Goal: Task Accomplishment & Management: Use online tool/utility

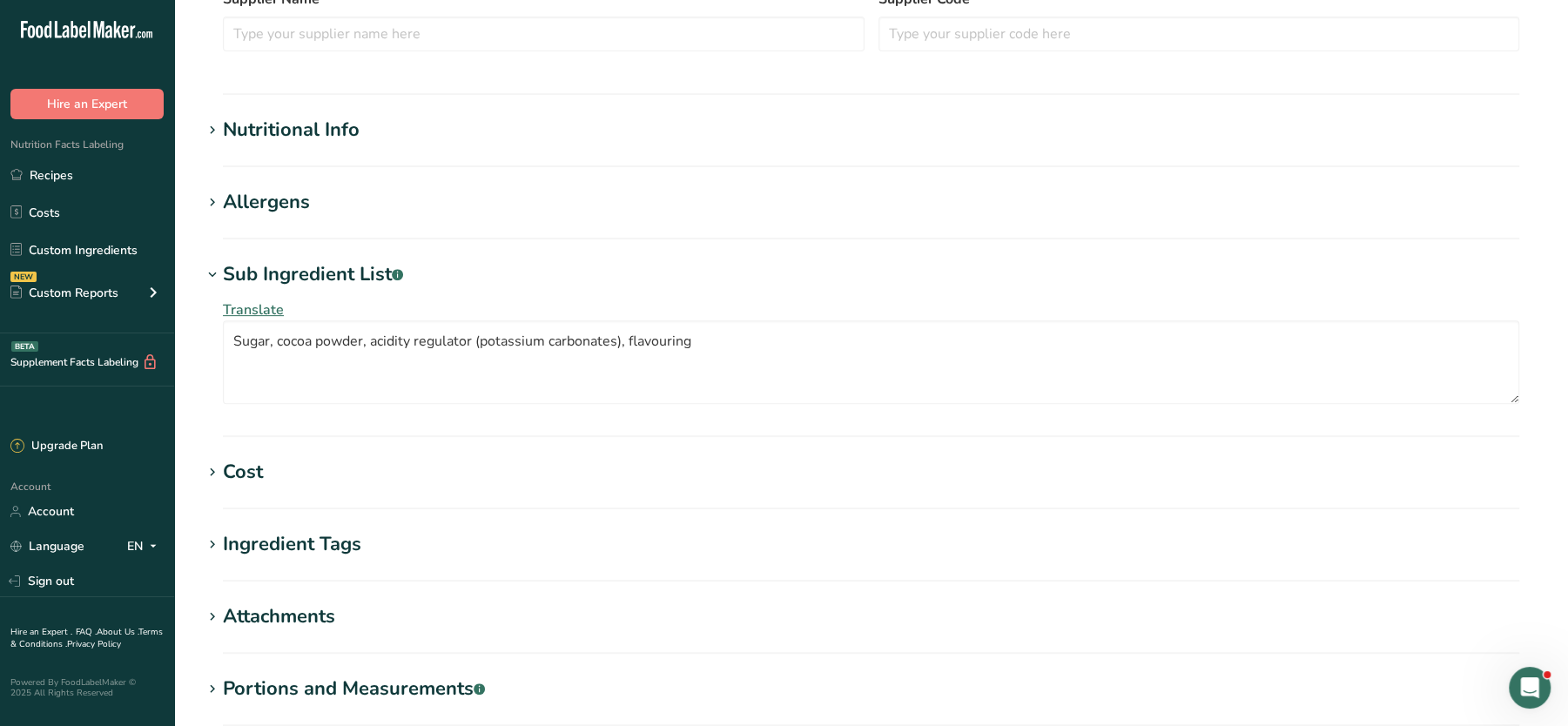
scroll to position [442, 0]
click at [307, 122] on div "Nutritional Info" at bounding box center [290, 127] width 136 height 29
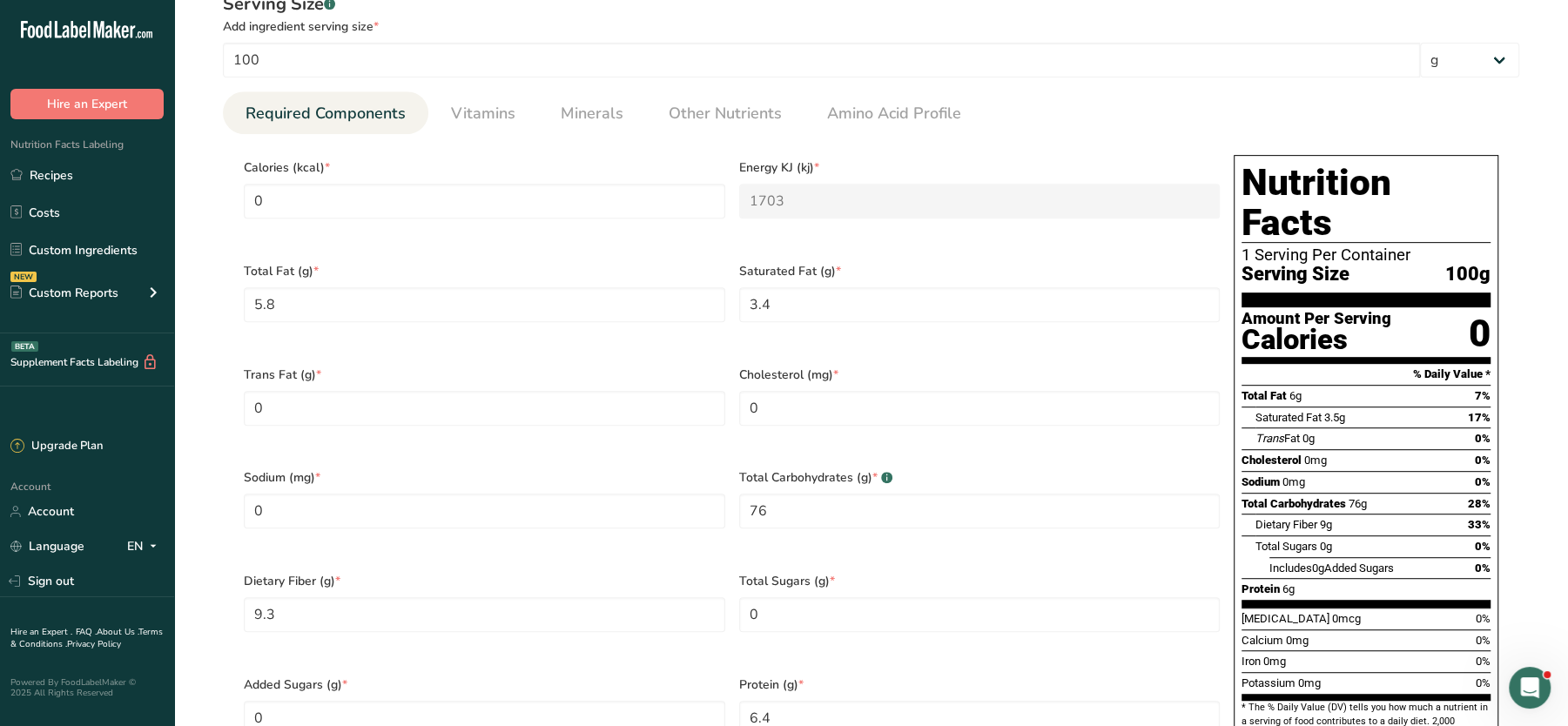
scroll to position [0, 0]
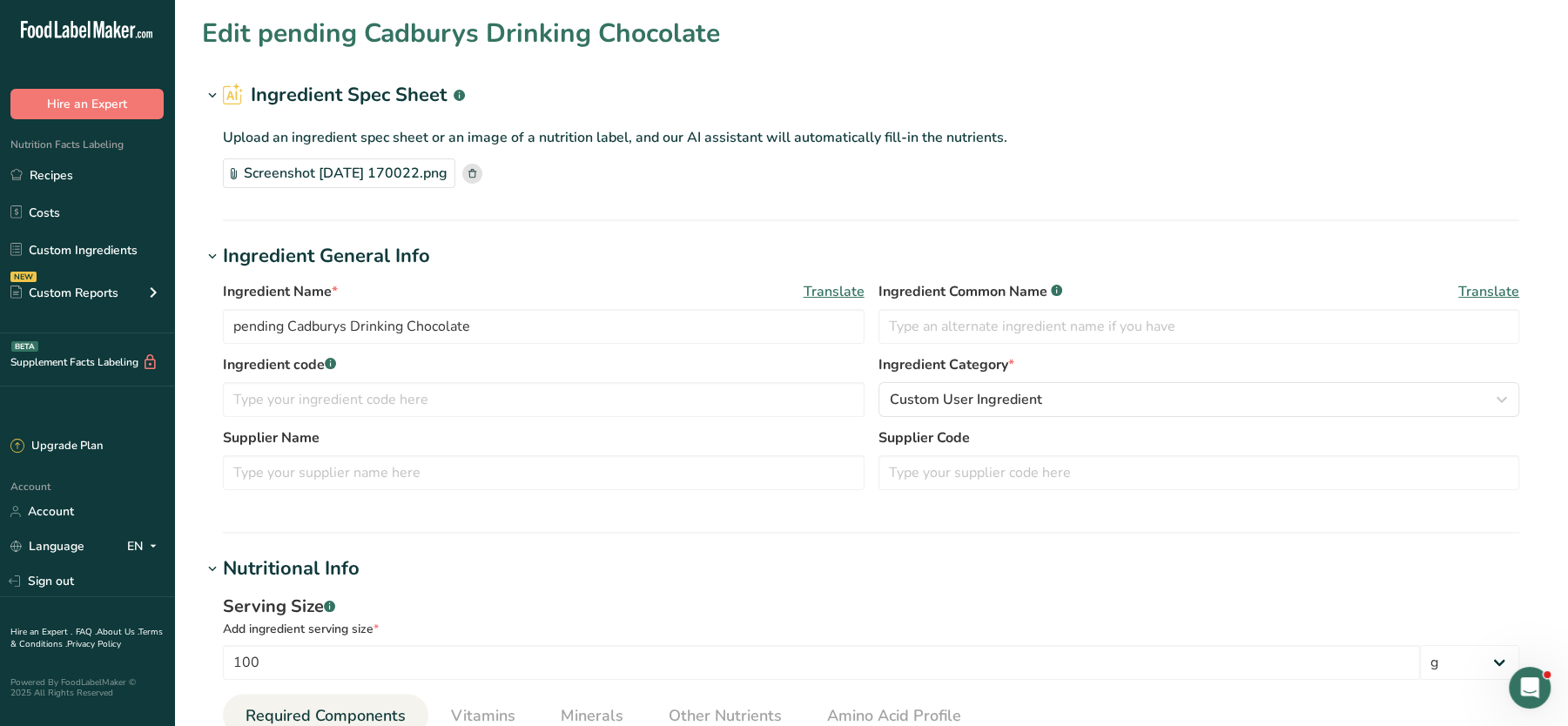
click at [482, 172] on rect at bounding box center [472, 174] width 20 height 20
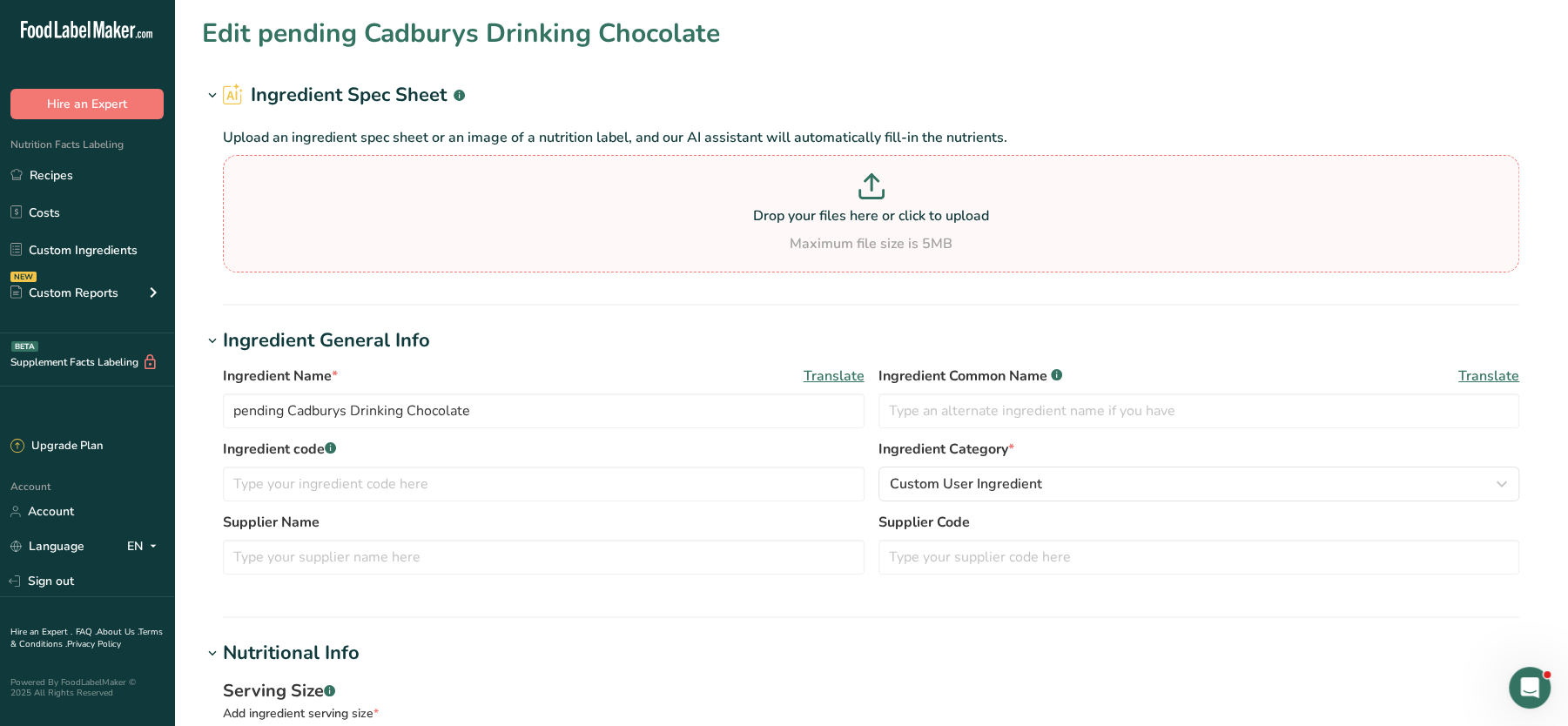
click at [710, 191] on p at bounding box center [870, 189] width 1287 height 32
click at [710, 191] on input "Drop your files here or click to upload Maximum file size is 5MB" at bounding box center [870, 214] width 1296 height 118
type input "C:\fakepath\Screenshot 2025-09-10 170022.png"
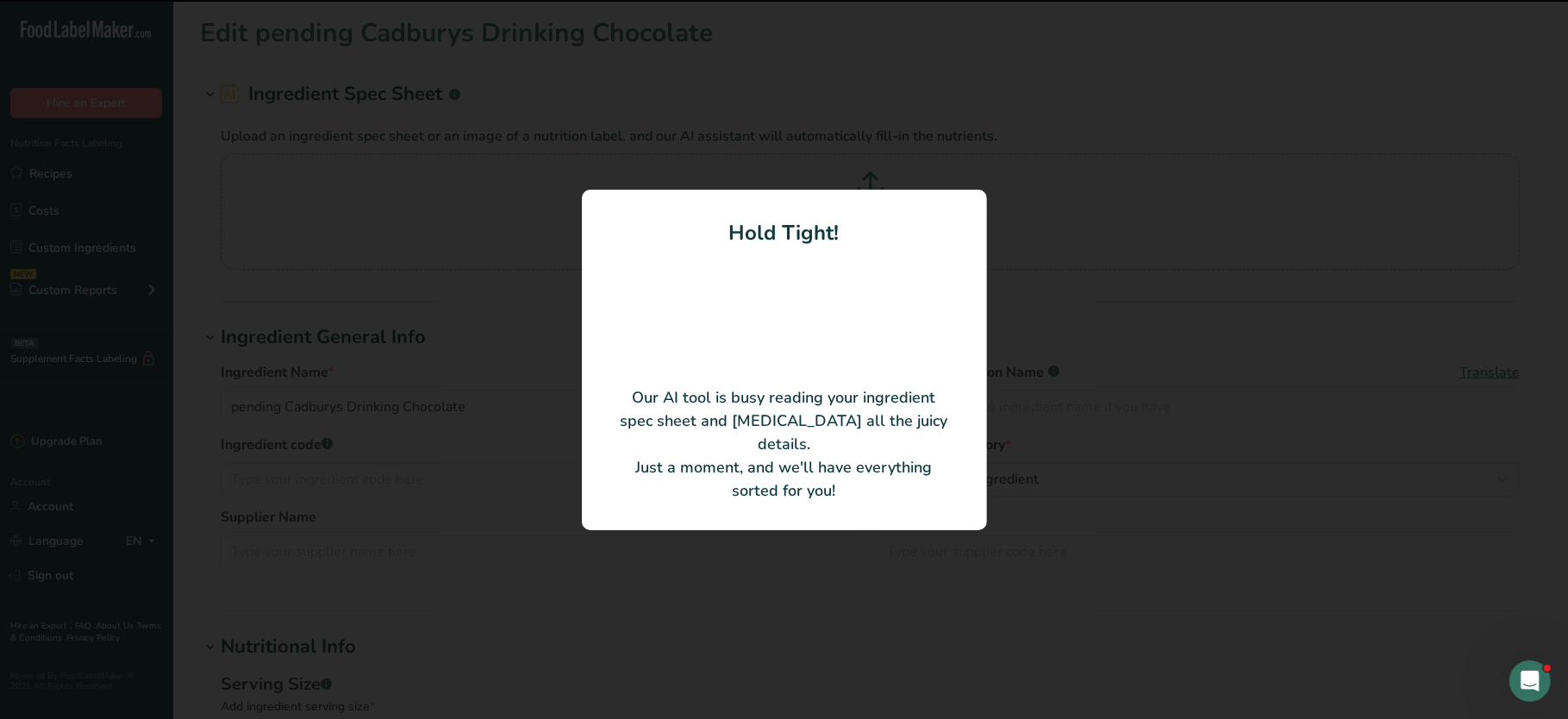
type input "404"
type KJ "1690.34"
type Fat "6.8"
type Fat "4"
type Carbohydrates "72"
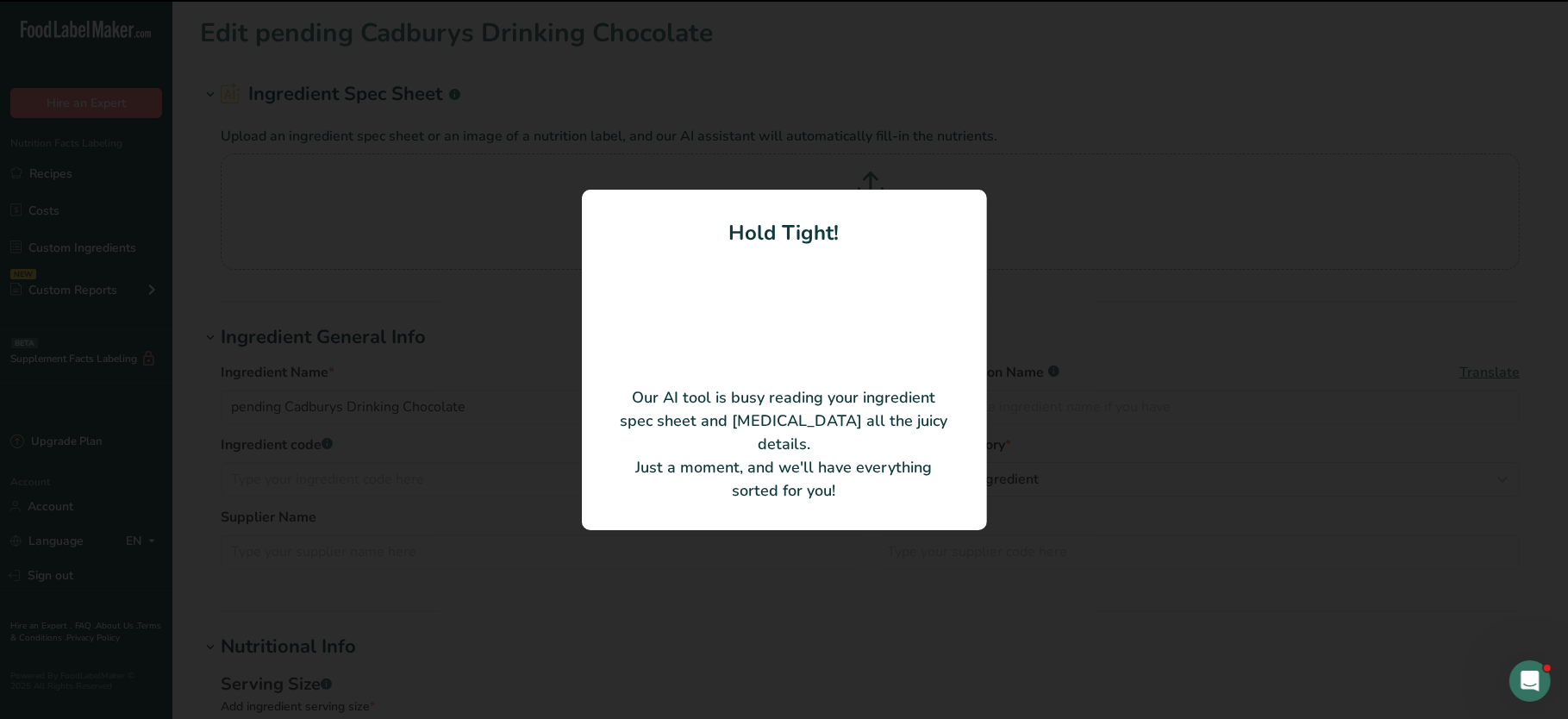
type Fiber "11"
type Sugars "68"
type input "7.5"
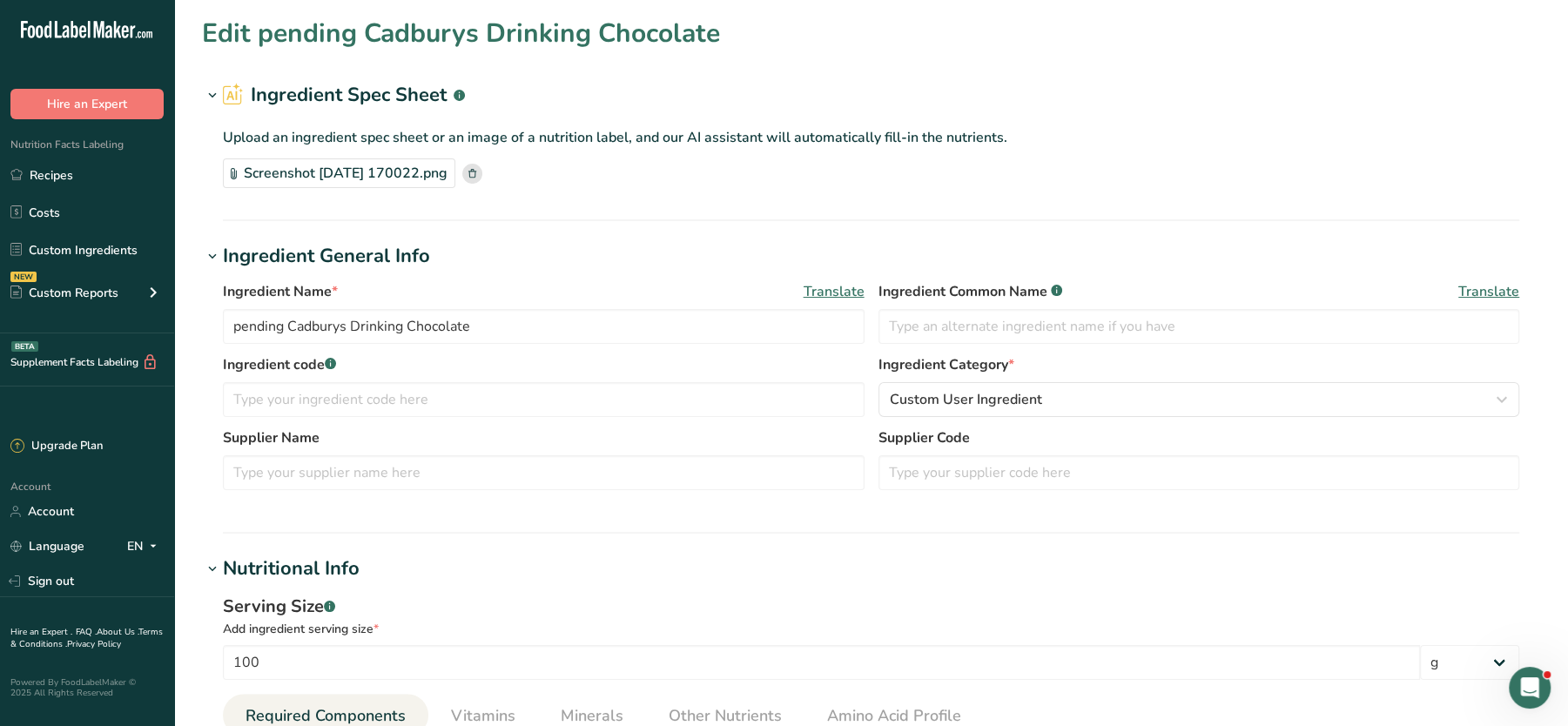
click at [836, 169] on div "Screenshot 2025-09-10 170022.png" at bounding box center [870, 174] width 1296 height 30
drag, startPoint x: 293, startPoint y: 331, endPoint x: 114, endPoint y: 331, distance: 179.0
type input "Cadburys Drinking Chocolate"
click at [1110, 181] on div "Screenshot 2025-09-10 170022.png" at bounding box center [870, 174] width 1296 height 30
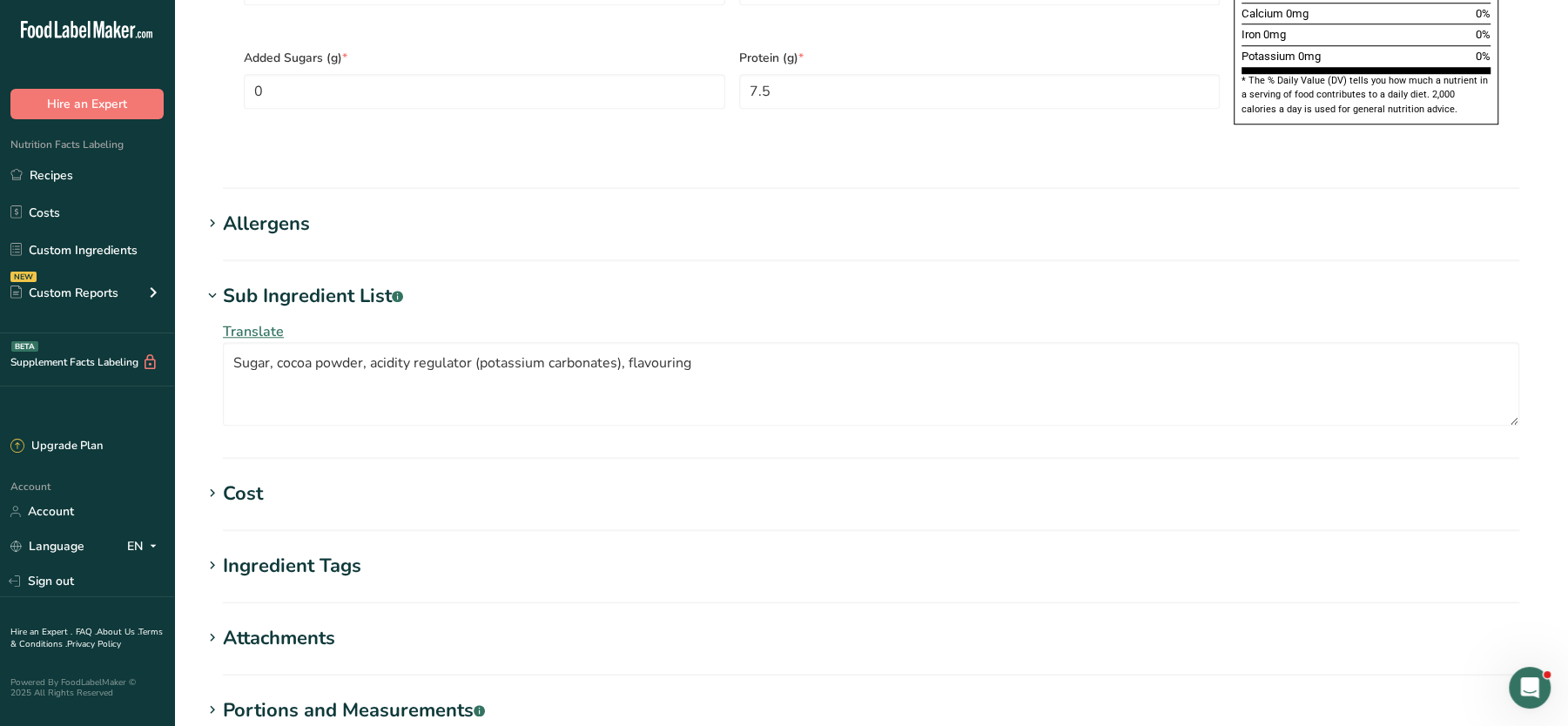
scroll to position [1232, 0]
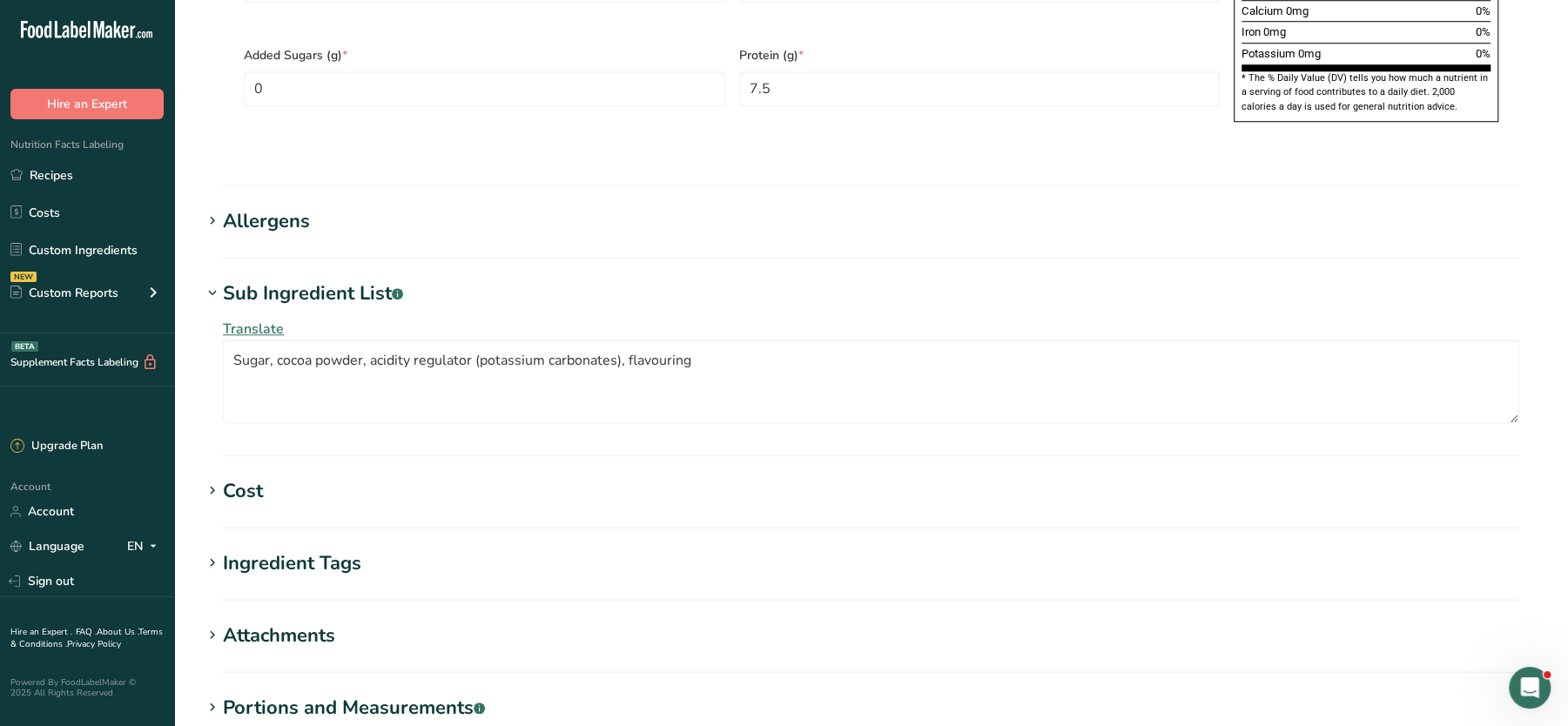
click at [313, 207] on h1 "Allergens" at bounding box center [871, 221] width 1338 height 29
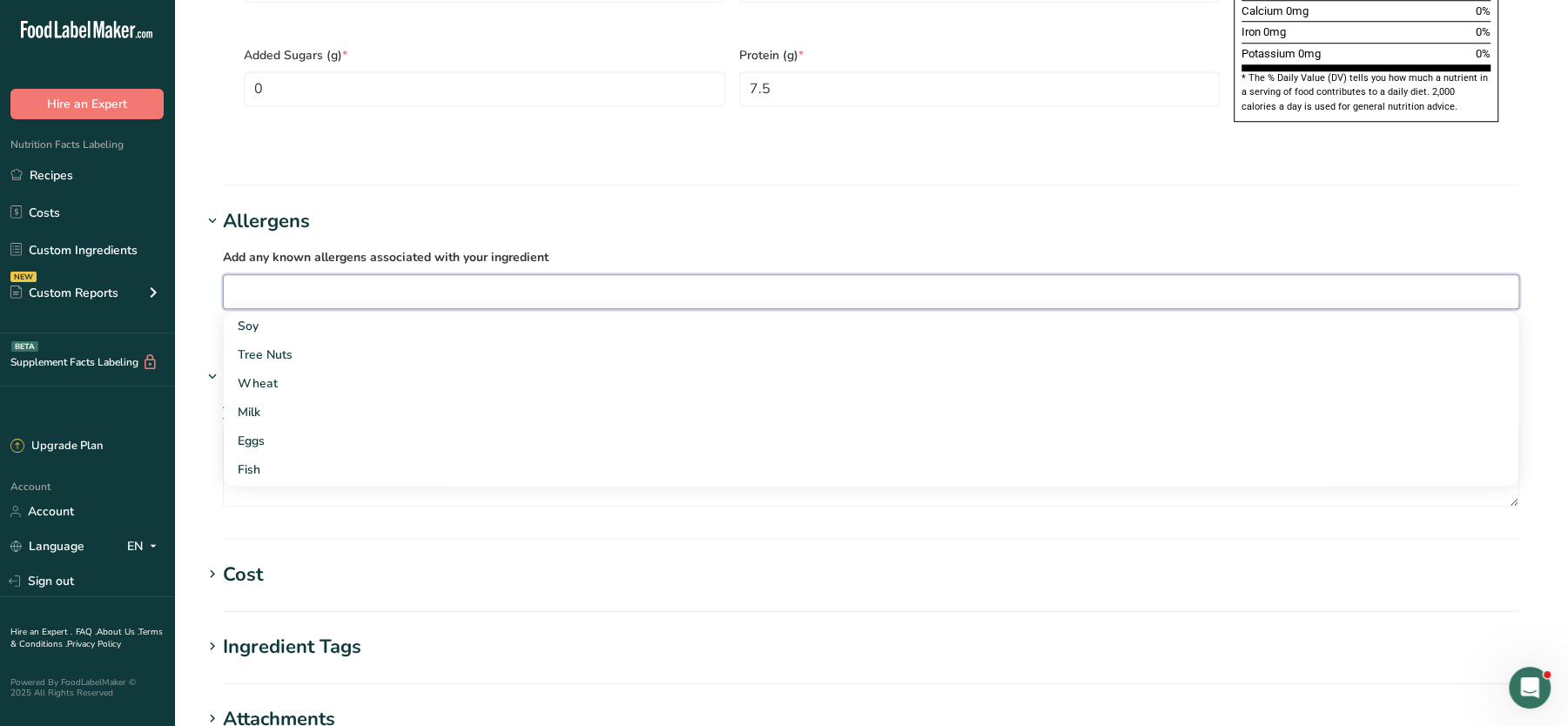
click at [315, 278] on input "text" at bounding box center [870, 291] width 1294 height 27
click at [598, 246] on label "Add any known allergens associated with your ingredient" at bounding box center [870, 256] width 1296 height 21
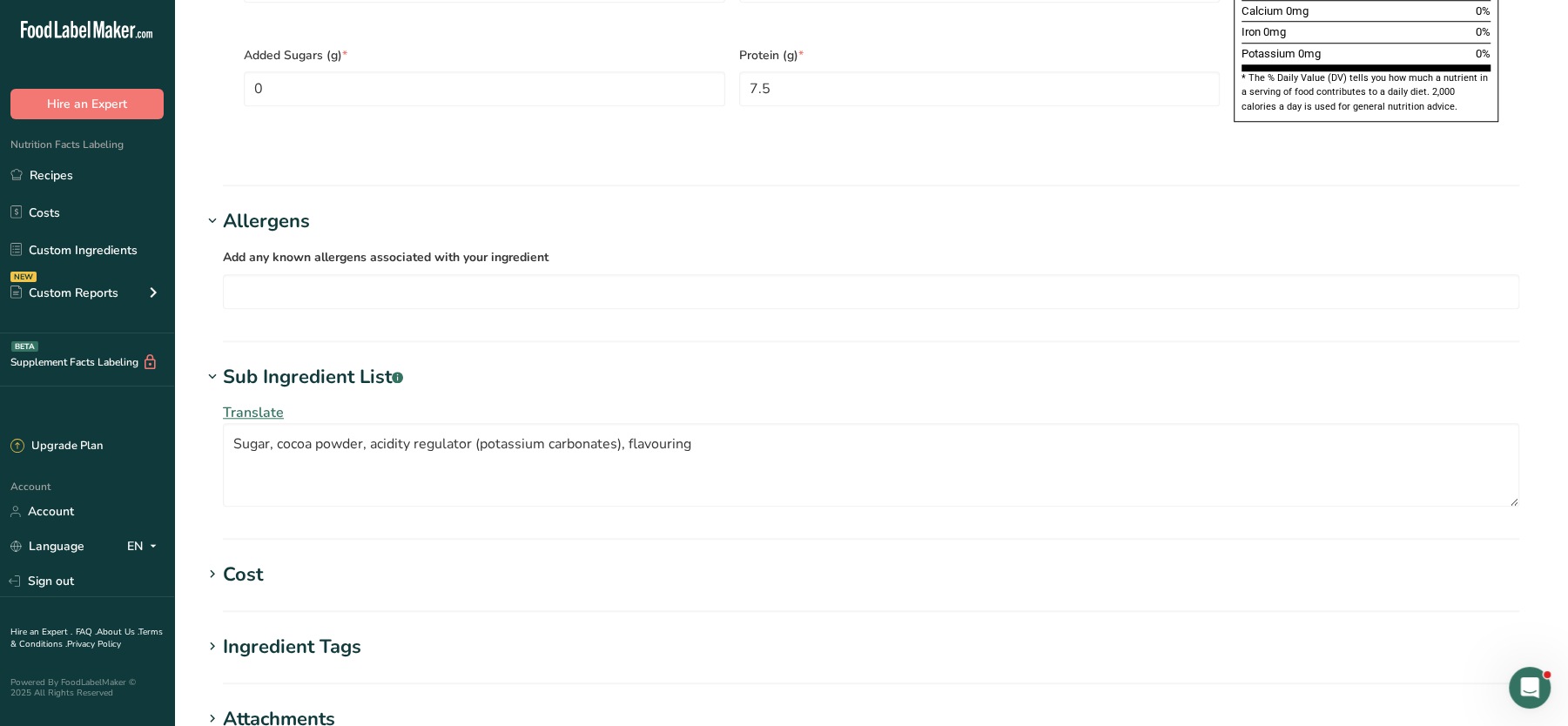
scroll to position [1499, 0]
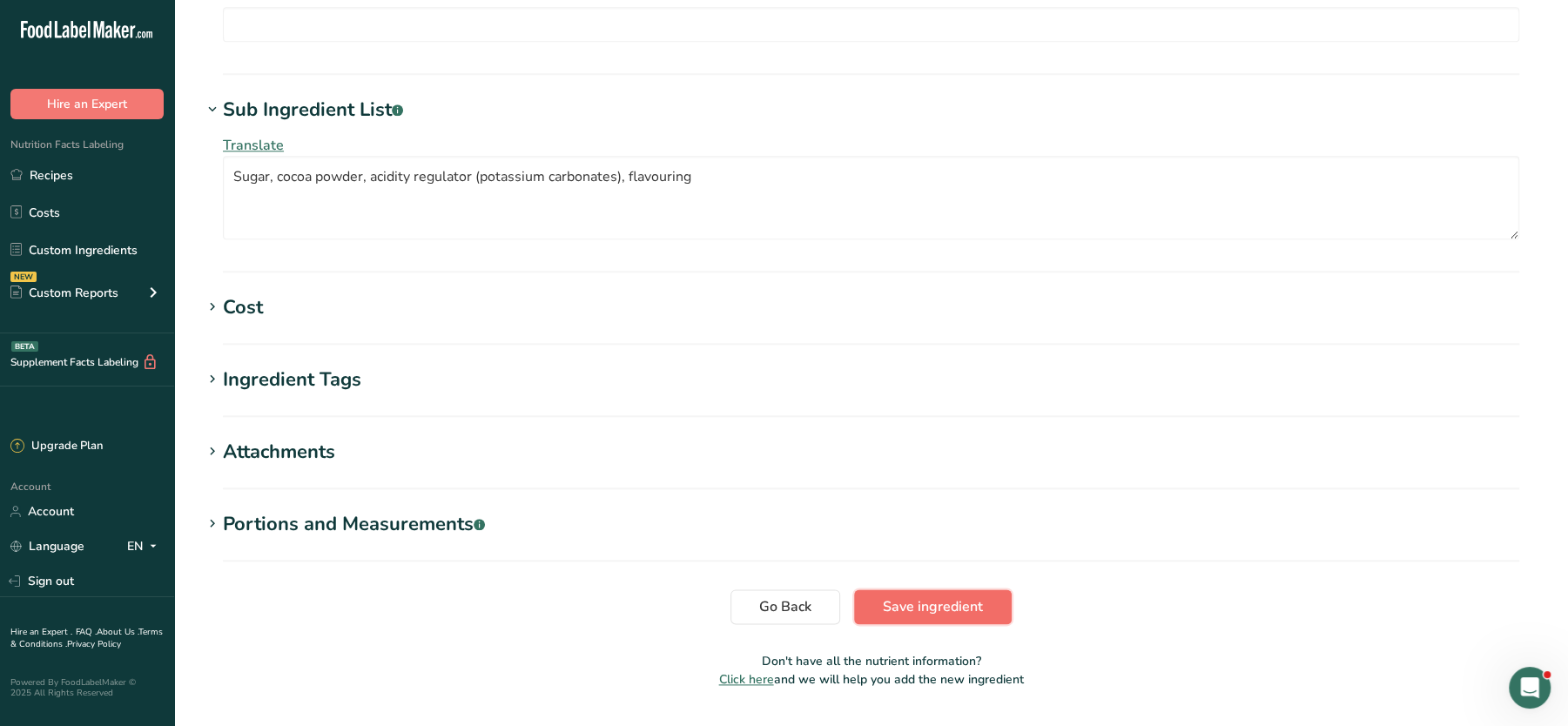
click at [903, 597] on span "Save ingredient" at bounding box center [932, 607] width 100 height 21
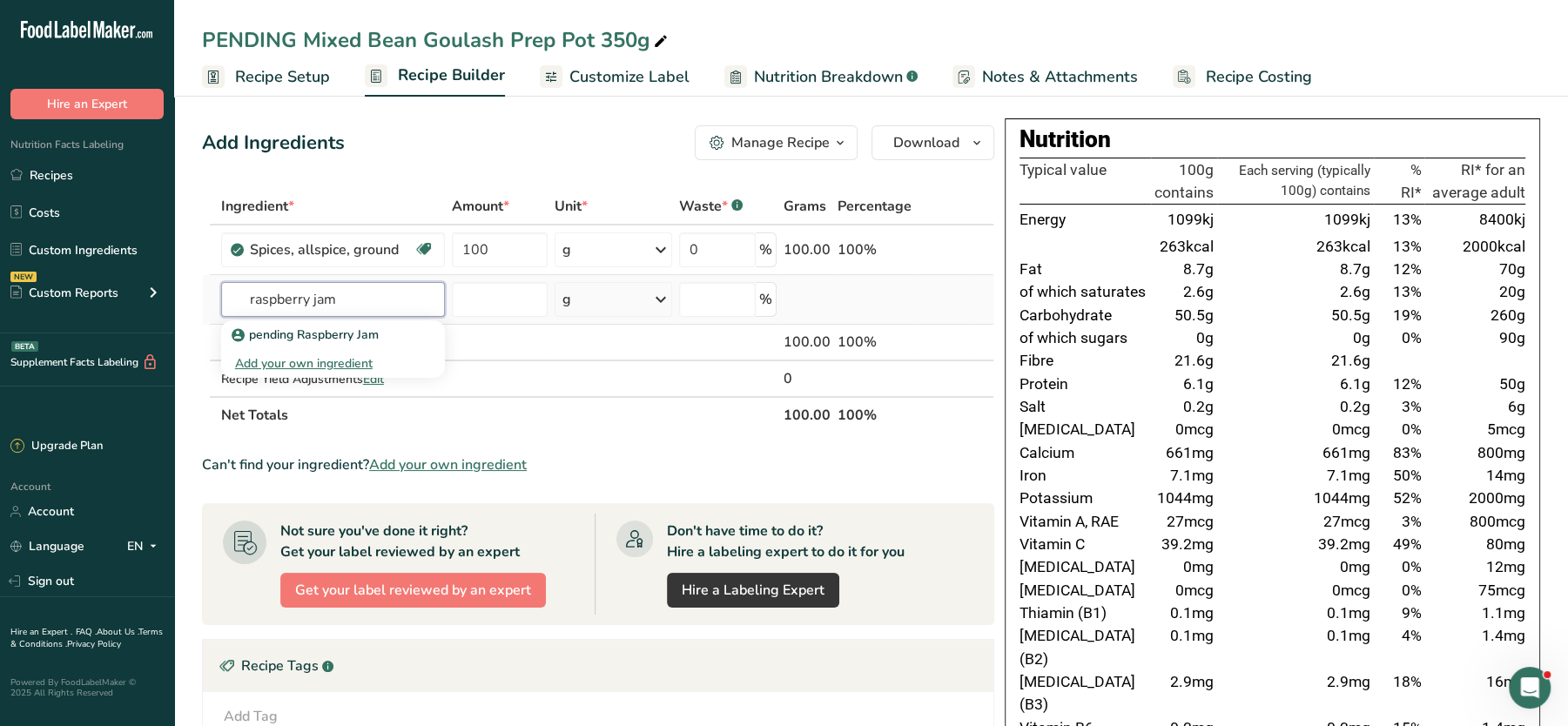
click at [377, 309] on input "raspberry jam" at bounding box center [332, 300] width 224 height 35
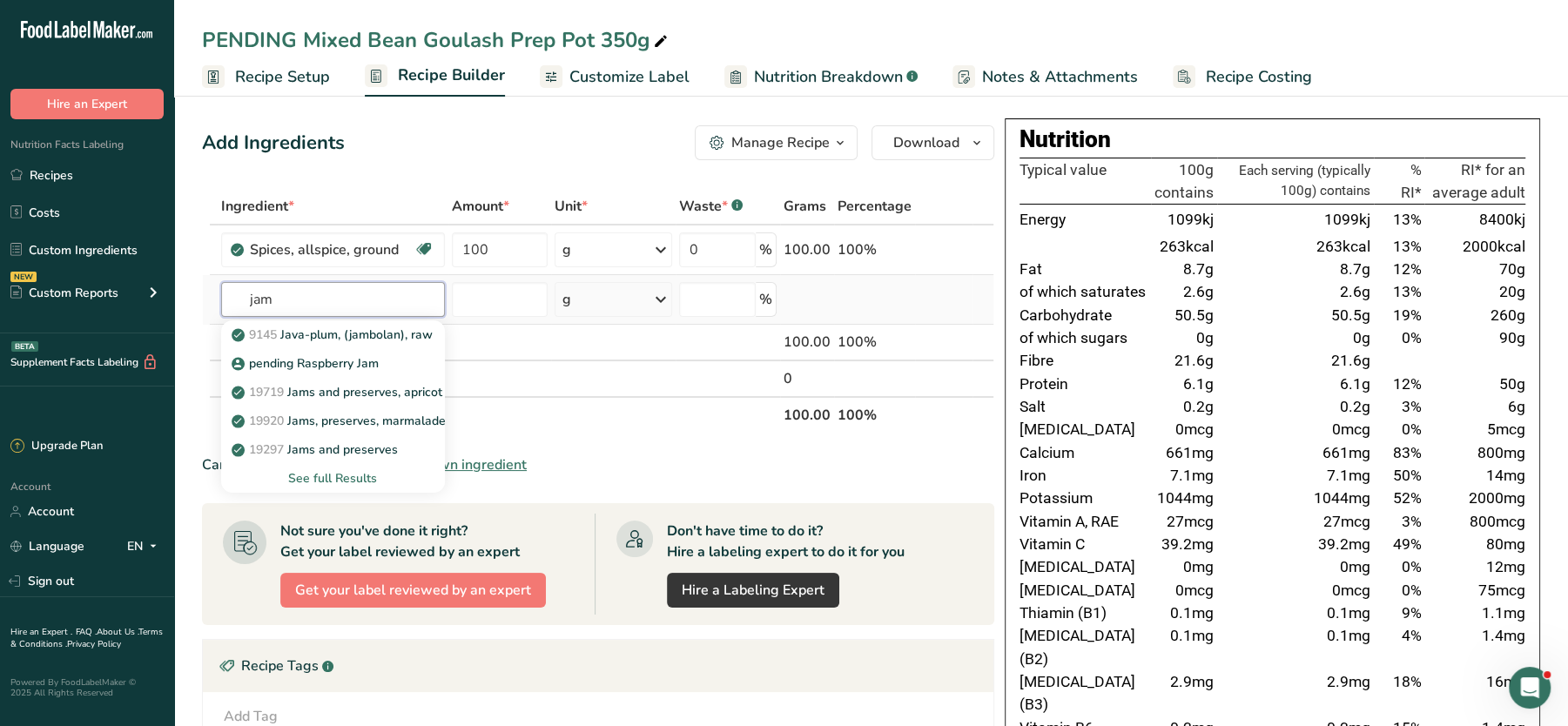
type input "jam"
click at [345, 473] on div "See full Results" at bounding box center [332, 479] width 196 height 19
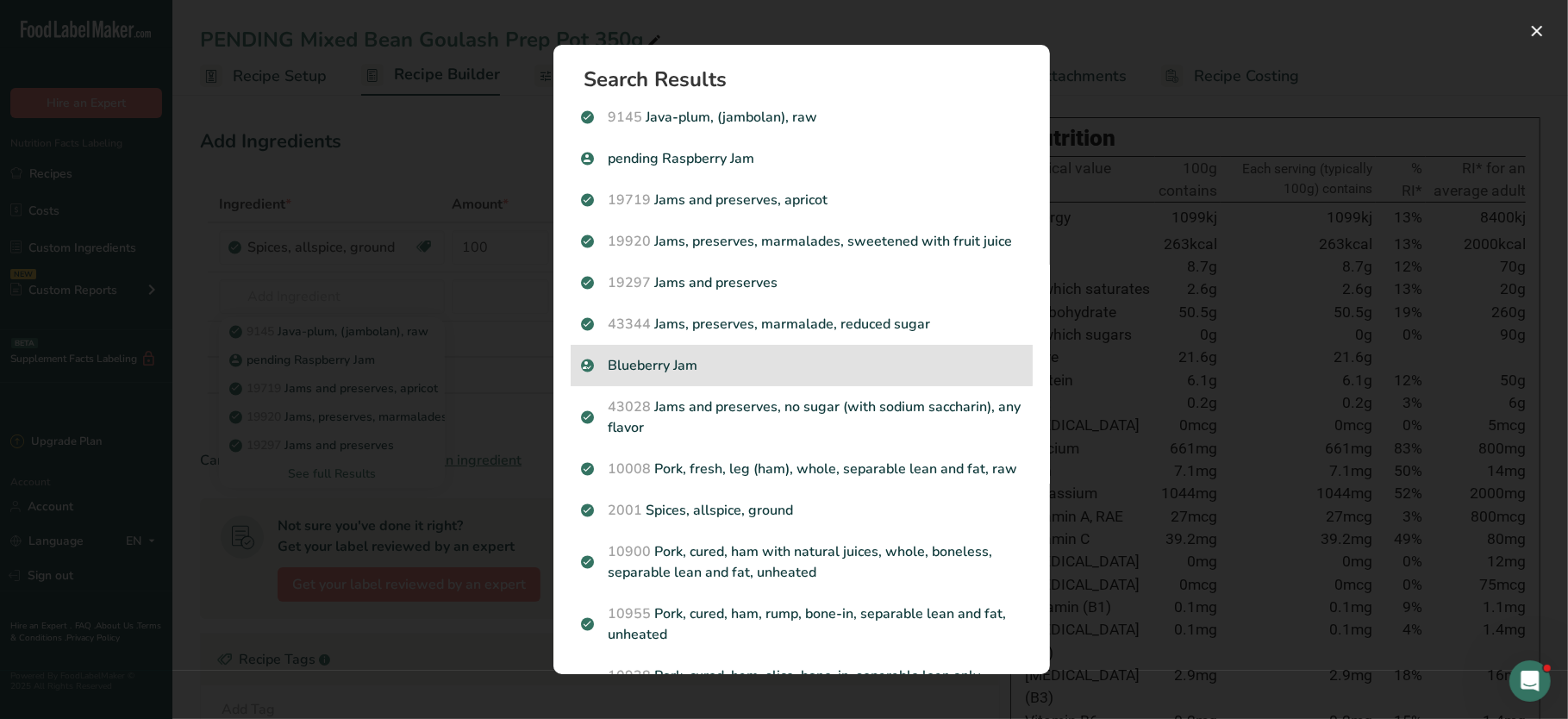
click at [650, 376] on p "Blueberry Jam" at bounding box center [801, 366] width 441 height 21
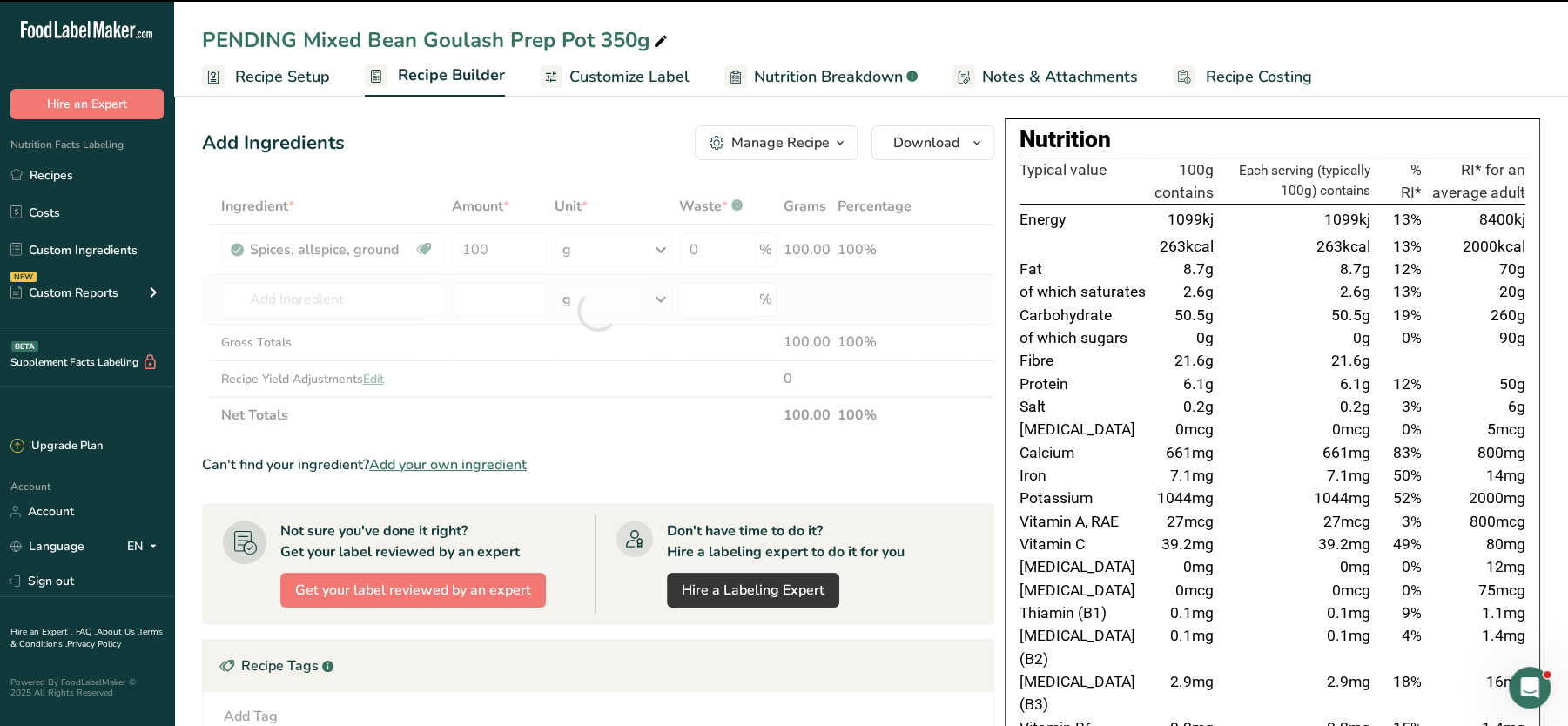
type input "0"
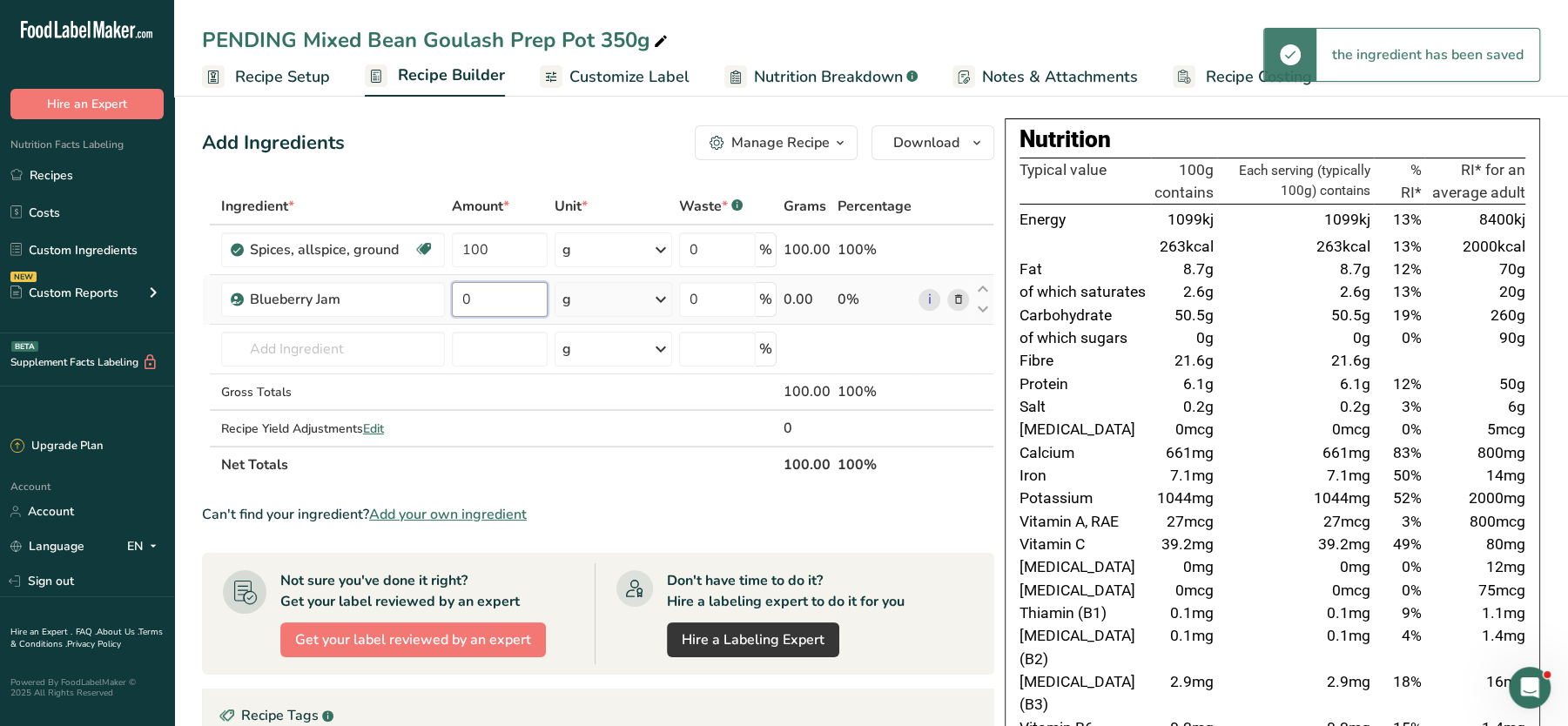
click at [524, 295] on input "0" at bounding box center [499, 300] width 96 height 35
type input "100"
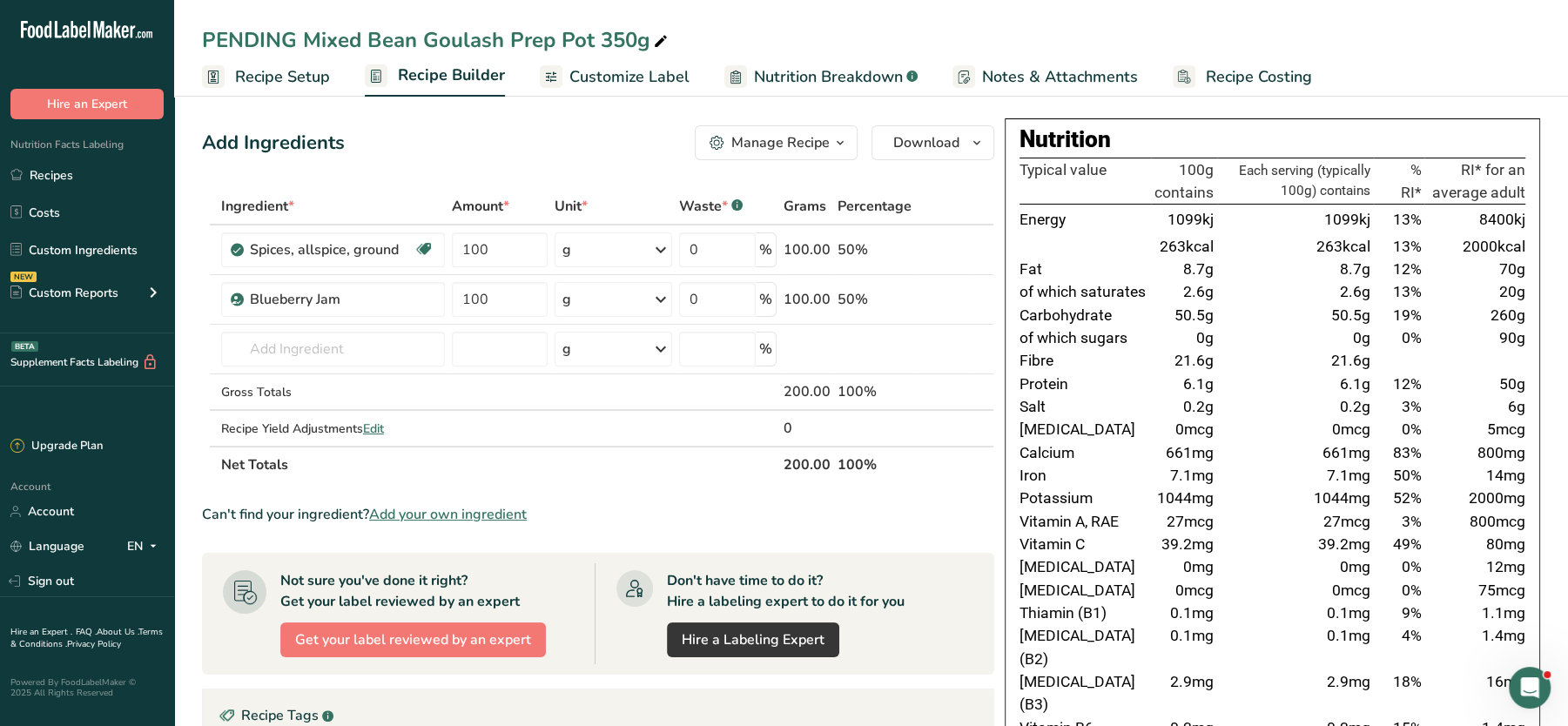
click at [585, 170] on div "Add Ingredients Manage Recipe Delete Recipe Duplicate Recipe Scale Recipe Save …" at bounding box center [603, 734] width 803 height 1231
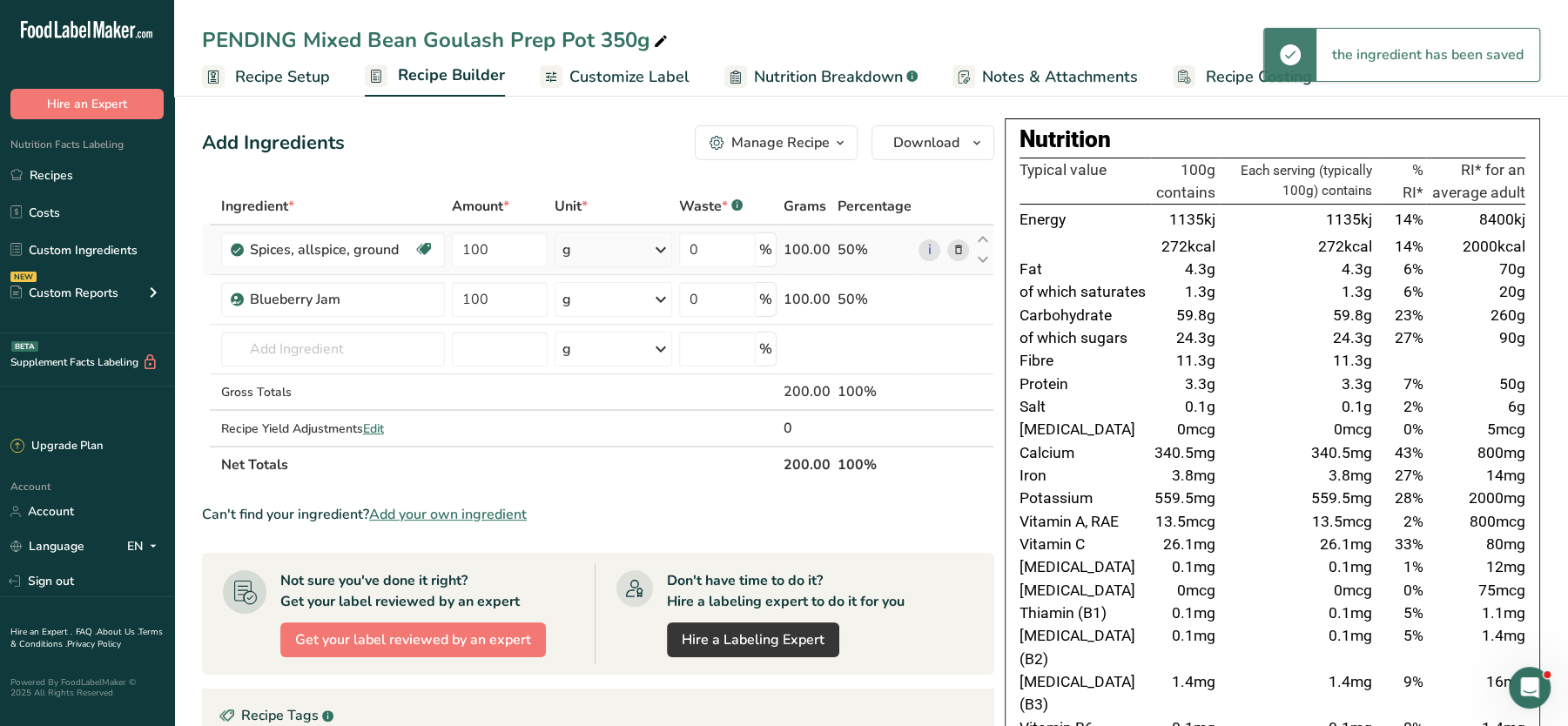
click at [960, 250] on icon at bounding box center [958, 251] width 12 height 19
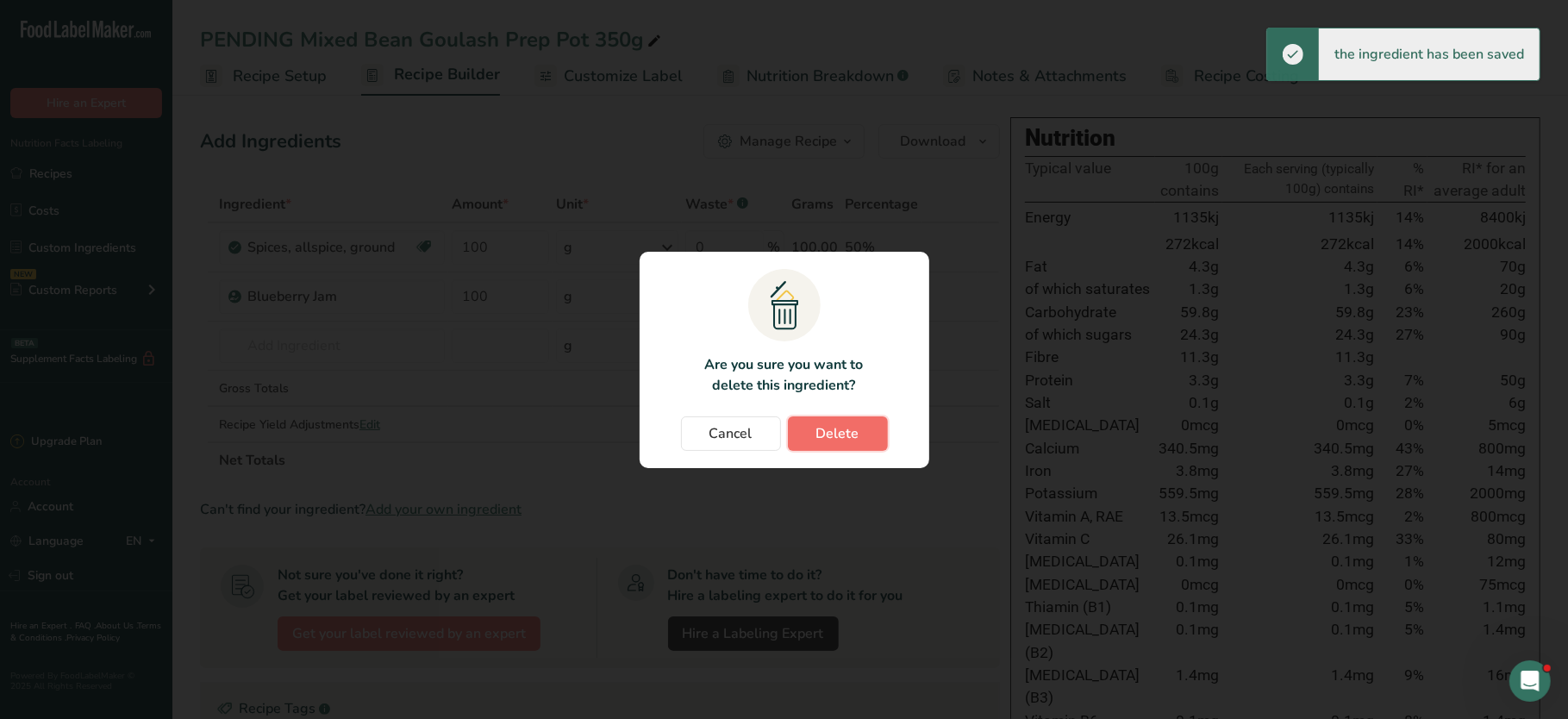
click at [838, 431] on span "Delete" at bounding box center [837, 434] width 43 height 21
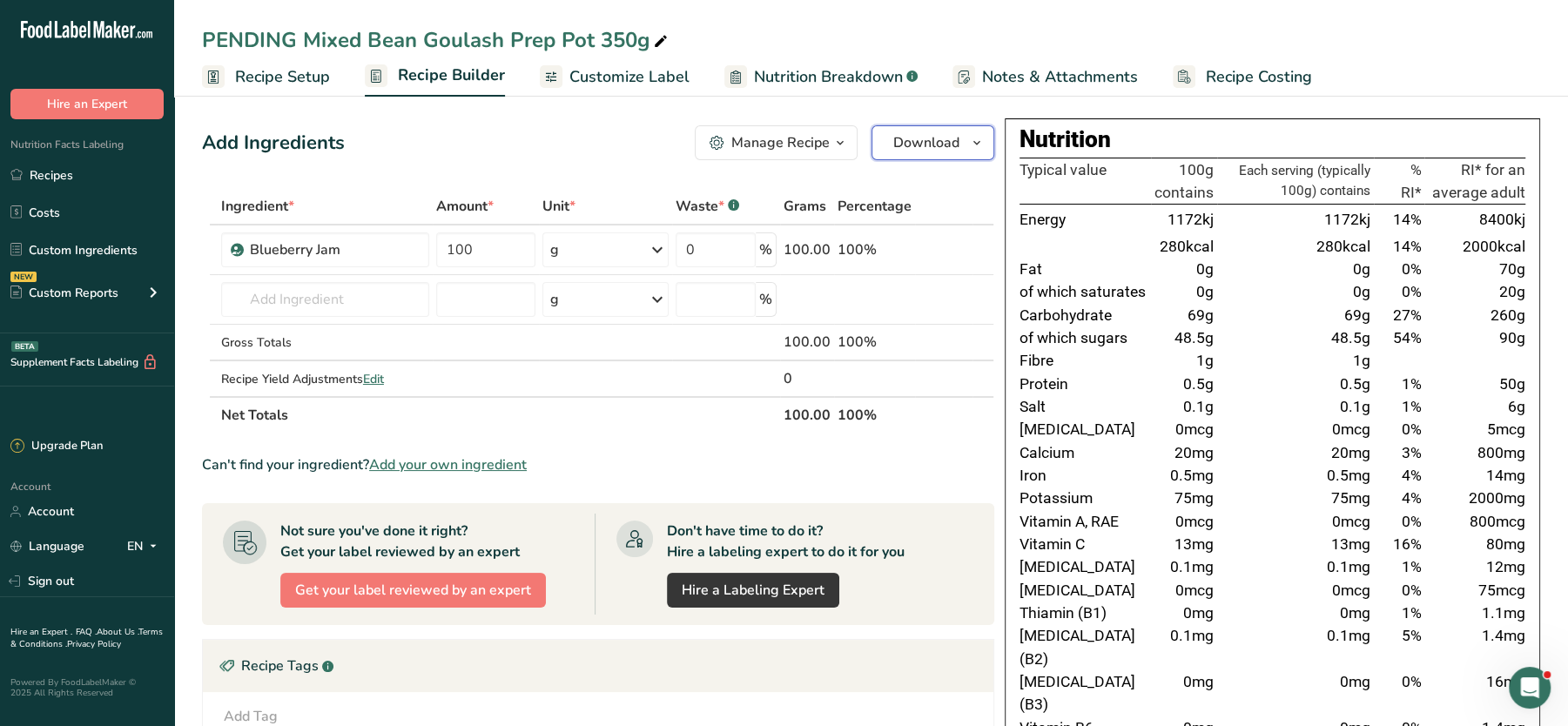
click at [931, 136] on span "Download" at bounding box center [926, 143] width 66 height 21
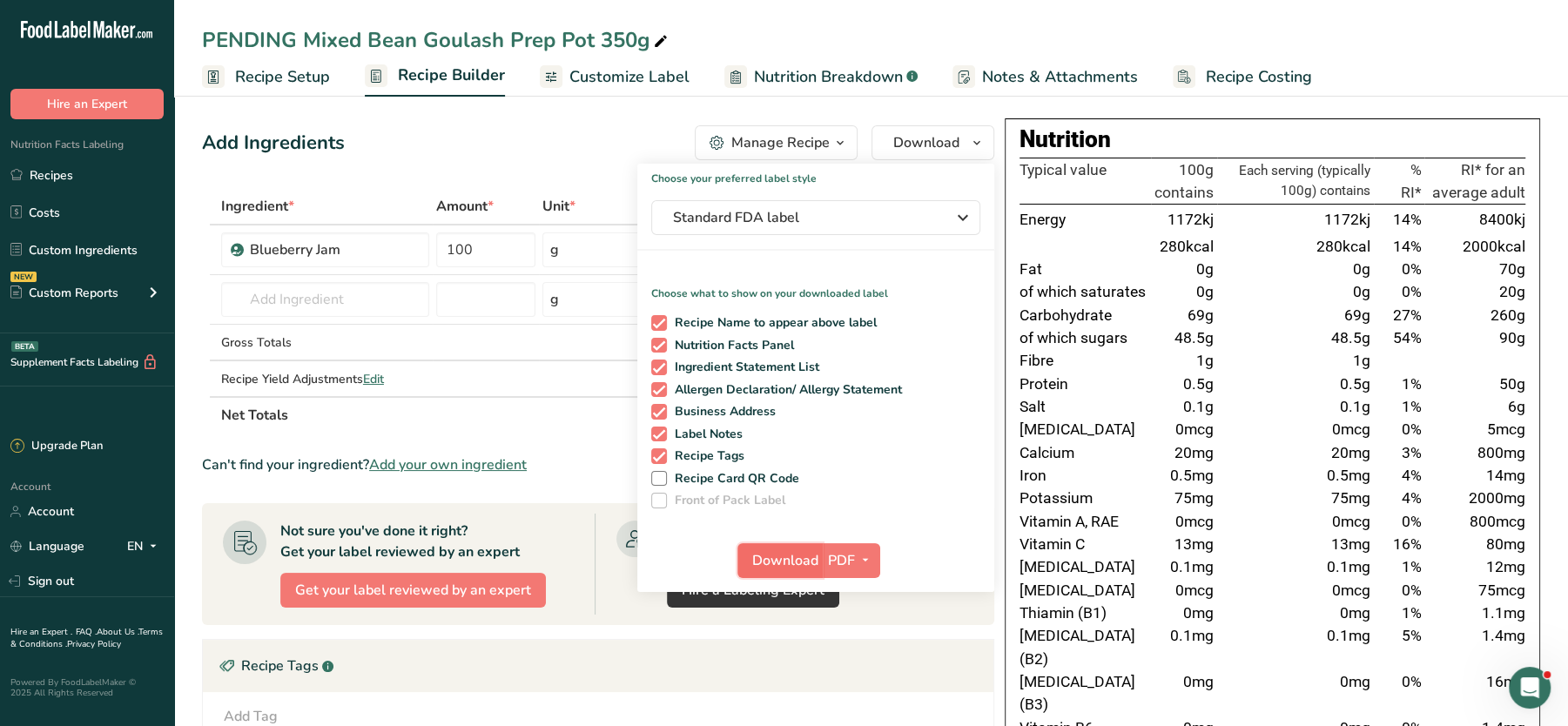
click at [781, 558] on span "Download" at bounding box center [785, 561] width 66 height 21
click at [413, 298] on input "text" at bounding box center [325, 300] width 208 height 35
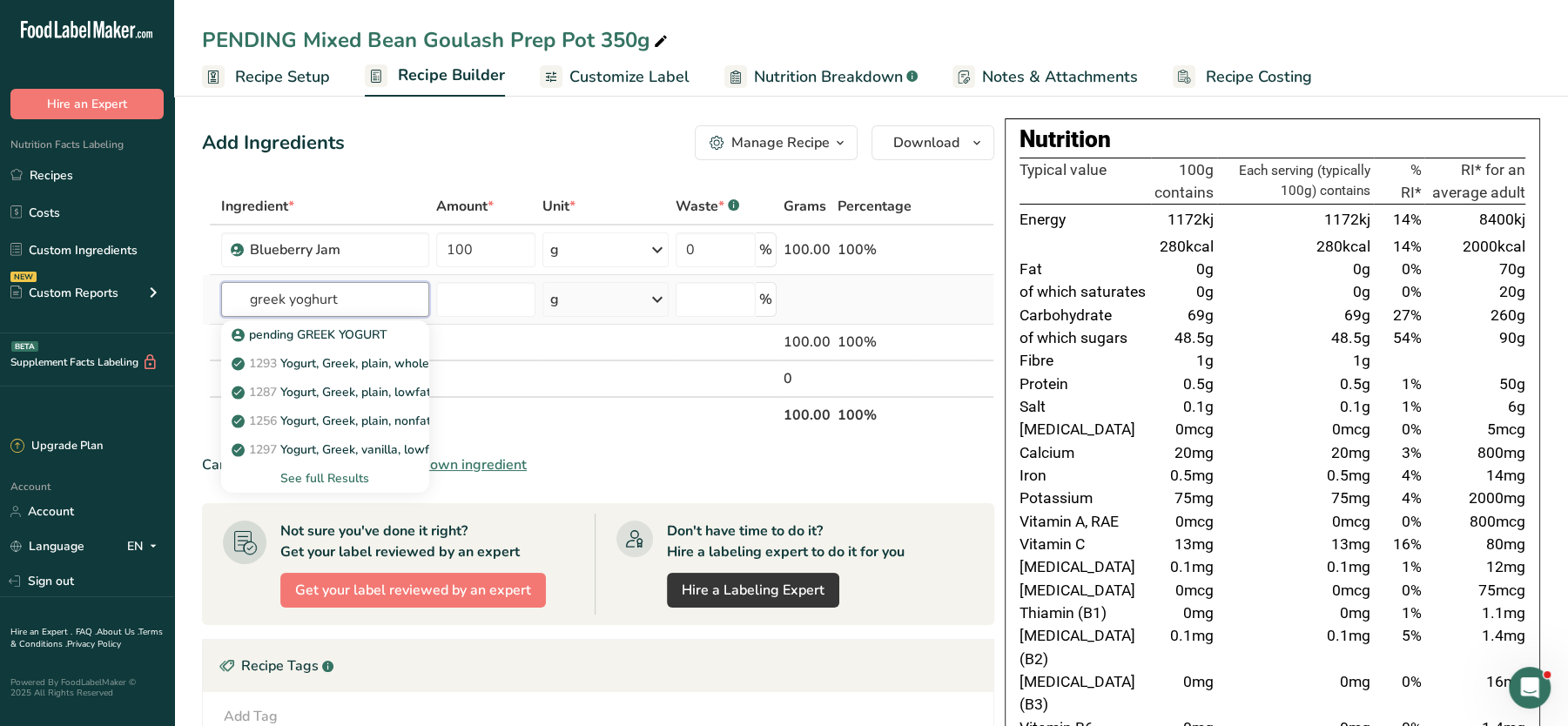
type input "greek yoghurt"
click at [329, 482] on div "See full Results" at bounding box center [325, 479] width 180 height 19
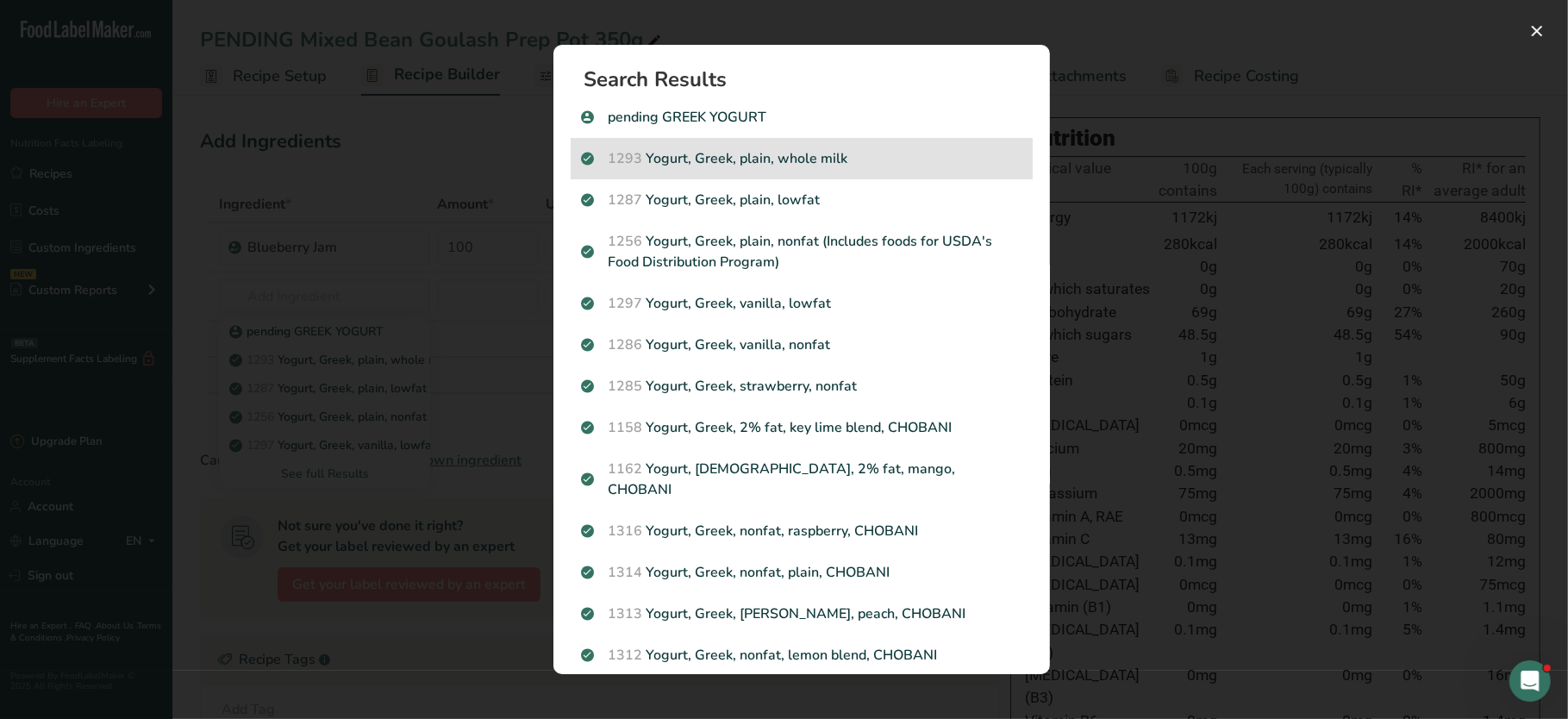
click at [793, 165] on p "1293 Yogurt, Greek, plain, whole milk" at bounding box center [801, 158] width 441 height 21
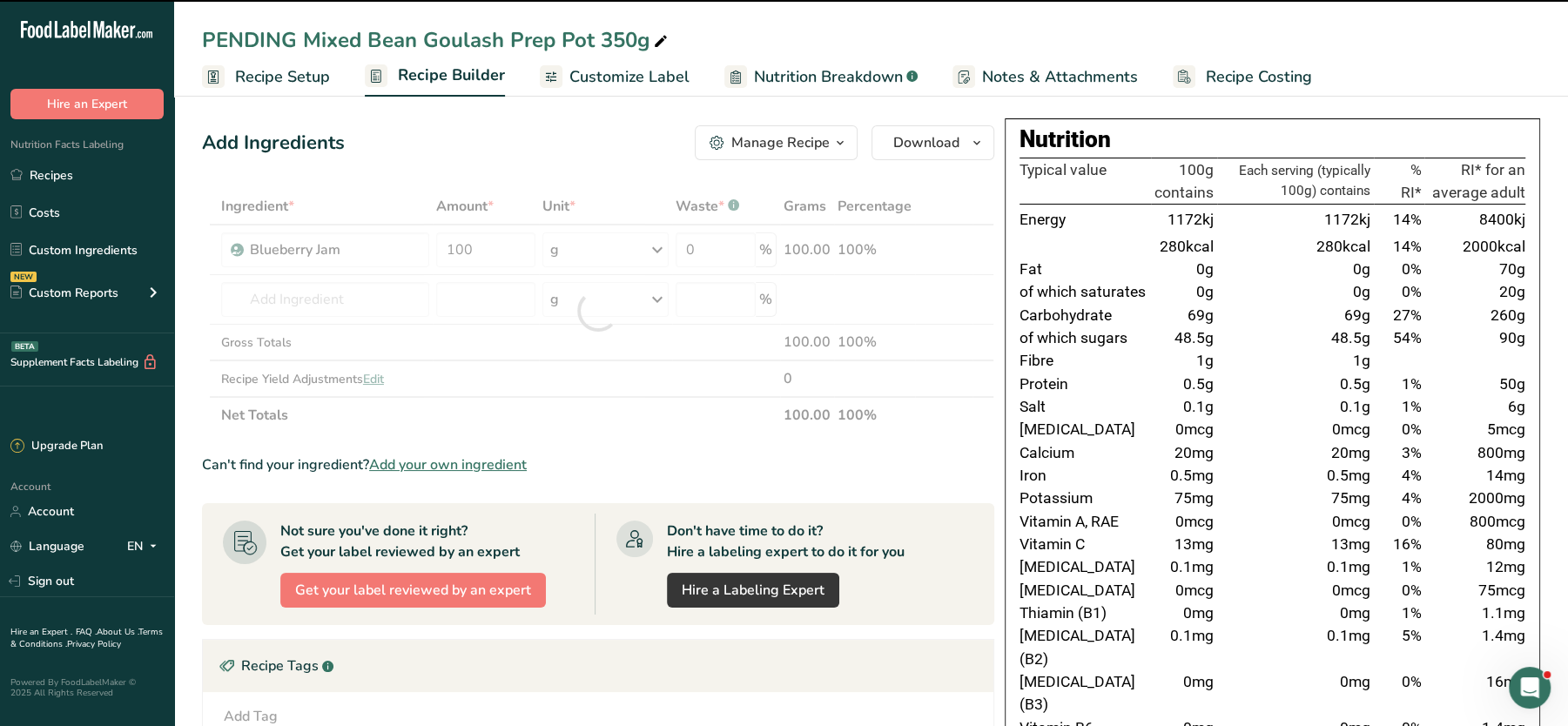
type input "0"
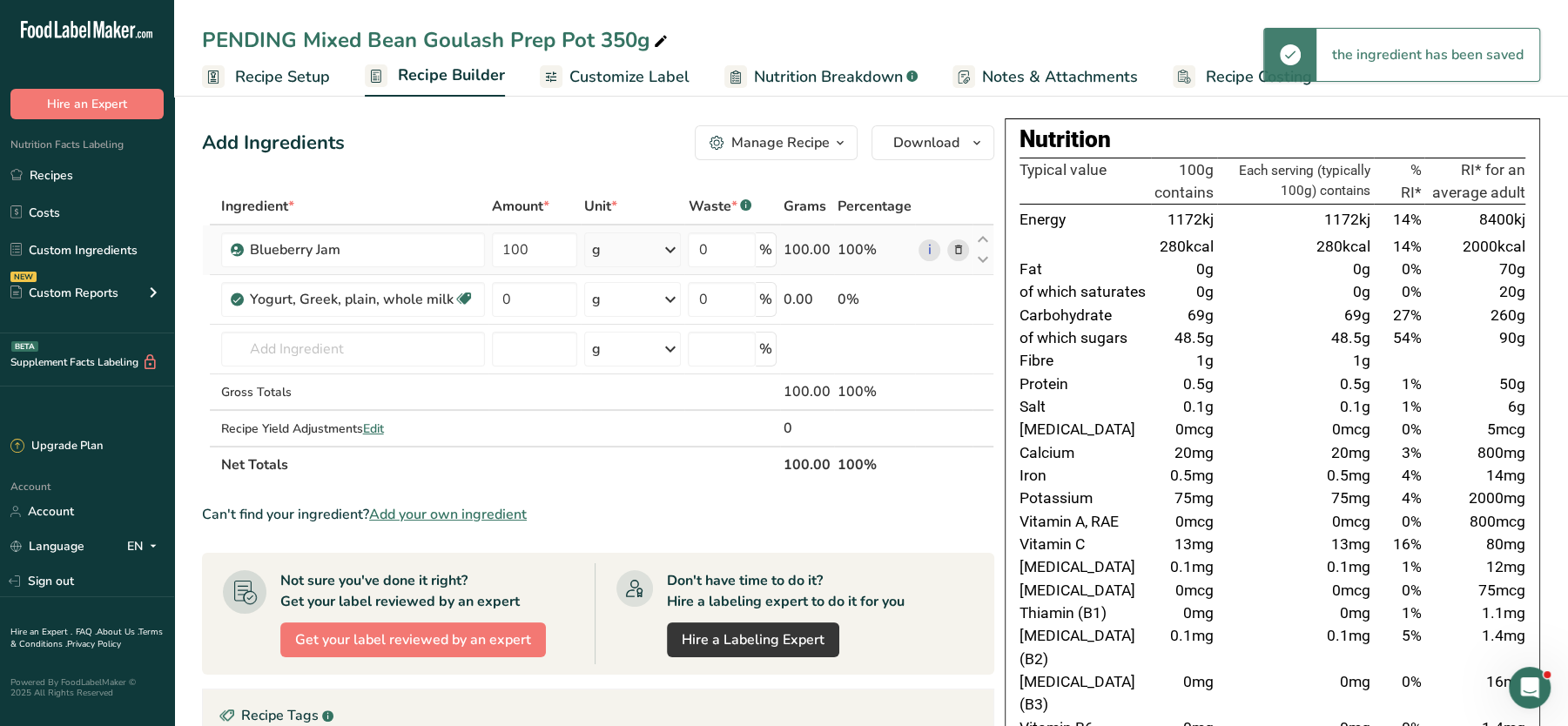
click at [956, 250] on icon at bounding box center [958, 251] width 12 height 19
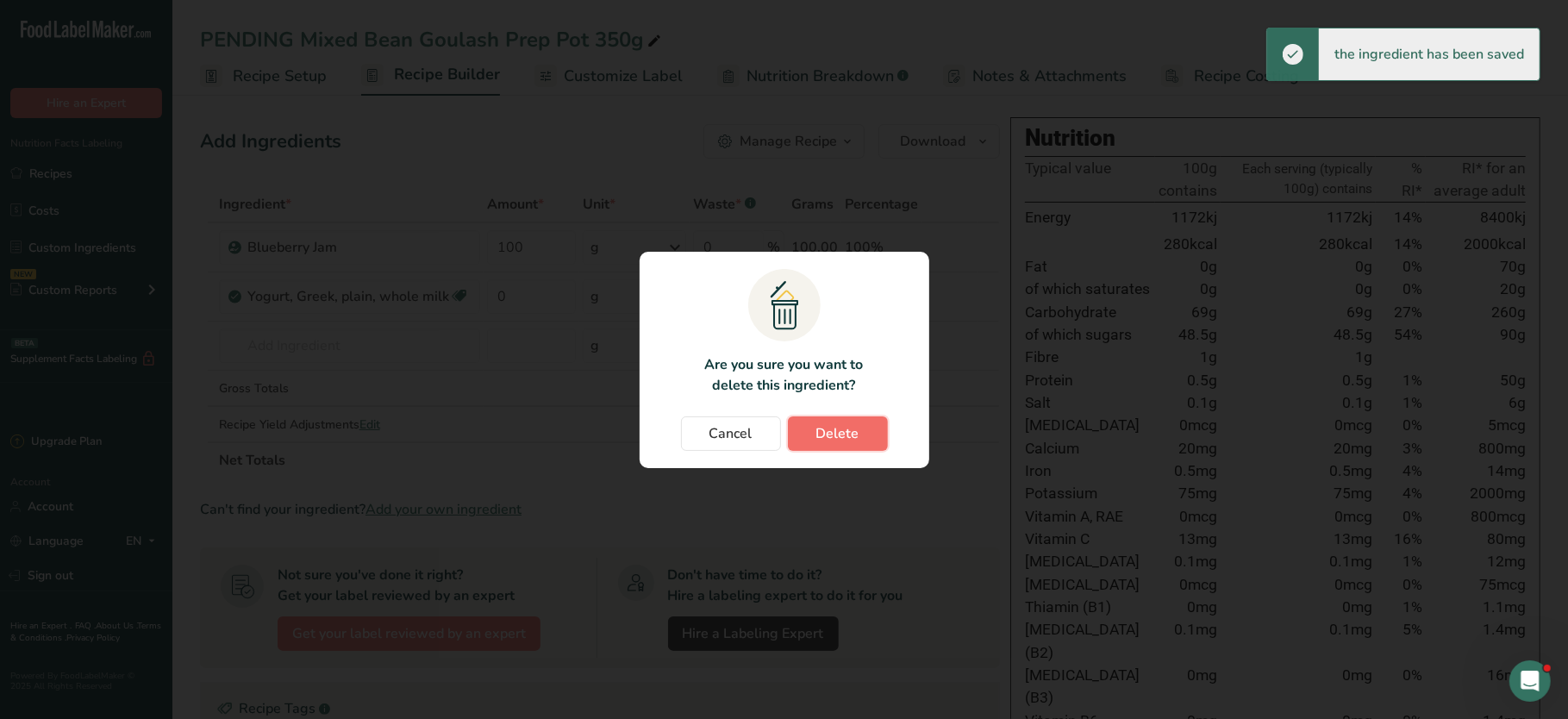
click at [809, 433] on button "Delete" at bounding box center [837, 434] width 100 height 35
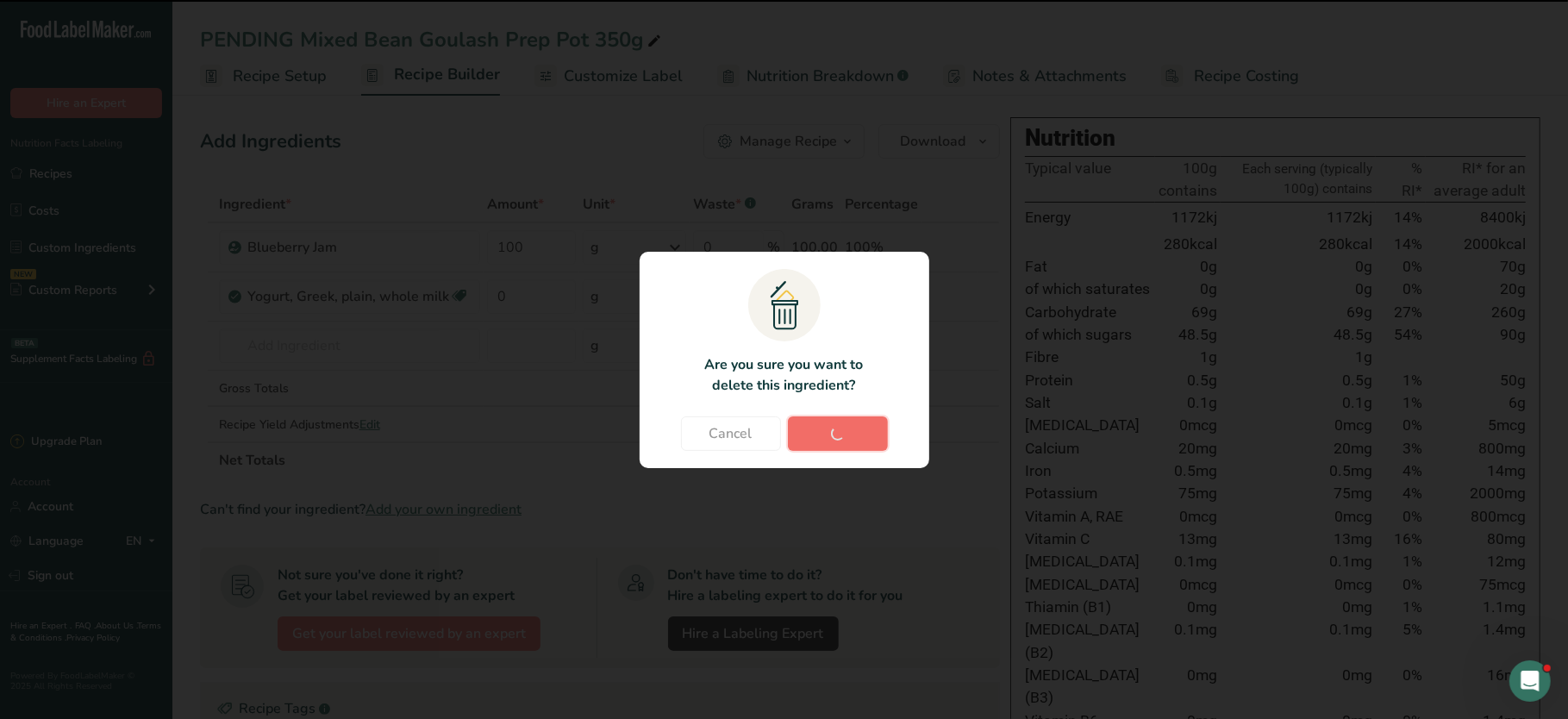
type input "0"
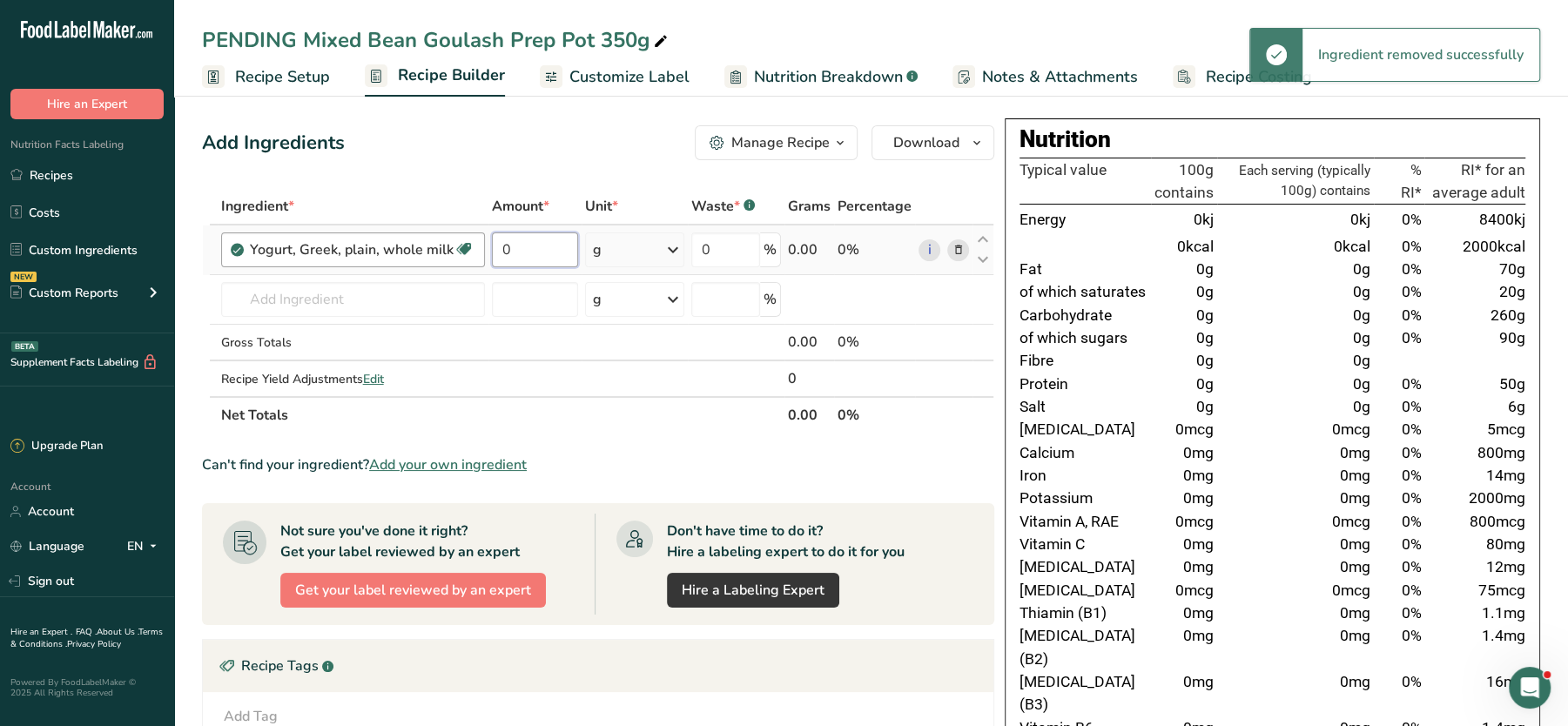
drag, startPoint x: 522, startPoint y: 255, endPoint x: 427, endPoint y: 250, distance: 95.1
click at [427, 250] on tr "Yogurt, Greek, plain, whole milk Prebiotic Effect Gluten free Vegetarian Soy fr…" at bounding box center [598, 250] width 790 height 49
type input "1"
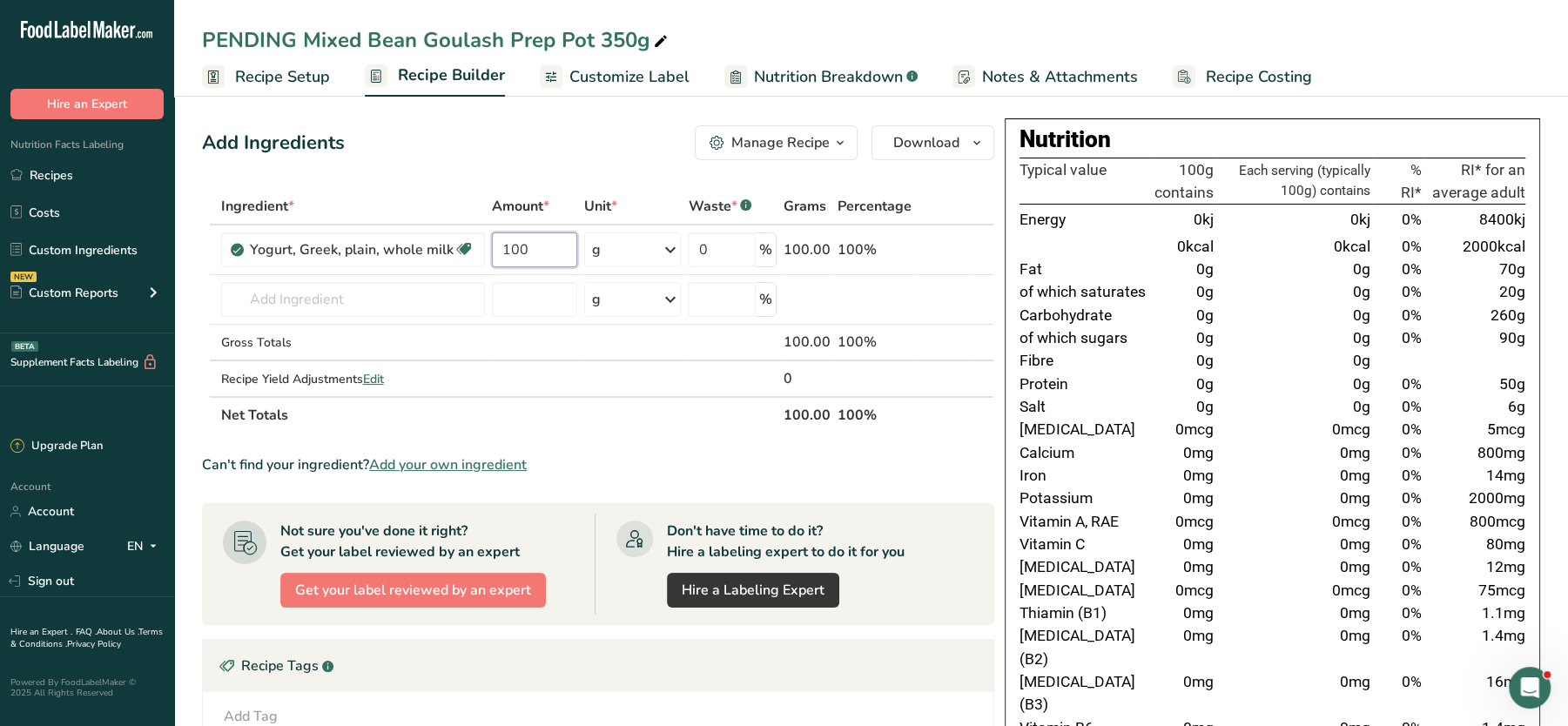
type input "100"
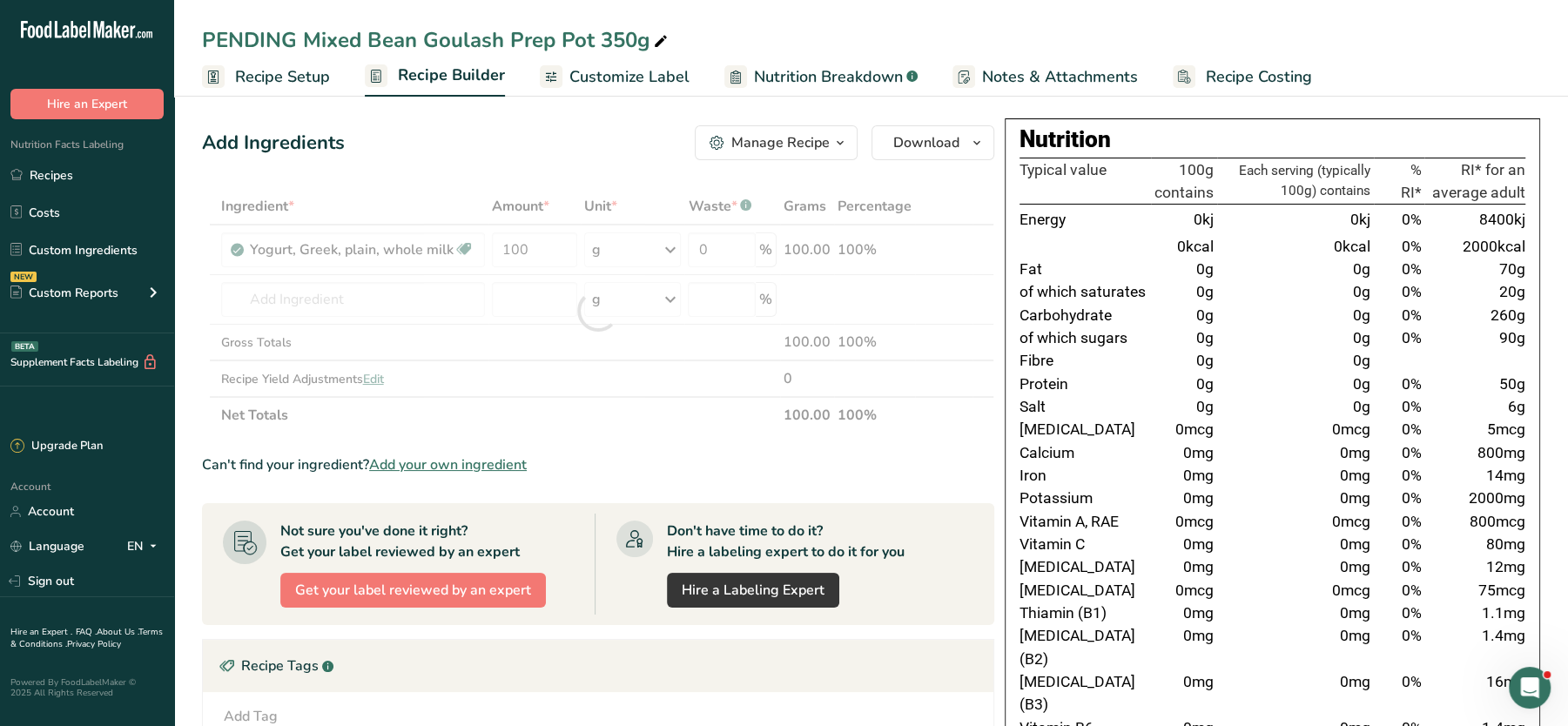
click at [546, 153] on div "Add Ingredients Manage Recipe Delete Recipe Duplicate Recipe Scale Recipe Save …" at bounding box center [598, 143] width 792 height 35
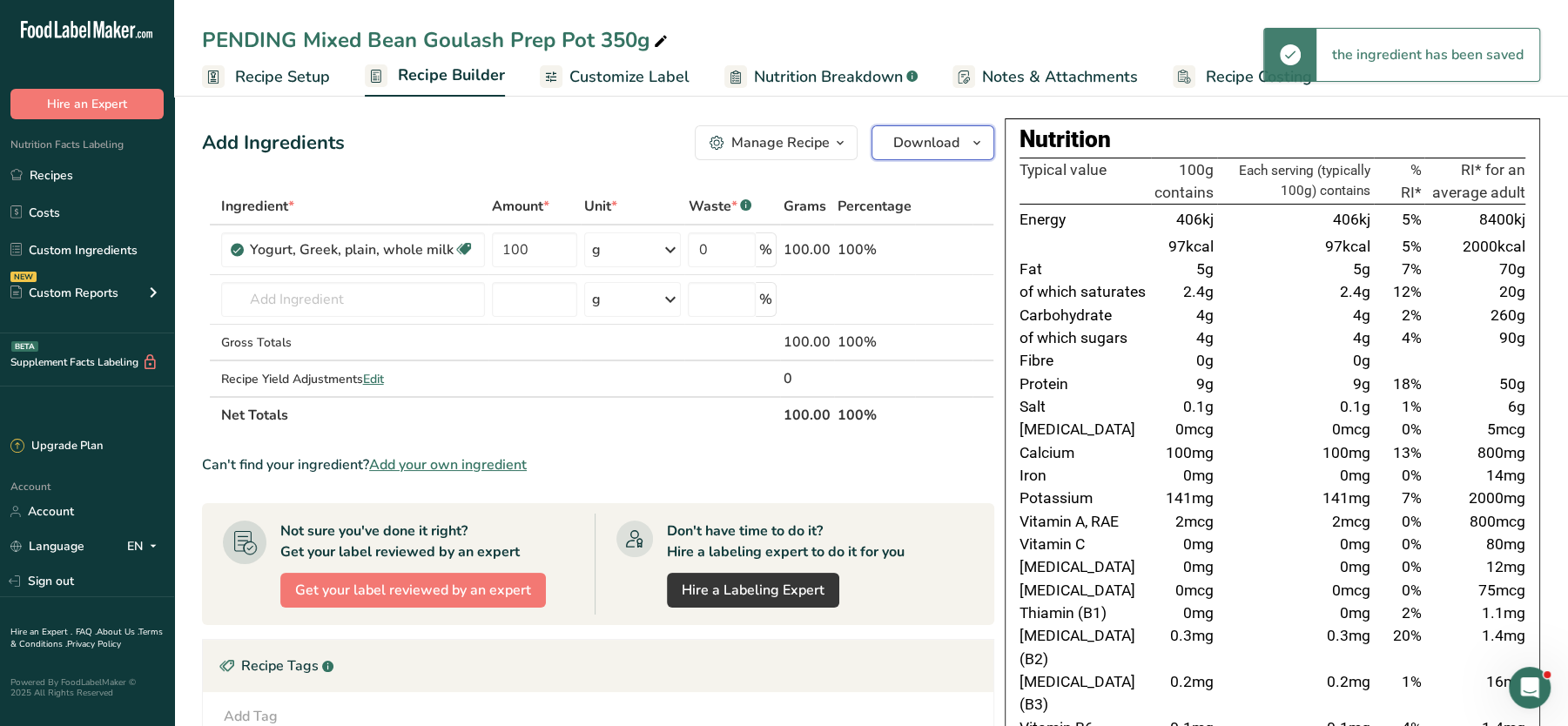
click at [911, 153] on button "Download" at bounding box center [932, 143] width 122 height 35
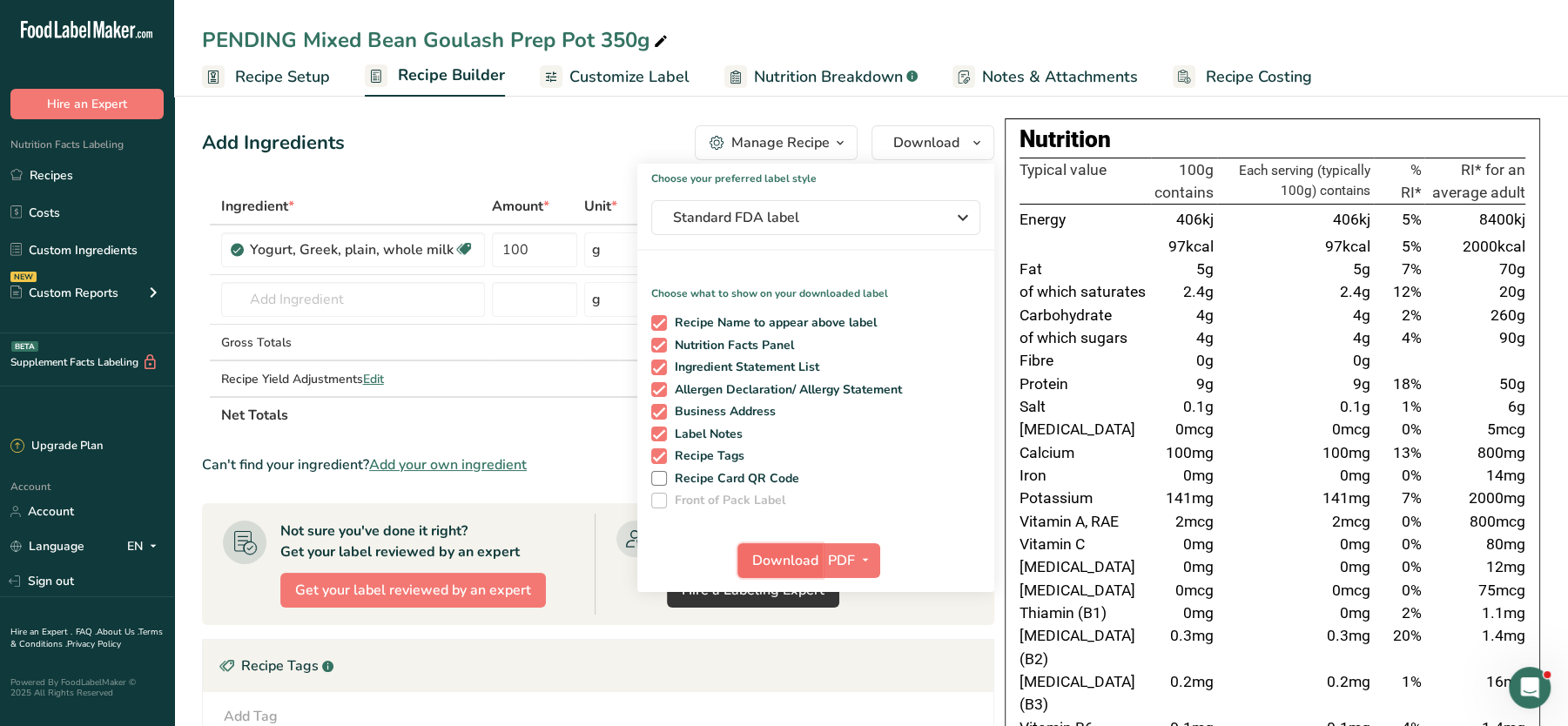
click at [774, 561] on span "Download" at bounding box center [785, 561] width 66 height 21
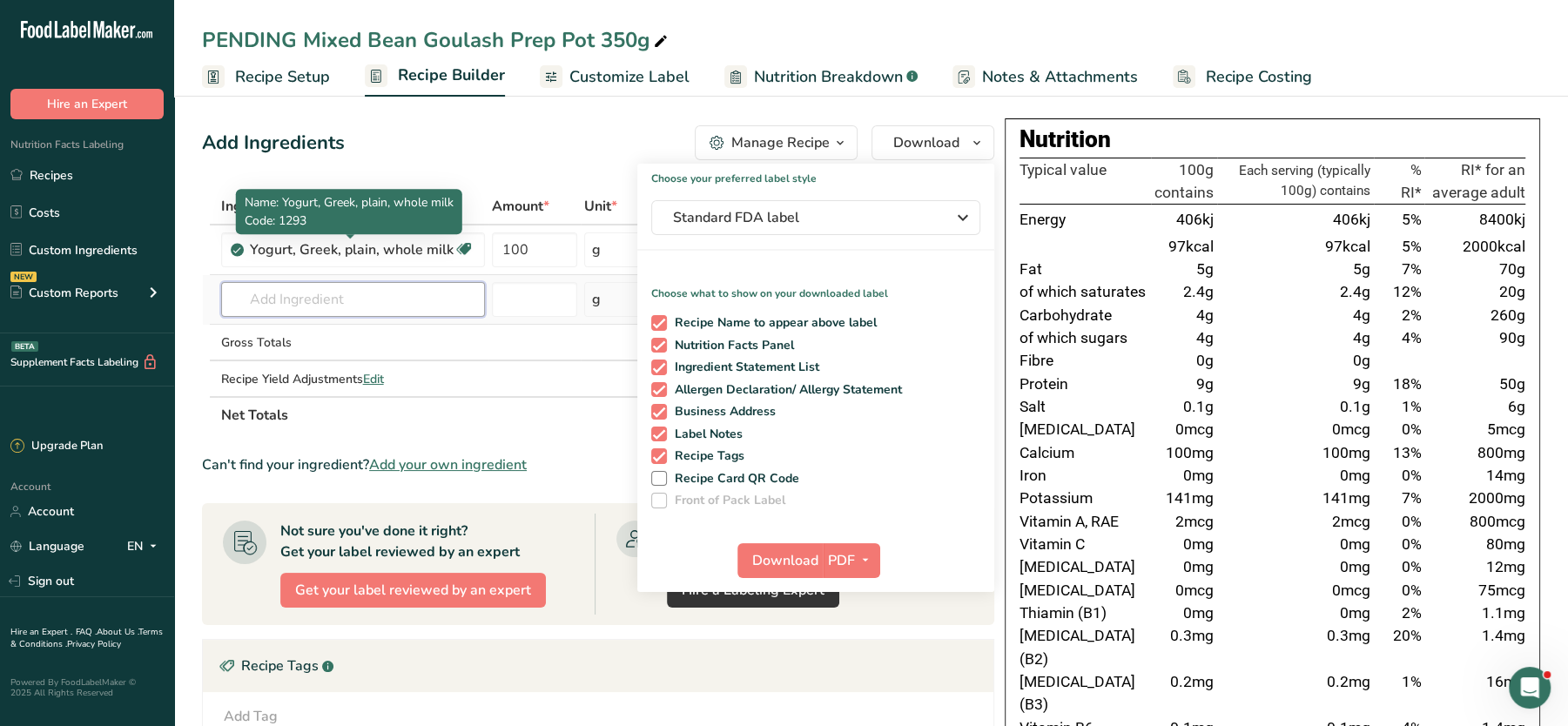
click at [343, 301] on input "text" at bounding box center [353, 300] width 263 height 35
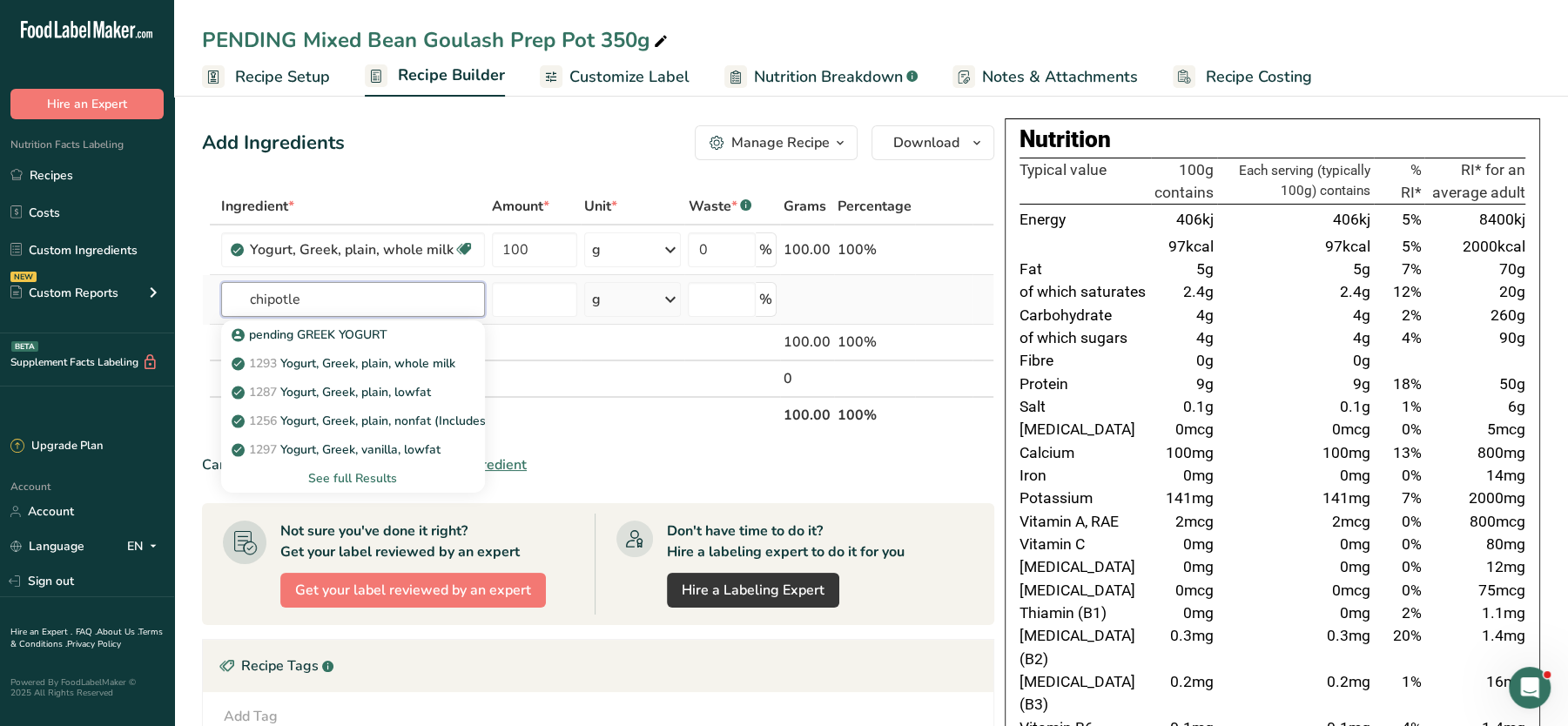
type input "chipotle"
click at [340, 481] on div "See full Results" at bounding box center [353, 479] width 236 height 19
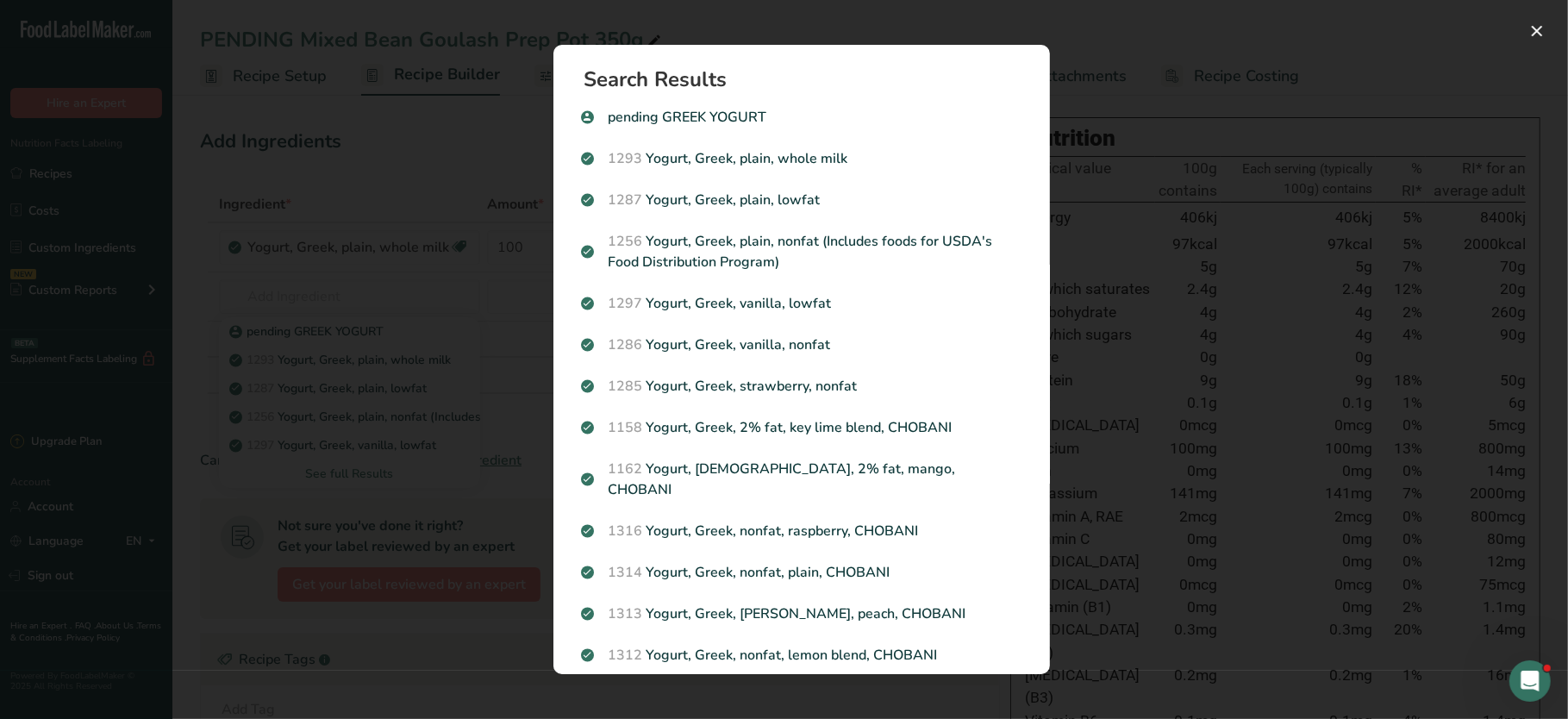
click at [314, 289] on div "Search results modal" at bounding box center [784, 360] width 1568 height 719
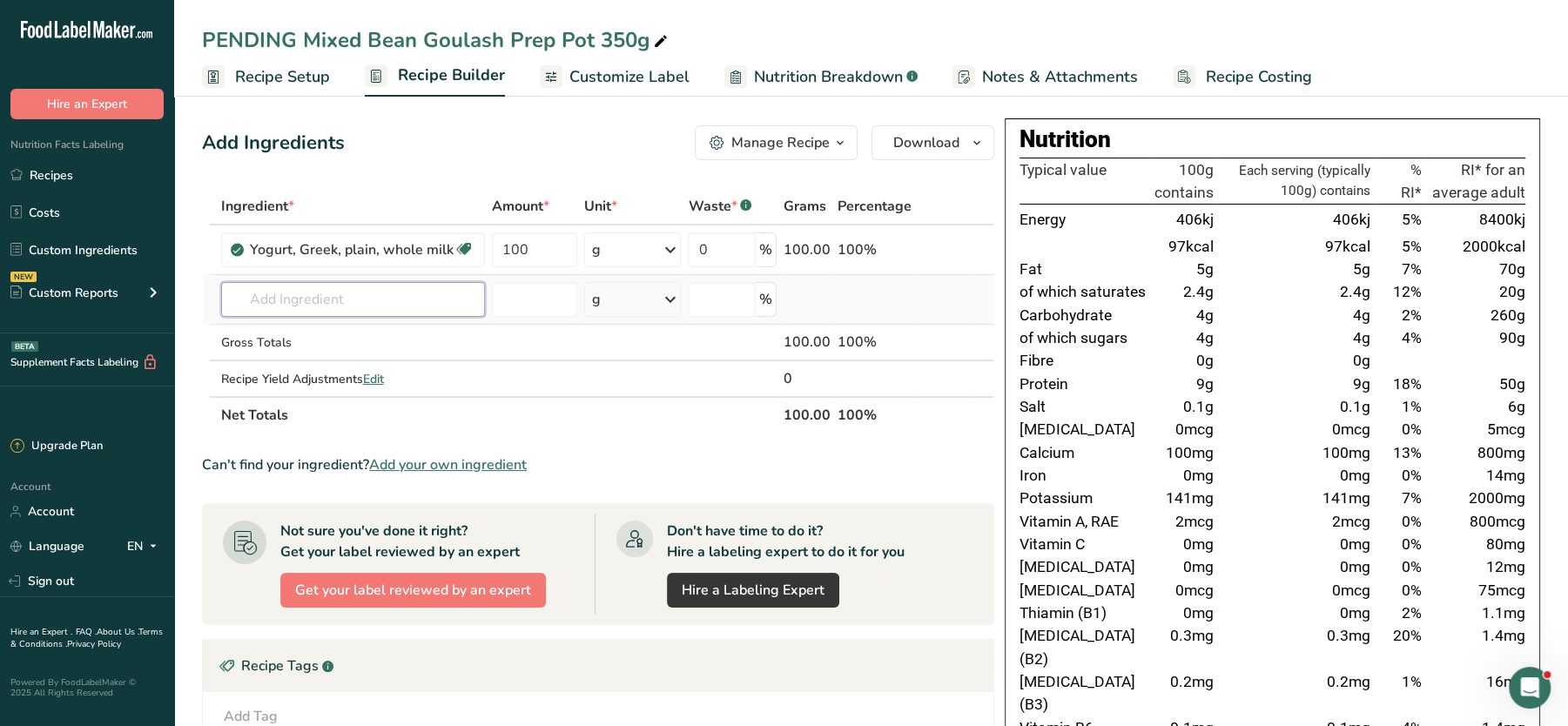
click at [275, 294] on input "text" at bounding box center [353, 300] width 263 height 35
type input "a"
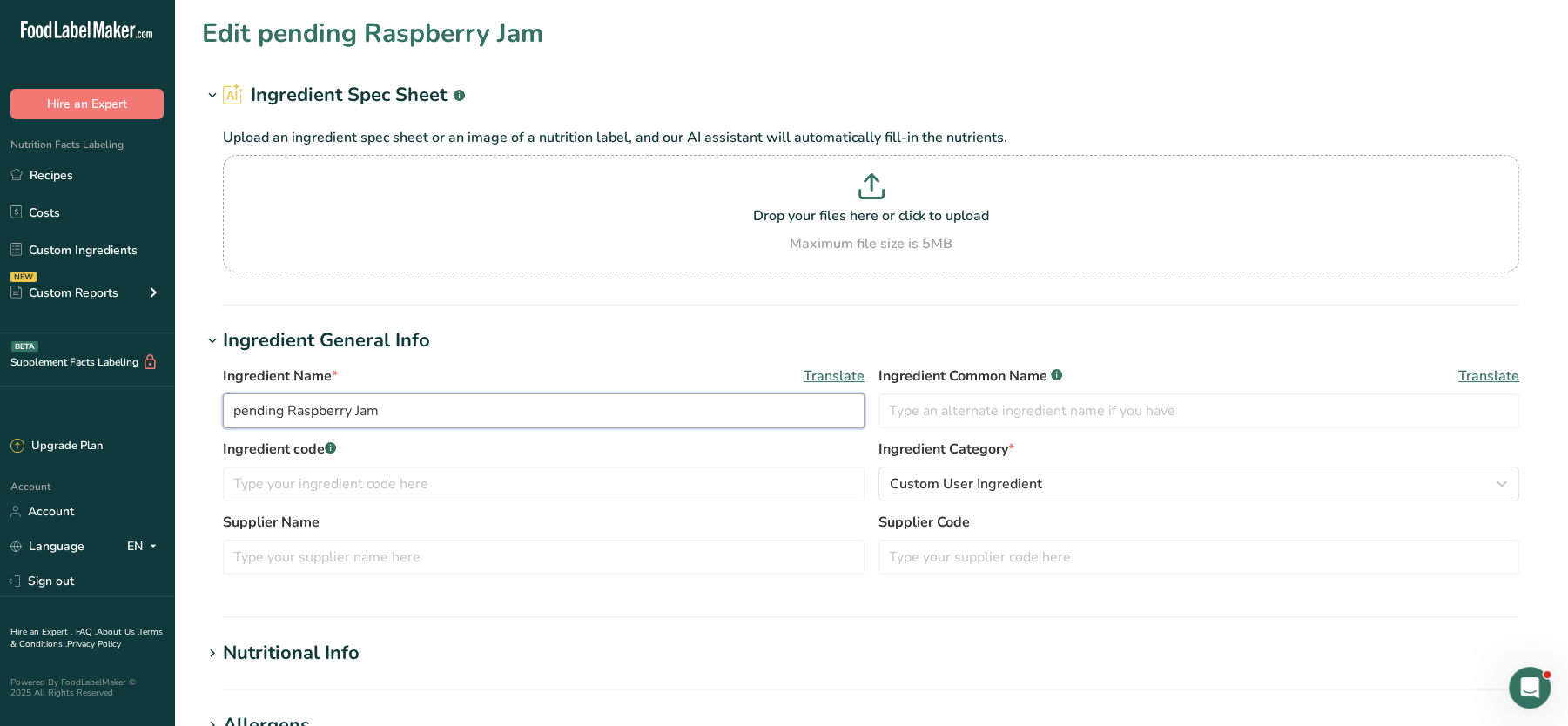
drag, startPoint x: 429, startPoint y: 401, endPoint x: 141, endPoint y: 396, distance: 288.0
click at [141, 396] on div ".a-20{fill:#fff;} Hire an Expert Nutrition Facts Labeling Recipes Costs Custom …" at bounding box center [784, 668] width 1568 height 1335
click at [734, 185] on p at bounding box center [870, 189] width 1287 height 32
click at [734, 185] on input "Drop your files here or click to upload Maximum file size is 5MB" at bounding box center [870, 214] width 1296 height 118
type input "C:\fakepath\PENDING Mixed Bean Goulash Prep Pot 350g_10_09_2025, 18_17_39.pdf"
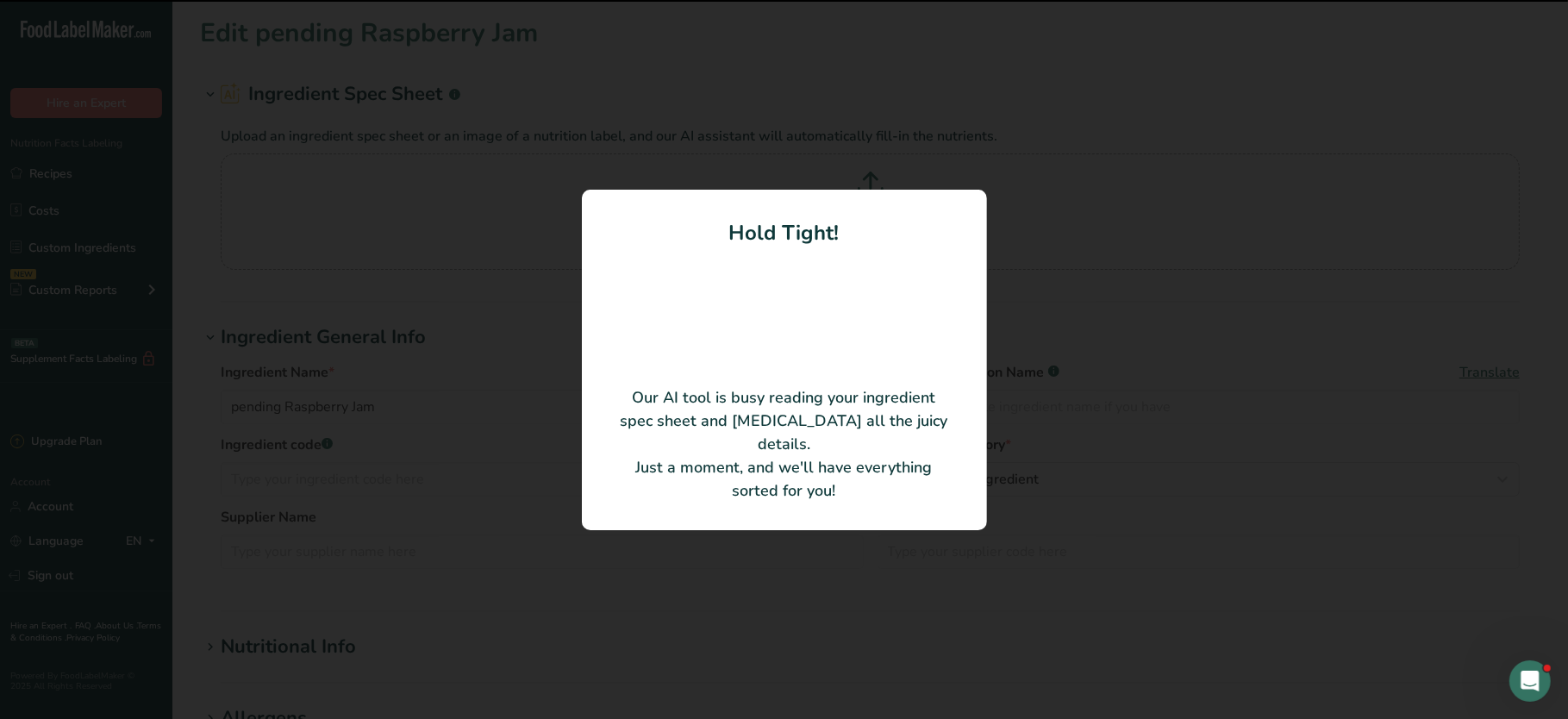
type input "Blueberry Jam"
type input "Monumental Prep Limited"
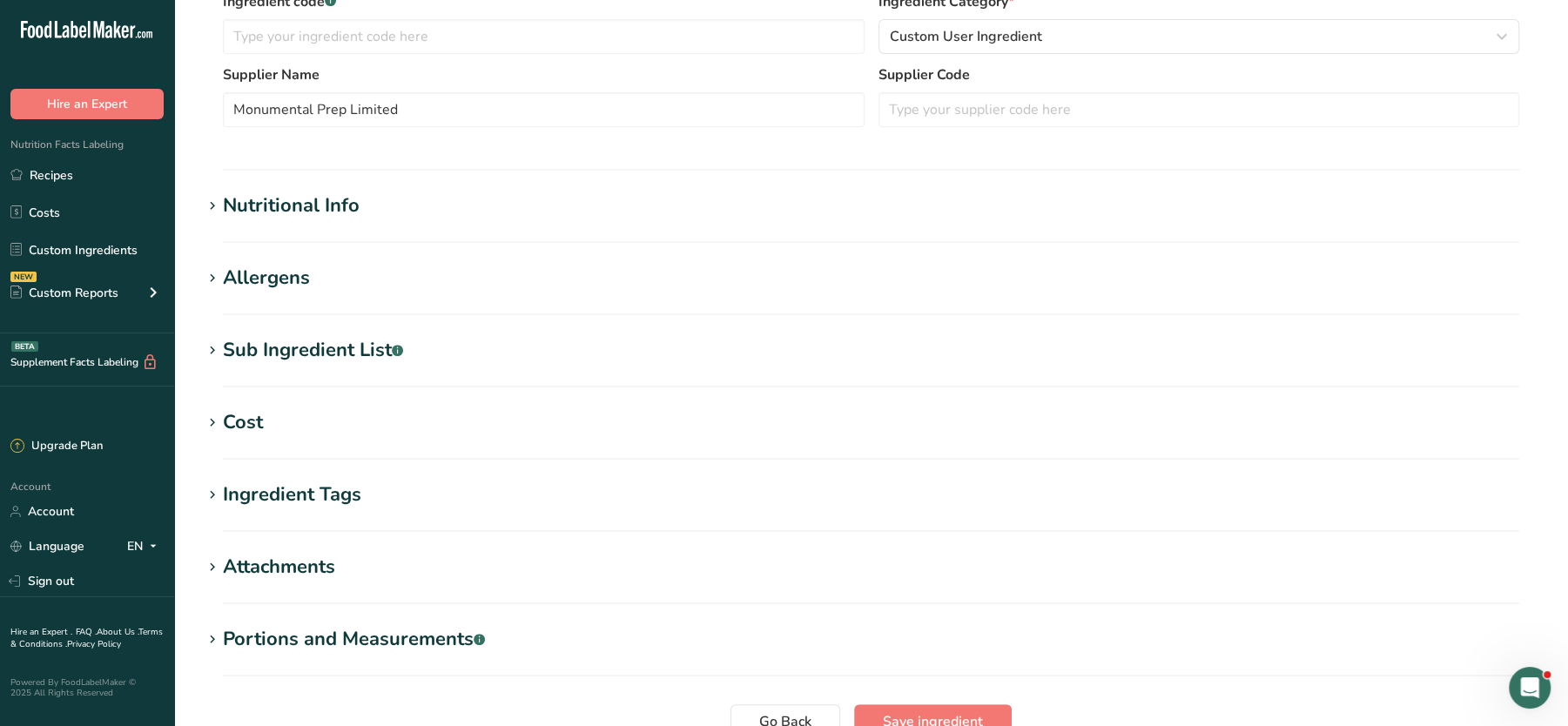
scroll to position [369, 0]
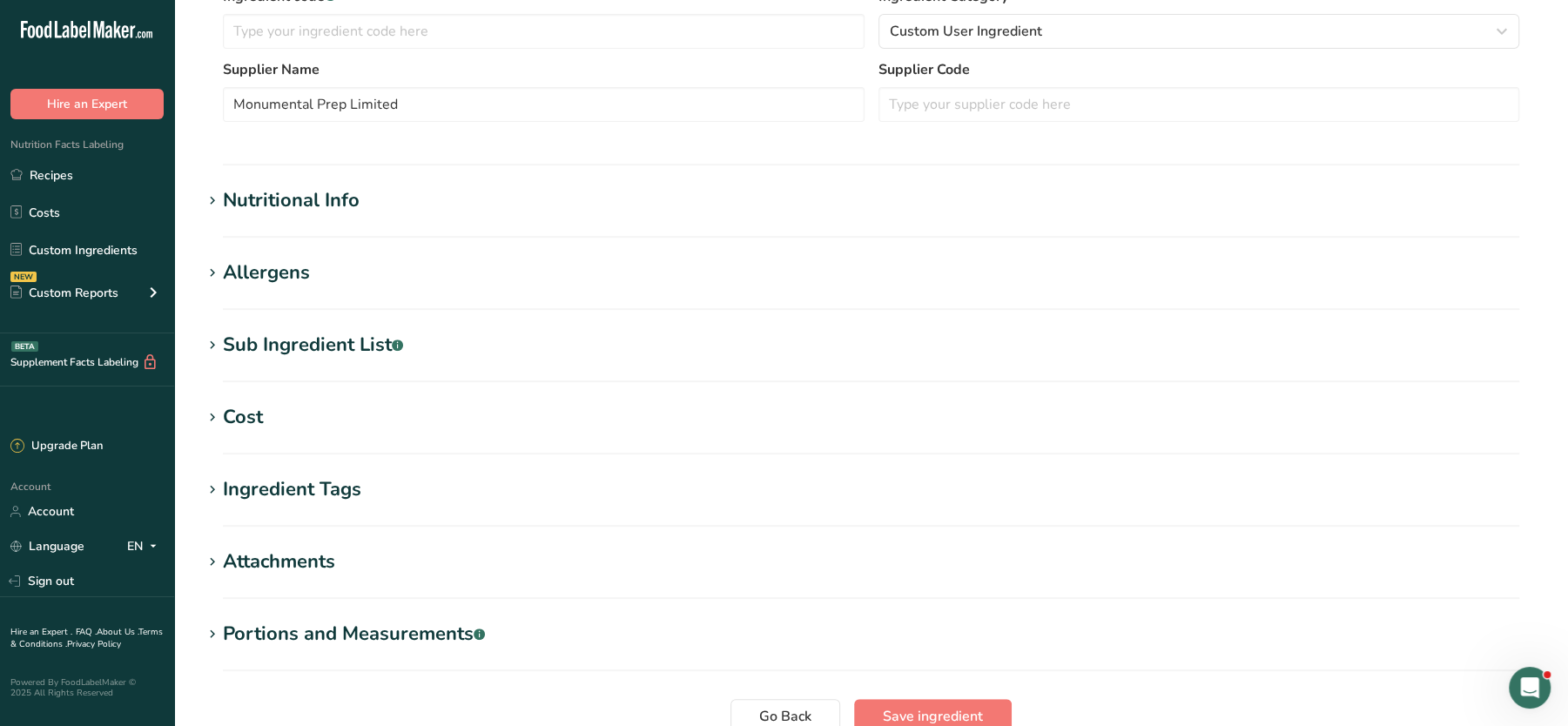
click at [344, 341] on div "Sub Ingredient List .a-a{fill:#347362;}.b-a{fill:#fff;}" at bounding box center [313, 344] width 180 height 29
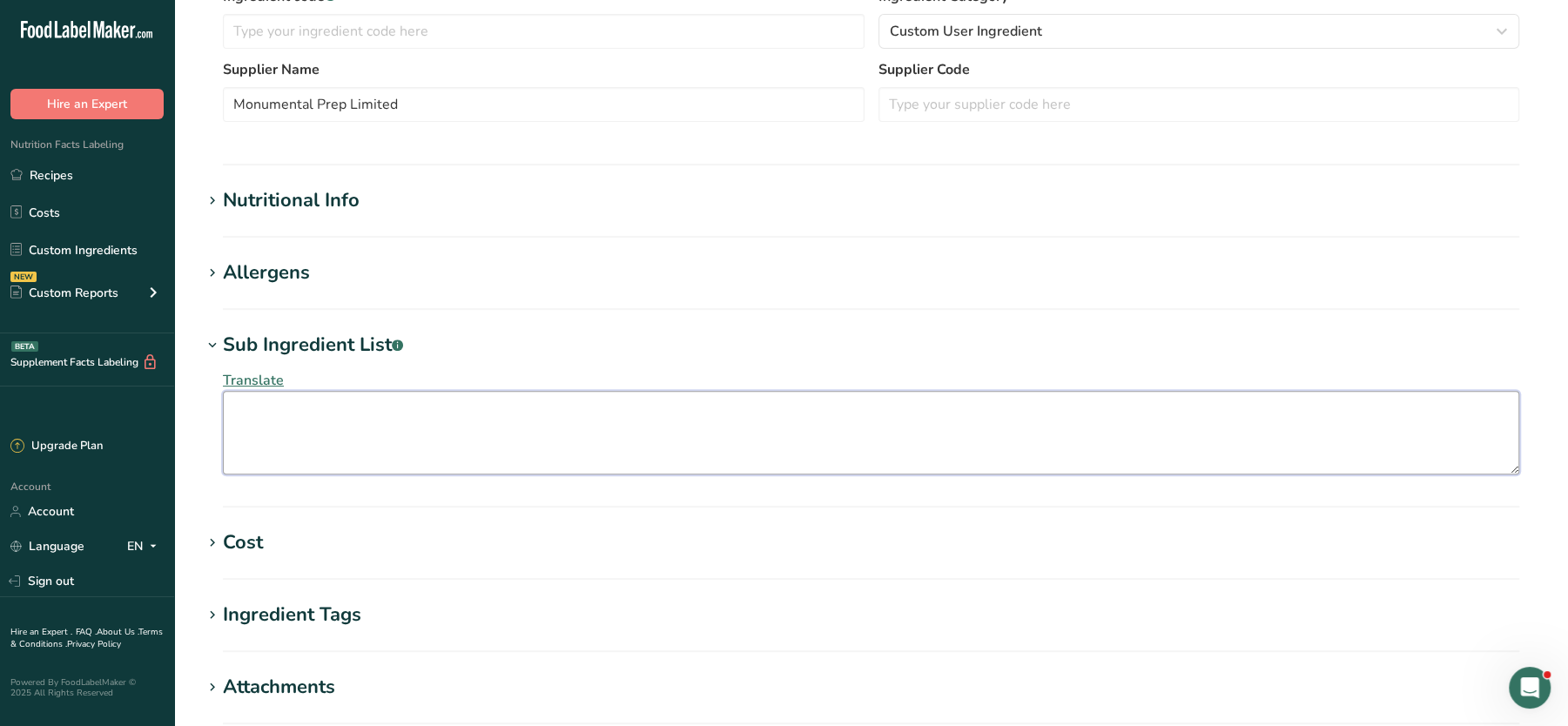
click at [295, 447] on textarea at bounding box center [870, 433] width 1296 height 84
paste textarea "Raspberries, Sugar, Cane Sugar, Concentrated Lemon Juice, Gelling Agent (Fruit …"
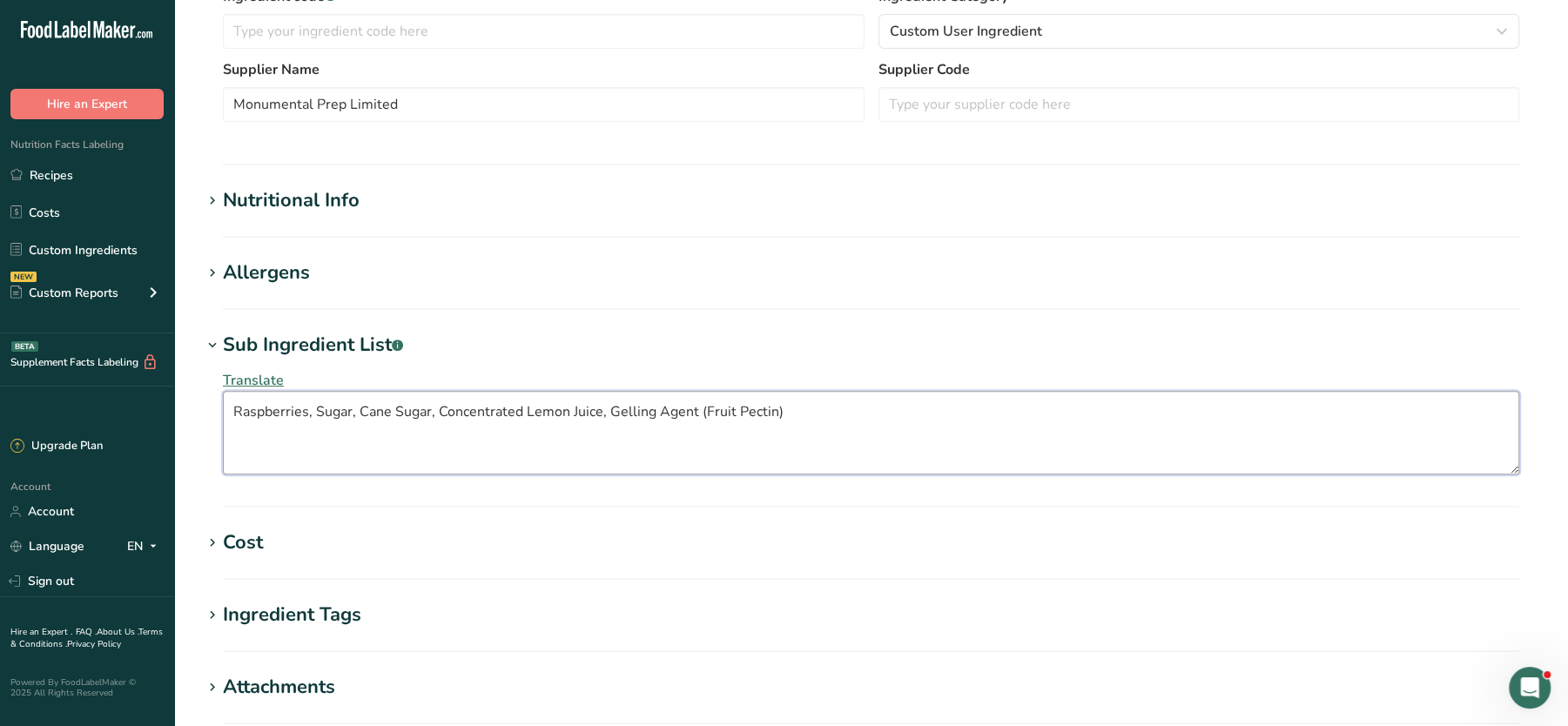
type textarea "Raspberries, Sugar, Cane Sugar, Concentrated Lemon Juice, Gelling Agent (Fruit …"
click at [837, 202] on h1 "Nutritional Info" at bounding box center [871, 201] width 1338 height 29
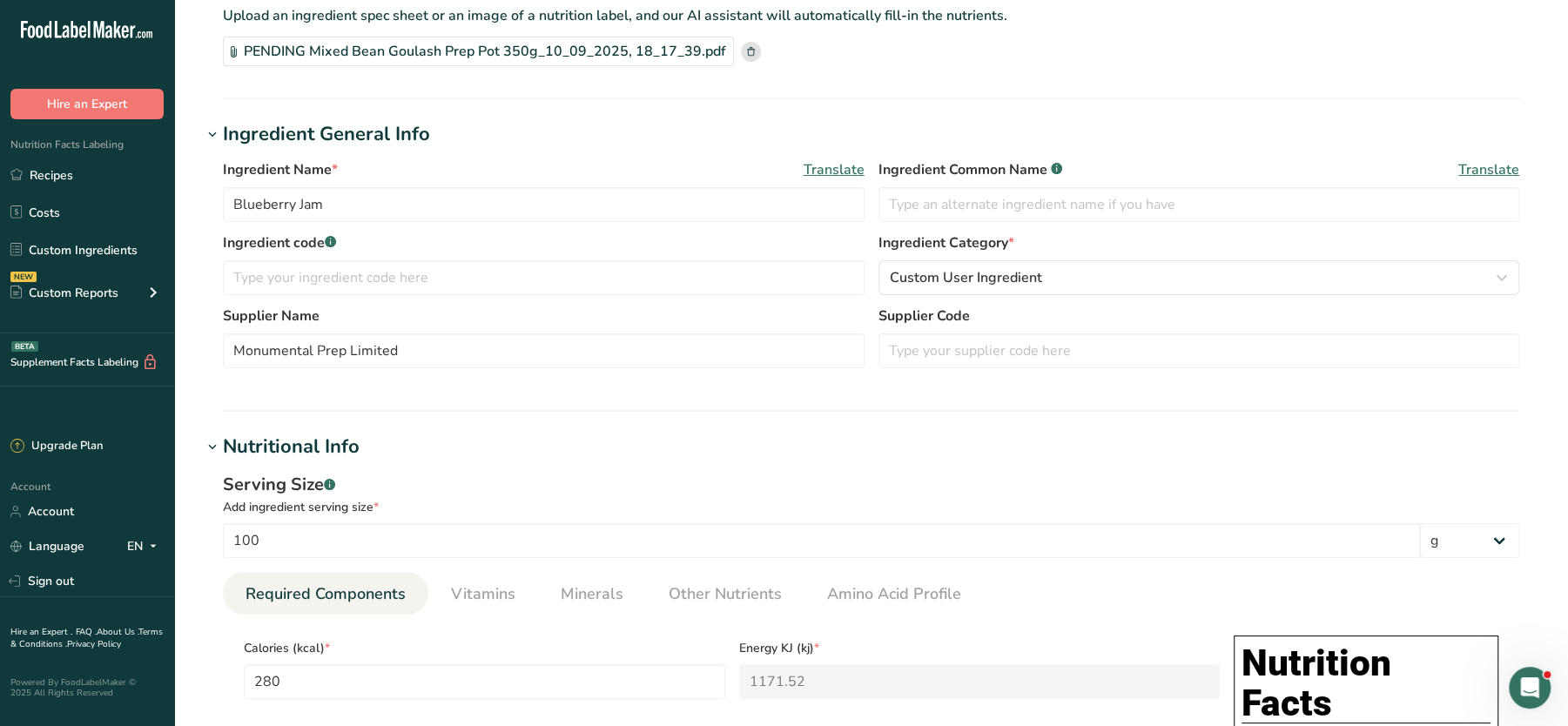
scroll to position [0, 0]
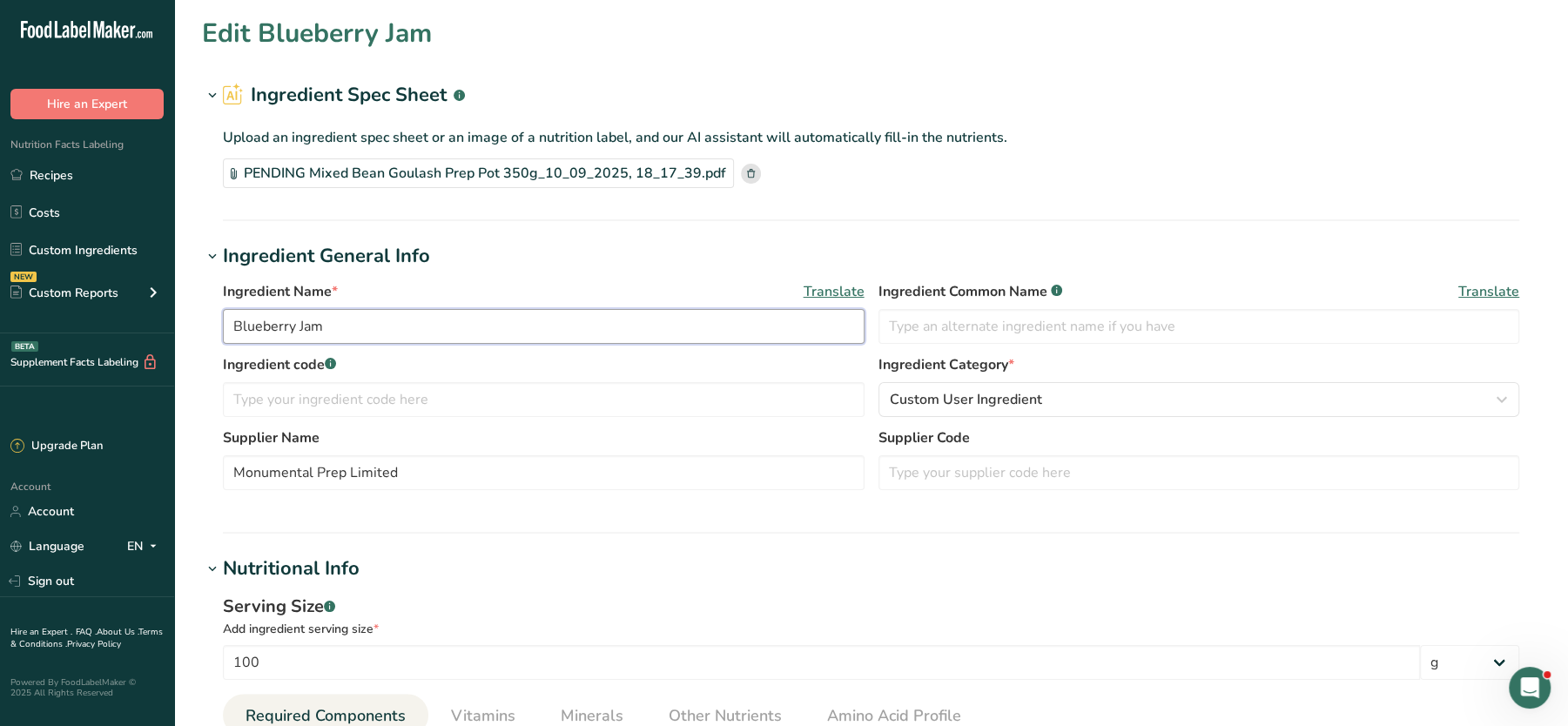
drag, startPoint x: 376, startPoint y: 335, endPoint x: 174, endPoint y: 310, distance: 203.5
paste input "Raspberries, Sugar, Cane Sugar, Concentrated Lemon Juice, Gelling Agent (Fruit …"
click at [353, 316] on input "Blueberry Jam" at bounding box center [543, 327] width 641 height 35
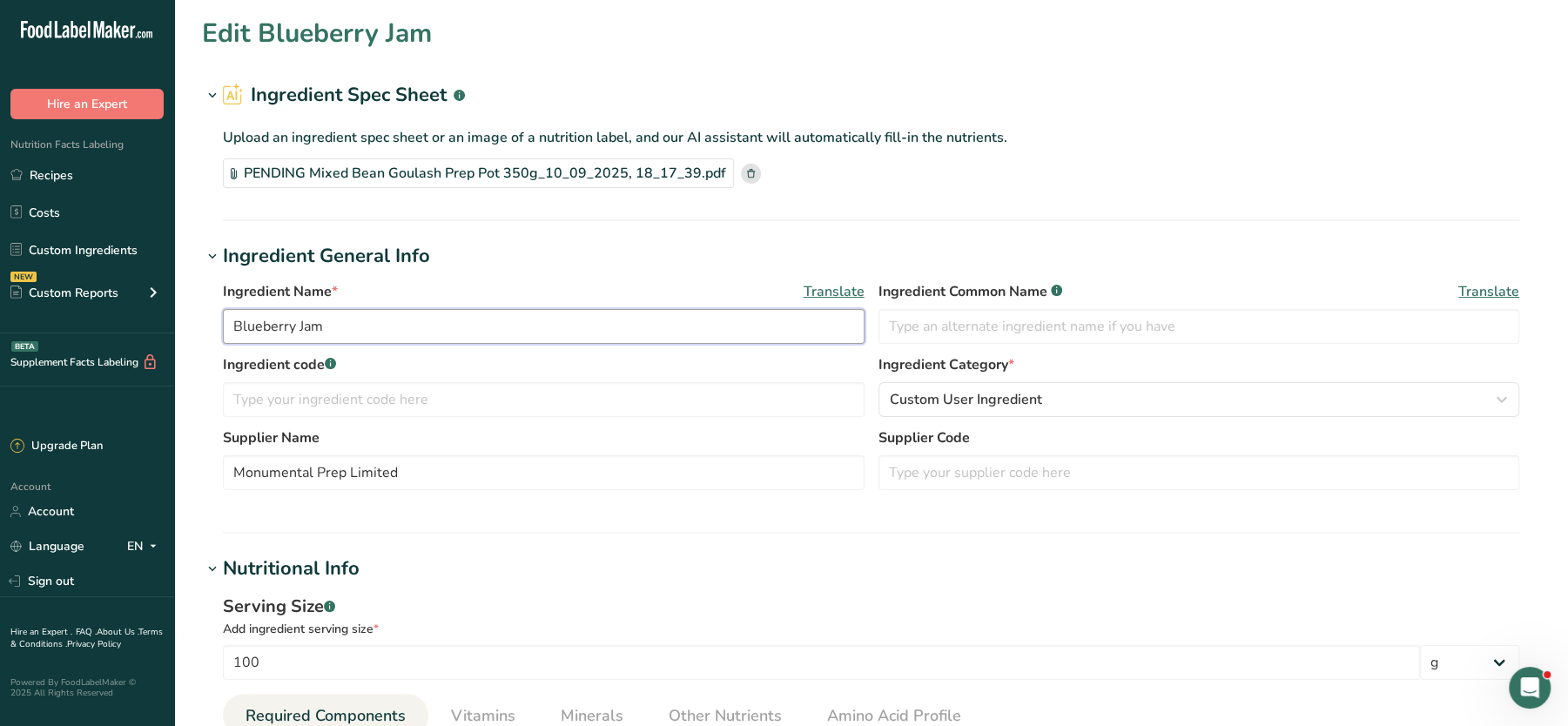
click at [353, 316] on input "Blueberry Jam" at bounding box center [543, 327] width 641 height 35
paste input "Raspberries, Sugar, Cane Sugar, Concentrated Lemon Juice, Gelling Agent (Fruit …"
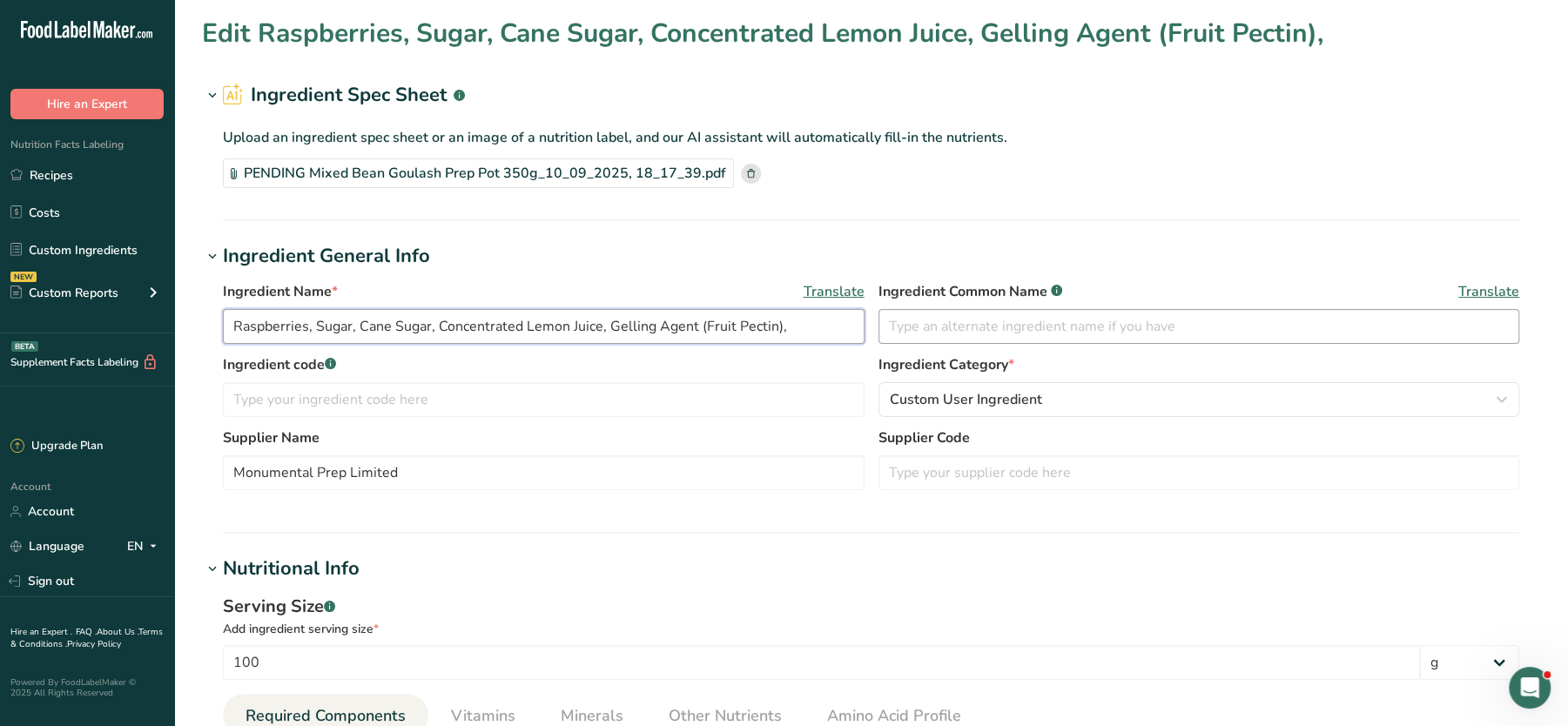
drag, startPoint x: 316, startPoint y: 327, endPoint x: 911, endPoint y: 314, distance: 595.1
click at [911, 314] on div "Ingredient Name * Translate Raspberries, Sugar, Cane Sugar, Concentrated Lemon …" at bounding box center [870, 318] width 1296 height 73
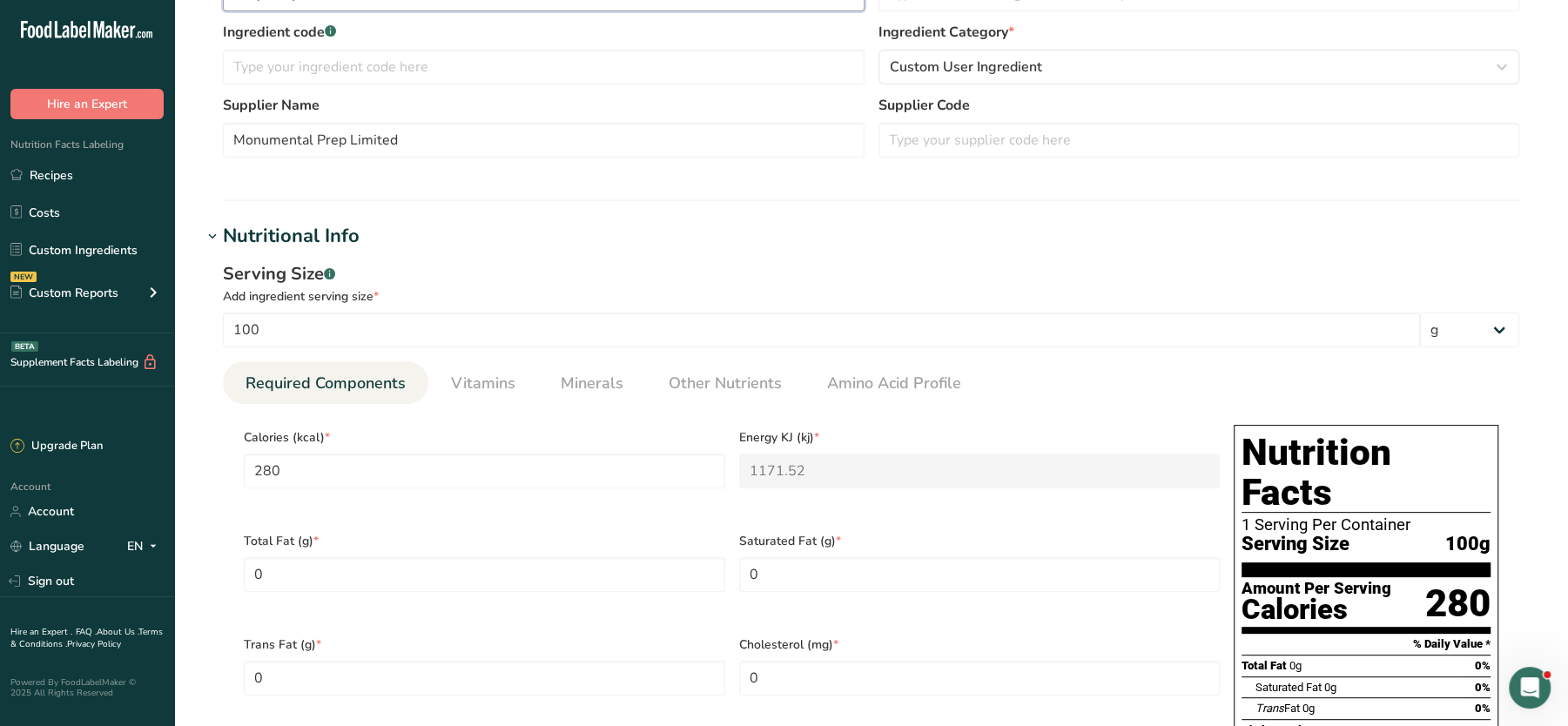
scroll to position [341, 0]
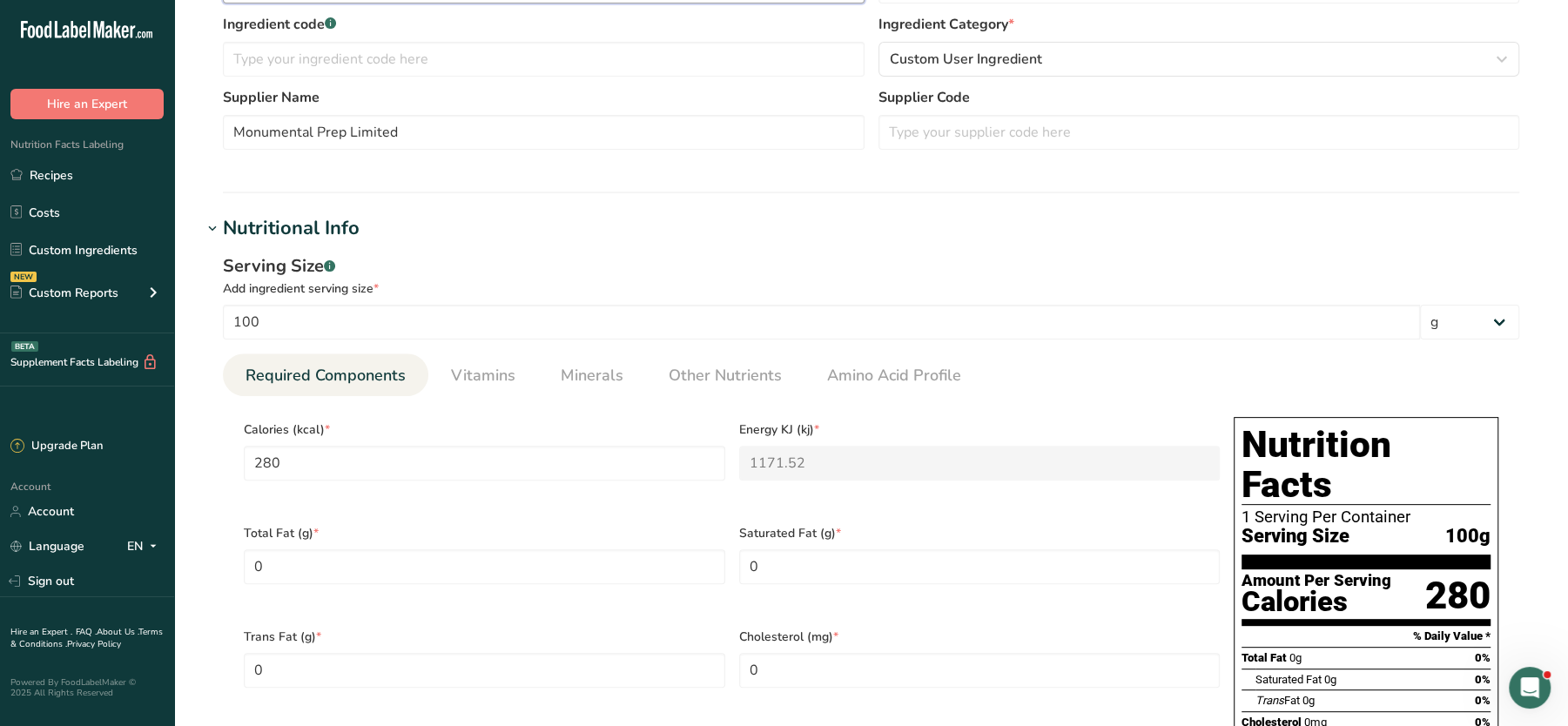
type input "Raspberry Jam"
drag, startPoint x: 408, startPoint y: 129, endPoint x: 191, endPoint y: 120, distance: 217.2
click at [191, 120] on section "Edit Raspberry Jam Ingredient Spec Sheet .a-a{fill:#347362;}.b-a{fill:#fff;} Up…" at bounding box center [871, 725] width 1394 height 2133
paste input "Bonne Maman"
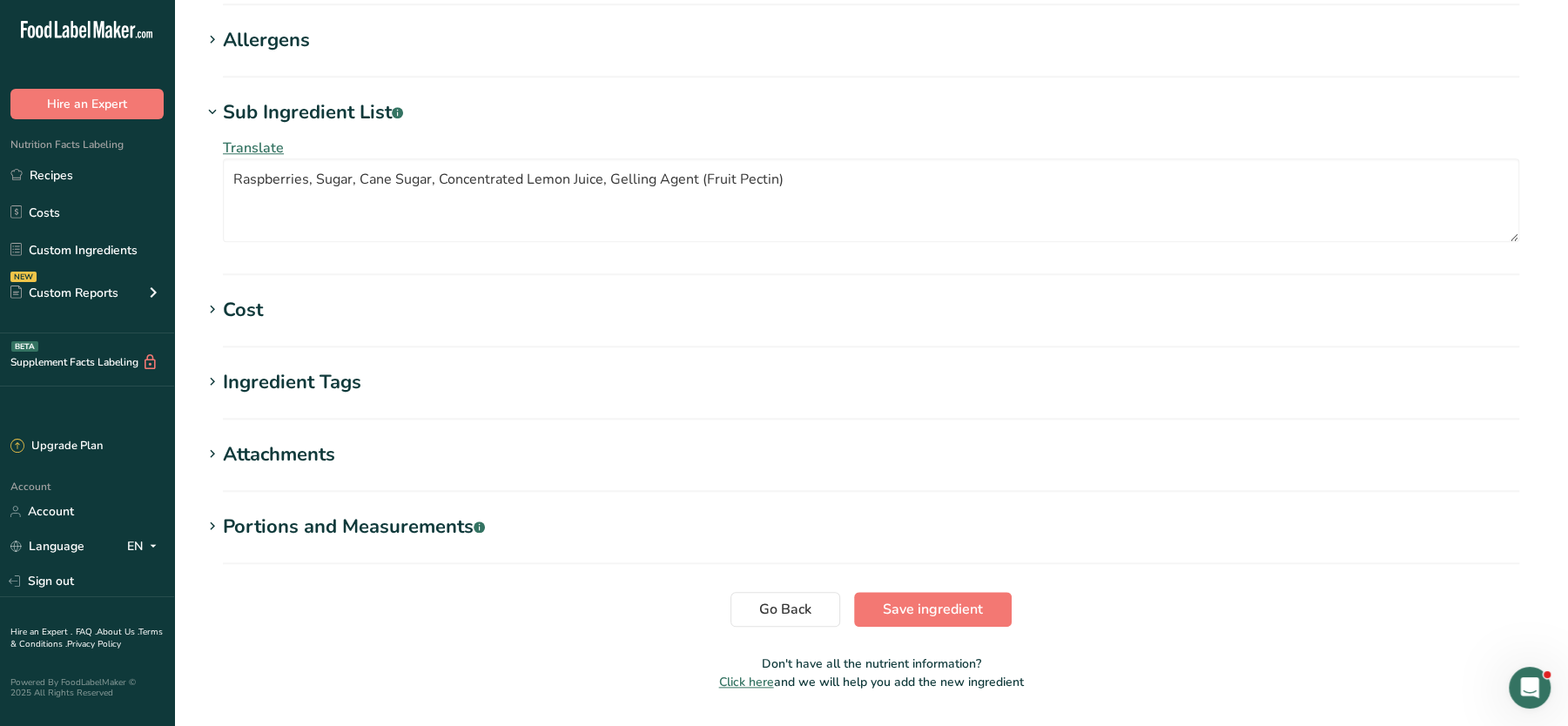
scroll to position [1416, 0]
type input "Bonne Maman"
click at [920, 597] on span "Save ingredient" at bounding box center [932, 607] width 100 height 21
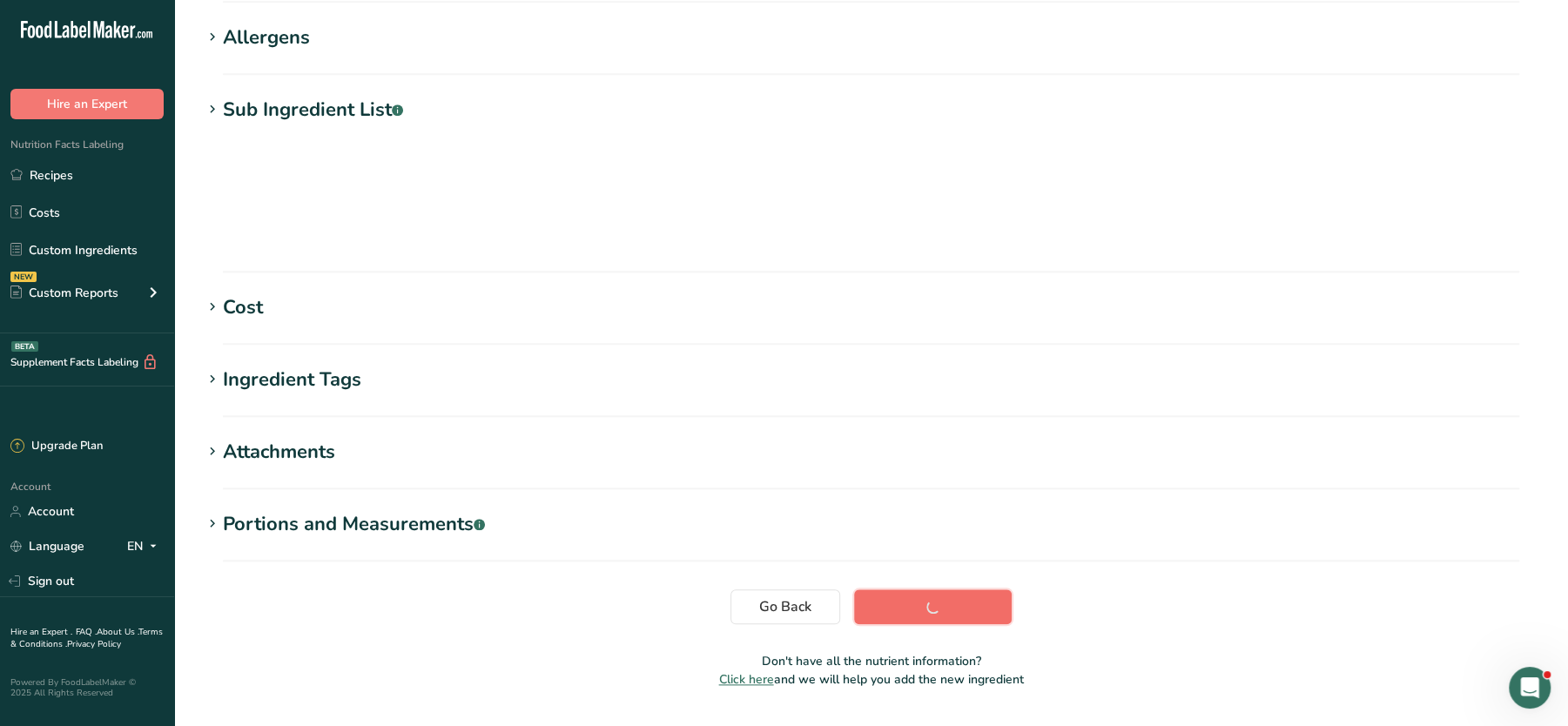
scroll to position [194, 0]
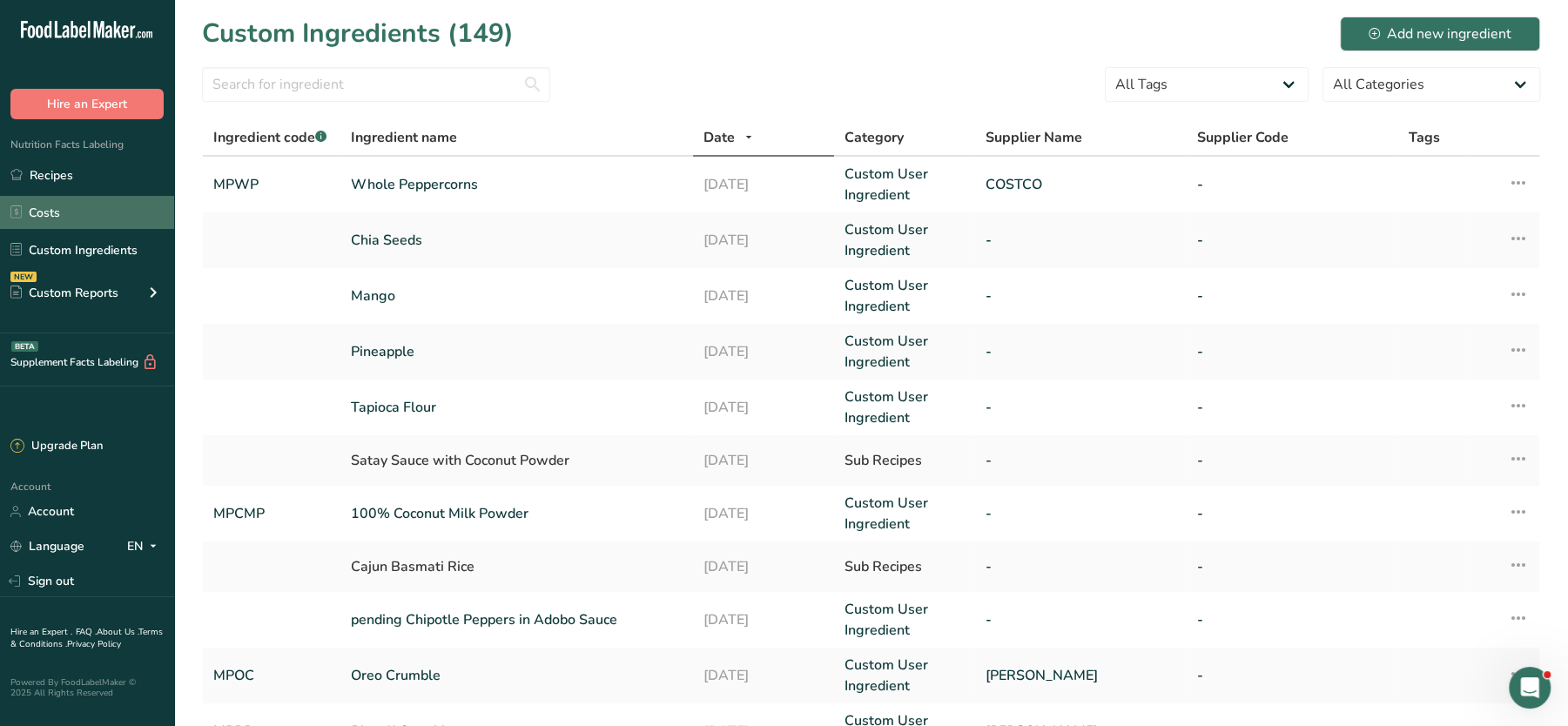
click at [77, 220] on link "Costs" at bounding box center [87, 213] width 174 height 33
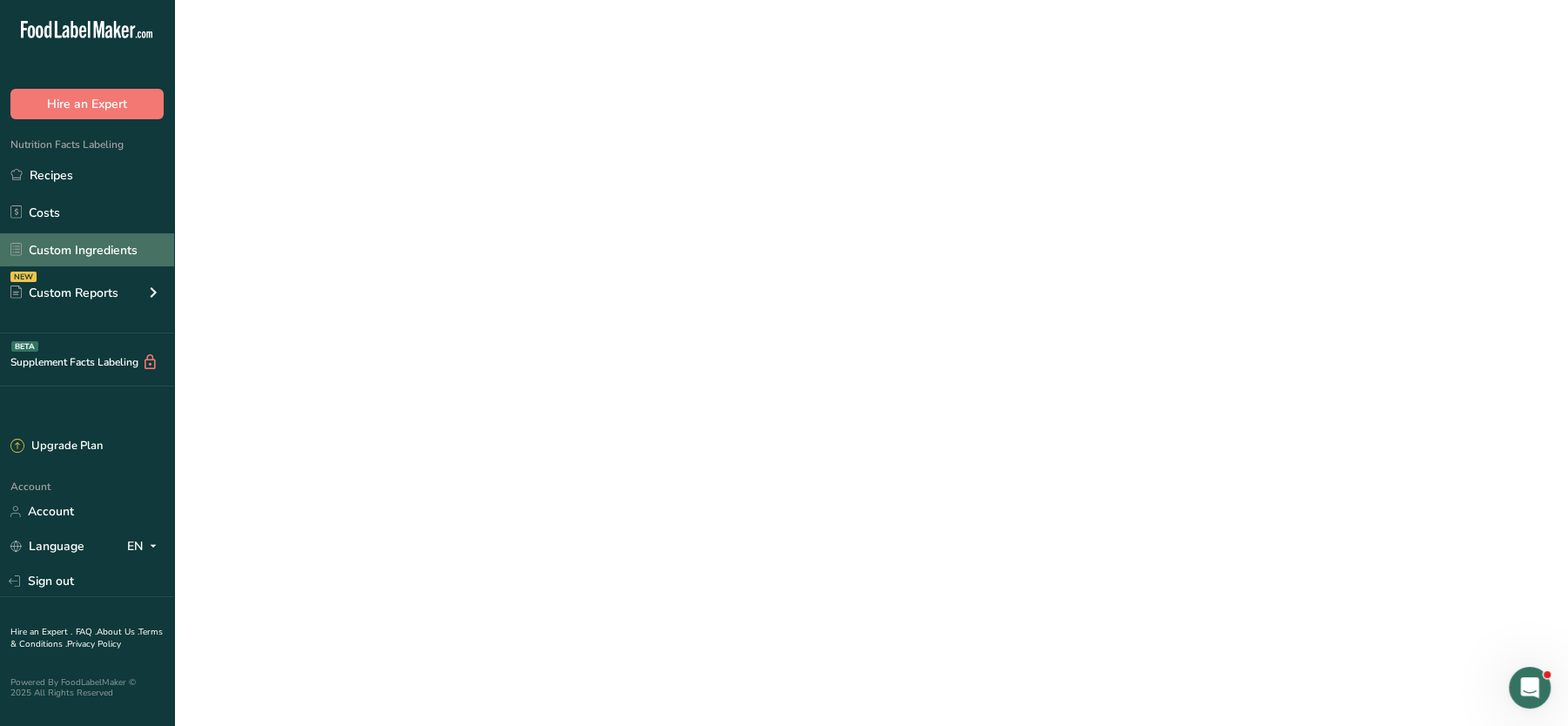
click at [57, 245] on link "Custom Ingredients" at bounding box center [87, 250] width 174 height 33
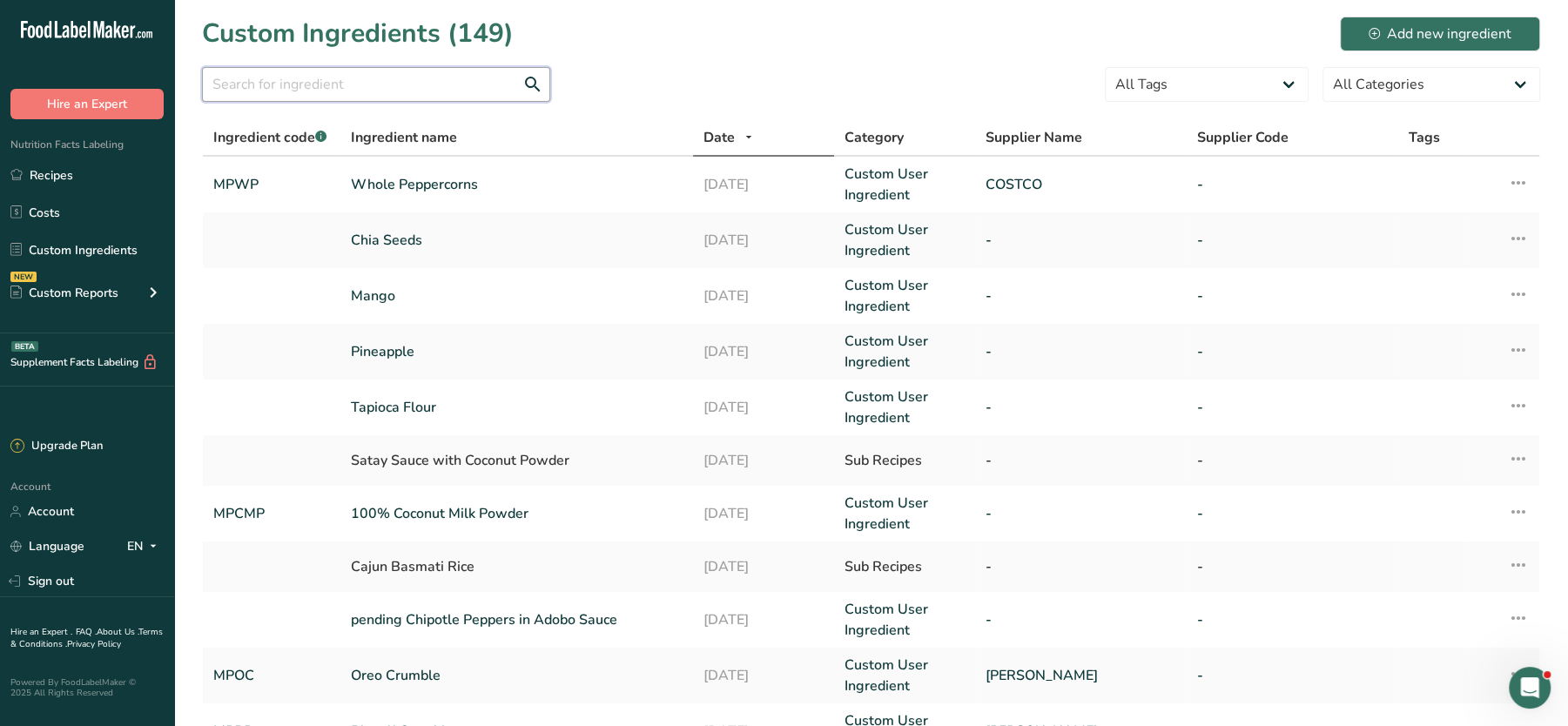
click at [438, 93] on input "text" at bounding box center [376, 84] width 348 height 35
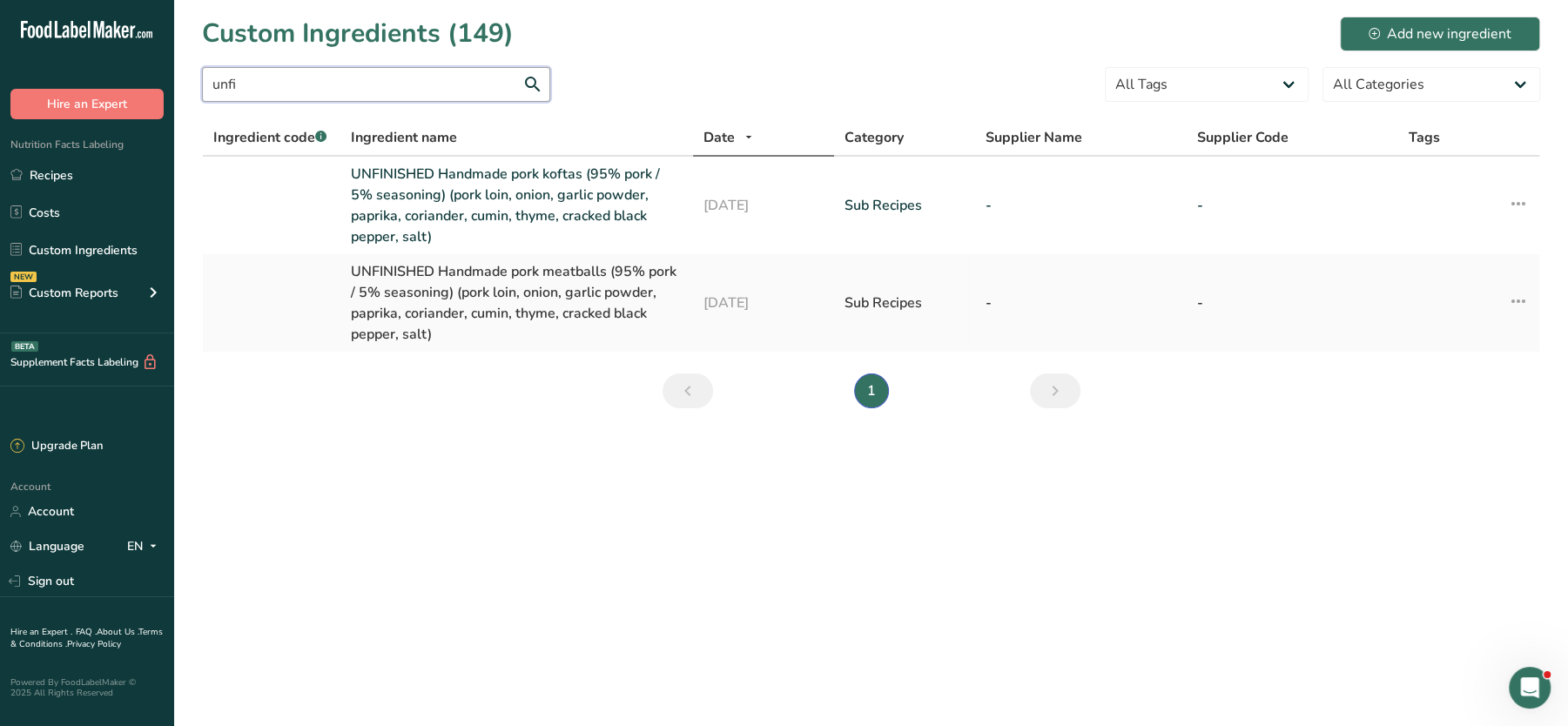
click at [317, 80] on input "unfi" at bounding box center [376, 84] width 348 height 35
type input "u"
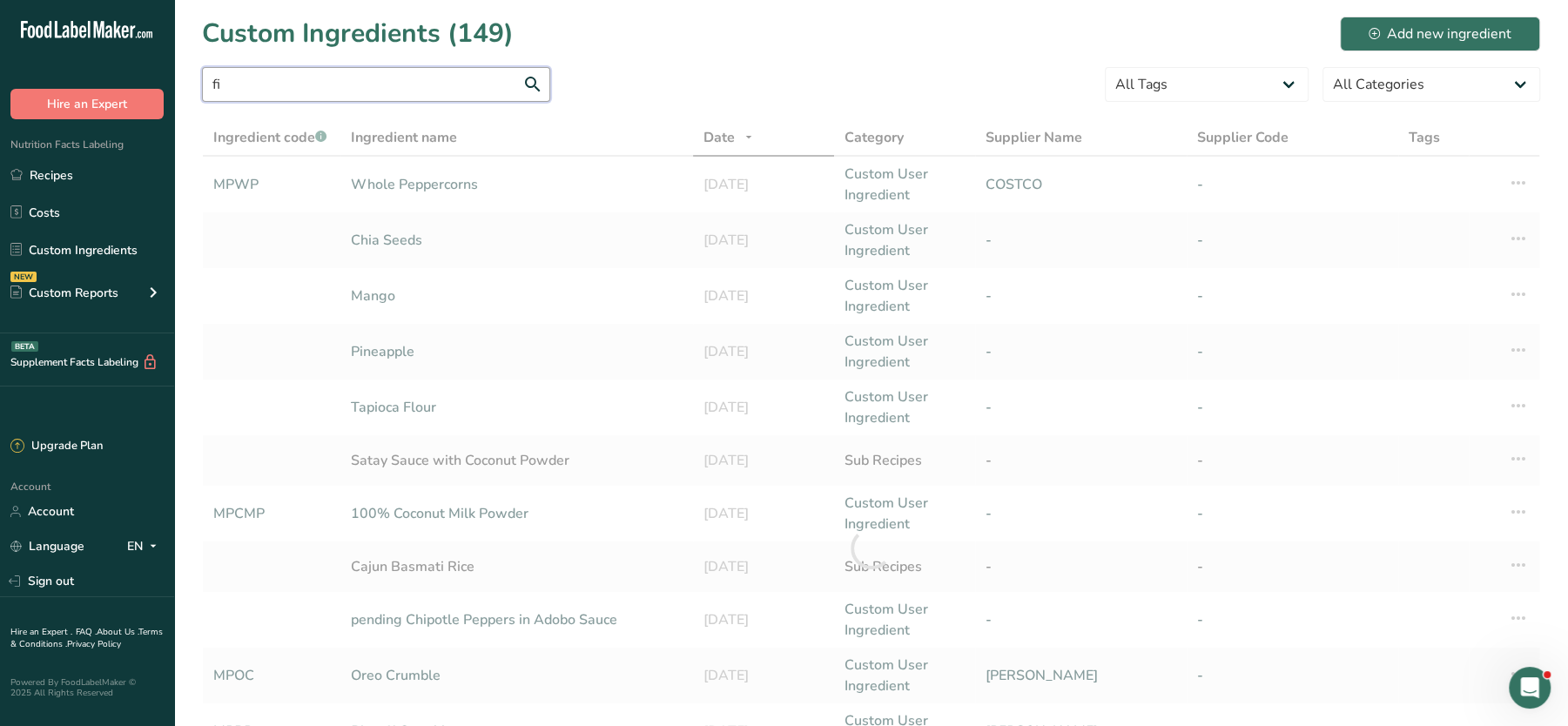
type input "f"
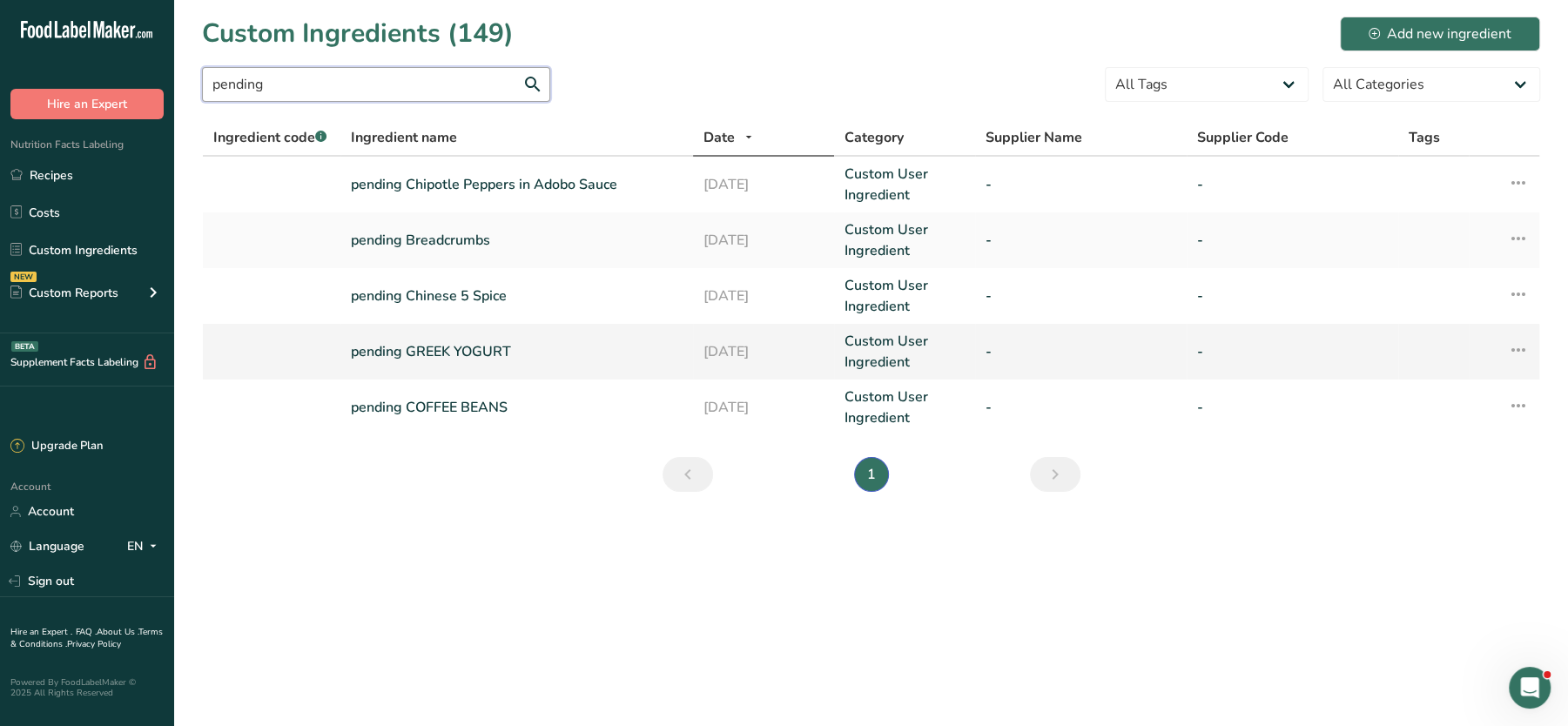
type input "pending"
click at [432, 349] on link "pending GREEK YOGURT" at bounding box center [516, 352] width 331 height 21
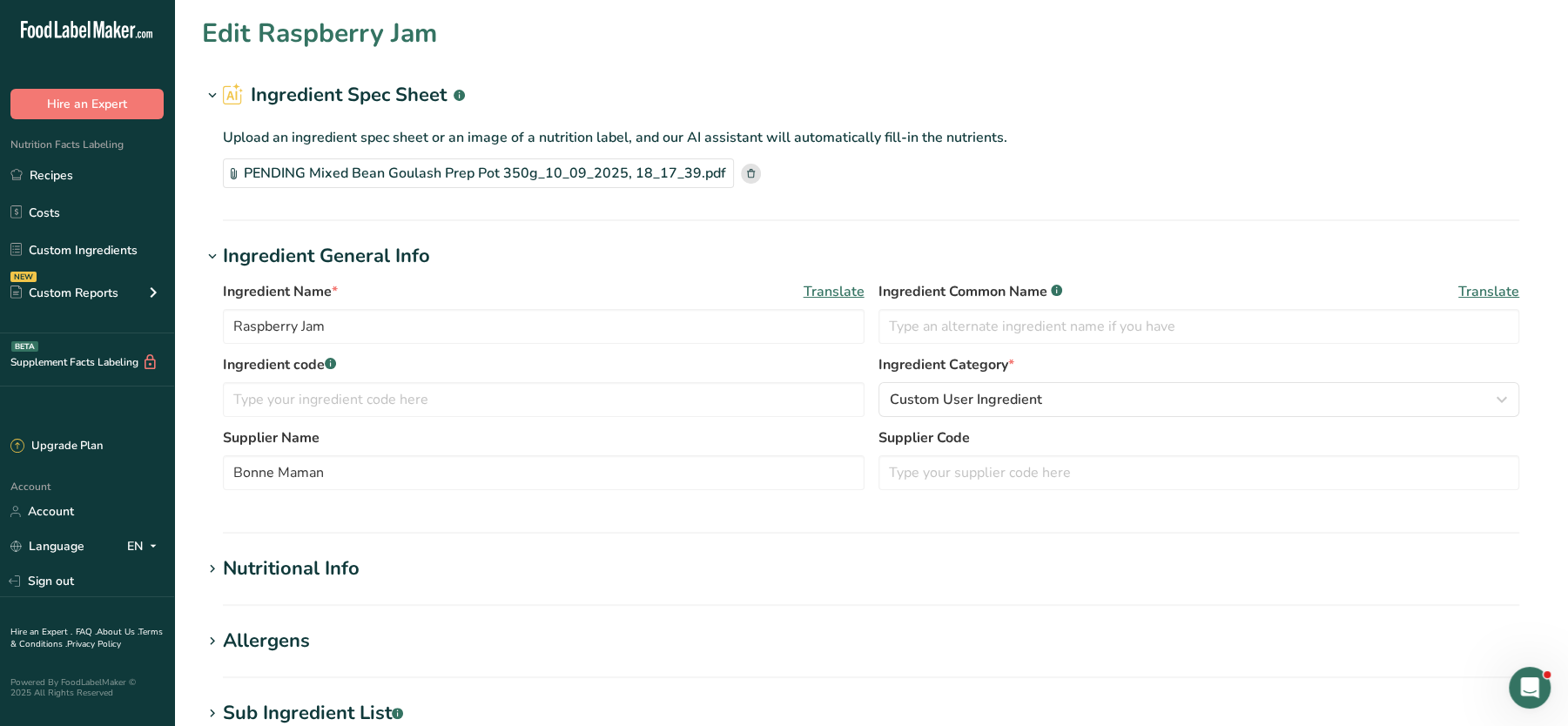
type input "pending GREEK YOGURT"
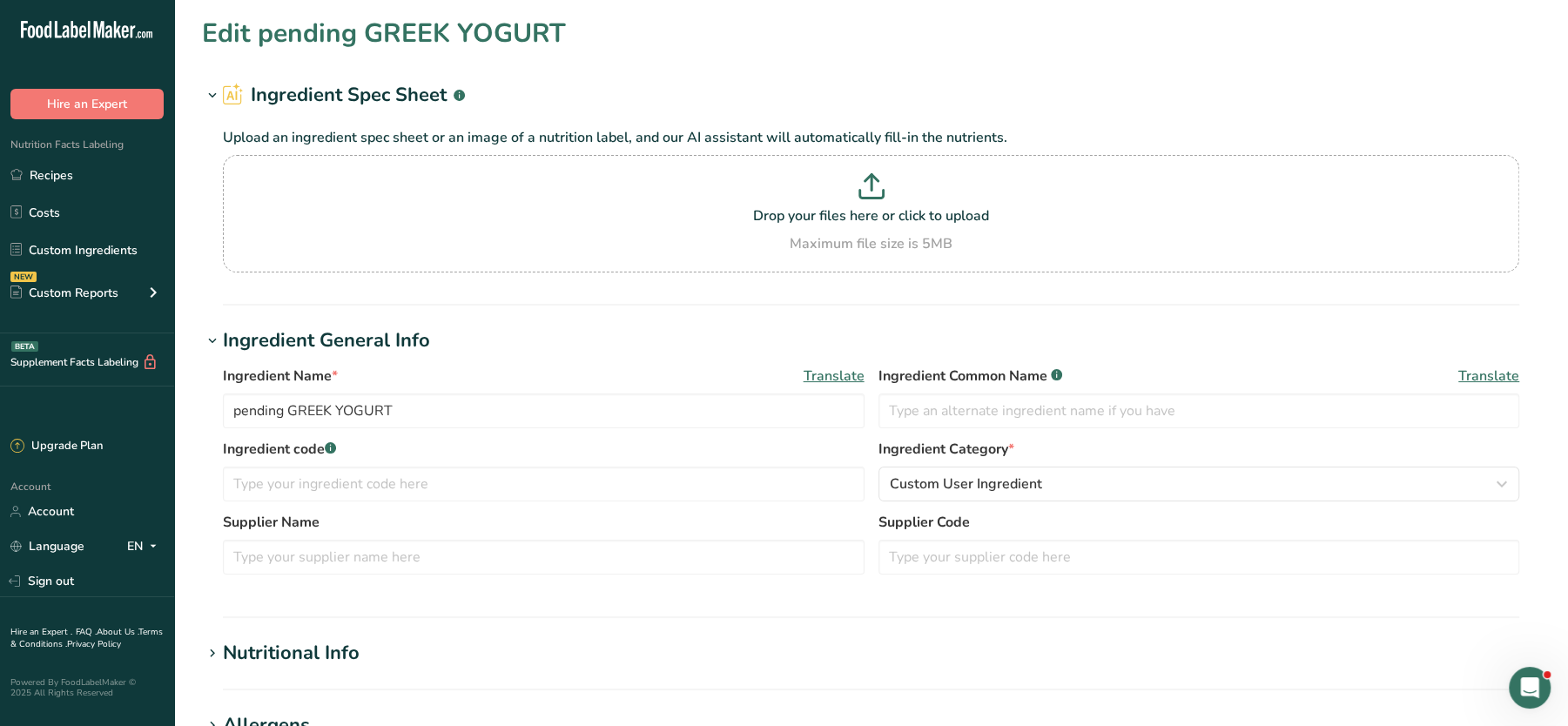
scroll to position [495, 0]
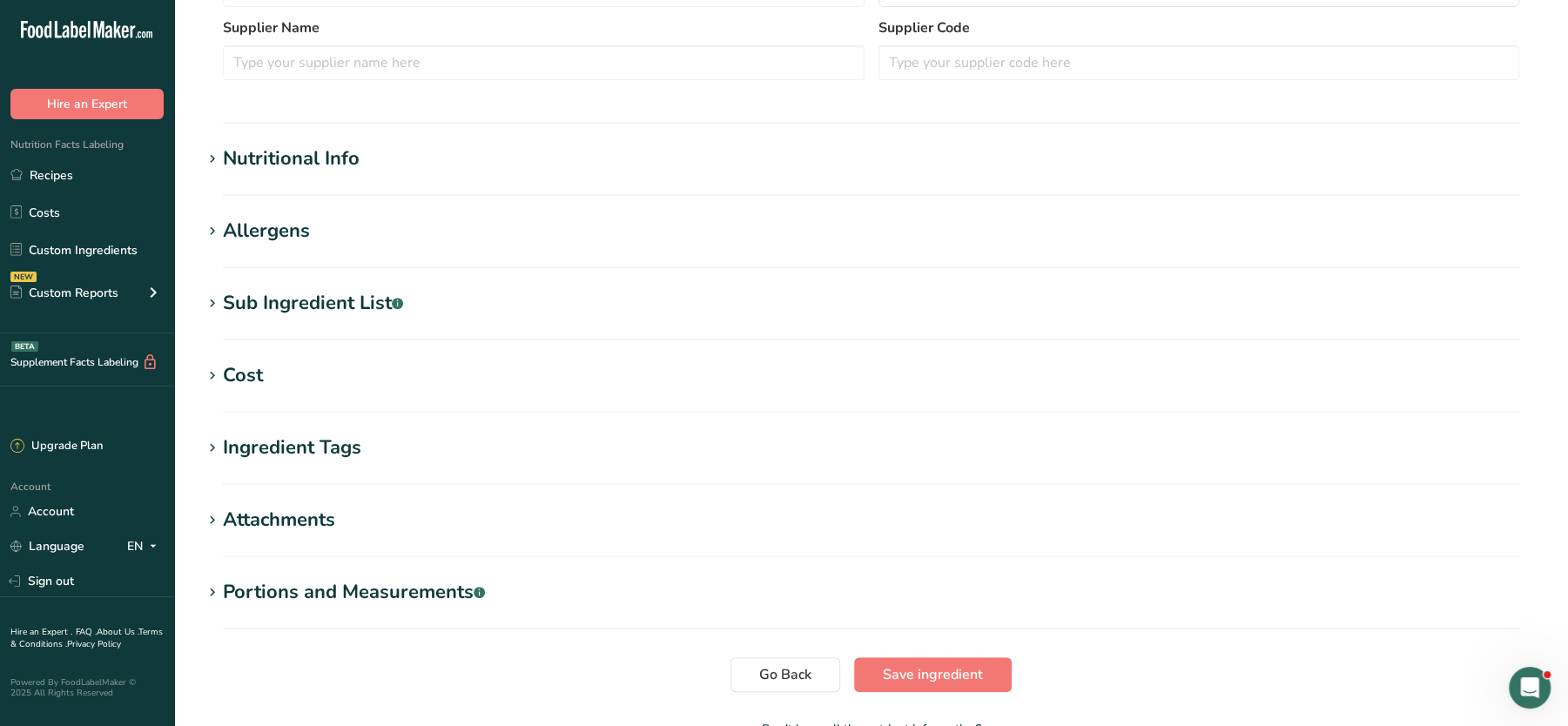
click at [292, 295] on div "Sub Ingredient List .a-a{fill:#347362;}.b-a{fill:#fff;}" at bounding box center [313, 303] width 180 height 29
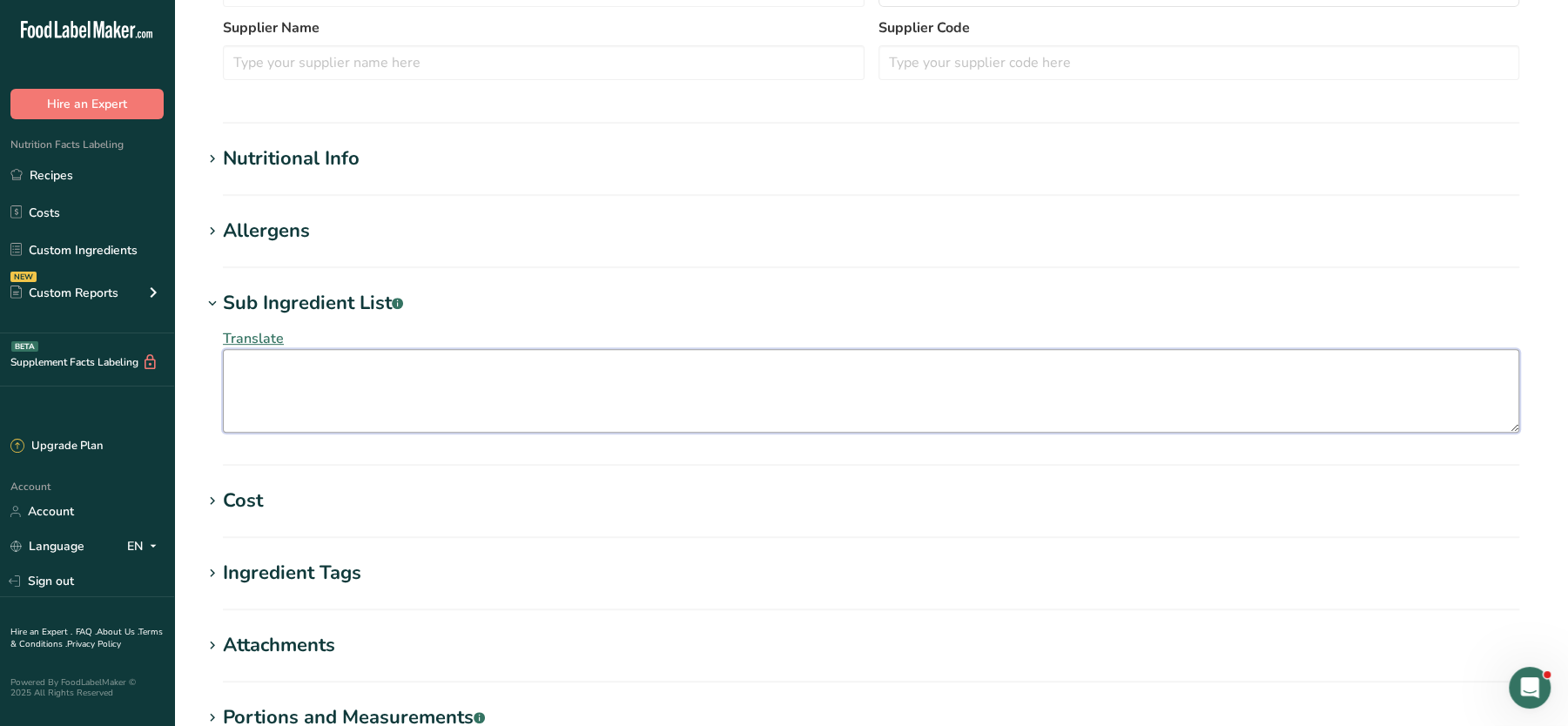
click at [314, 387] on textarea at bounding box center [870, 391] width 1296 height 84
paste textarea "Greek Style Natural Yogurt (Milk), Live Bacterial Cultures [Bifidobacterium, La…"
click at [597, 367] on textarea "Greek Style Natural Yogurt (Milk), Live Bacterial Cultures [Bifidobacterium, La…" at bounding box center [870, 391] width 1296 height 84
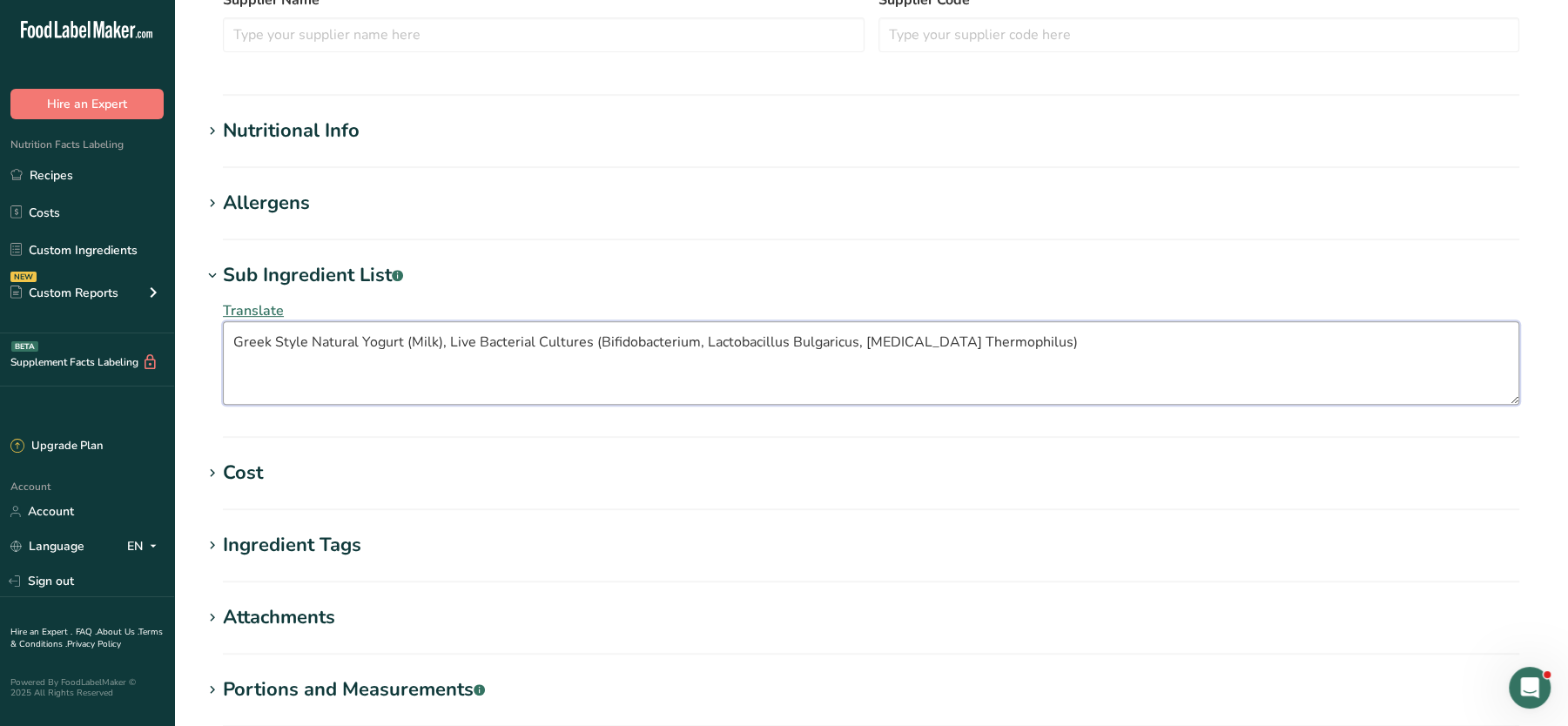
scroll to position [532, 0]
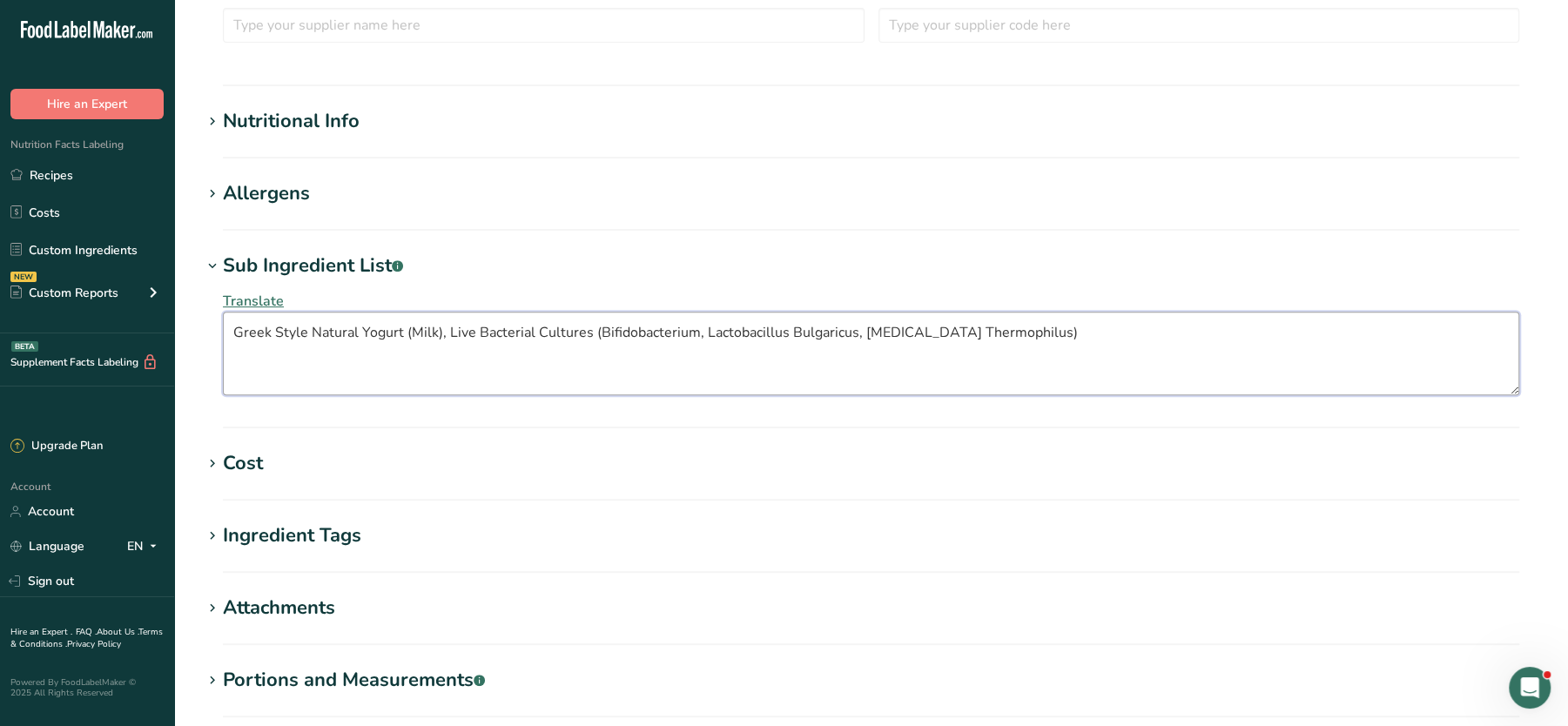
type textarea "Greek Style Natural Yogurt (Milk), Live Bacterial Cultures (Bifidobacterium, La…"
click at [303, 201] on div "Allergens" at bounding box center [266, 193] width 87 height 29
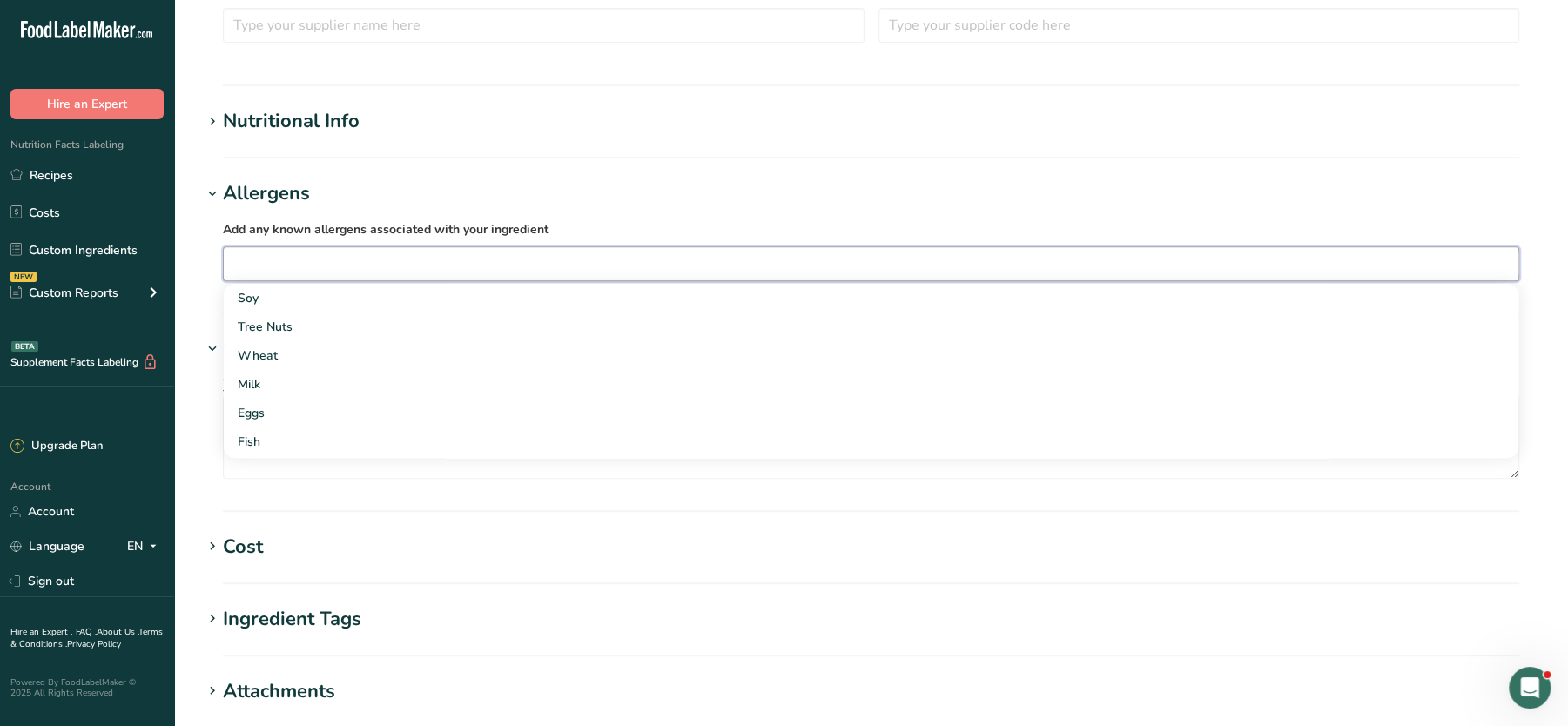
click at [289, 259] on input "text" at bounding box center [870, 263] width 1294 height 27
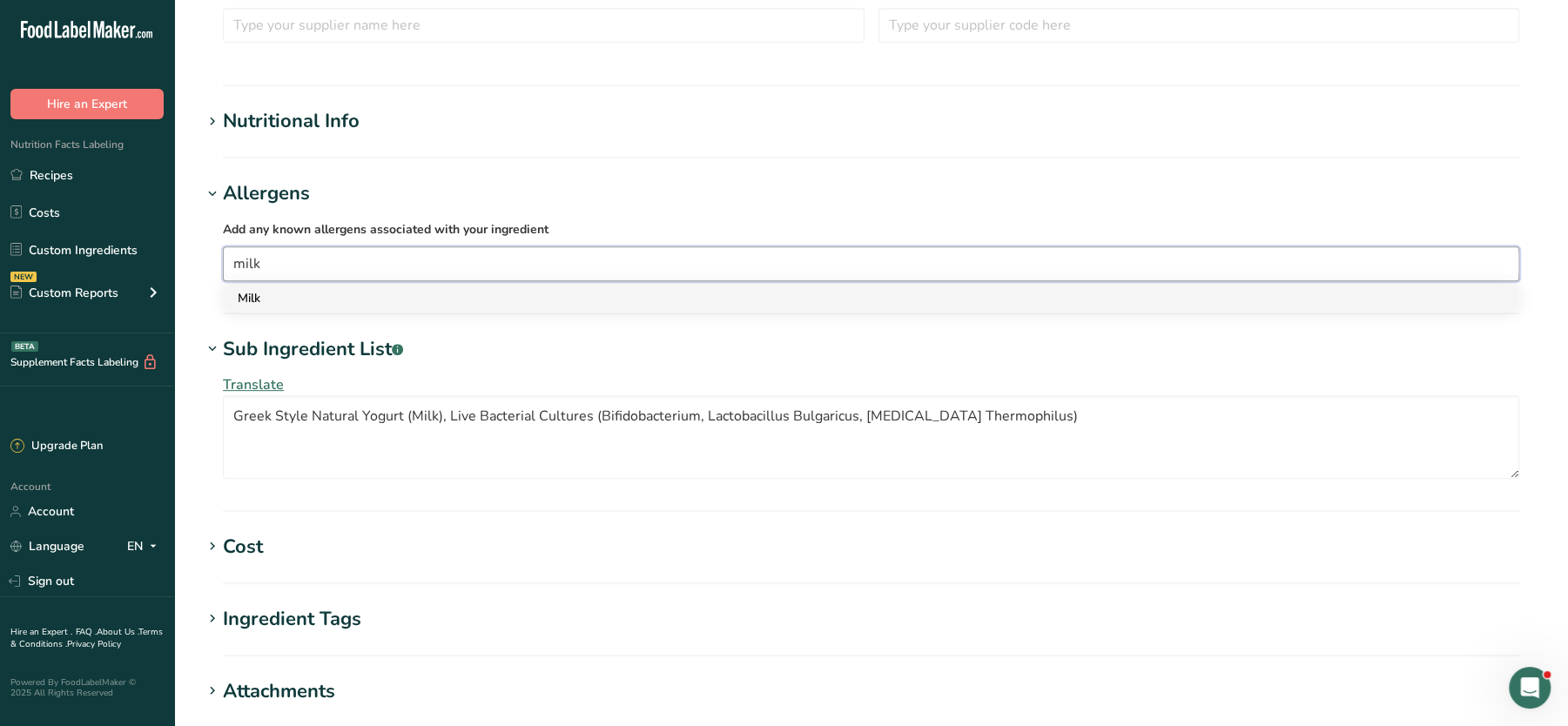
type input "milk"
click at [265, 289] on div "Milk" at bounding box center [856, 298] width 1239 height 19
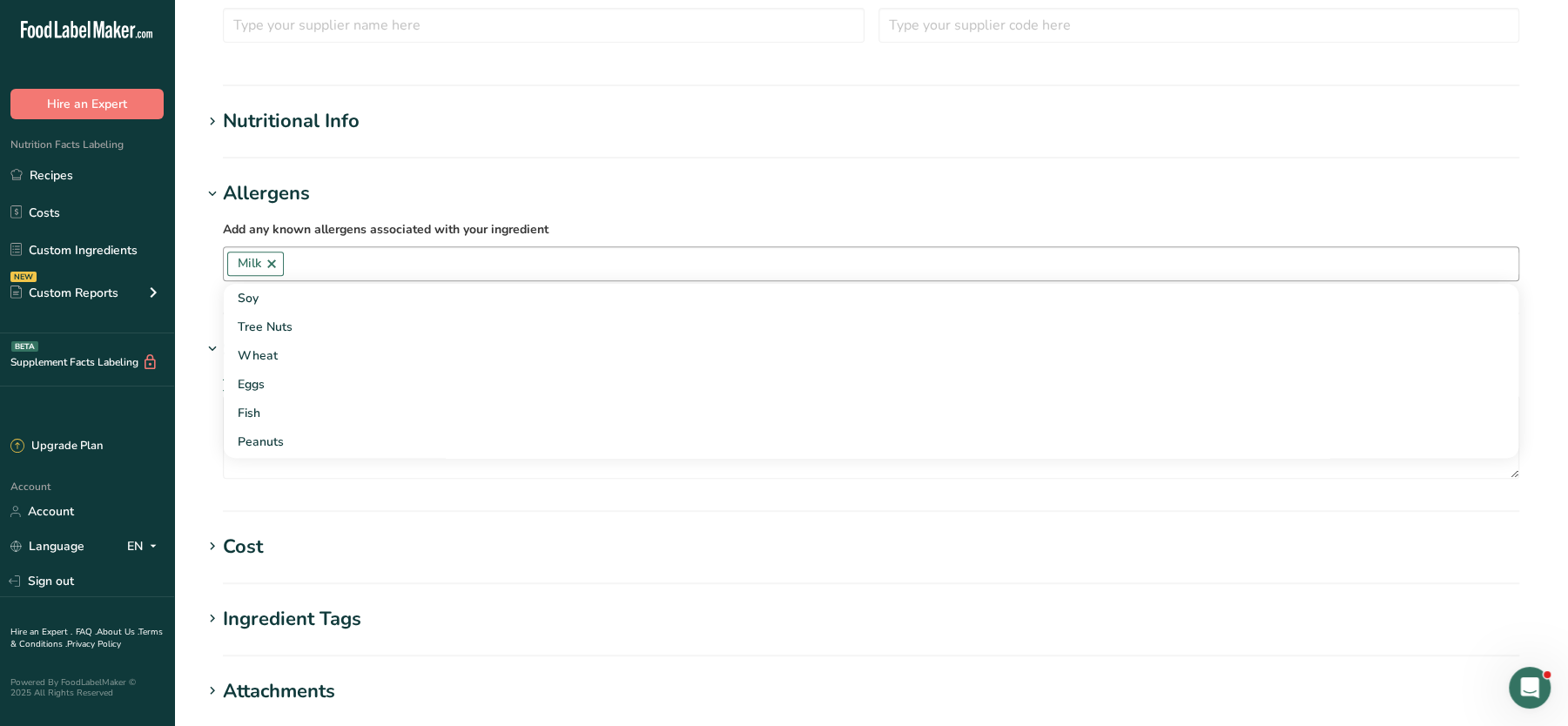
click at [276, 120] on div "Nutritional Info" at bounding box center [290, 121] width 136 height 29
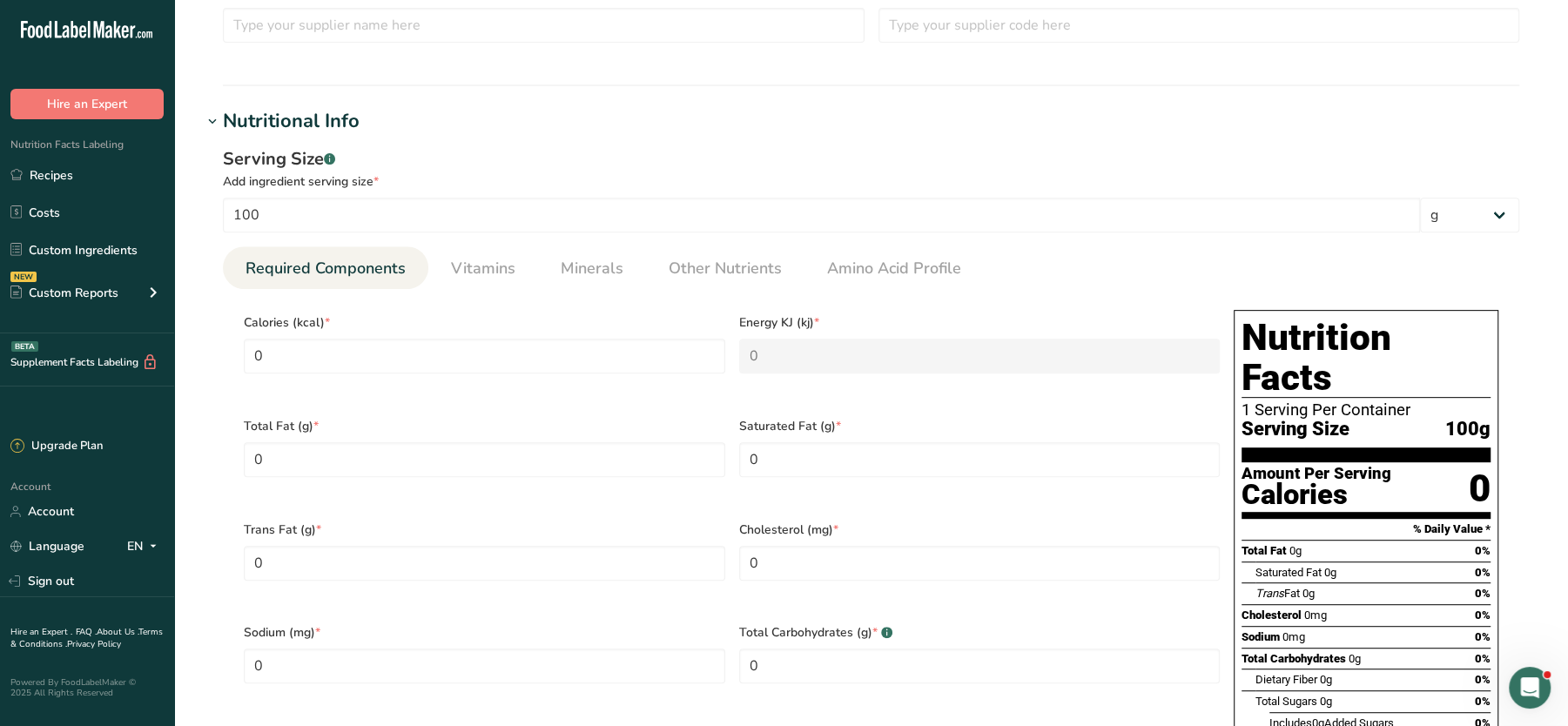
scroll to position [0, 0]
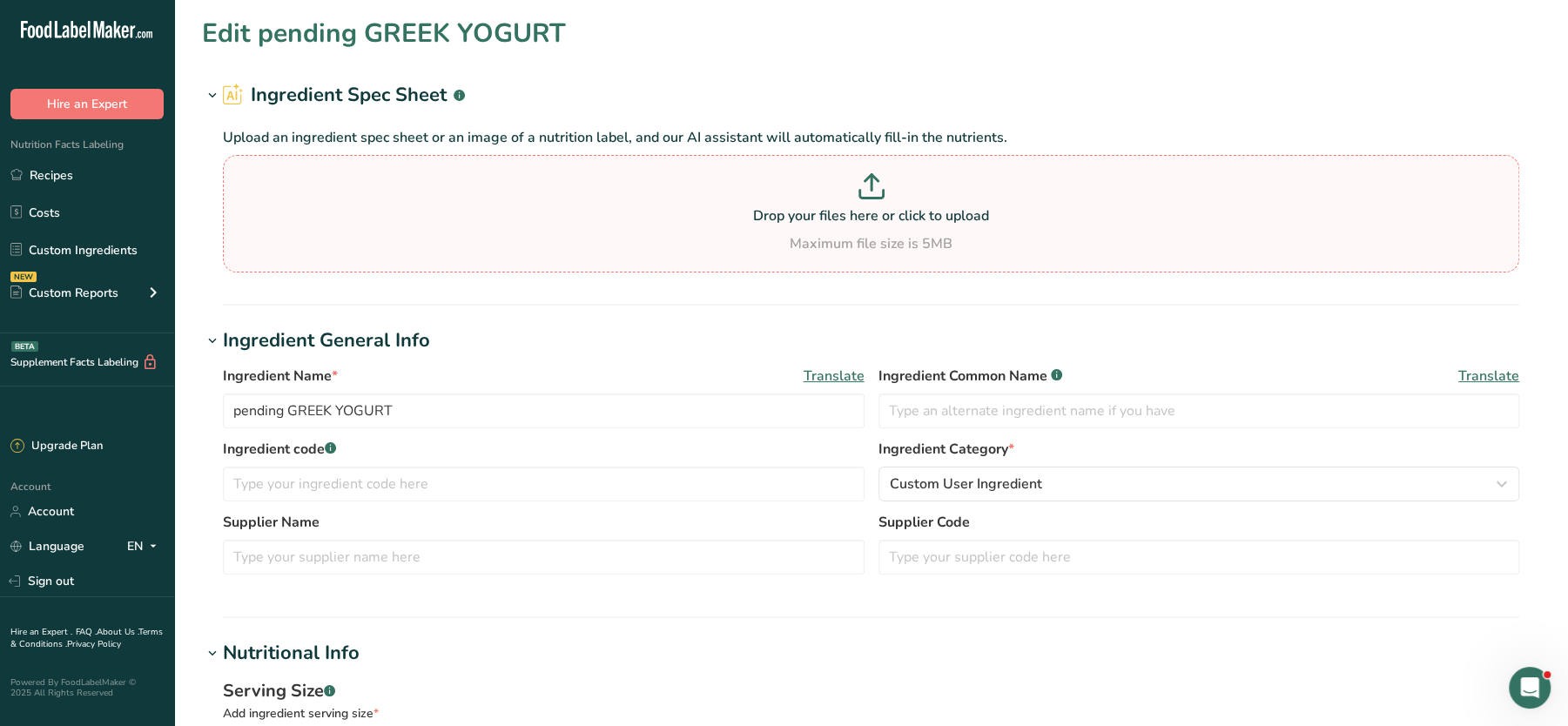
click at [674, 236] on div "Maximum file size is 5MB" at bounding box center [870, 243] width 1287 height 21
click at [674, 236] on input "Drop your files here or click to upload Maximum file size is 5MB" at bounding box center [870, 214] width 1296 height 118
type input "C:\fakepath\PENDING Mixed Bean Goulash Prep Pot 350g_10_09_2025, 18_21_36.pdf"
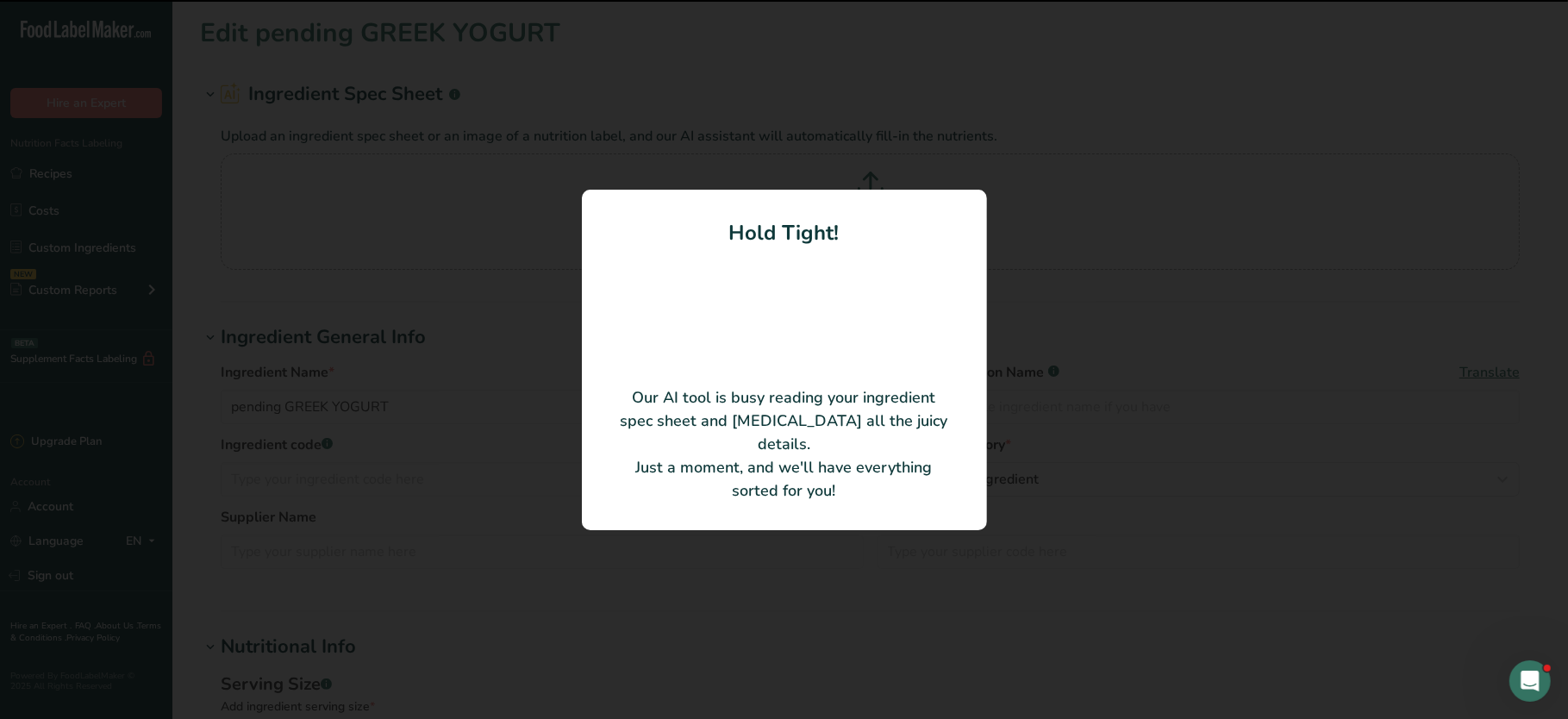
type input "Greek Yogurt"
type input "100"
type KJ "418.4"
type Fat "5"
type Fat "2.5"
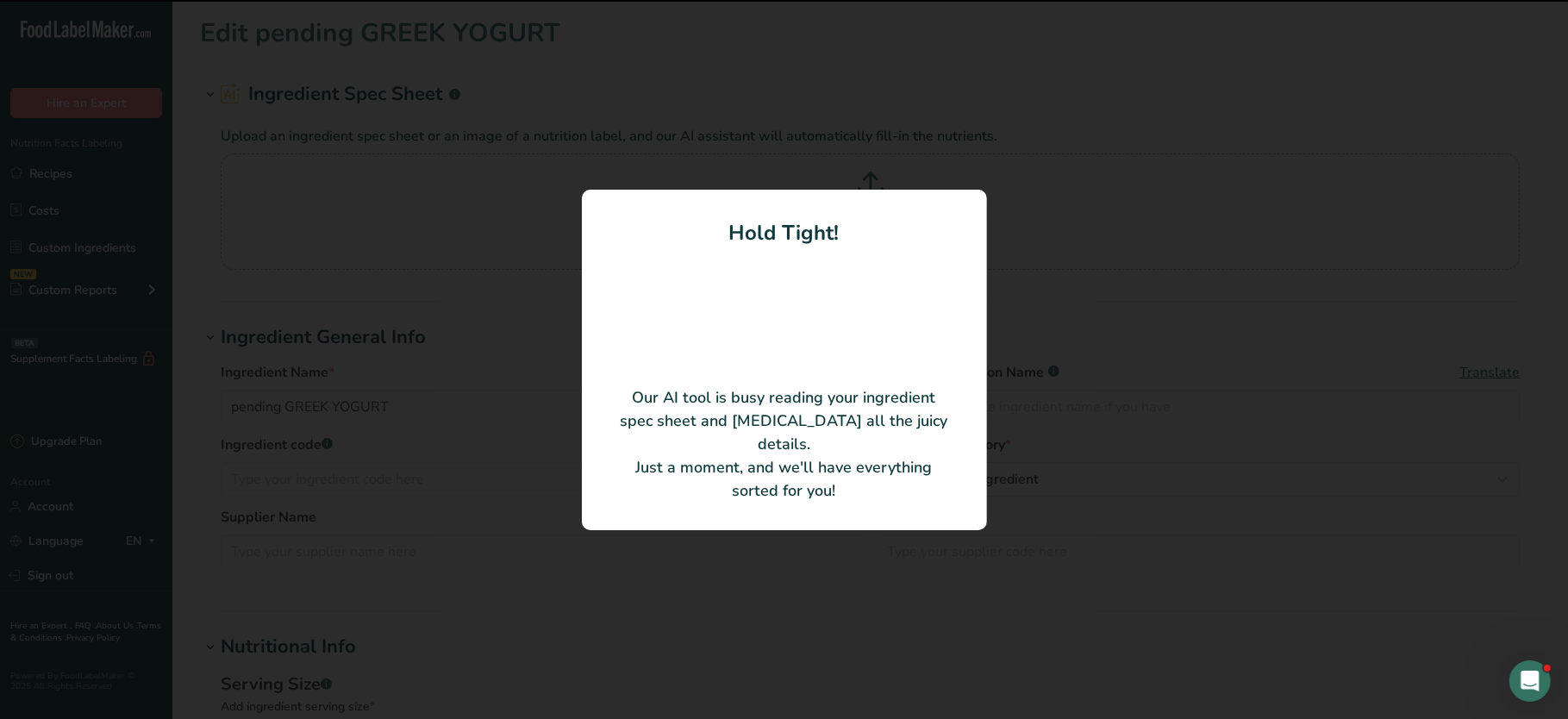
type input "35"
type Carbohydrates "4"
type Sugars "4"
type input "9"
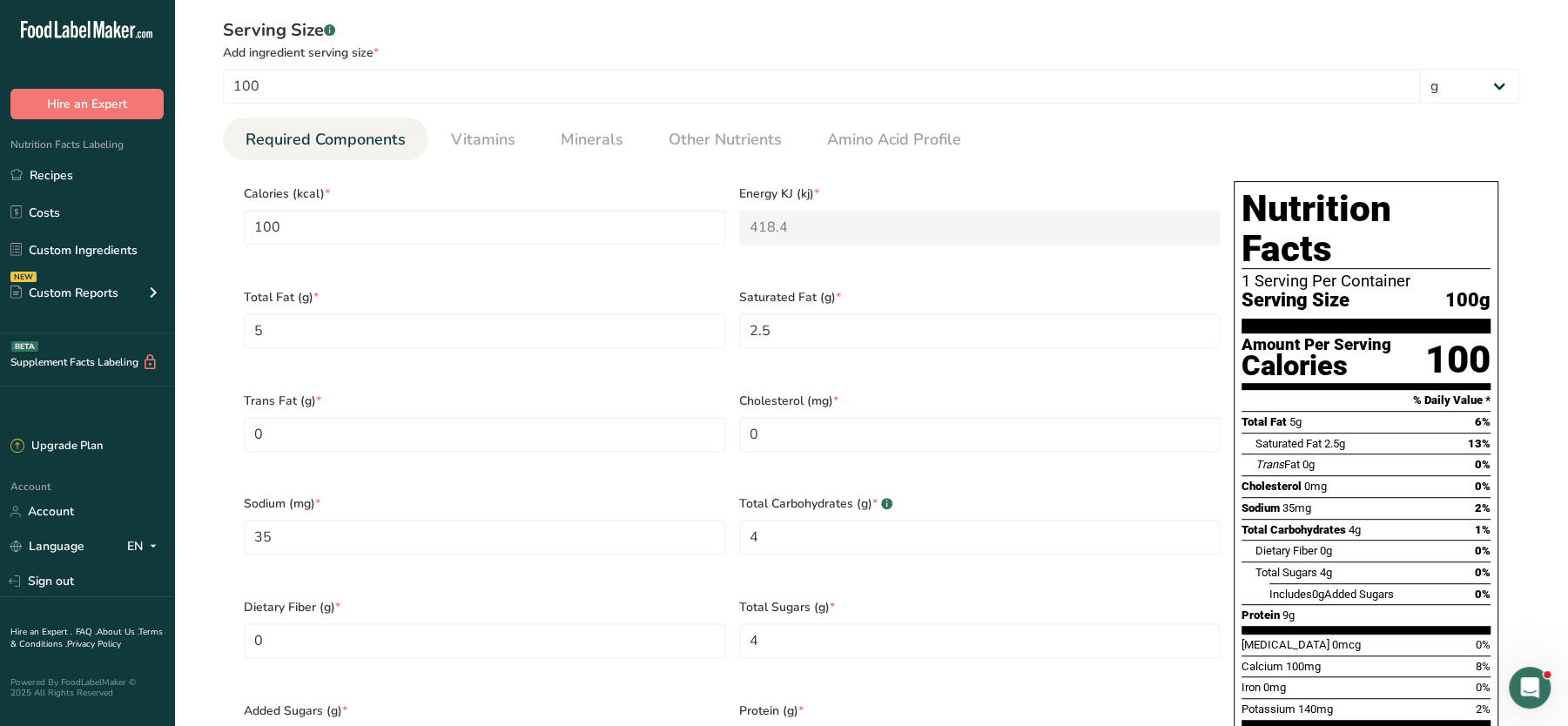
scroll to position [579, 0]
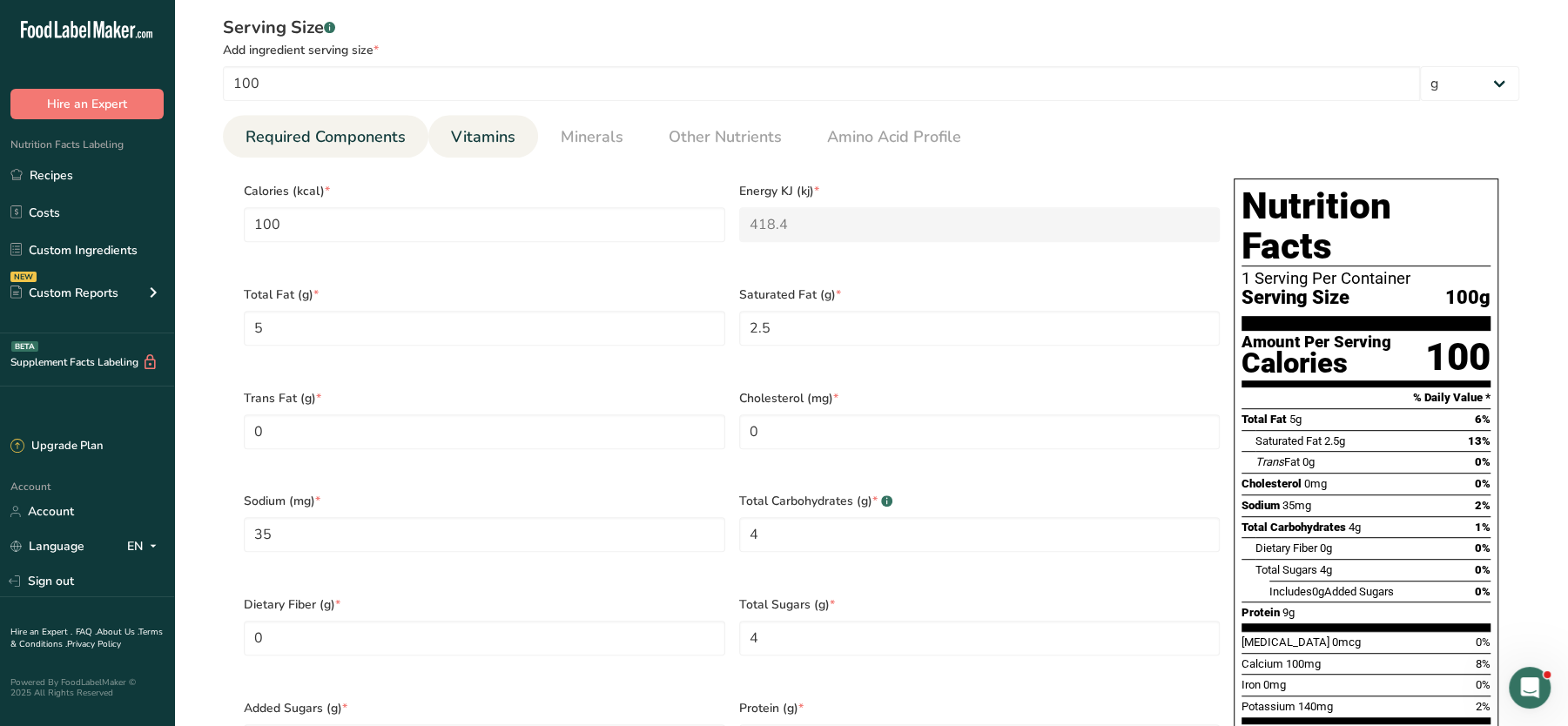
click at [471, 139] on span "Vitamins" at bounding box center [482, 136] width 64 height 23
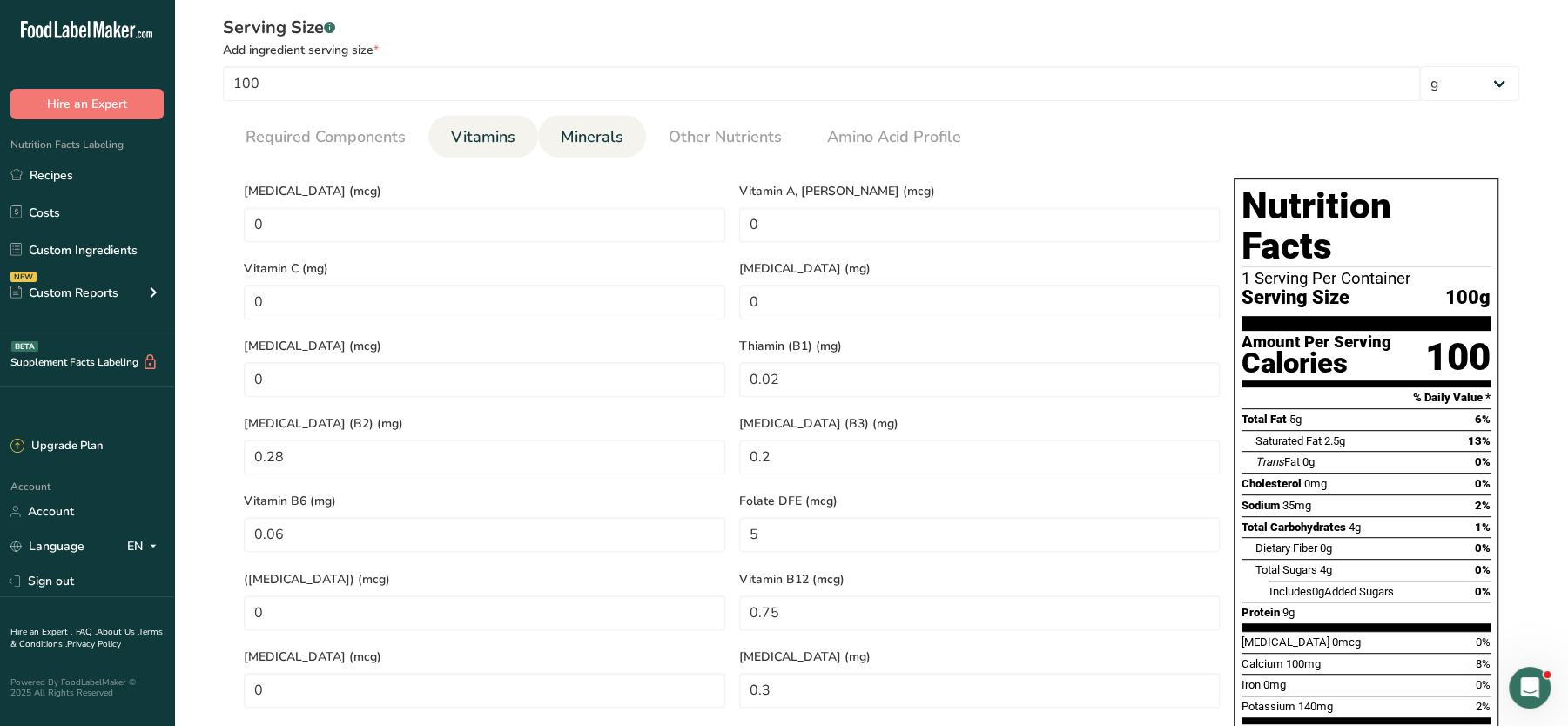
click at [622, 138] on link "Minerals" at bounding box center [592, 137] width 77 height 45
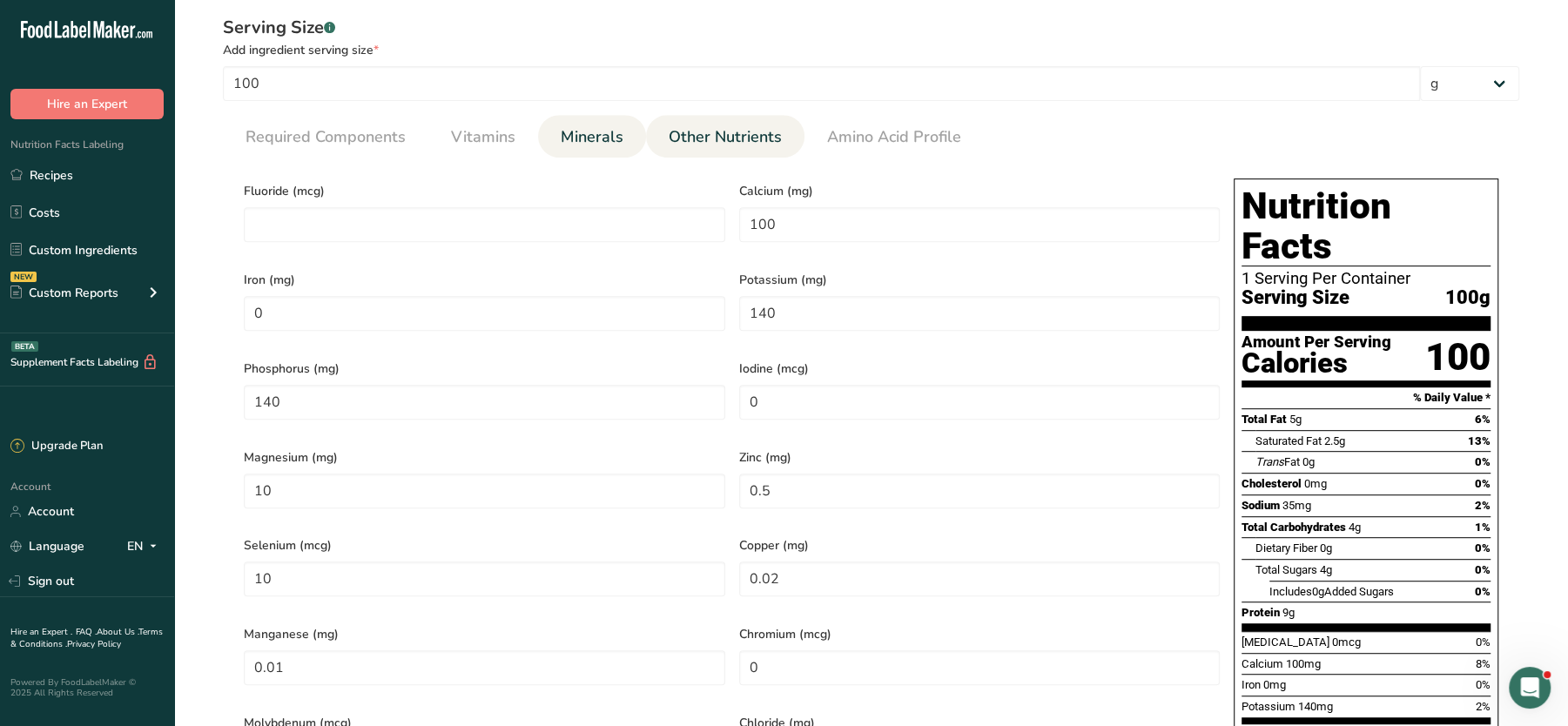
click at [679, 138] on span "Other Nutrients" at bounding box center [725, 136] width 113 height 23
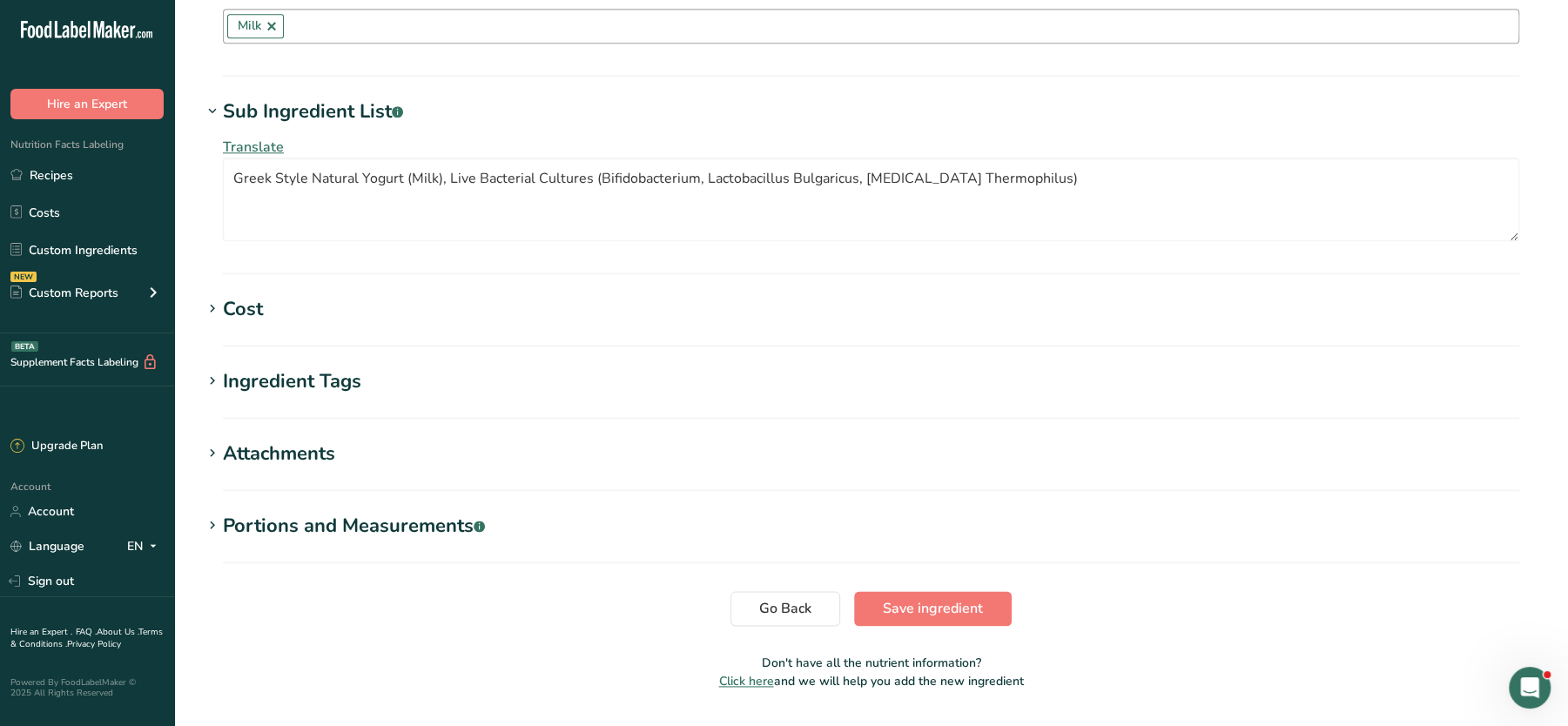
scroll to position [1698, 0]
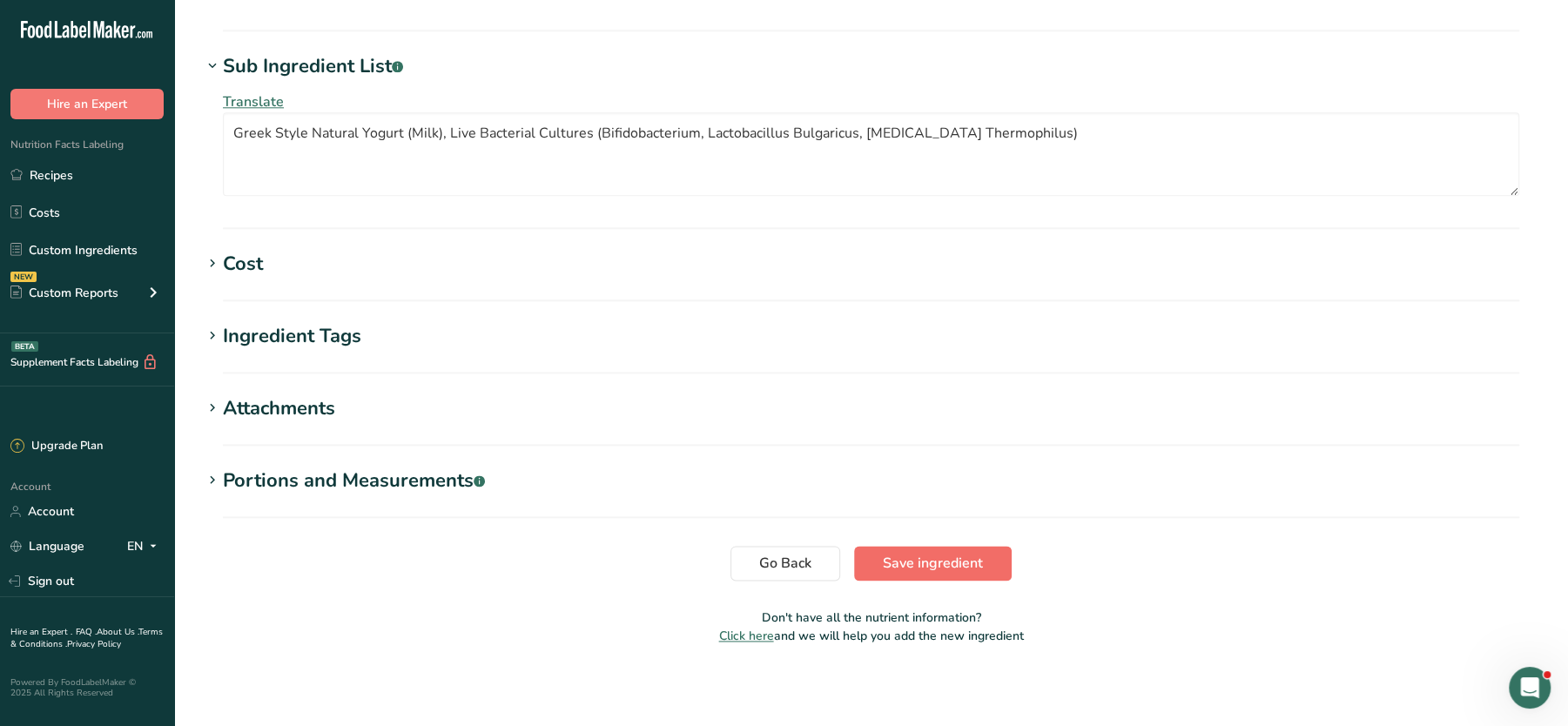
drag, startPoint x: 940, startPoint y: 538, endPoint x: 905, endPoint y: 558, distance: 40.3
click at [905, 558] on span "Save ingredient" at bounding box center [932, 564] width 100 height 21
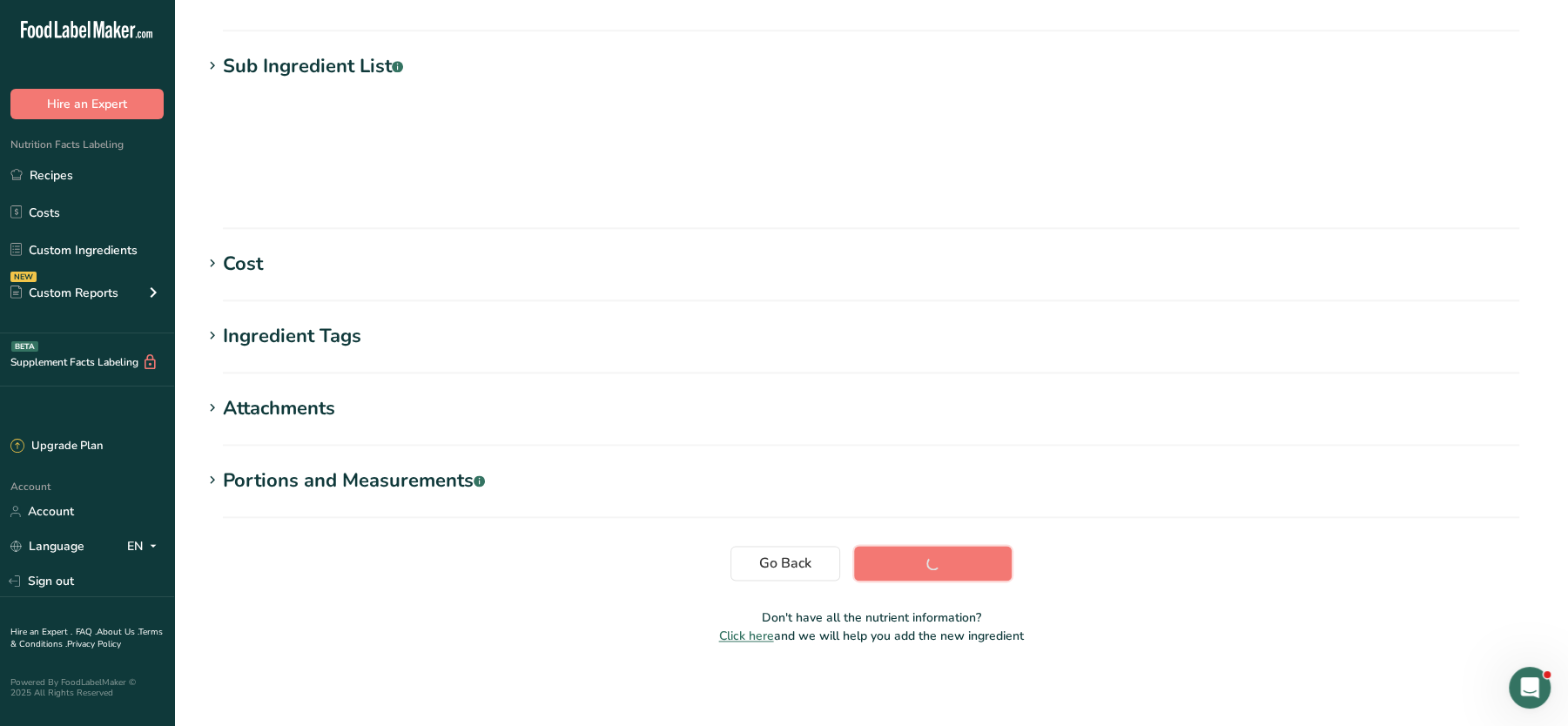
scroll to position [194, 0]
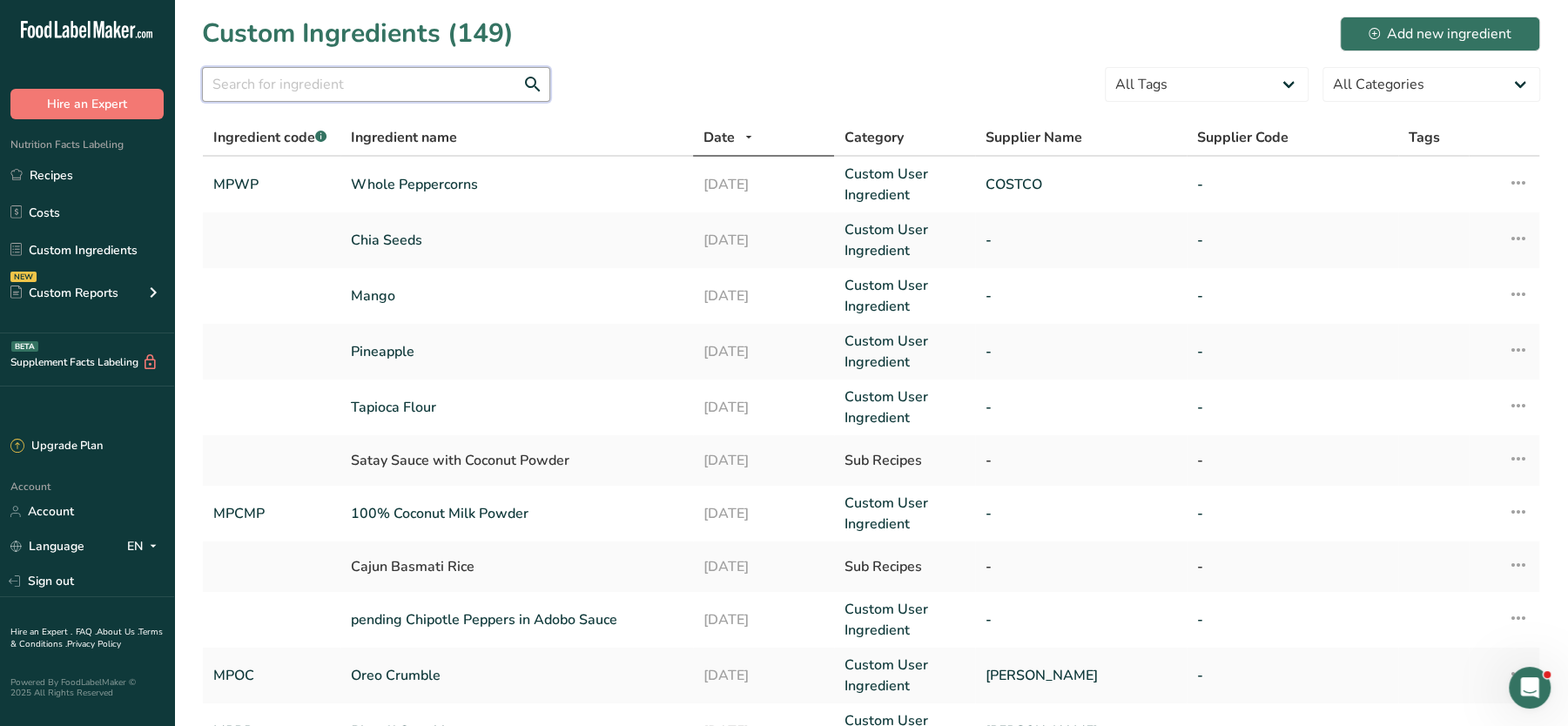
click at [378, 68] on input "text" at bounding box center [376, 84] width 348 height 35
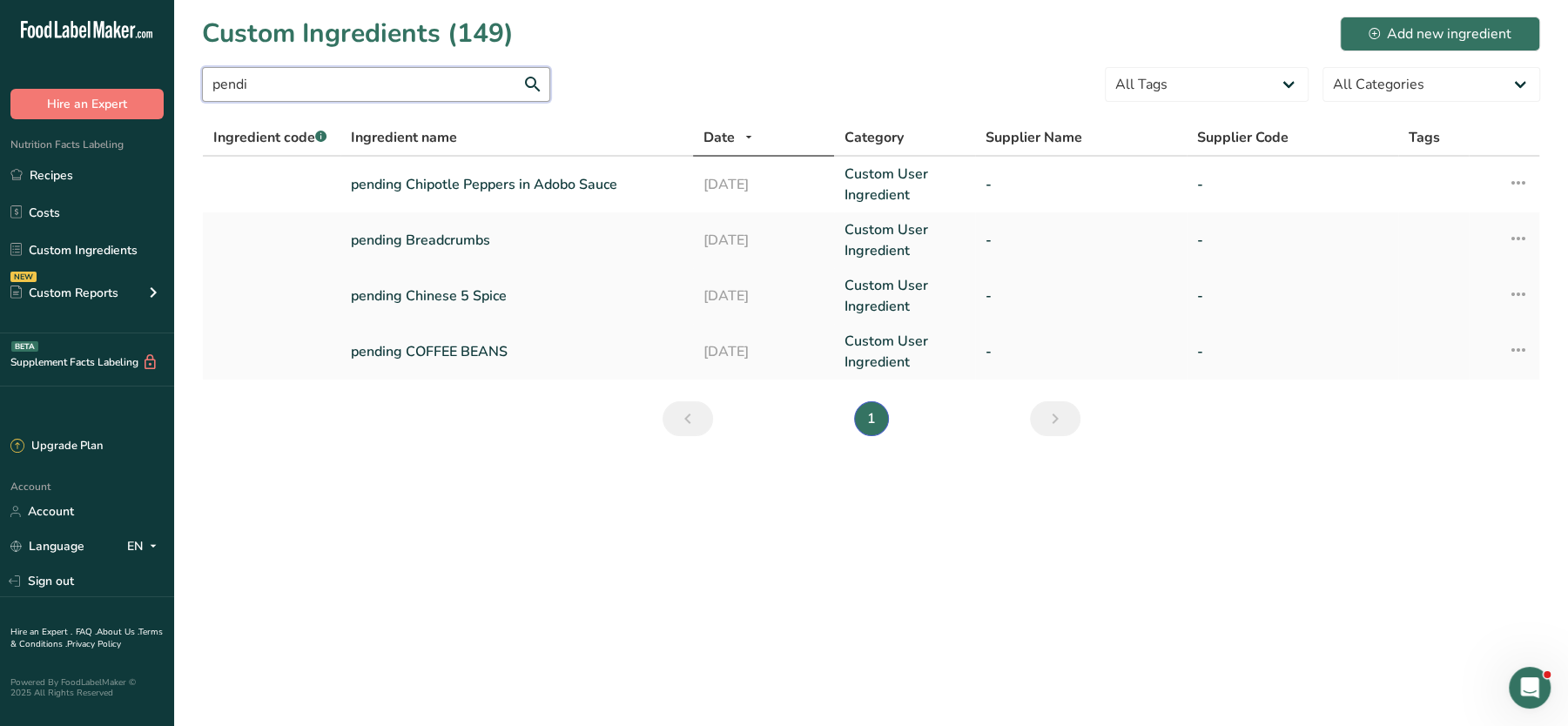
type input "pendi"
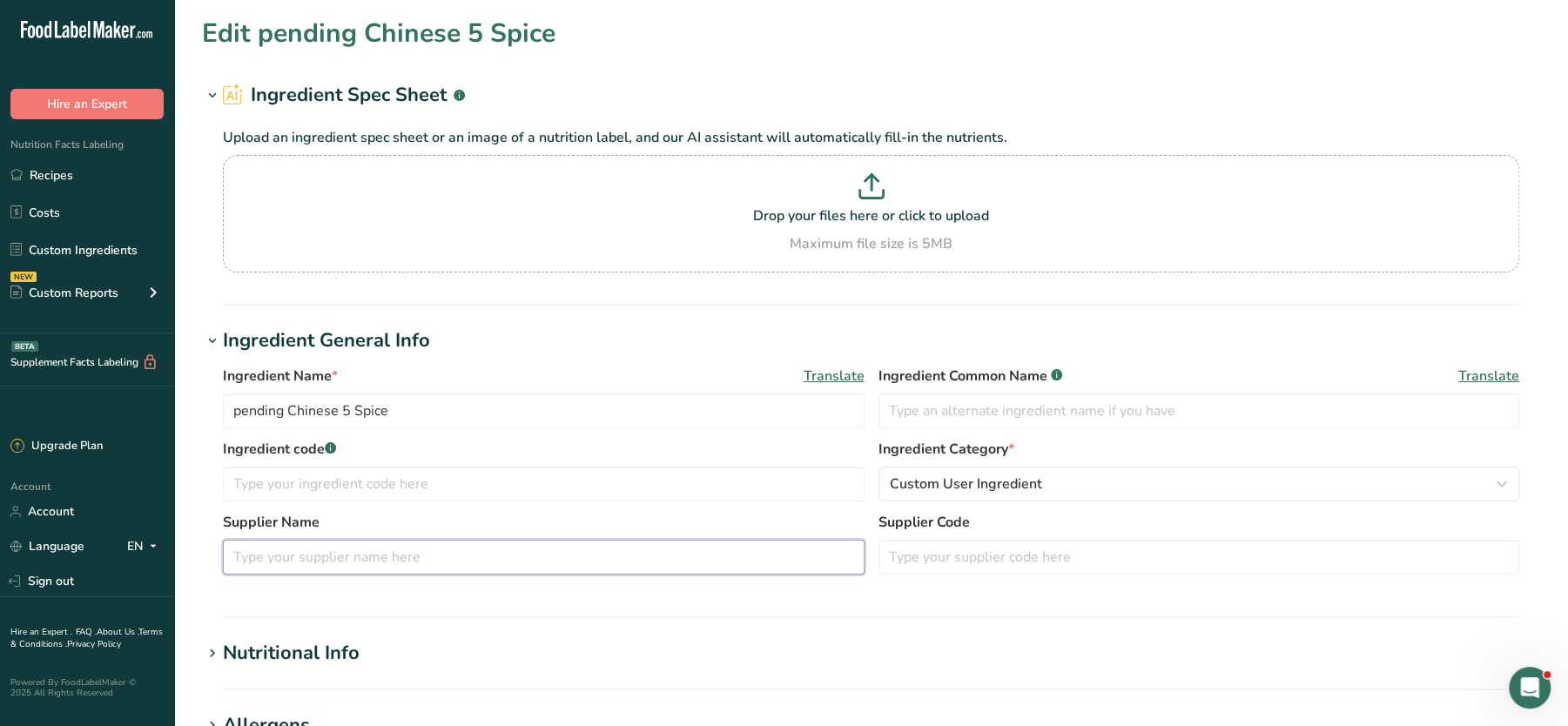
click at [495, 542] on input "text" at bounding box center [543, 558] width 641 height 35
type input "Old India"
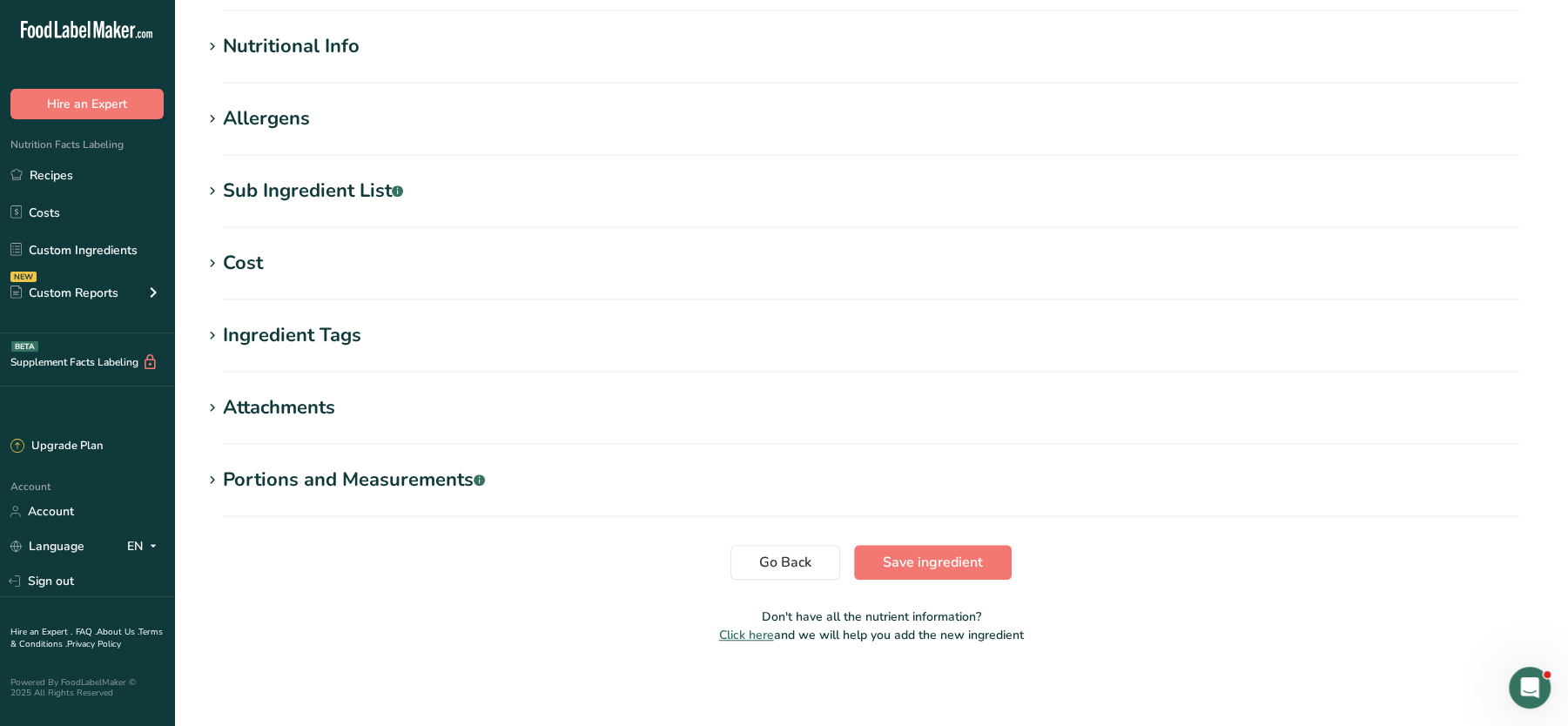
click at [276, 120] on div "Allergens" at bounding box center [266, 119] width 87 height 29
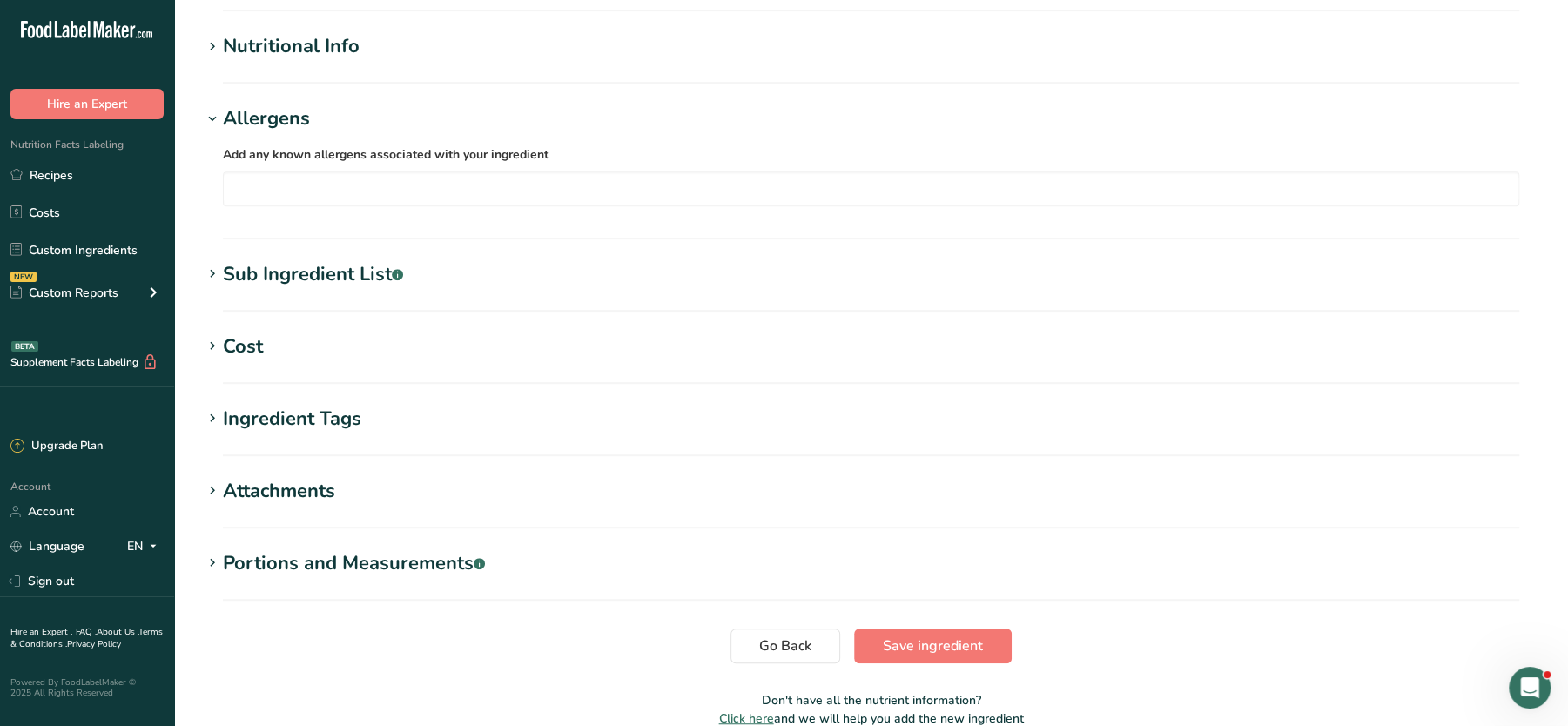
click at [286, 272] on div "Sub Ingredient List .a-a{fill:#347362;}.b-a{fill:#fff;}" at bounding box center [313, 274] width 180 height 29
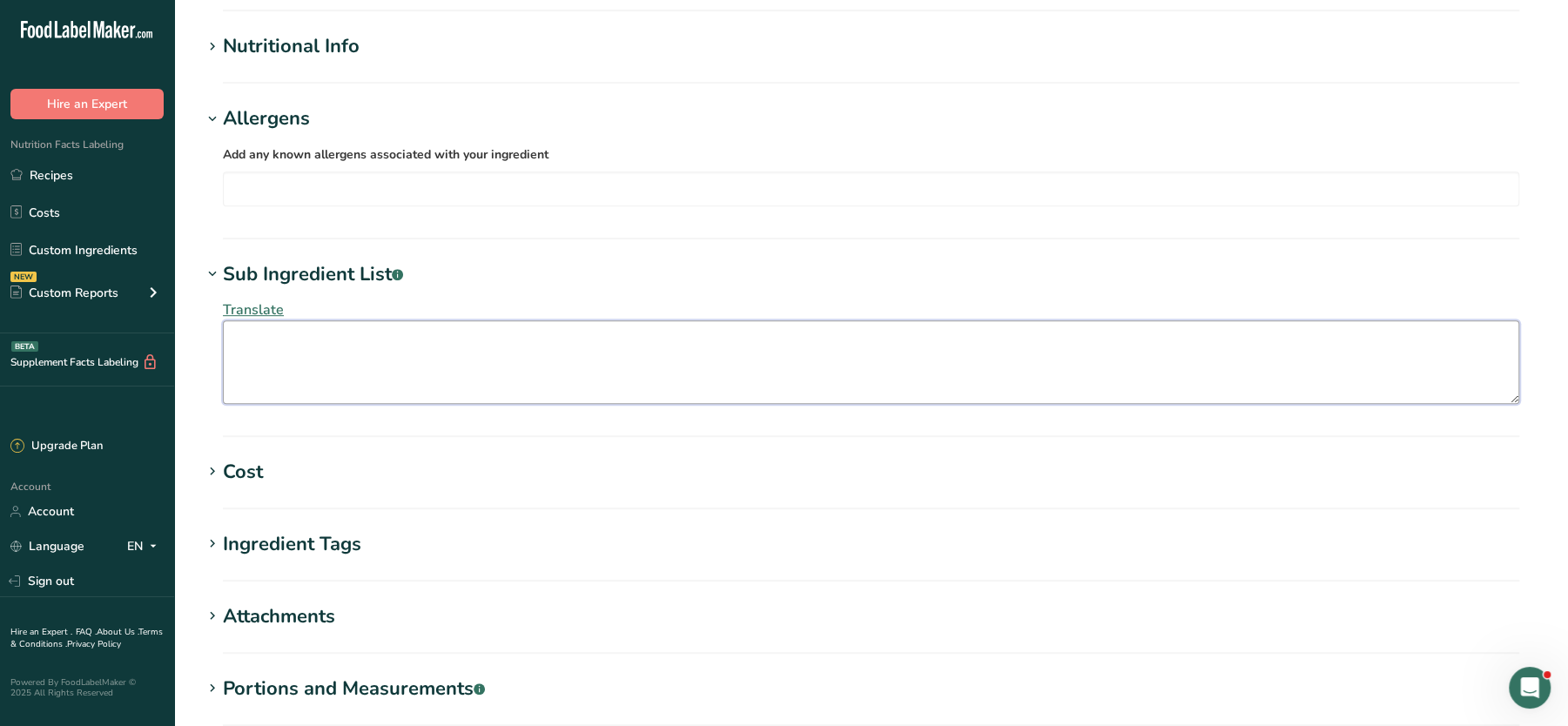
click at [329, 354] on textarea at bounding box center [870, 362] width 1296 height 84
paste textarea "Coriander, Cinnamon, [PERSON_NAME], Cloves, [PERSON_NAME] Seed, Star Aniseed, A…"
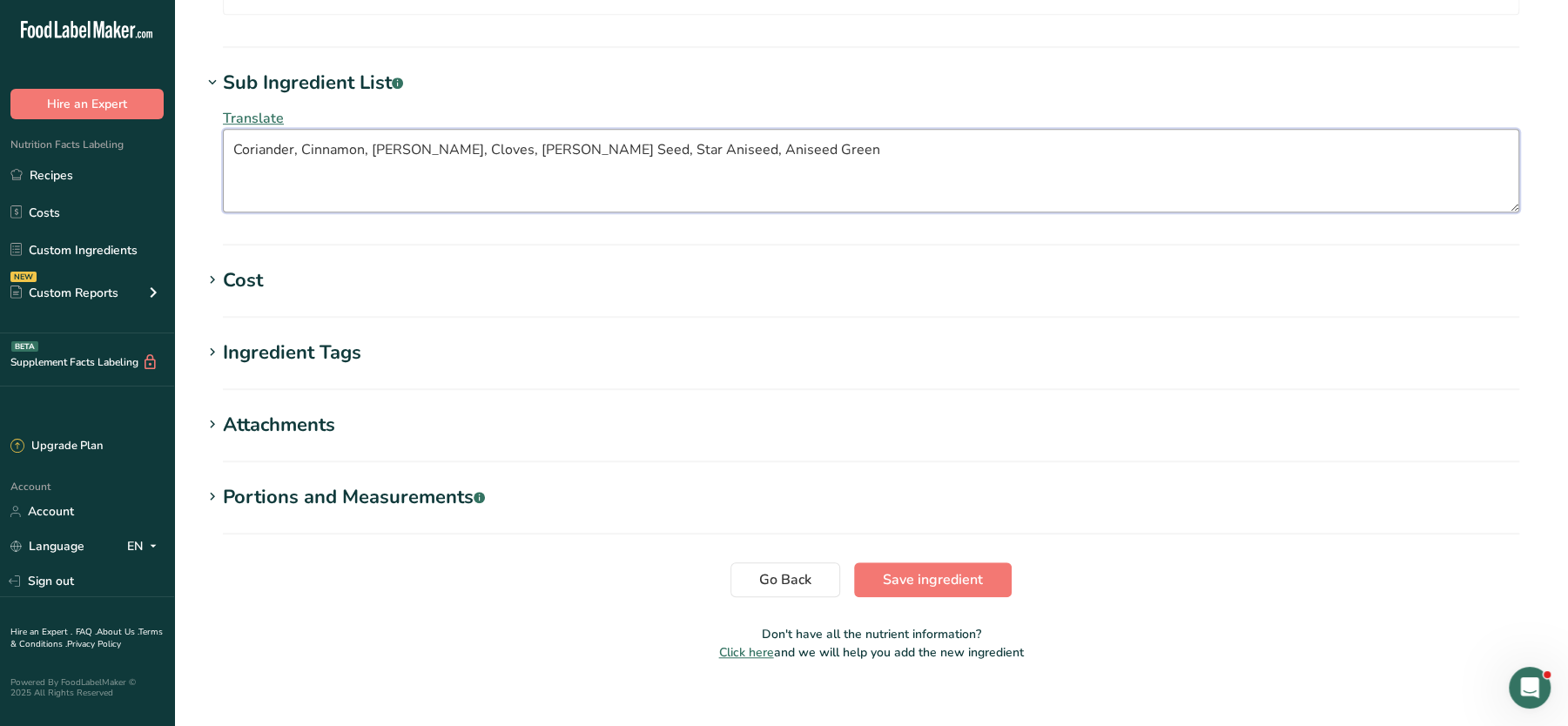
scroll to position [0, 0]
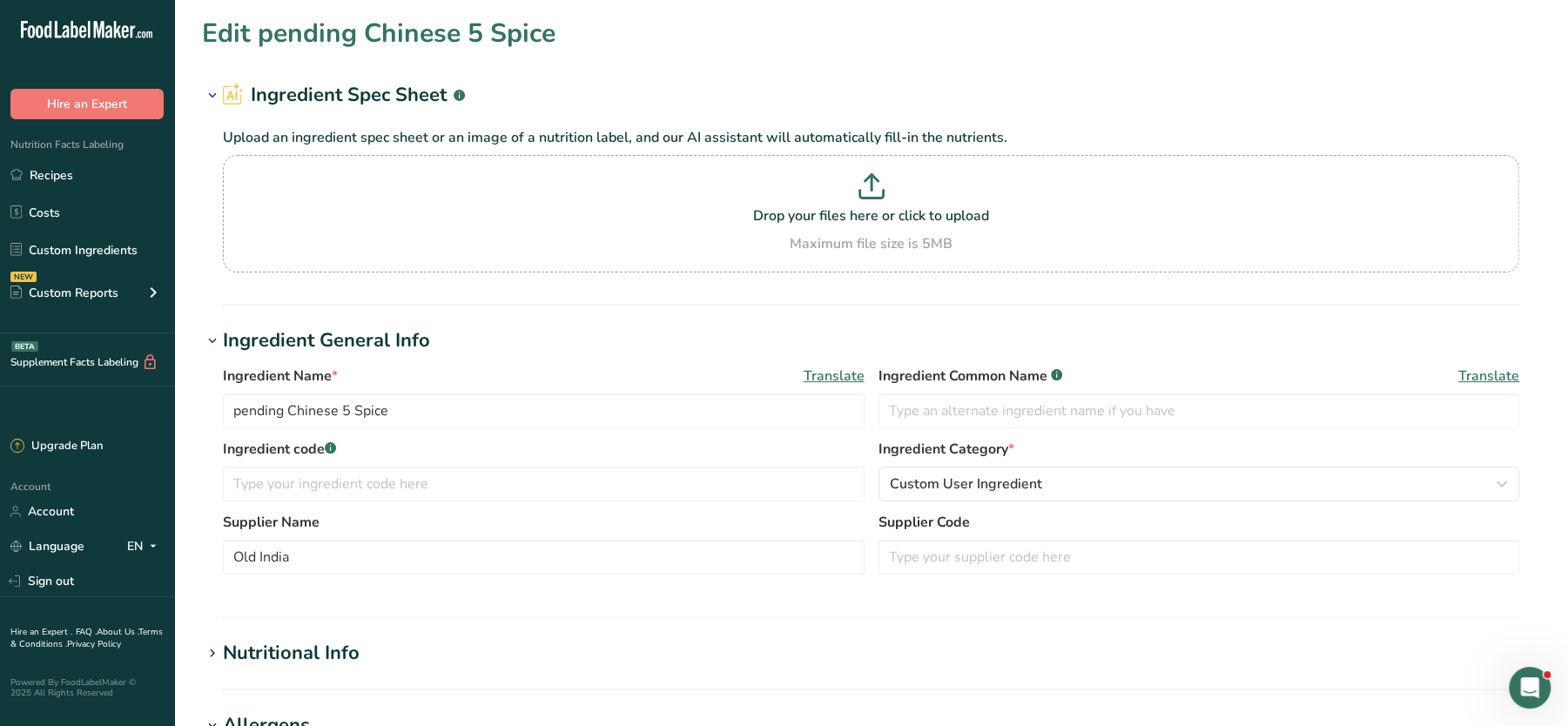
type textarea "Coriander, Cinnamon, [PERSON_NAME], Cloves, [PERSON_NAME] Seed, Star Aniseed, A…"
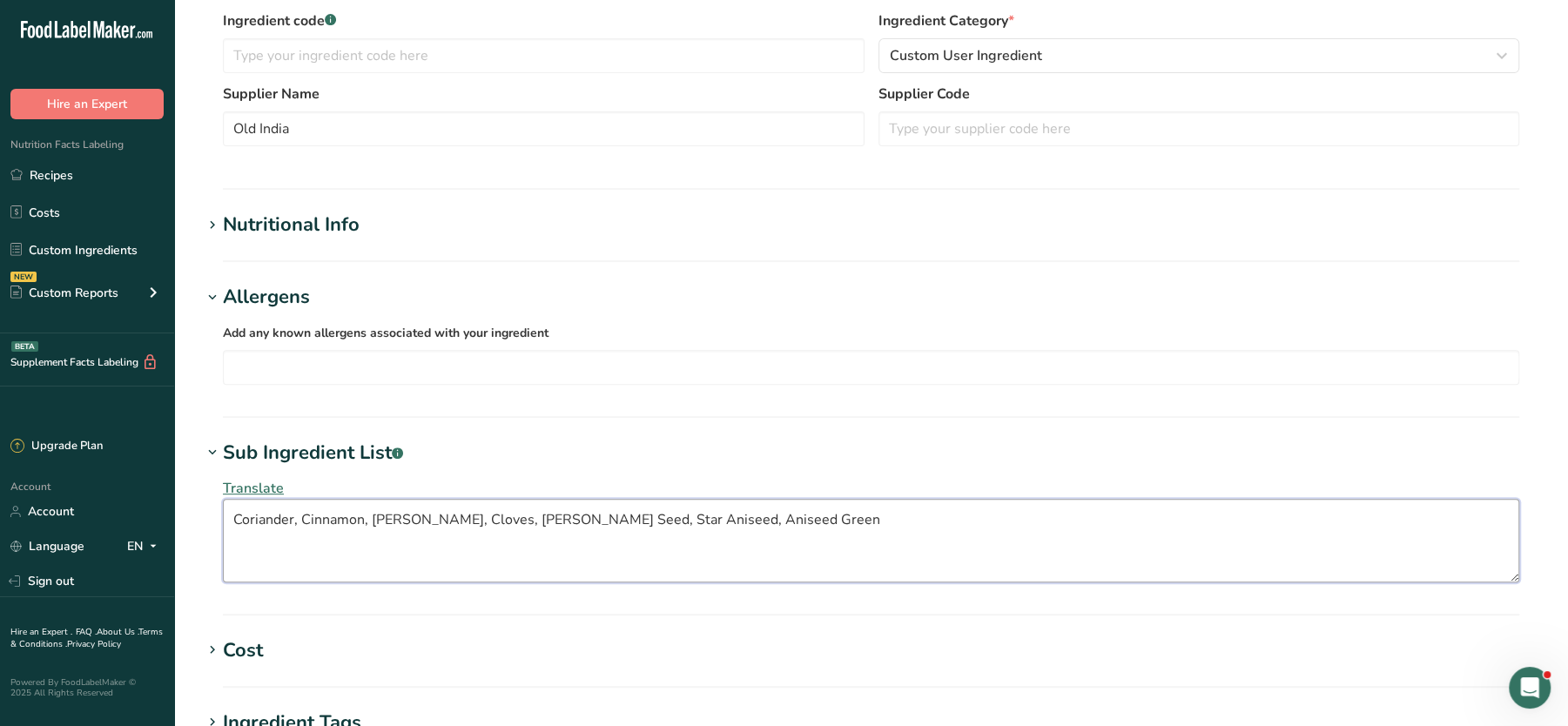
scroll to position [538, 0]
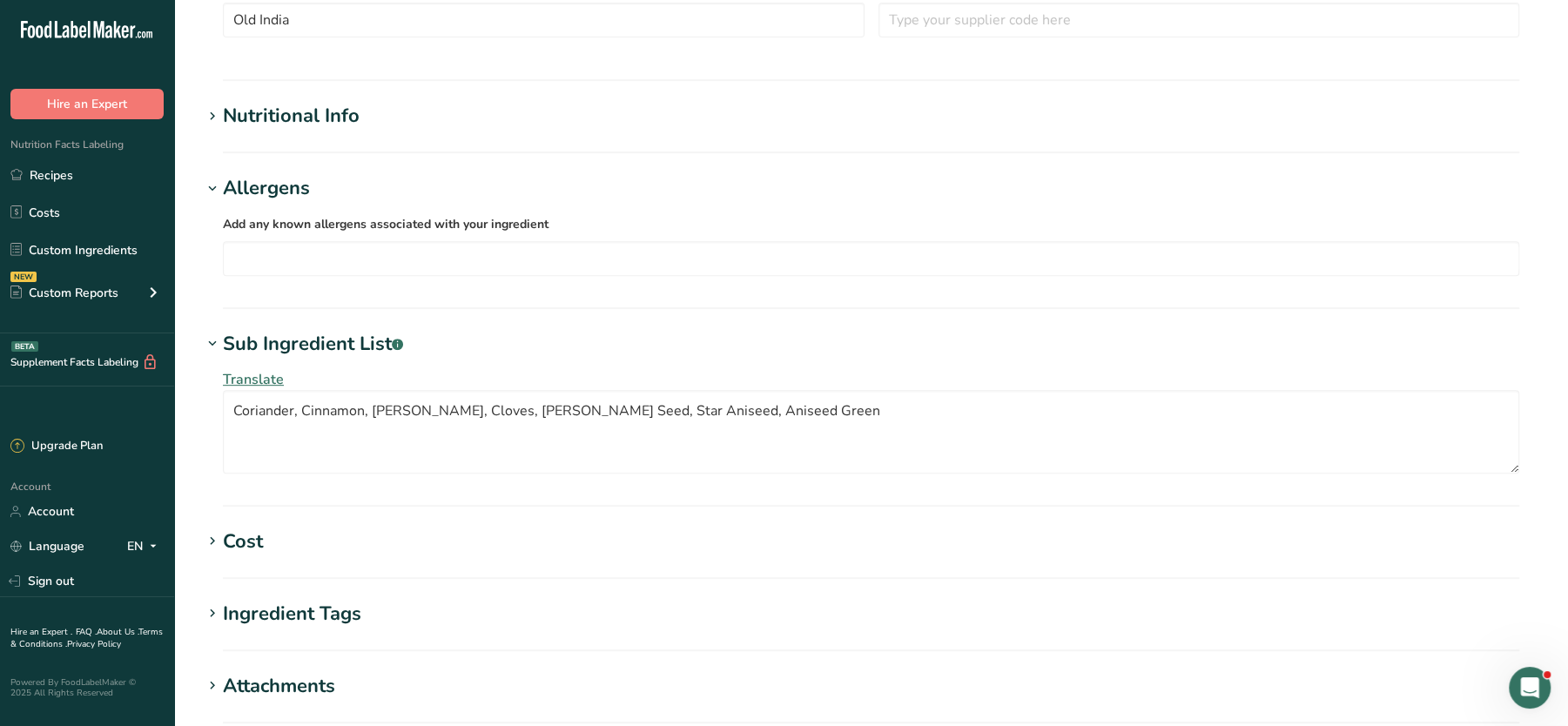
click at [258, 122] on div "Nutritional Info" at bounding box center [290, 116] width 136 height 29
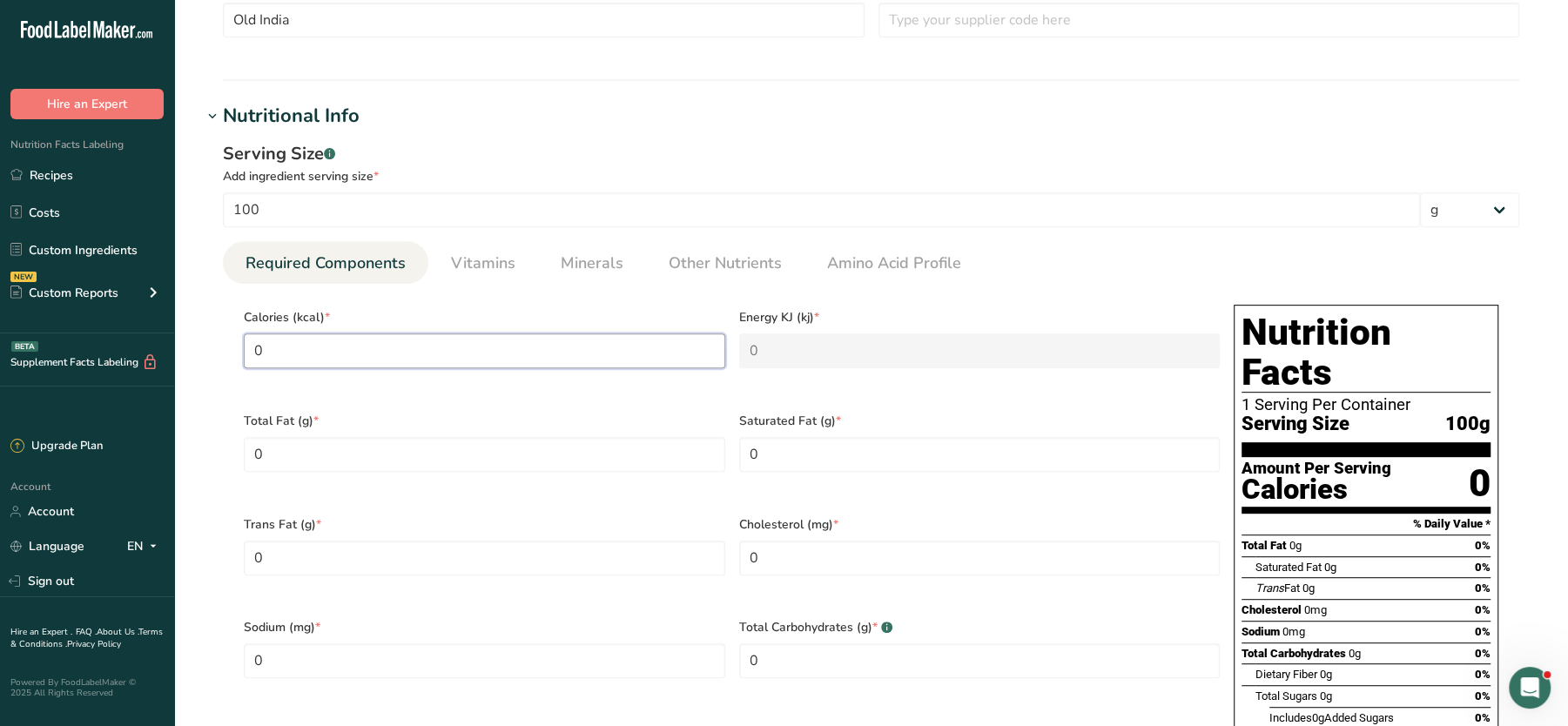
drag, startPoint x: 299, startPoint y: 358, endPoint x: 191, endPoint y: 354, distance: 108.1
click at [191, 354] on section "Edit pending Chinese 5 Spice Ingredient Spec Sheet .a-a{fill:#347362;}.b-a{fill…" at bounding box center [871, 613] width 1394 height 2301
type input "3"
type KJ "12.6"
type input "33"
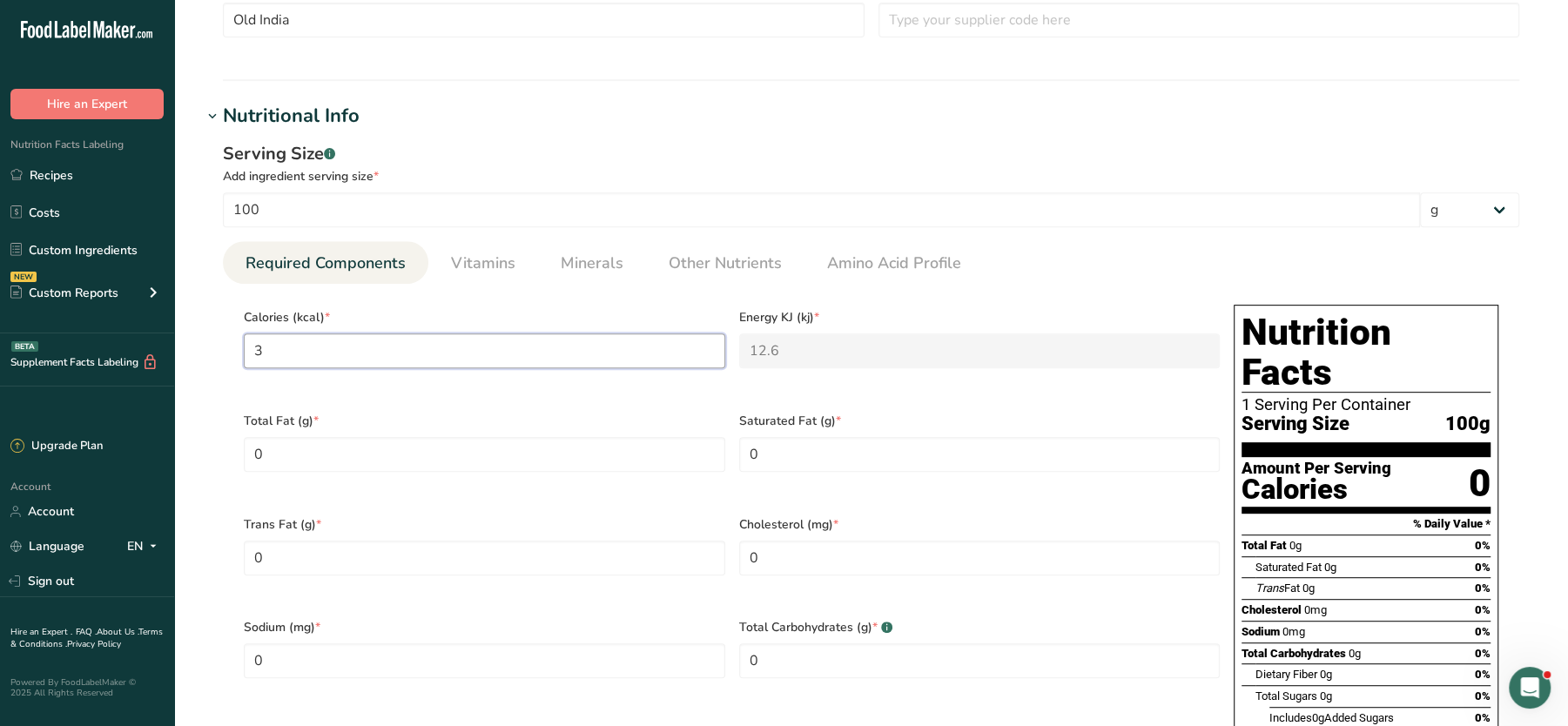
type KJ "138.1"
type input "331"
type KJ "1384.9"
type input "331"
drag, startPoint x: 332, startPoint y: 448, endPoint x: 233, endPoint y: 451, distance: 99.0
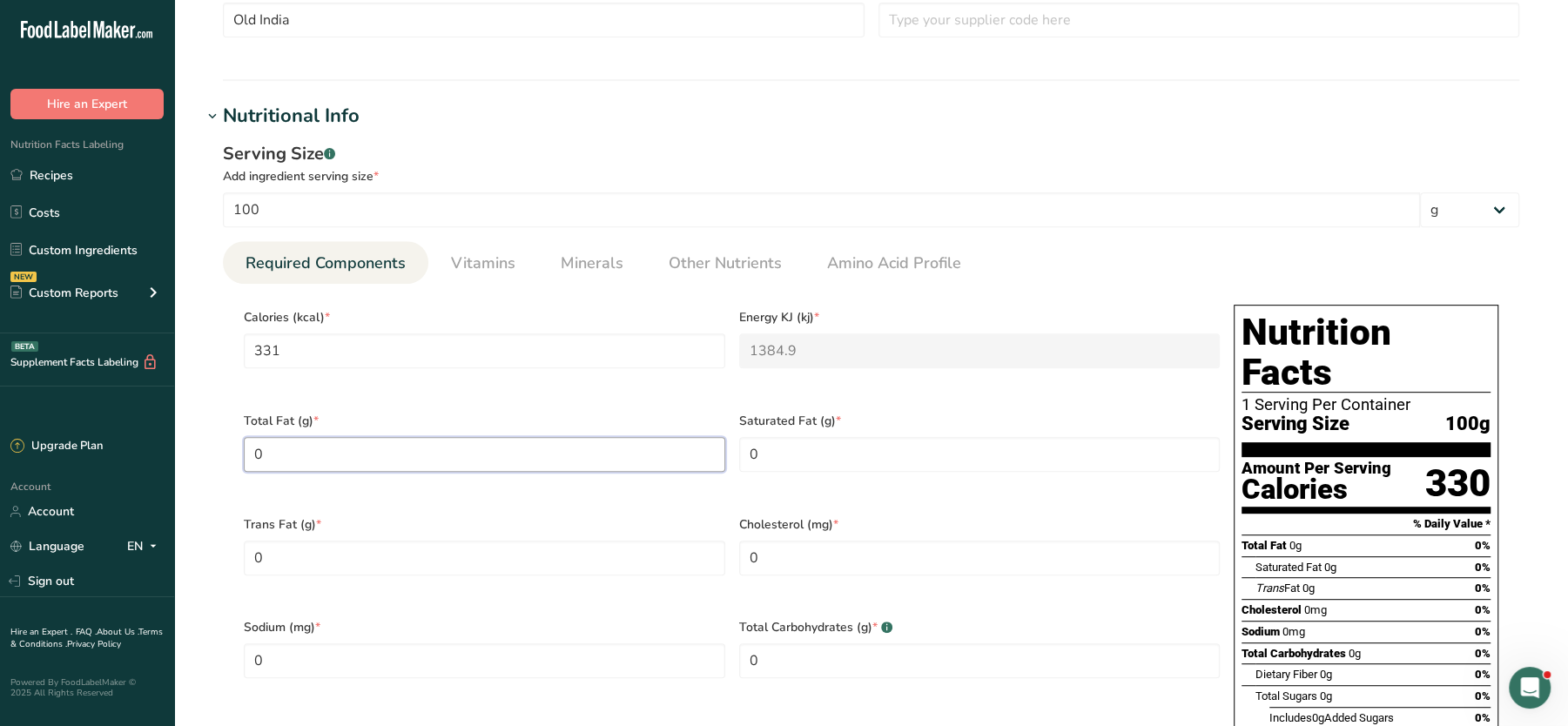
click at [233, 451] on section "Calories (kcal) * 331 Energy KJ (kj) * 1384.9 Total Fat (g) * 0 Saturated Fat (…" at bounding box center [870, 608] width 1296 height 649
type Fat "13.1"
drag, startPoint x: 823, startPoint y: 446, endPoint x: 724, endPoint y: 431, distance: 100.1
click at [724, 431] on div "Calories (kcal) * 331 Energy KJ (kj) * 1384.9 Total Fat (g) * 13.1 Saturated Fa…" at bounding box center [731, 608] width 990 height 621
type Fat "1.3"
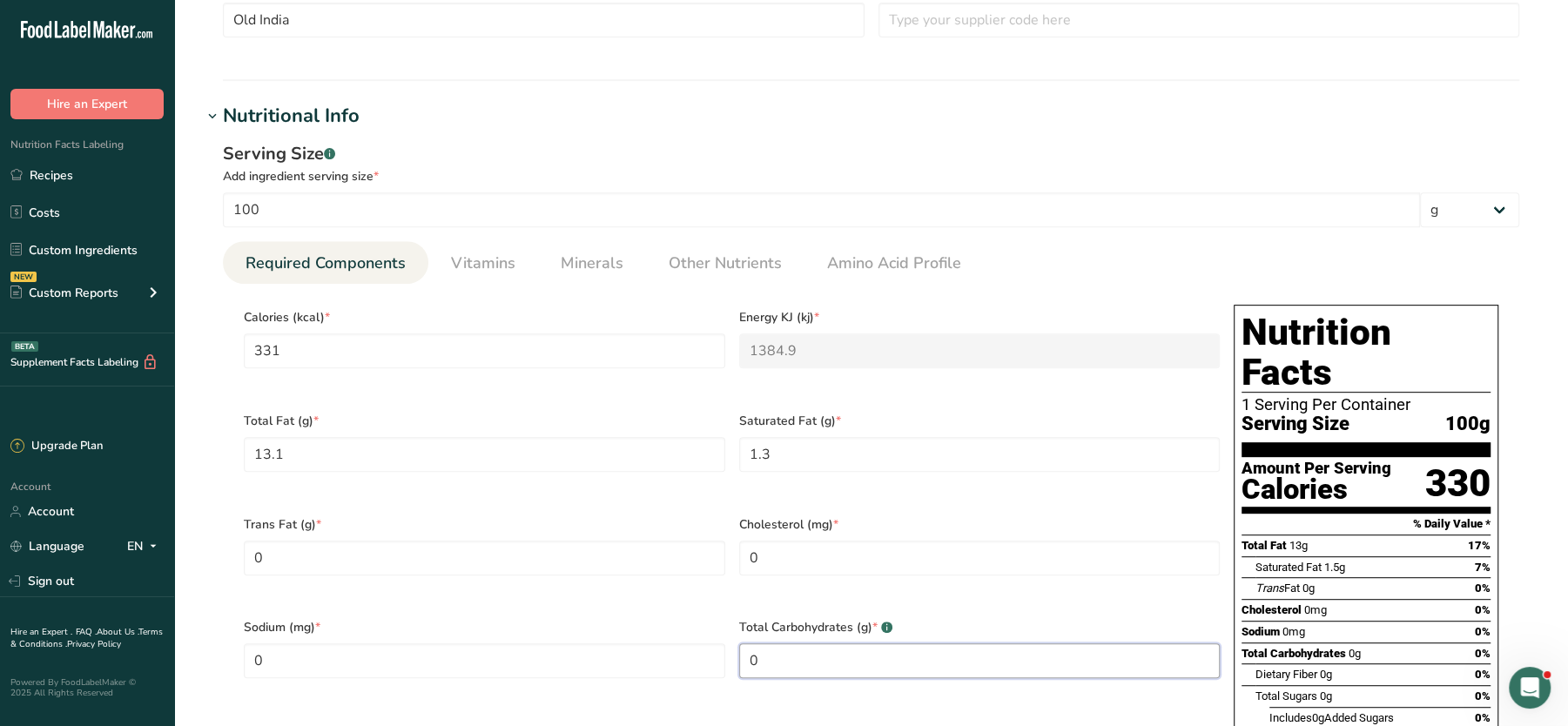
drag, startPoint x: 807, startPoint y: 636, endPoint x: 725, endPoint y: 634, distance: 82.0
click at [725, 634] on div "Calories (kcal) * 331 Energy KJ (kj) * 1384.9 Total Fat (g) * 13.1 Saturated Fa…" at bounding box center [731, 608] width 990 height 621
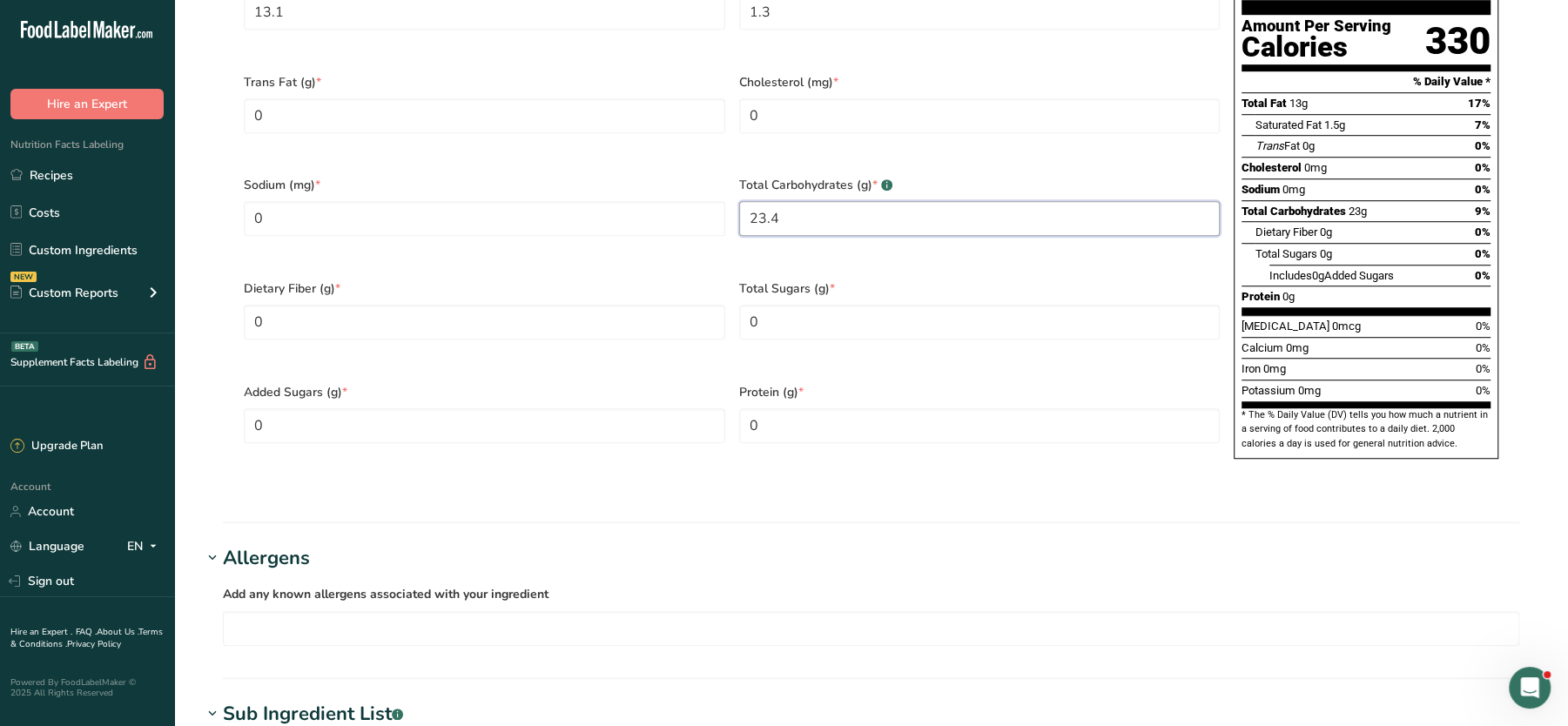
scroll to position [981, 0]
type Carbohydrates "23.4"
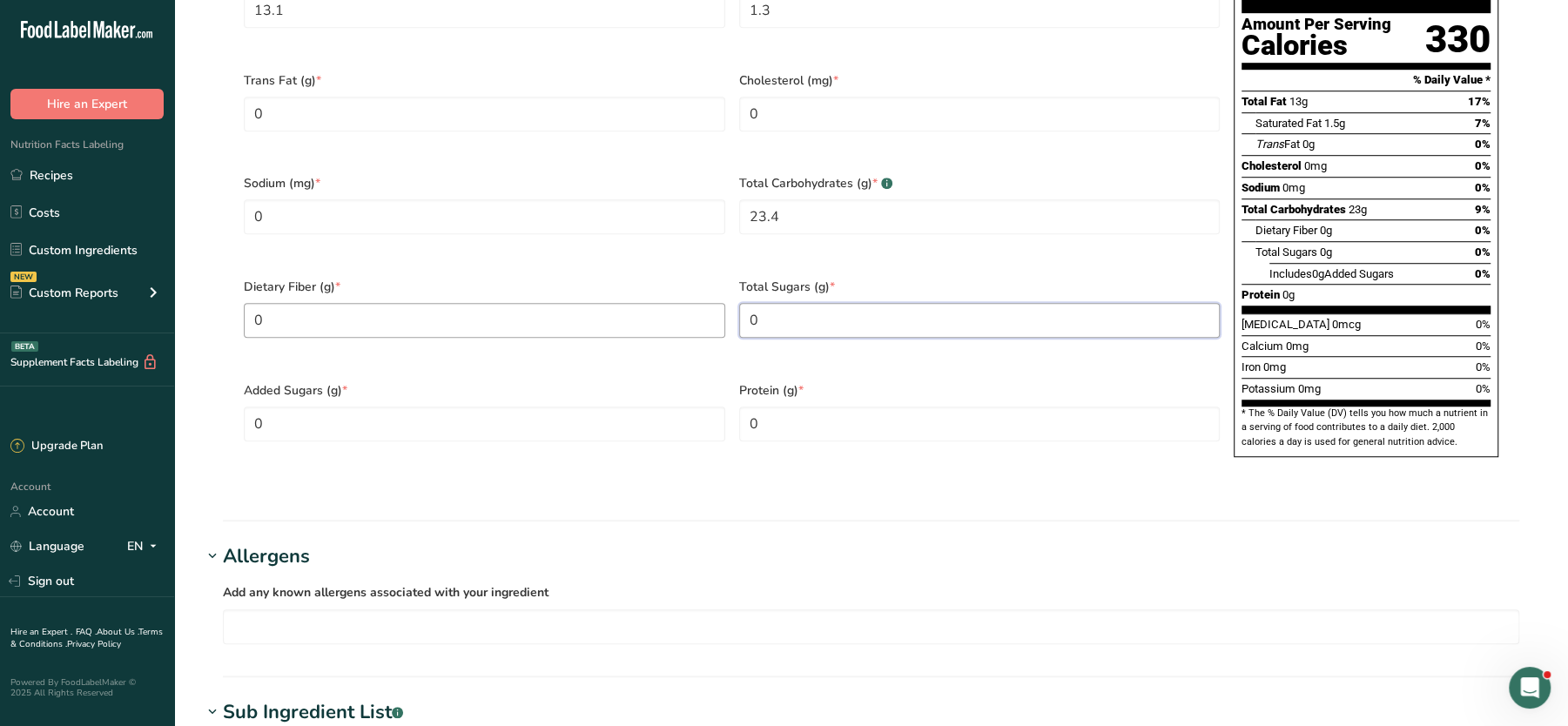
drag, startPoint x: 829, startPoint y: 302, endPoint x: 705, endPoint y: 298, distance: 124.1
click at [705, 298] on div "Calories (kcal) * 331 Energy KJ (kj) * 1384.9 Total Fat (g) * 13.1 Saturated Fa…" at bounding box center [731, 163] width 990 height 621
type Sugars "0.5"
drag, startPoint x: 787, startPoint y: 385, endPoint x: 644, endPoint y: 395, distance: 143.3
click at [644, 395] on div "Calories (kcal) * 331 Energy KJ (kj) * 1384.9 Total Fat (g) * 13.1 Saturated Fa…" at bounding box center [731, 163] width 990 height 621
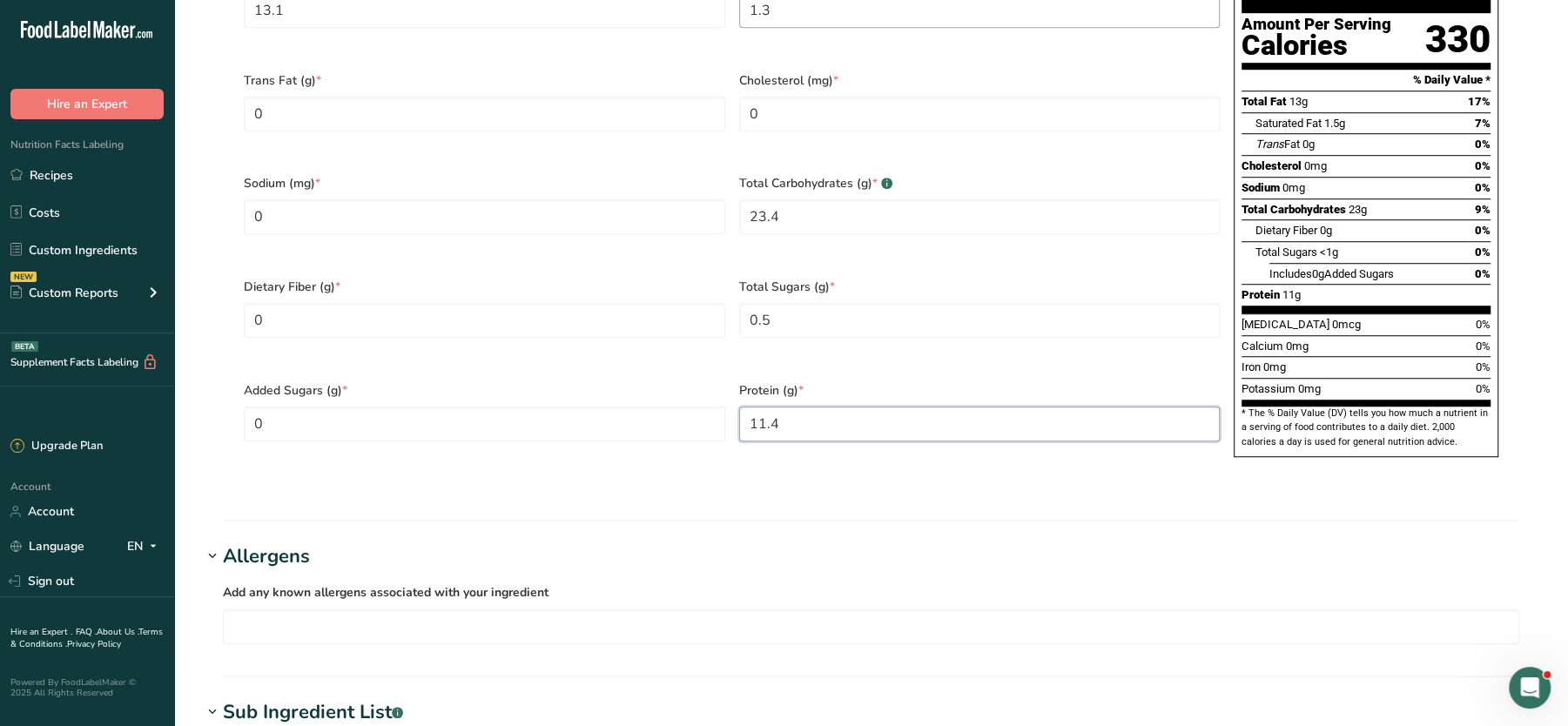
type input "11.4"
drag, startPoint x: 302, startPoint y: 207, endPoint x: 219, endPoint y: 197, distance: 83.6
click at [219, 197] on div "Serving Size .a-a{fill:#347362;}.b-a{fill:#fff;} Add ingredient serving size * …" at bounding box center [871, 92] width 1338 height 812
type input "170"
click at [1459, 405] on div "Nutrition Facts 1 Serving Per Container Serving Size 100g Amount Per Serving Ca…" at bounding box center [1365, 159] width 264 height 597
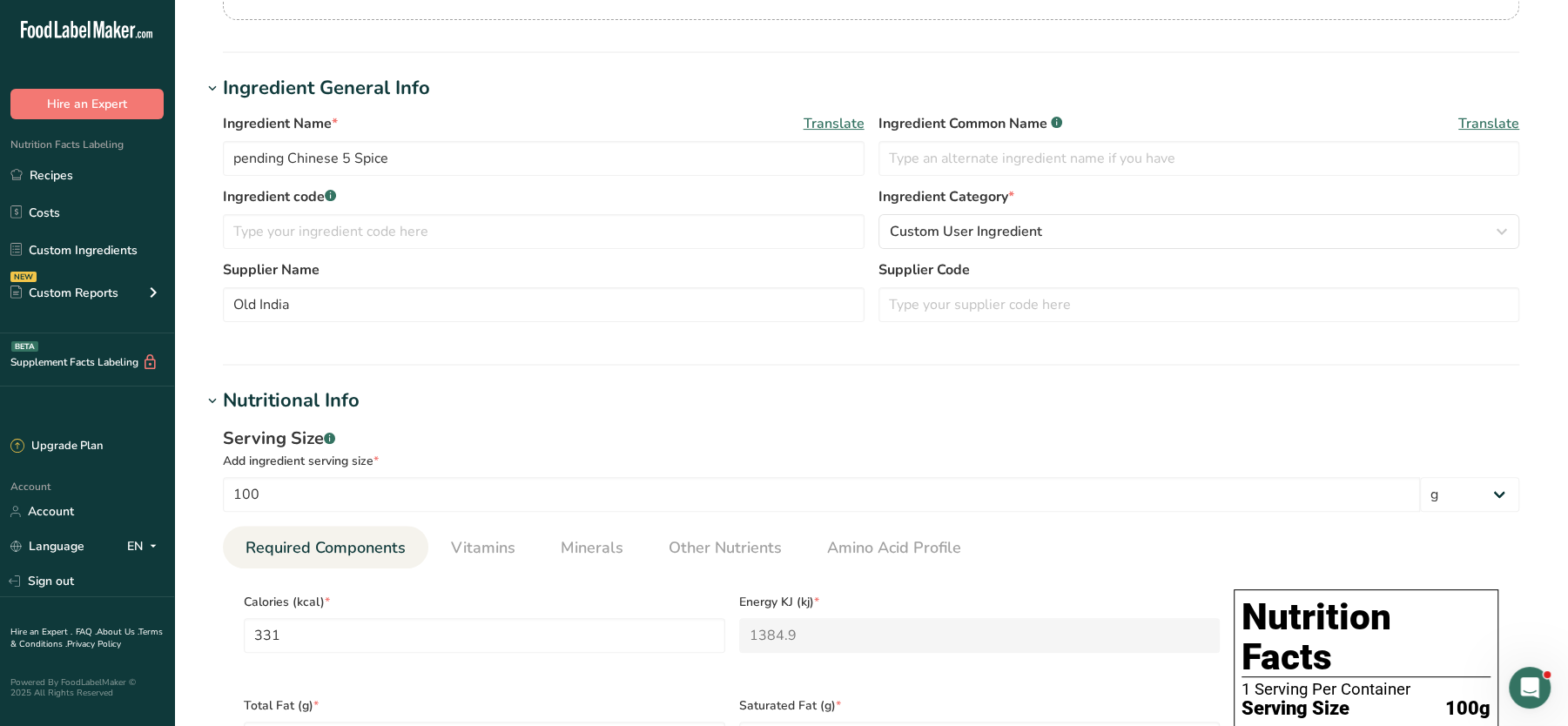
scroll to position [0, 0]
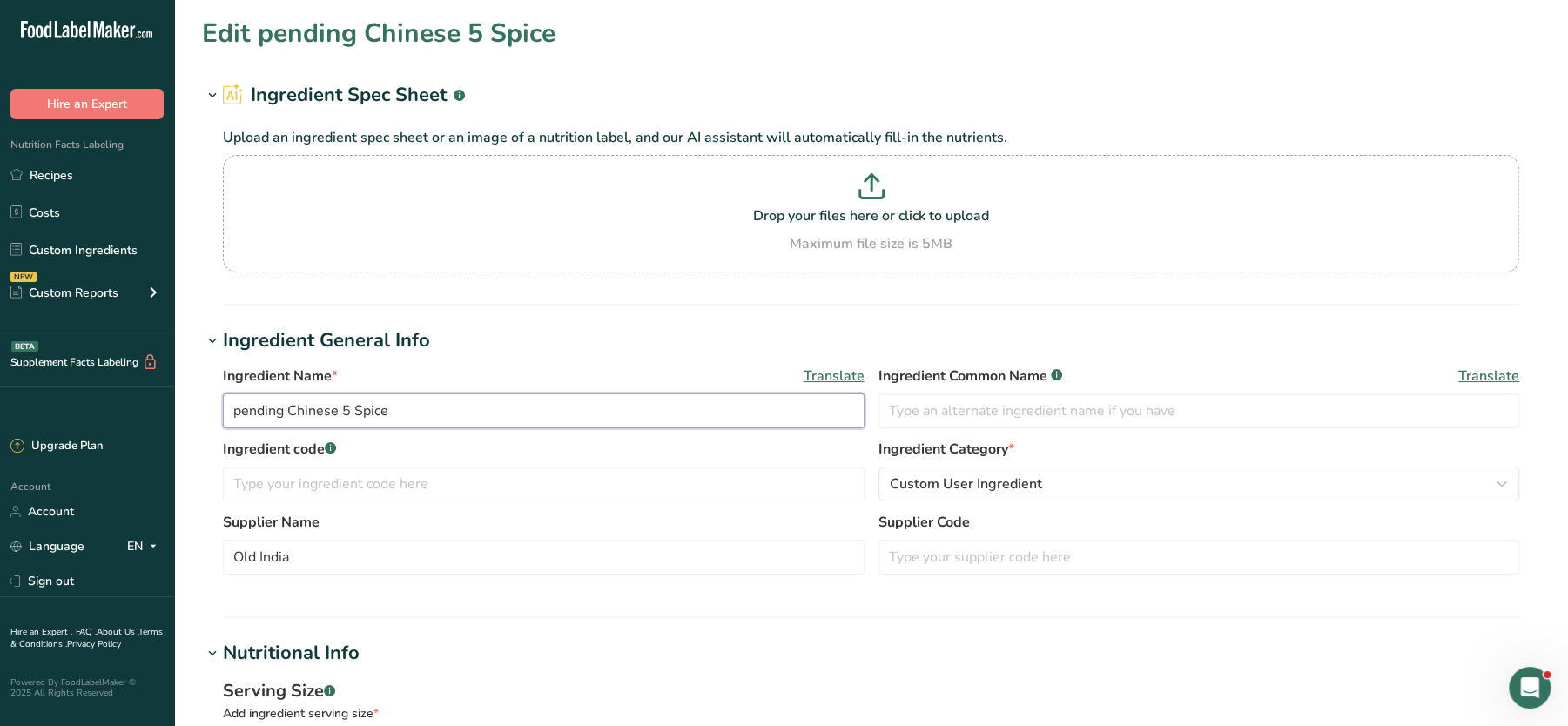
drag, startPoint x: 289, startPoint y: 408, endPoint x: 161, endPoint y: 408, distance: 128.0
type input "Chinese 5 Spice"
drag, startPoint x: 1217, startPoint y: 349, endPoint x: 1545, endPoint y: 73, distance: 428.7
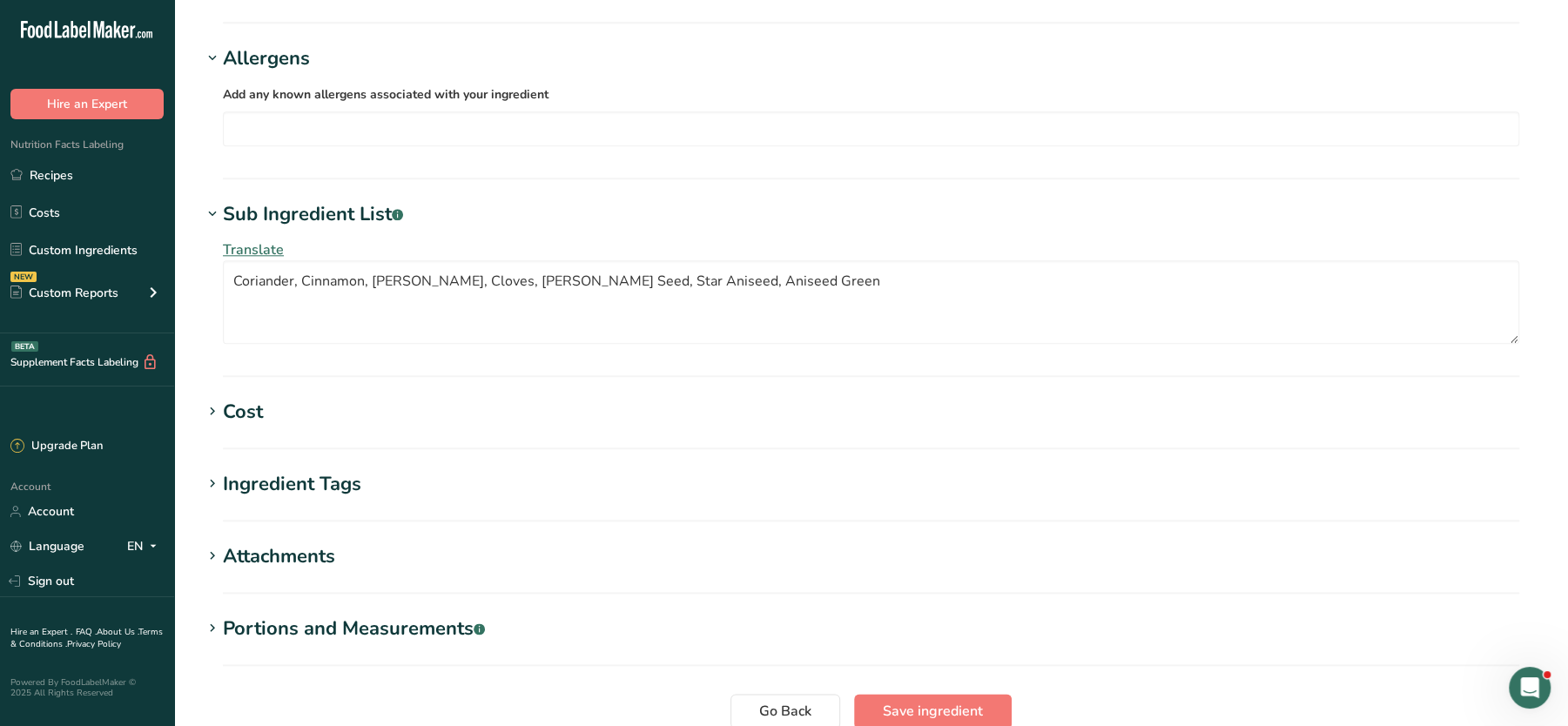
scroll to position [1583, 0]
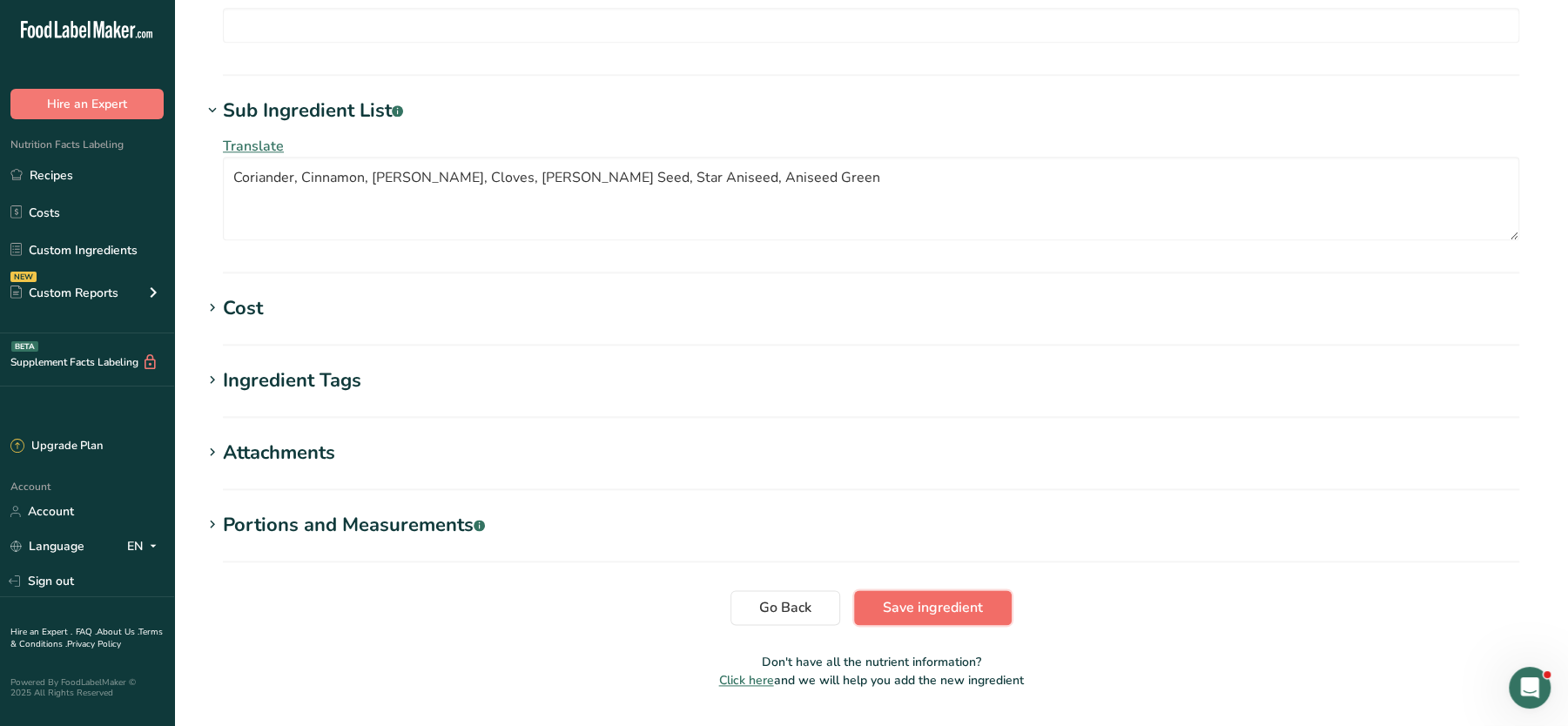
click at [955, 598] on span "Save ingredient" at bounding box center [932, 608] width 100 height 21
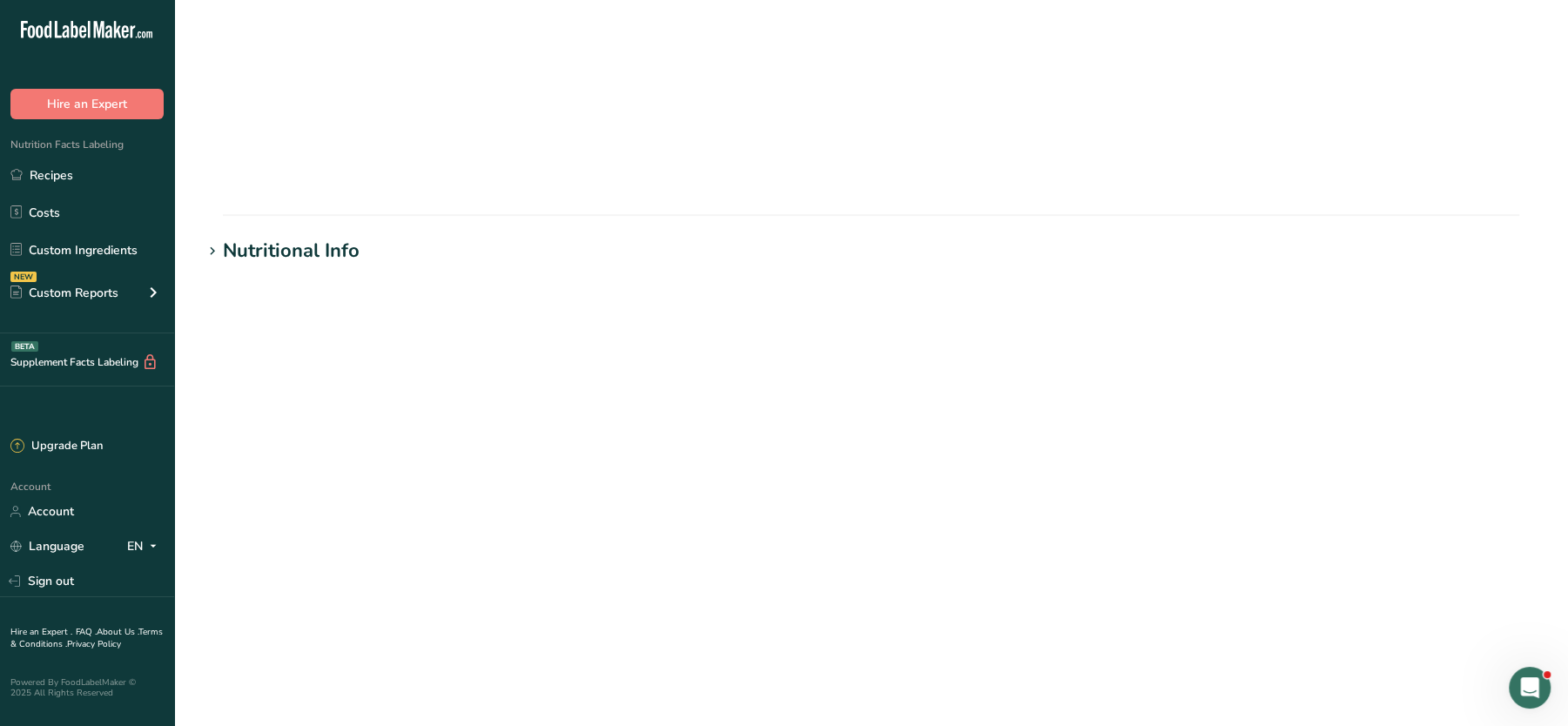
scroll to position [194, 0]
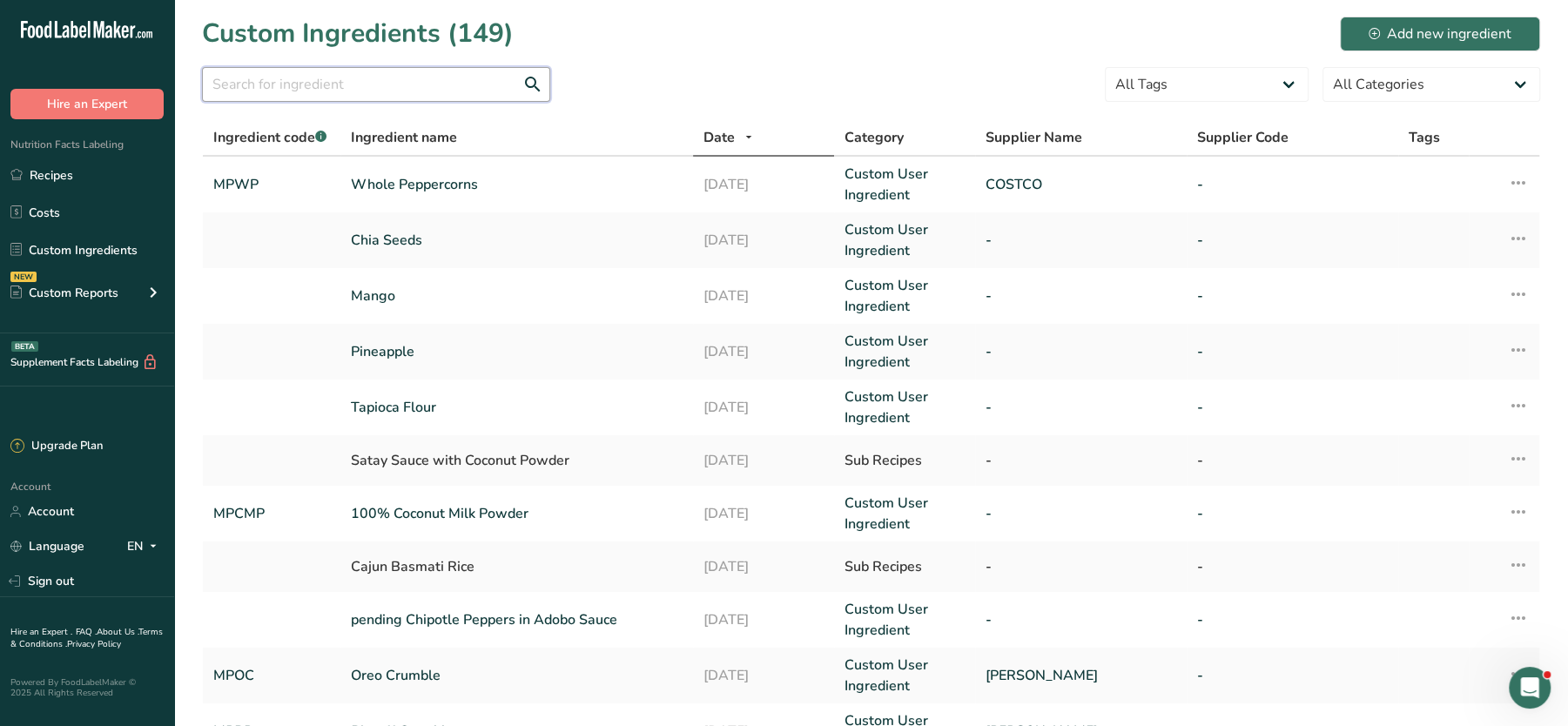
click at [414, 68] on input "text" at bounding box center [376, 84] width 348 height 35
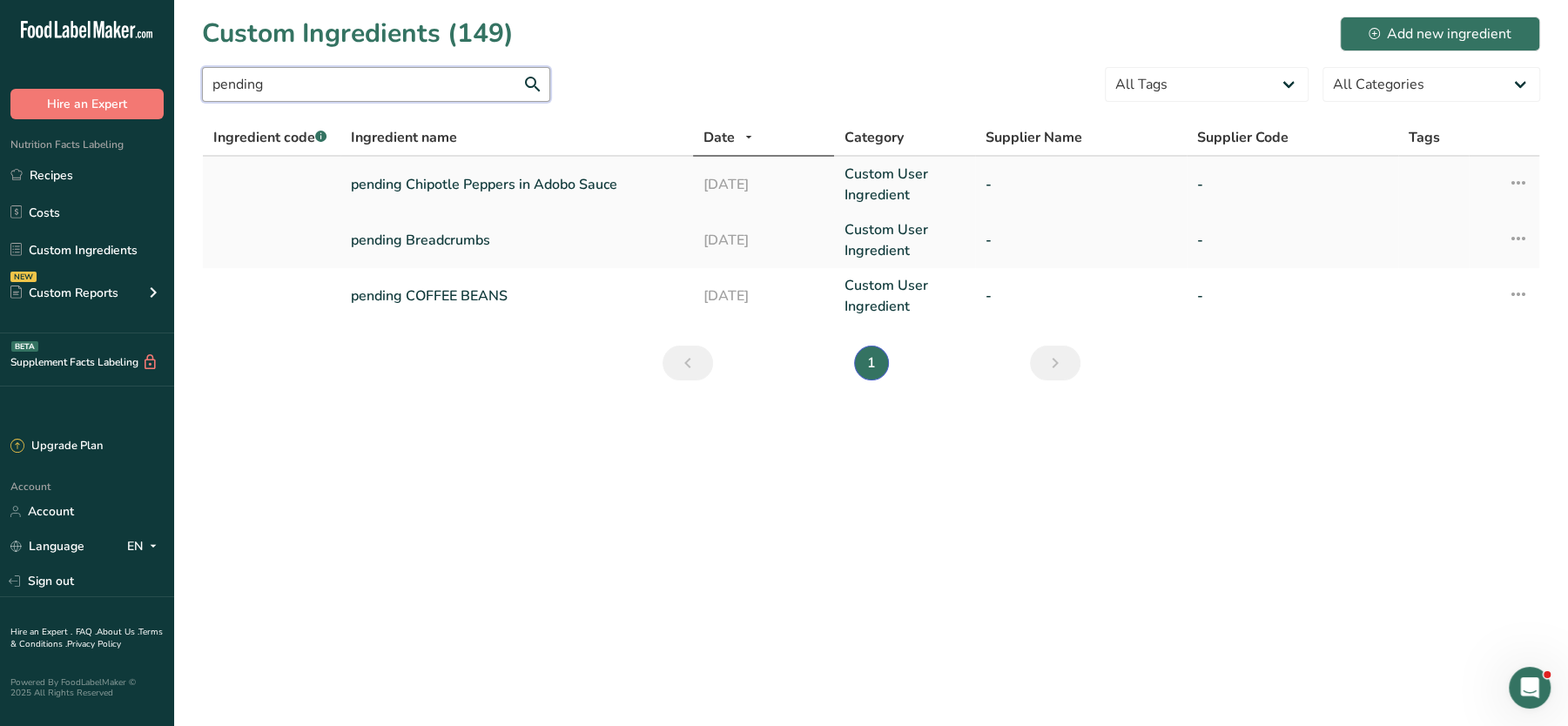
type input "pending"
click at [481, 175] on link "pending Chipotle Peppers in Adobo Sauce" at bounding box center [516, 185] width 331 height 21
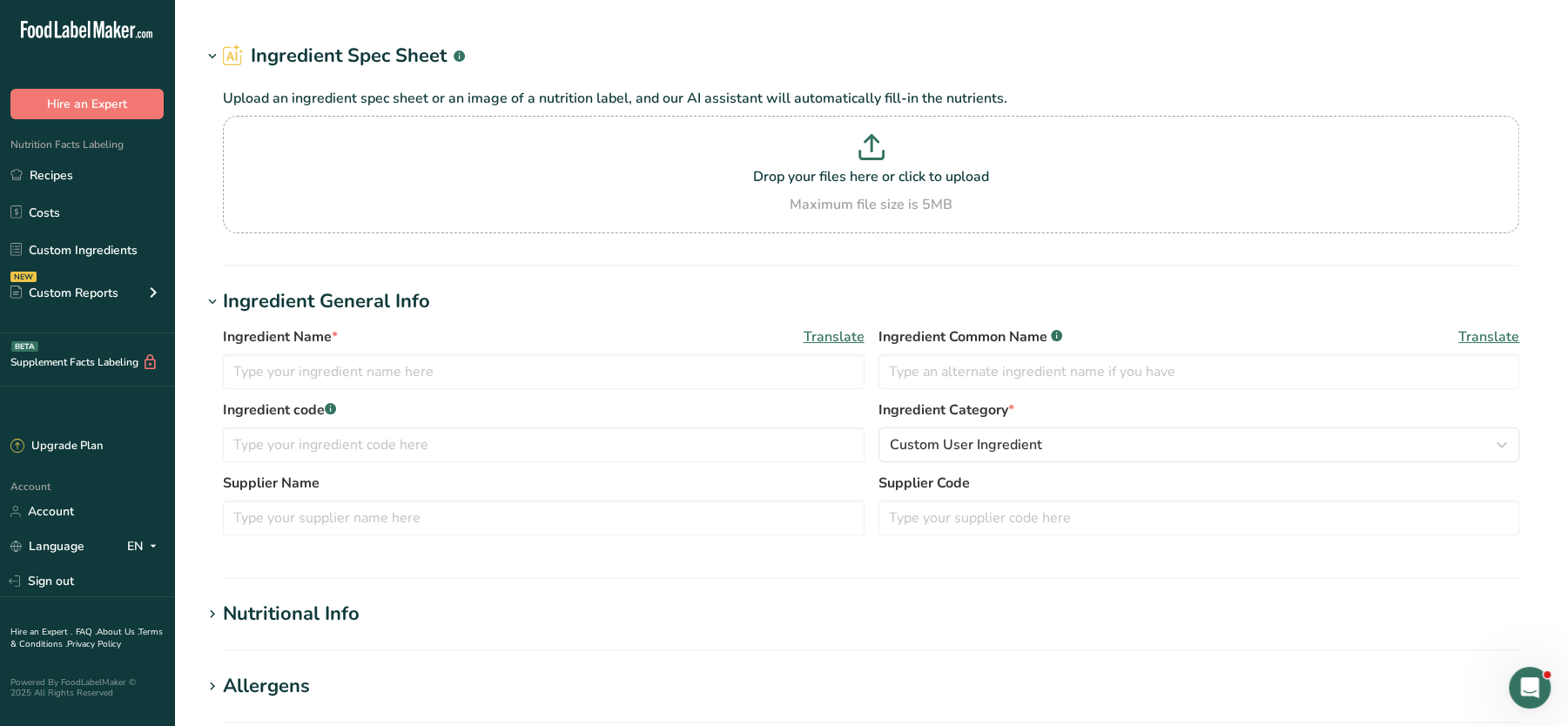
type input "pending Chipotle Peppers in Adobo Sauce"
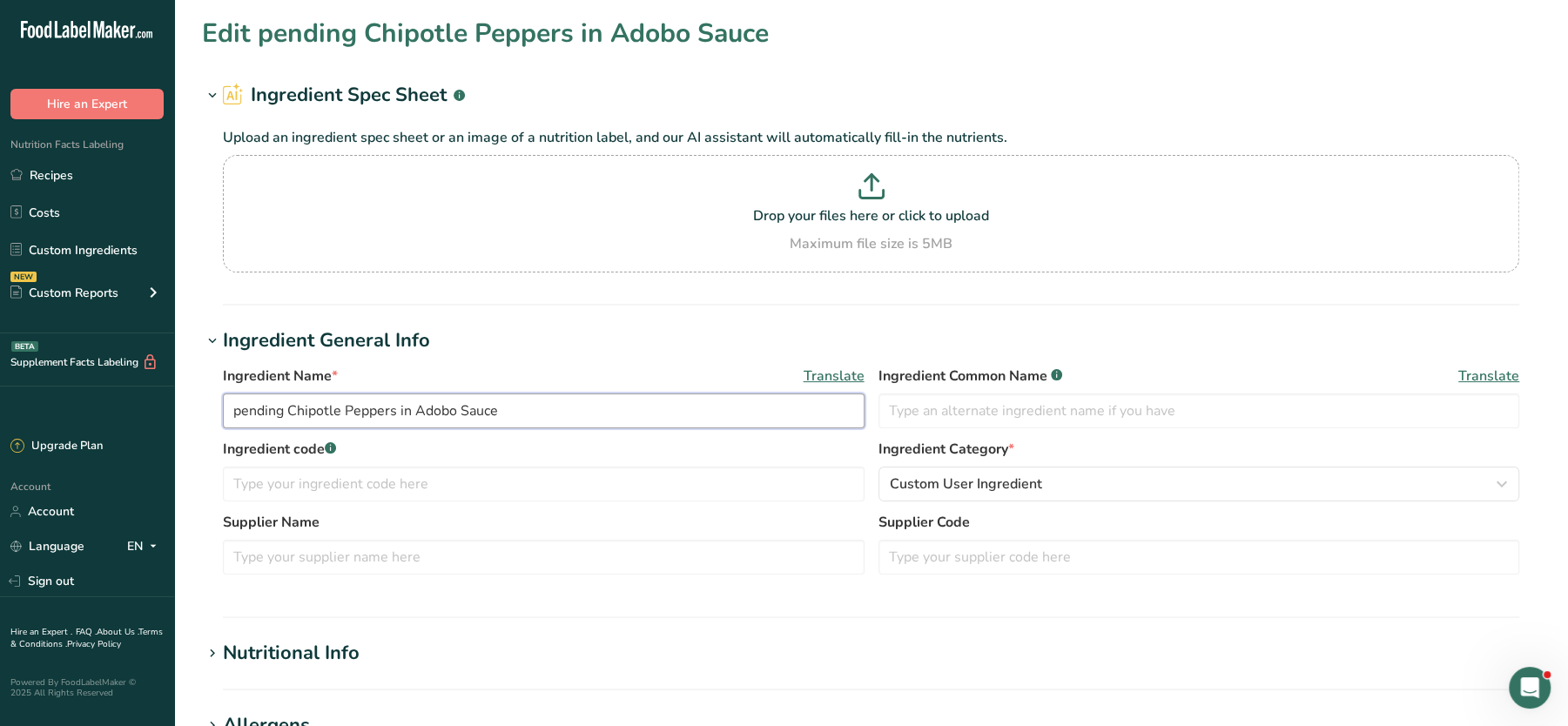
drag, startPoint x: 289, startPoint y: 411, endPoint x: 584, endPoint y: 409, distance: 295.0
click at [584, 409] on input "pending Chipotle Peppers in Adobo Sauce" at bounding box center [543, 411] width 641 height 35
click at [721, 171] on section "Drop your files here or click to upload Maximum file size is 5MB" at bounding box center [870, 214] width 1287 height 109
click at [721, 171] on input "Drop your files here or click to upload Maximum file size is 5MB" at bounding box center [870, 214] width 1296 height 118
type input "C:\fakepath\Screenshot [DATE] 170022.png"
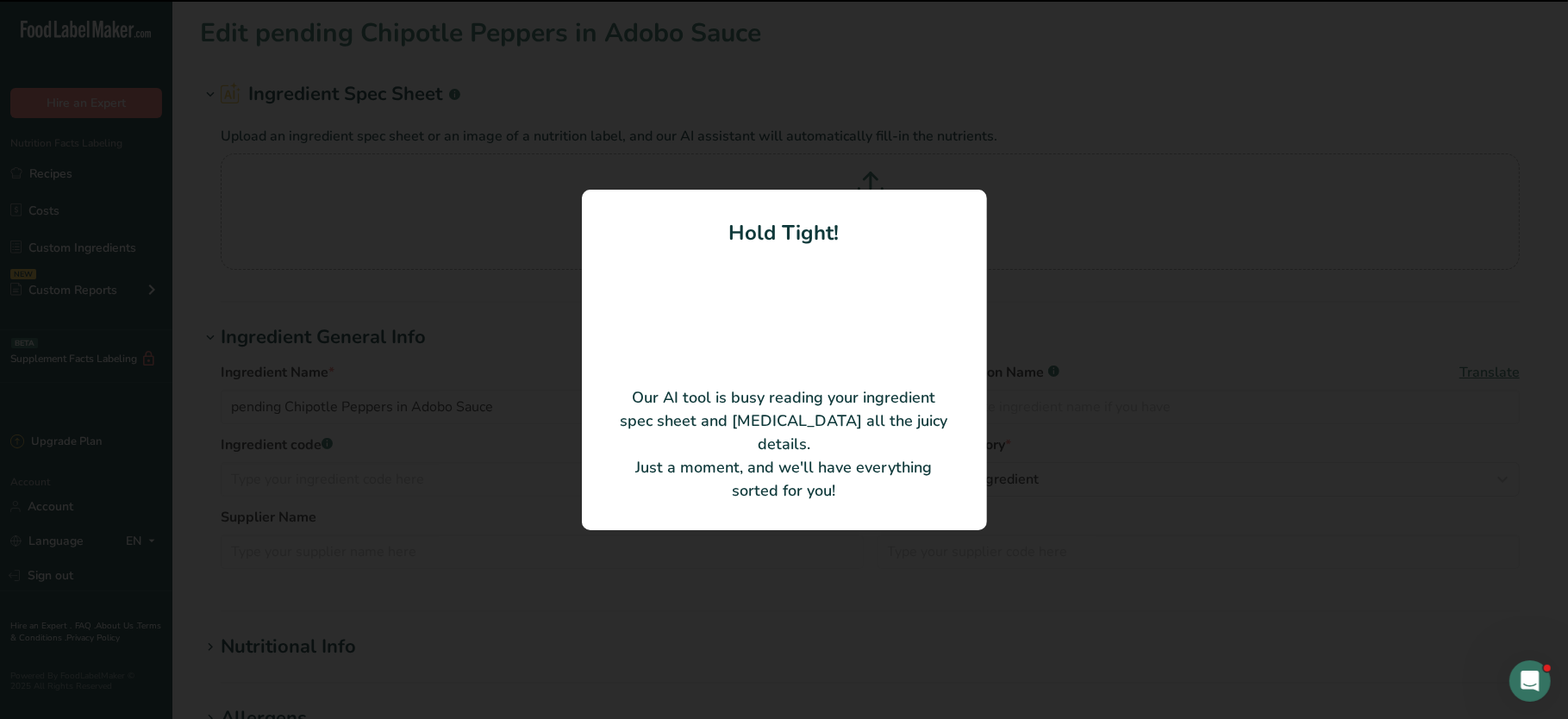
type input "Chipotle Peppers In Adobo"
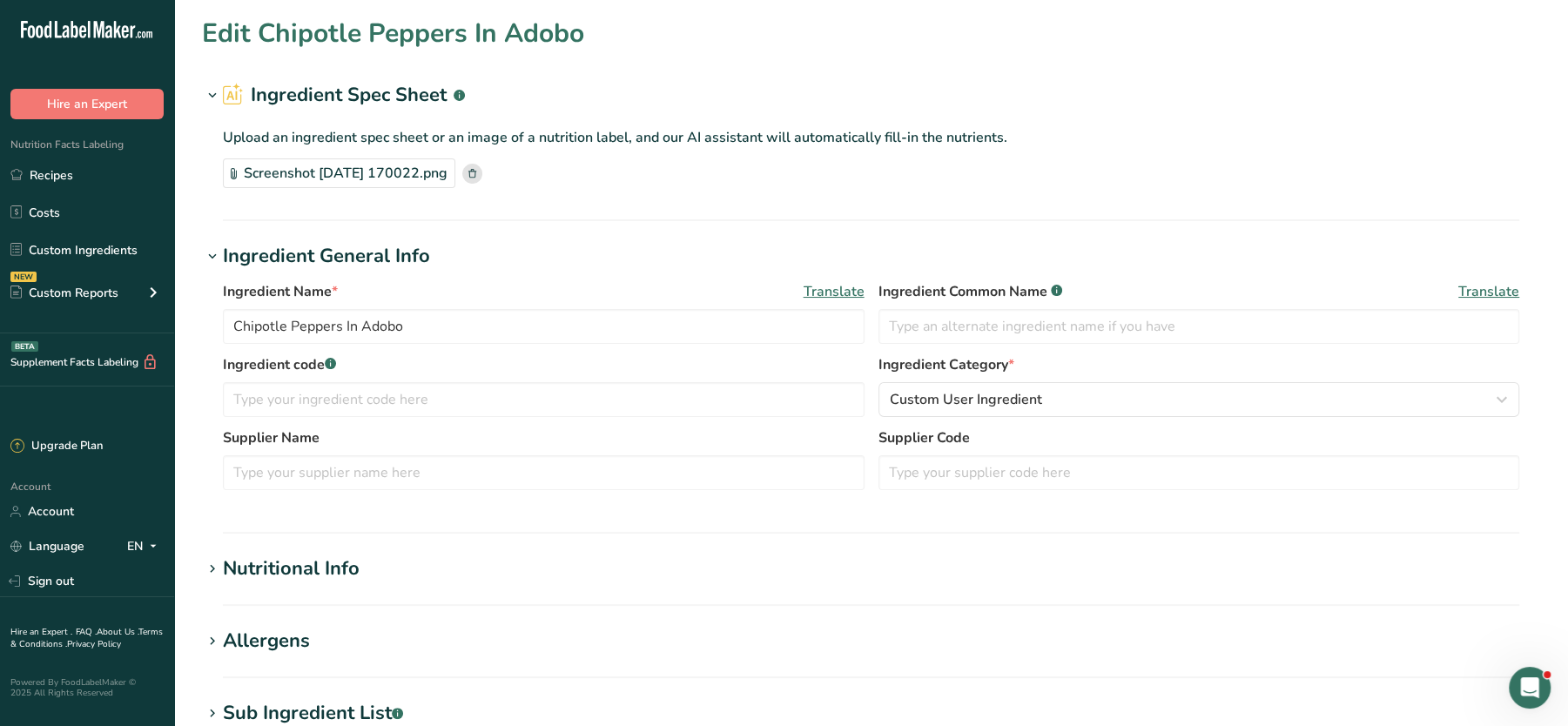
scroll to position [360, 0]
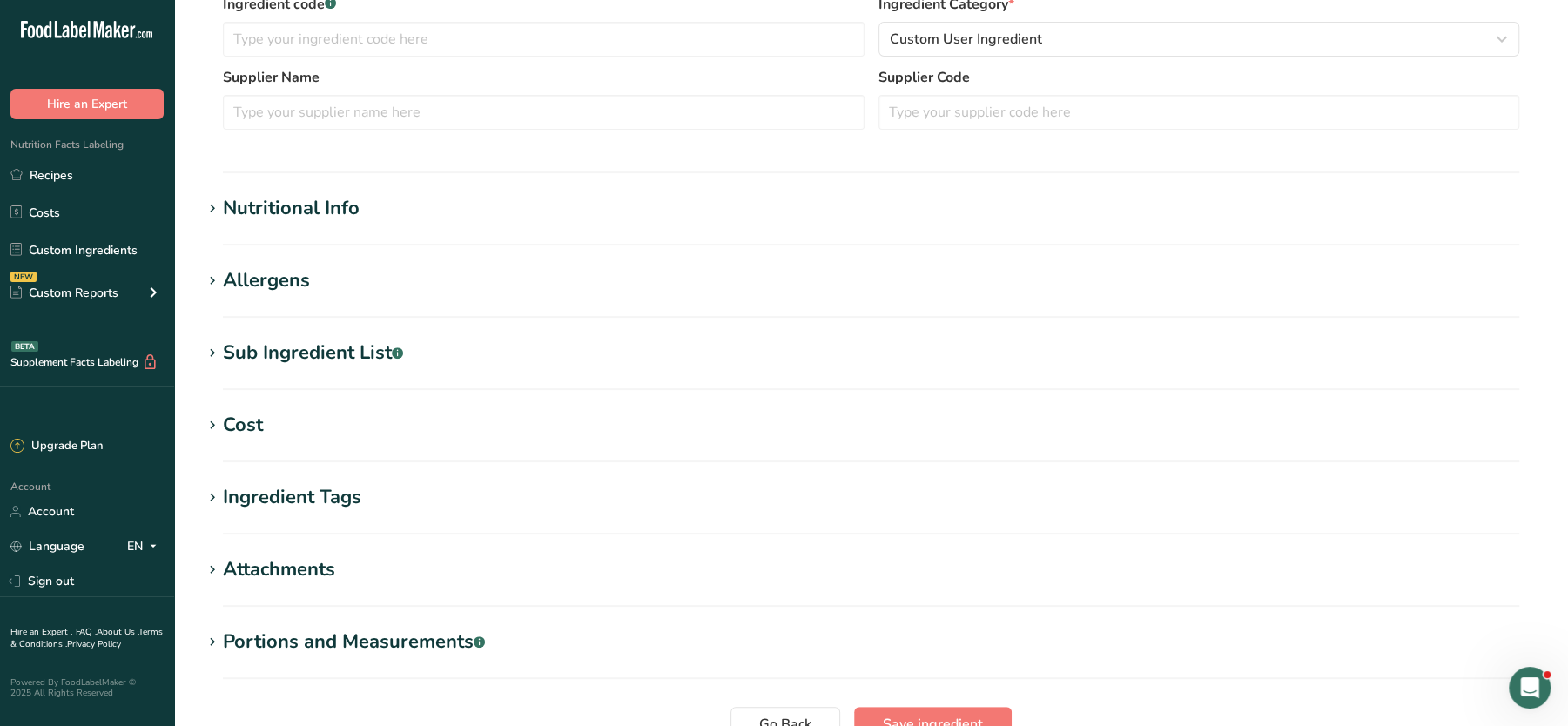
click at [302, 210] on div "Nutritional Info" at bounding box center [290, 208] width 136 height 29
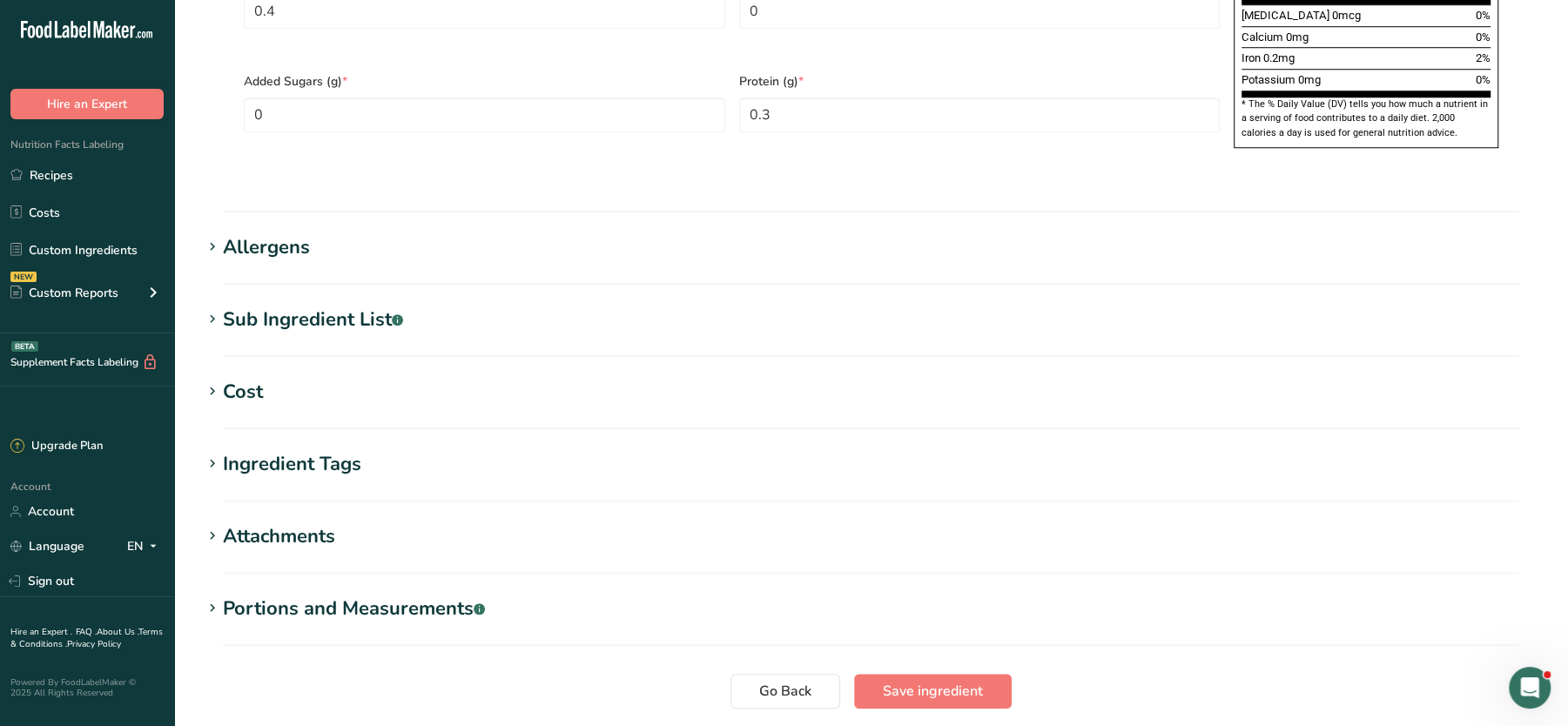
scroll to position [1208, 0]
click at [330, 304] on div "Sub Ingredient List .a-a{fill:#347362;}.b-a{fill:#fff;}" at bounding box center [313, 318] width 180 height 29
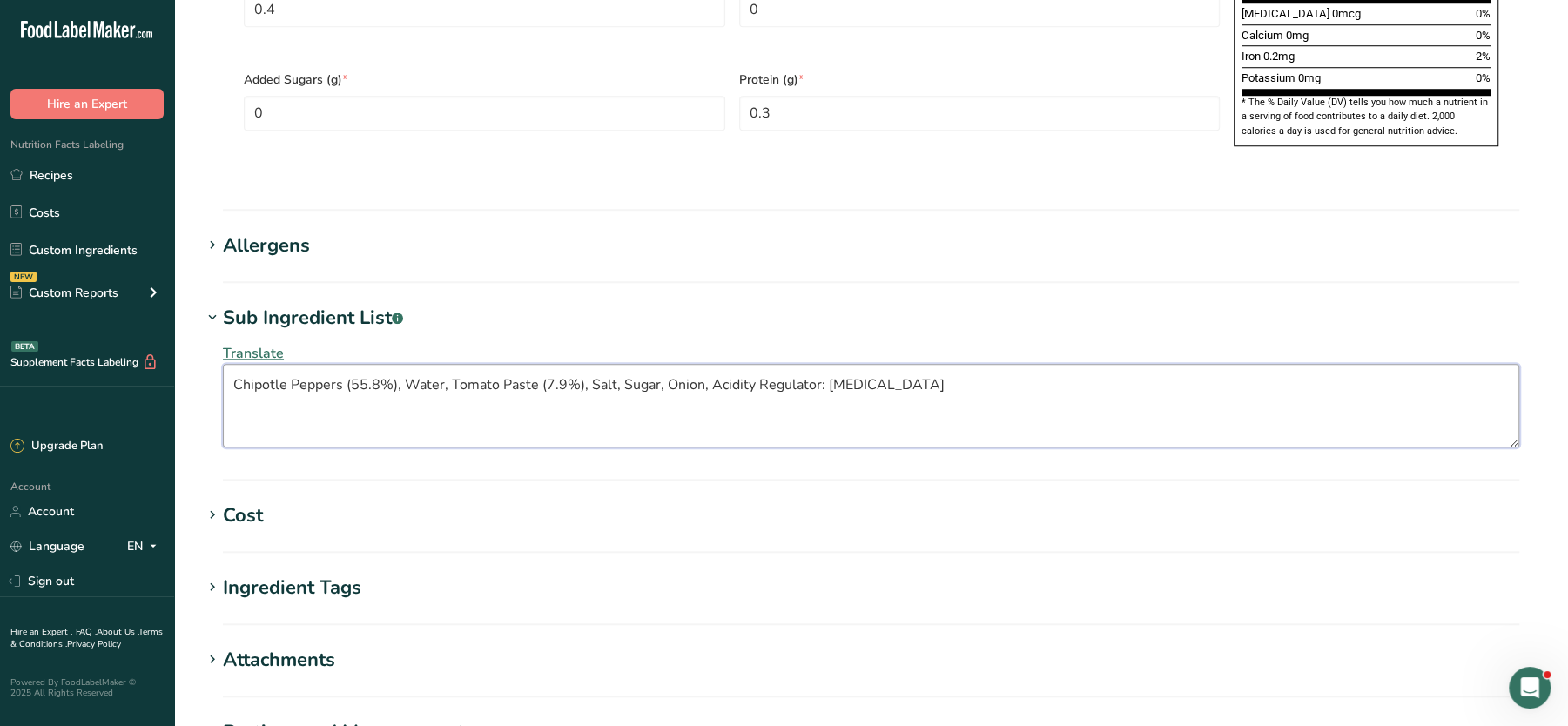
click at [302, 364] on textarea "Chipotle Peppers (55.8%), Water, Tomato Paste (7.9%), Salt, Sugar, Onion, Acidi…" at bounding box center [870, 406] width 1296 height 84
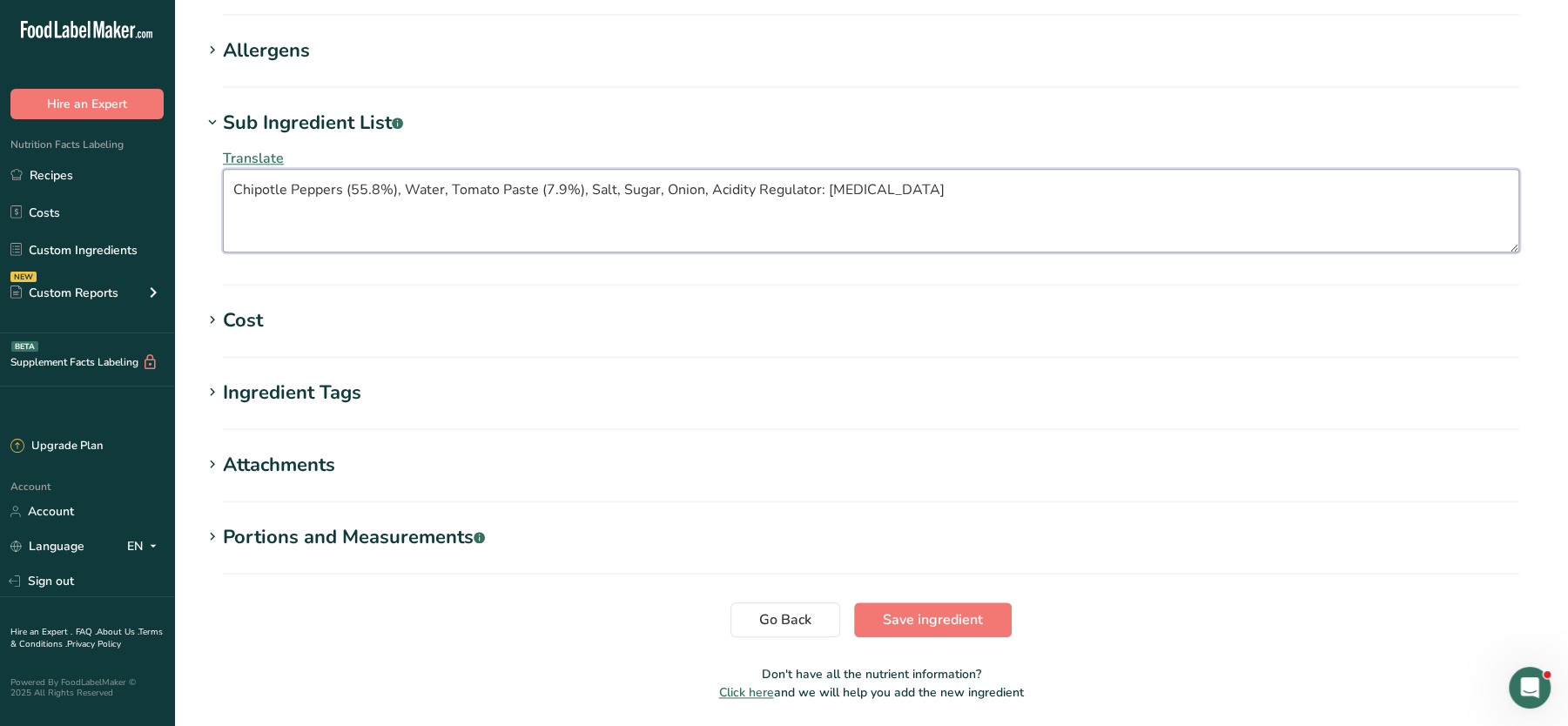
scroll to position [1416, 0]
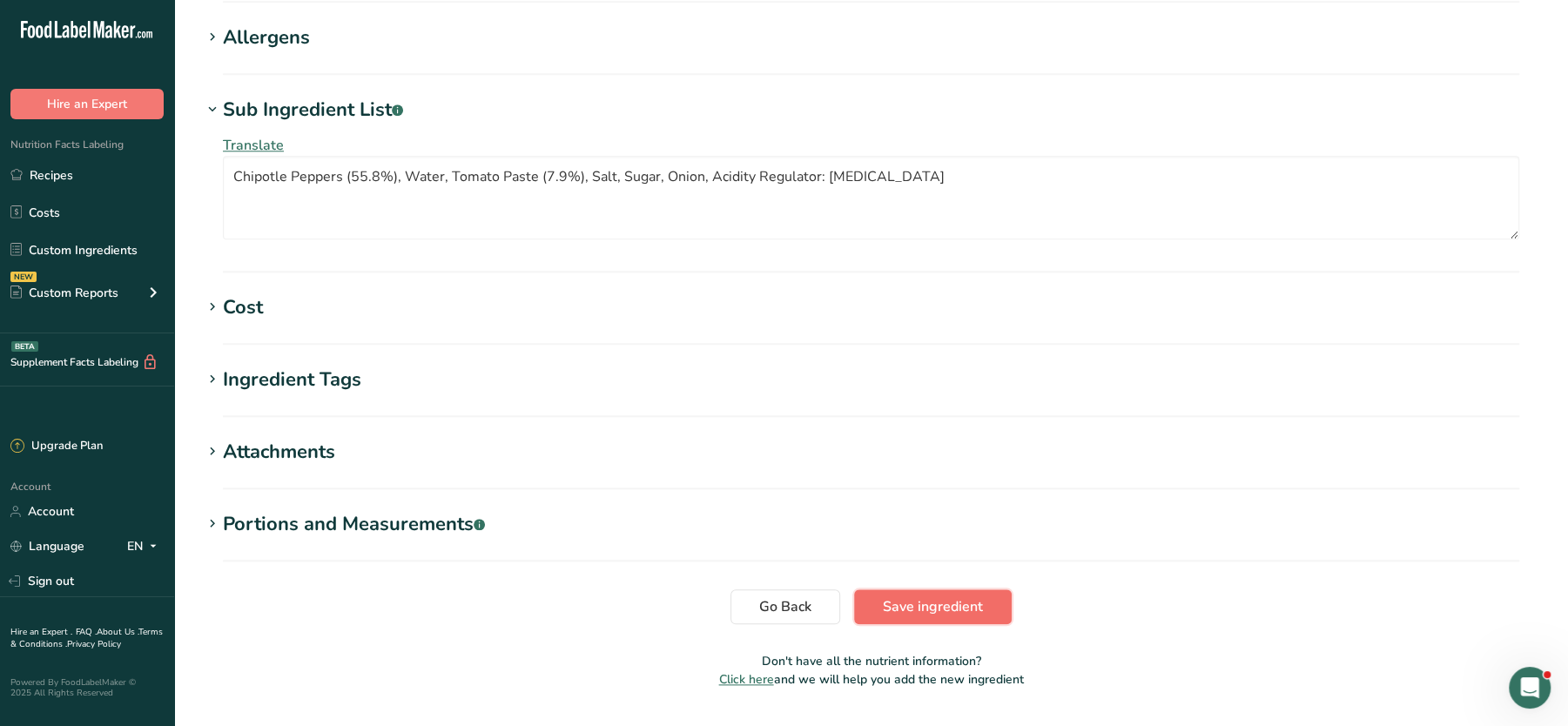
click at [914, 597] on span "Save ingredient" at bounding box center [932, 607] width 100 height 21
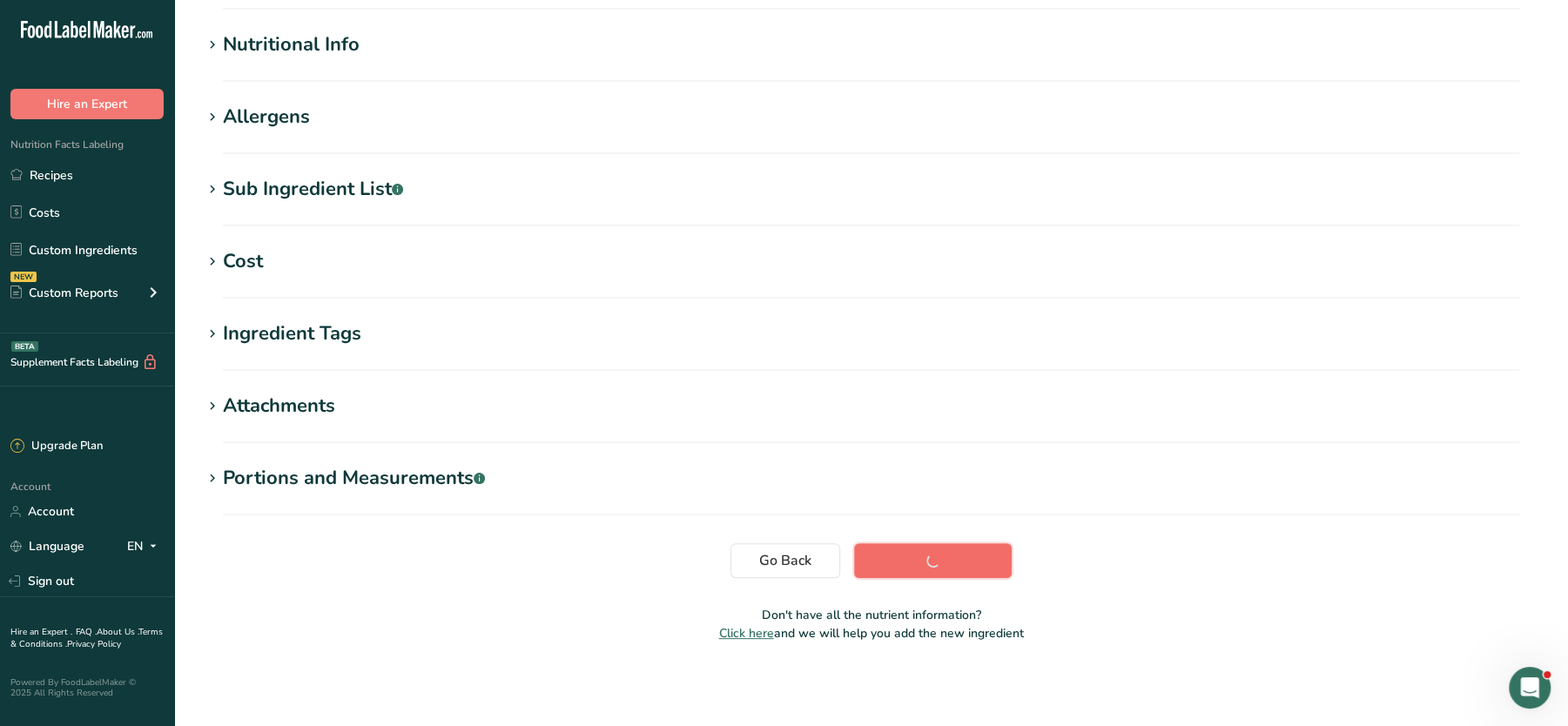
scroll to position [194, 0]
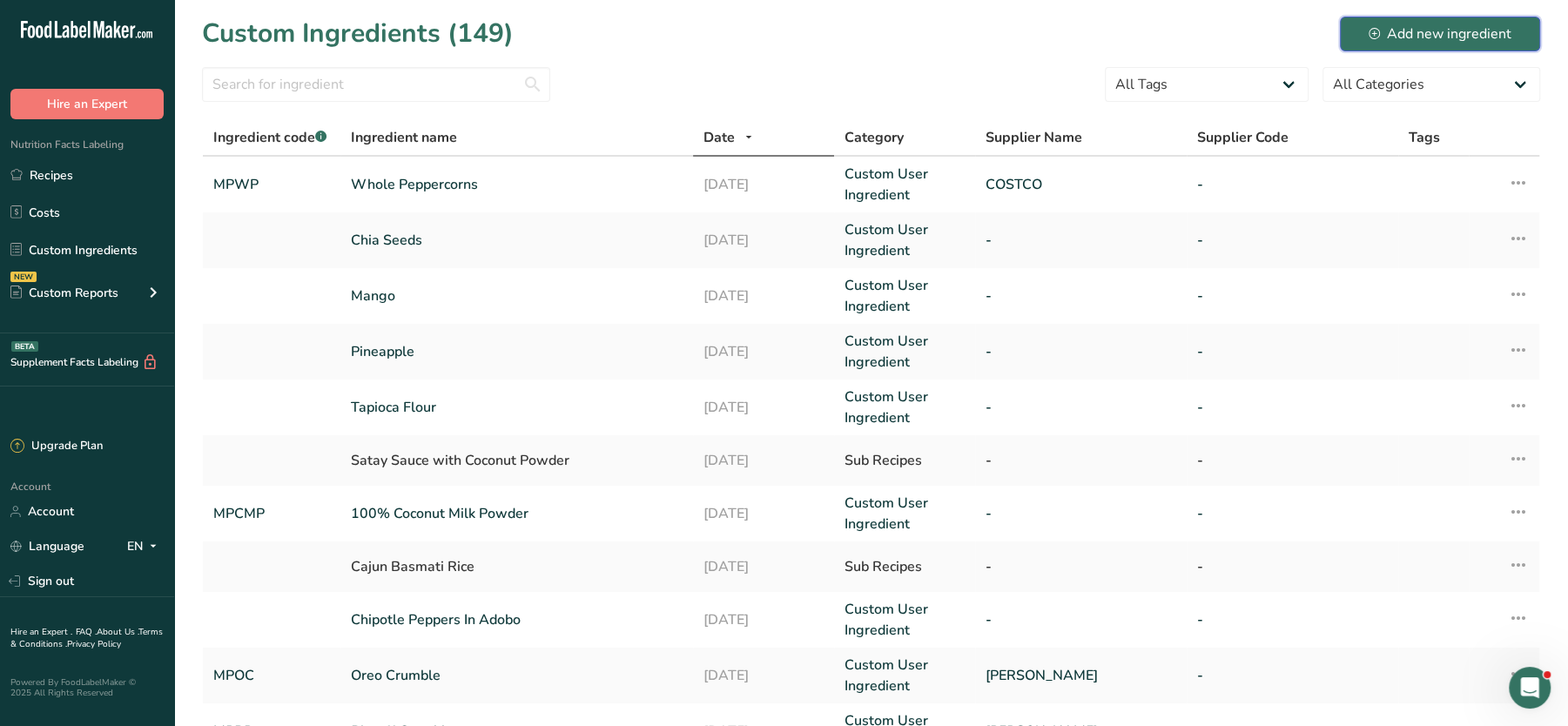
click at [1444, 33] on div "Add new ingredient" at bounding box center [1440, 33] width 143 height 21
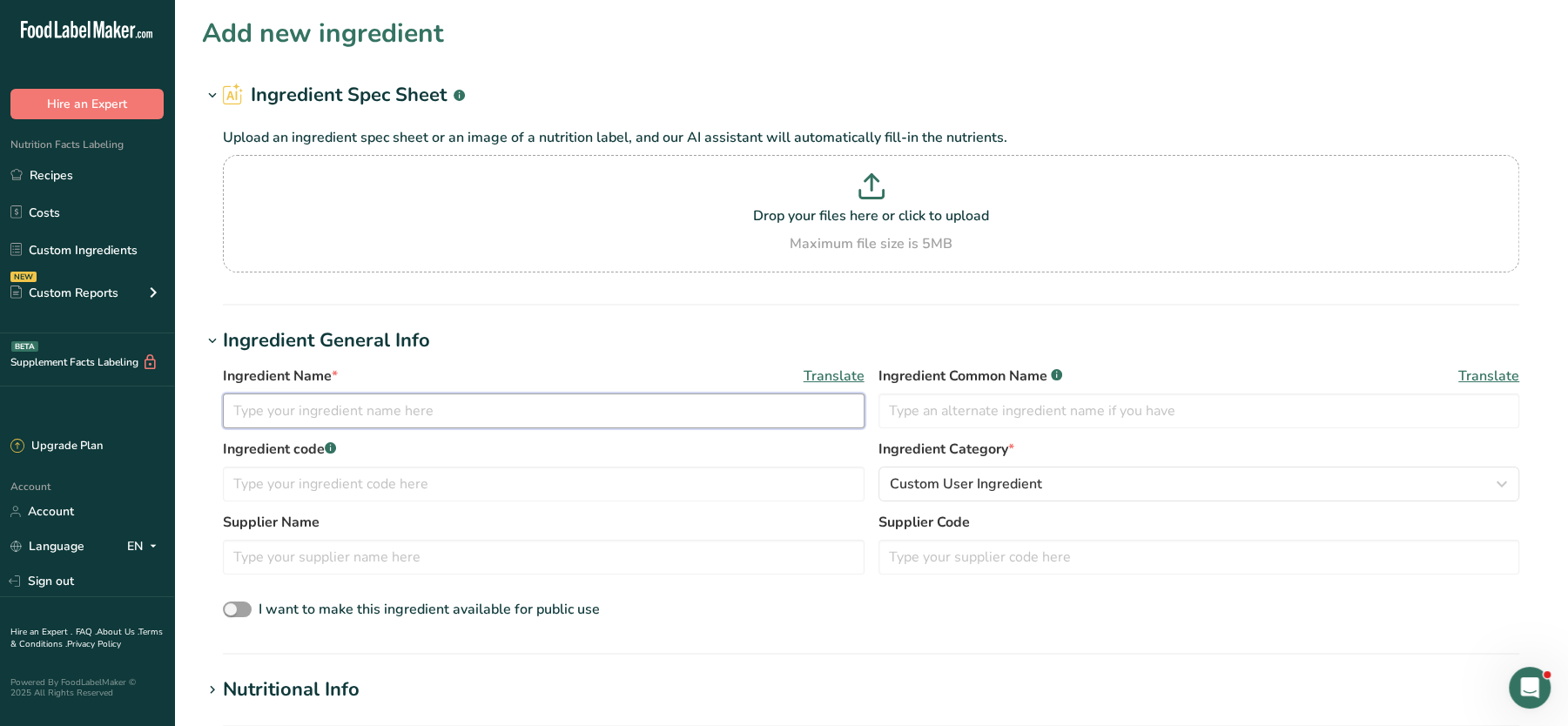
click at [366, 418] on input "text" at bounding box center [543, 411] width 641 height 35
paste input "Chipotle peppers, Water, Tomato paste, Salt, Sugar, Onion and [MEDICAL_DATA] (E…"
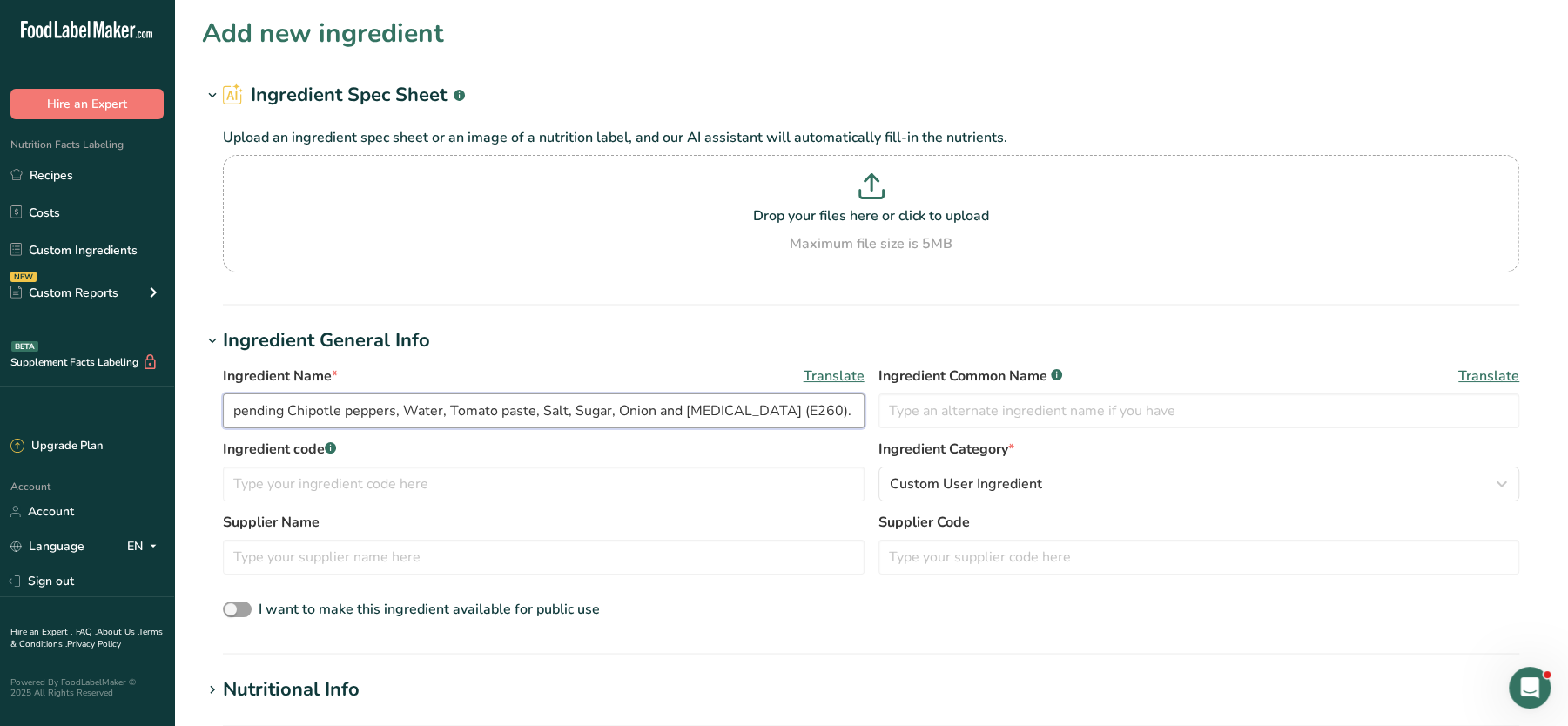
drag, startPoint x: 289, startPoint y: 409, endPoint x: 1023, endPoint y: 429, distance: 734.3
click at [1023, 429] on div "Ingredient Name * Translate pending Chipotle peppers, Water, Tomato paste, Salt…" at bounding box center [870, 402] width 1296 height 73
paste input "Diced Jalapeño Peppers – 6 x 2.8kg"
drag, startPoint x: 435, startPoint y: 416, endPoint x: 624, endPoint y: 429, distance: 189.4
click at [624, 429] on div "Ingredient Name * Translate pending Diced Jalapeño Peppers – 6 x 2.8kg Ingredie…" at bounding box center [870, 402] width 1296 height 73
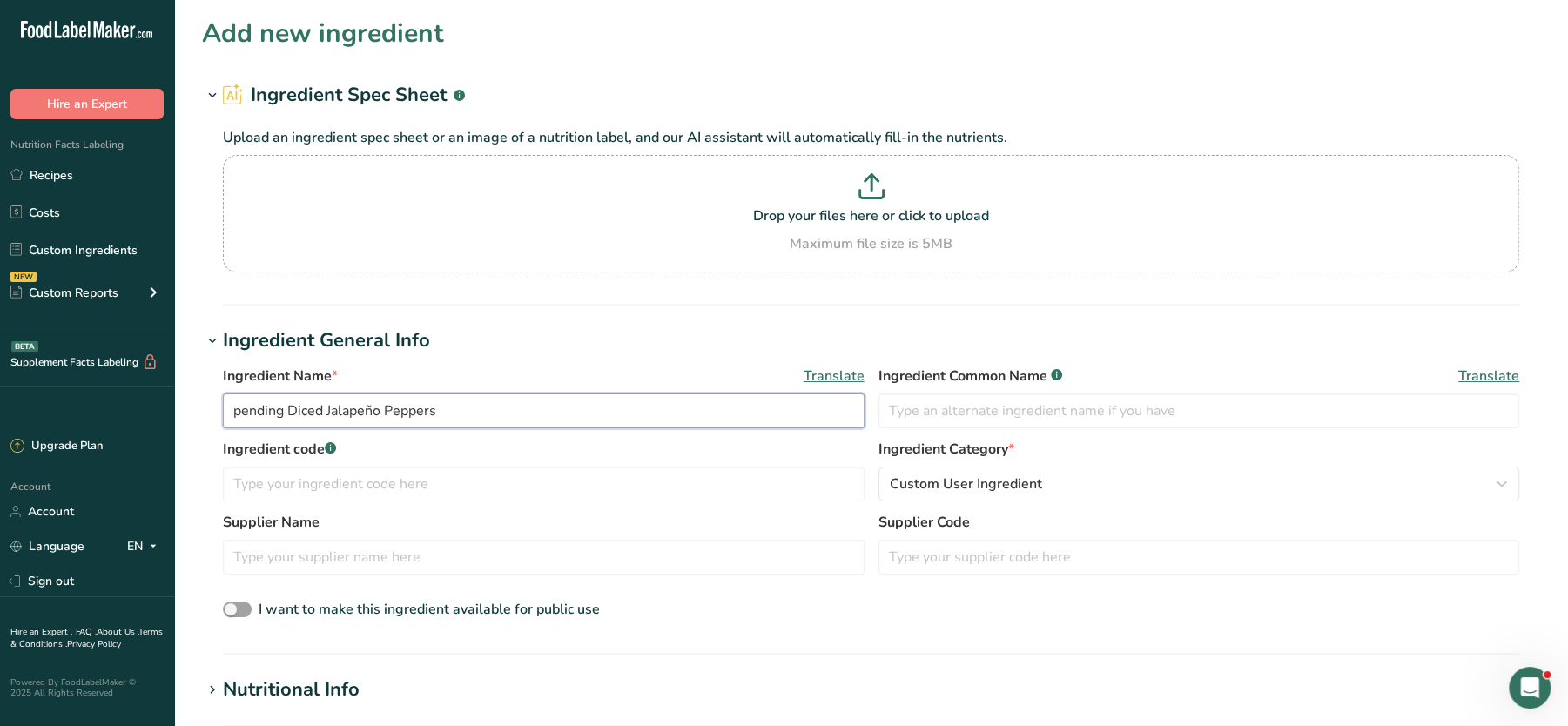
click at [375, 415] on input "pending Diced Jalapeño Peppers" at bounding box center [543, 411] width 641 height 35
type input "pending Diced Jalapeno Peppers"
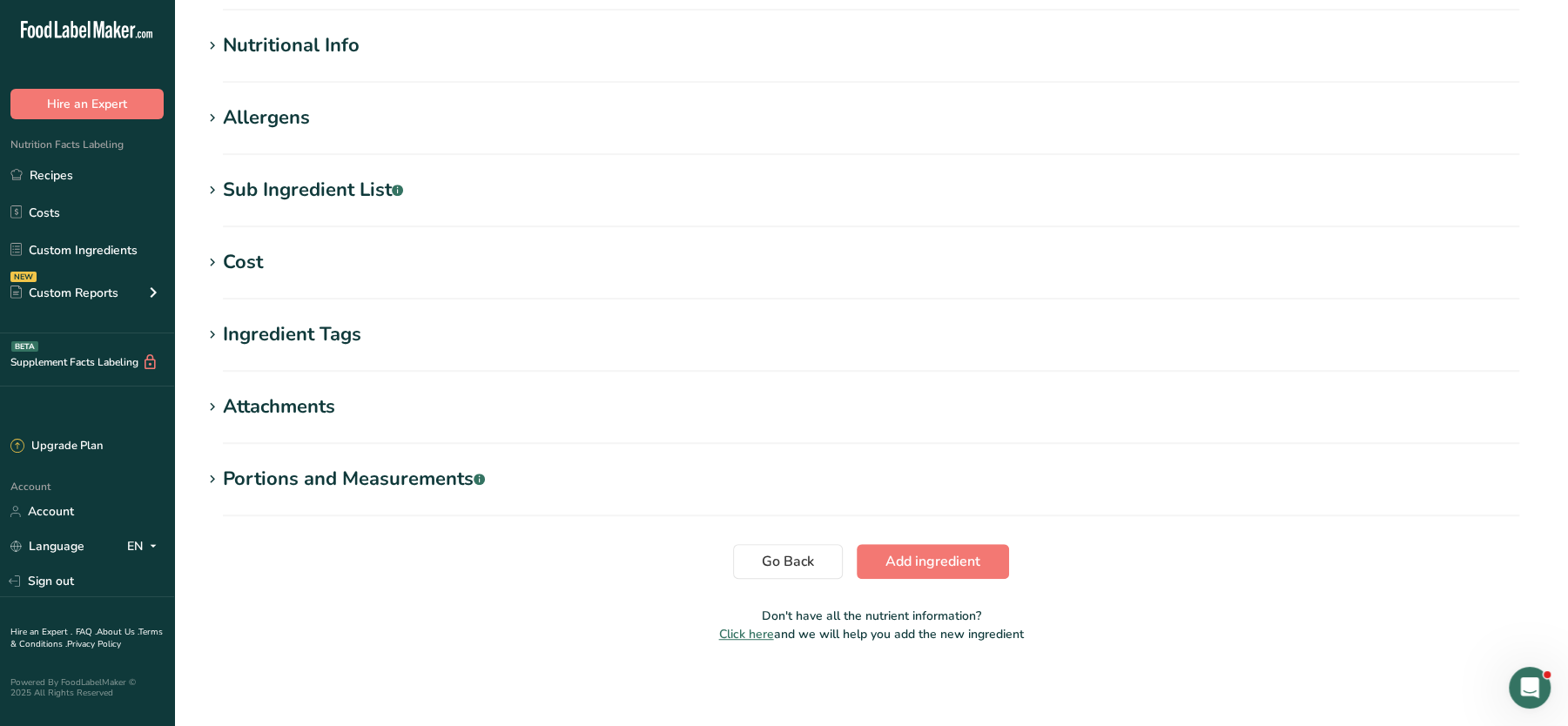
scroll to position [525, 0]
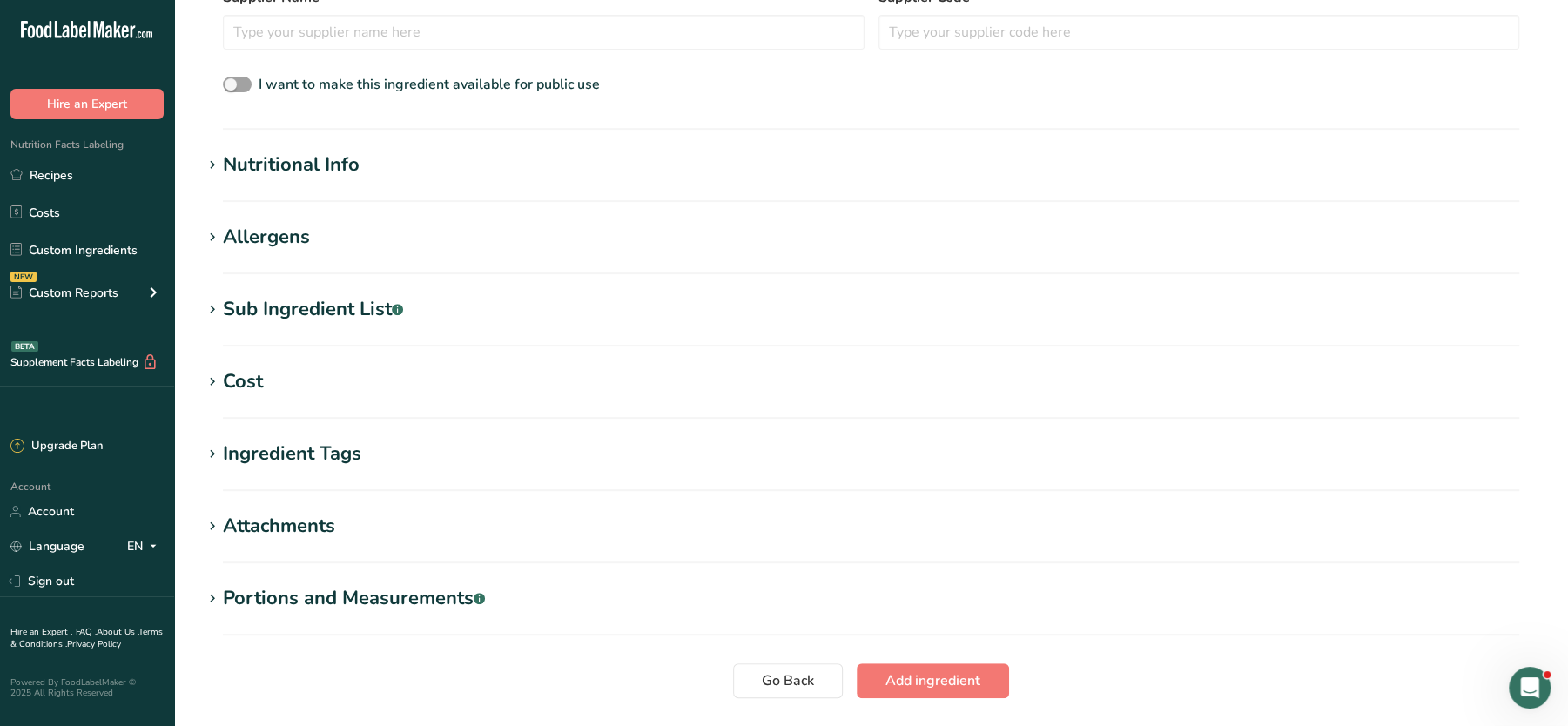
click at [289, 246] on div "Allergens" at bounding box center [266, 237] width 87 height 29
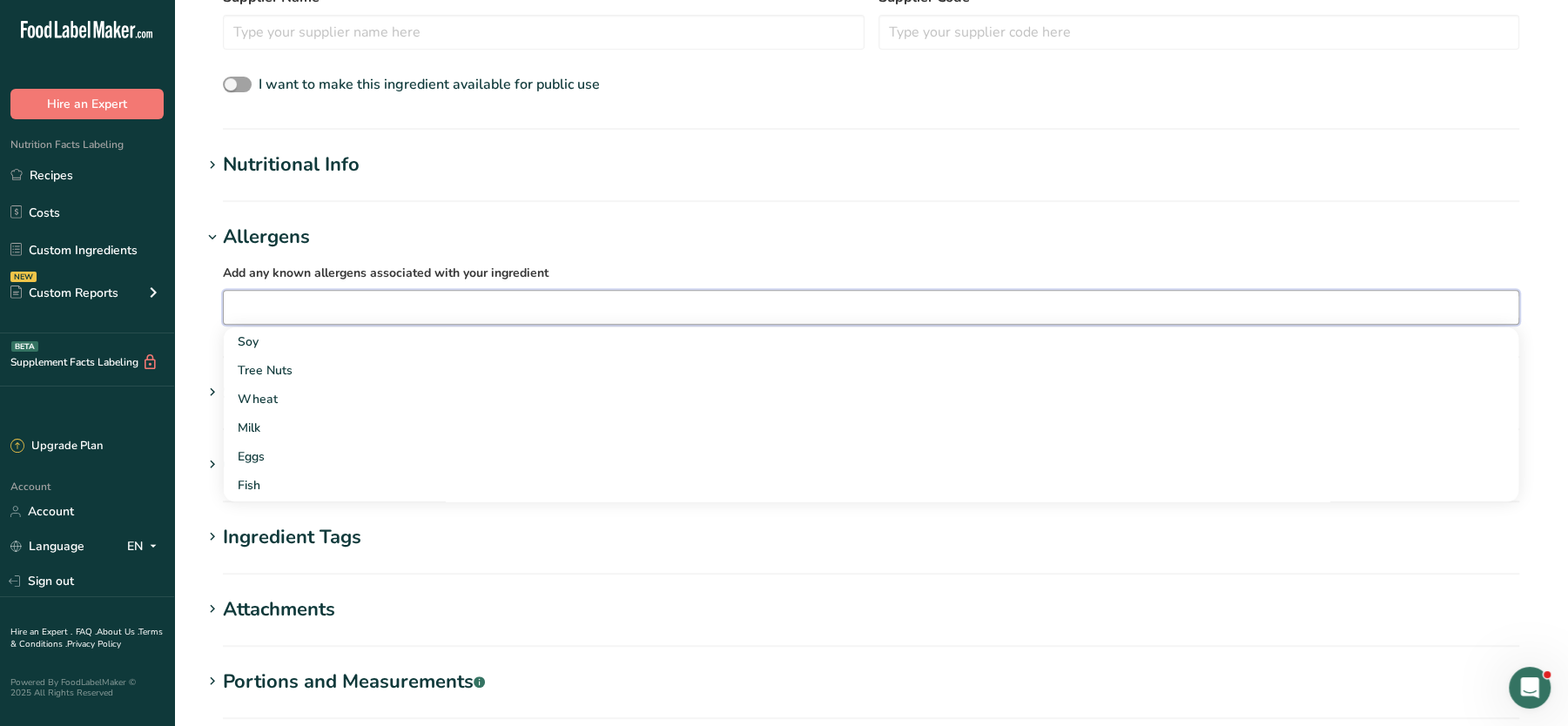
click at [361, 293] on input "text" at bounding box center [870, 306] width 1294 height 27
click at [527, 225] on h1 "Allergens" at bounding box center [871, 237] width 1338 height 29
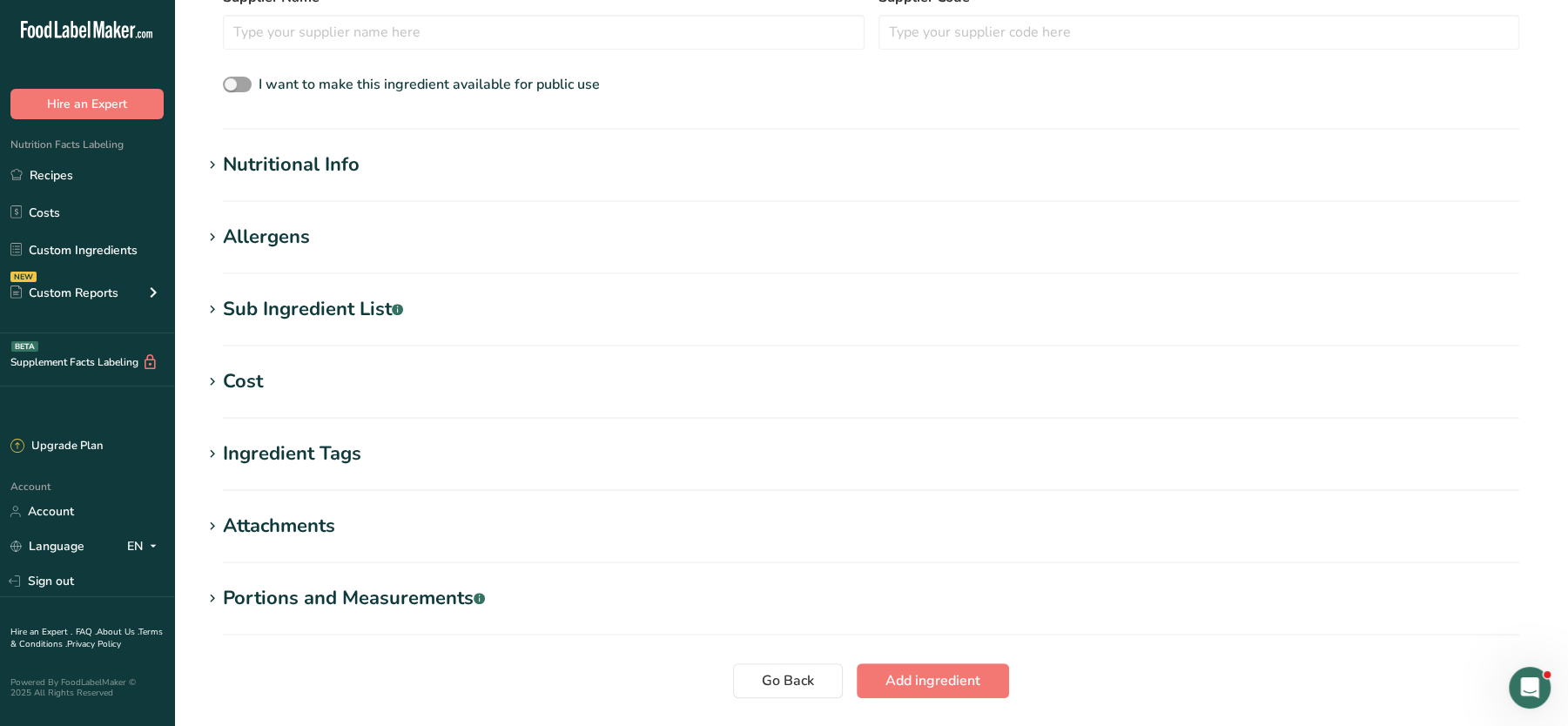
click at [365, 373] on h1 "Cost" at bounding box center [871, 382] width 1338 height 29
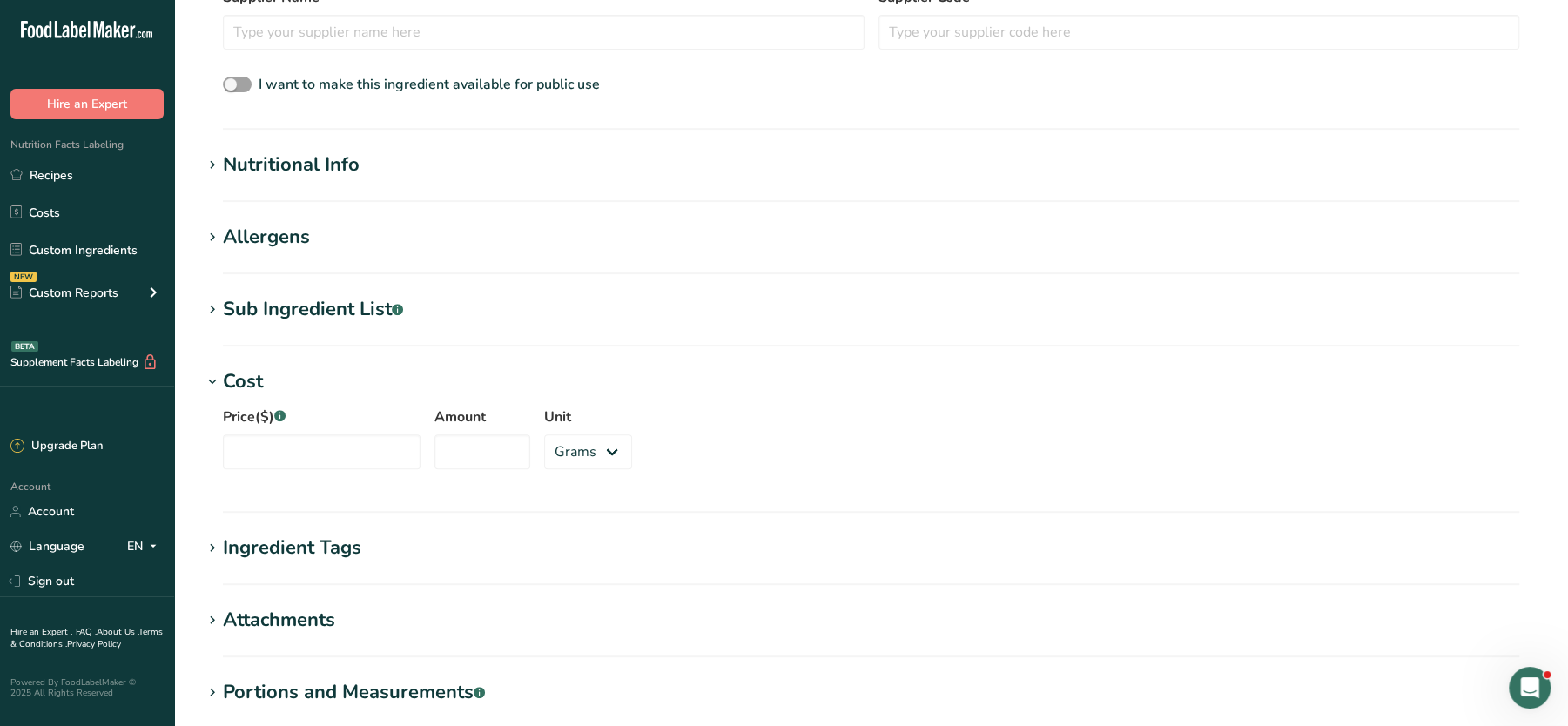
click at [314, 310] on div "Sub Ingredient List .a-a{fill:#347362;}.b-a{fill:#fff;}" at bounding box center [313, 309] width 180 height 29
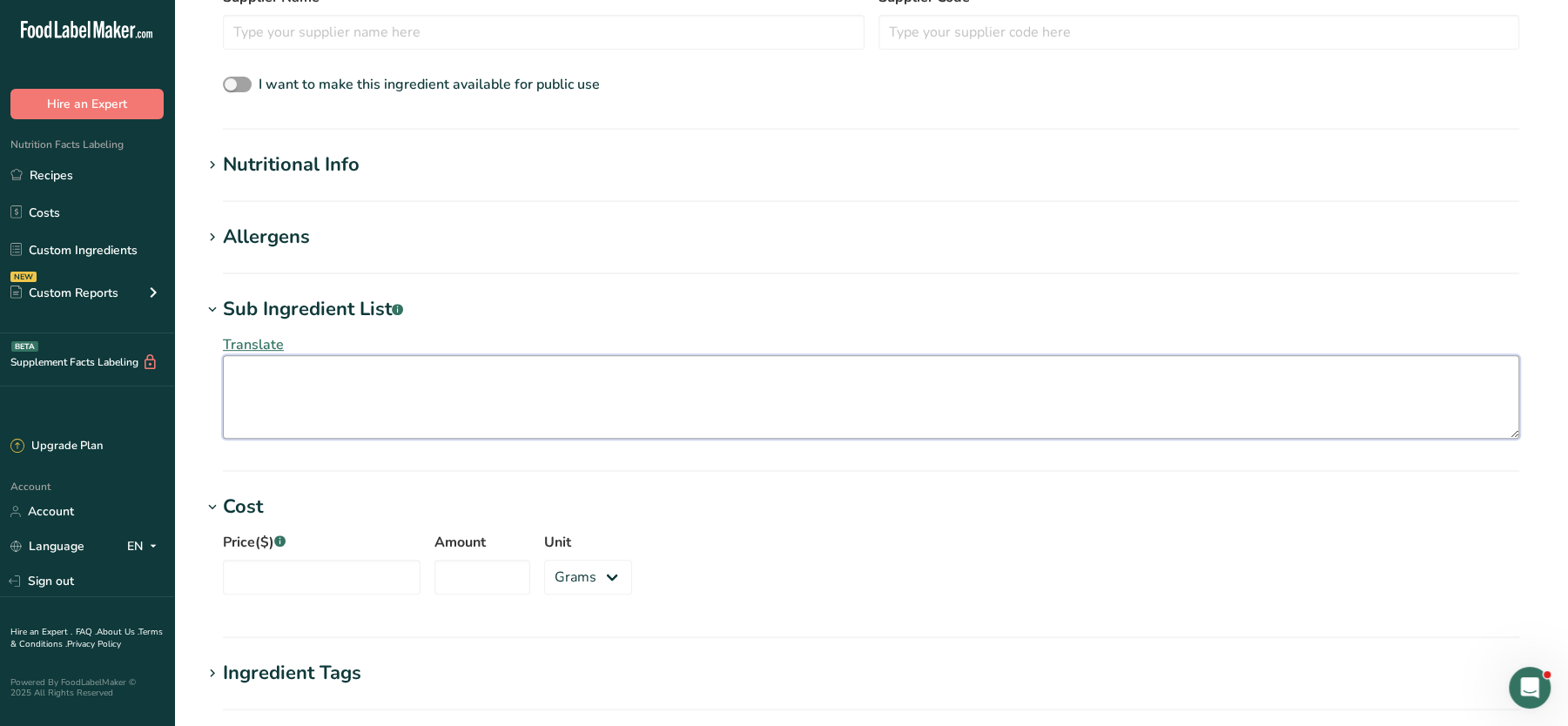
click at [309, 374] on textarea at bounding box center [870, 397] width 1296 height 84
paste textarea "Jalapeño peppers, Water, Salt and [MEDICAL_DATA] (E260)."
drag, startPoint x: 423, startPoint y: 374, endPoint x: 598, endPoint y: 389, distance: 175.6
click at [598, 389] on textarea "Jalapeño peppers, Water, Salt and [MEDICAL_DATA] (E260)." at bounding box center [870, 397] width 1296 height 84
click at [535, 390] on textarea "Jalapeño peppers, Water, Salt and [MEDICAL_DATA] (E260)." at bounding box center [870, 397] width 1296 height 84
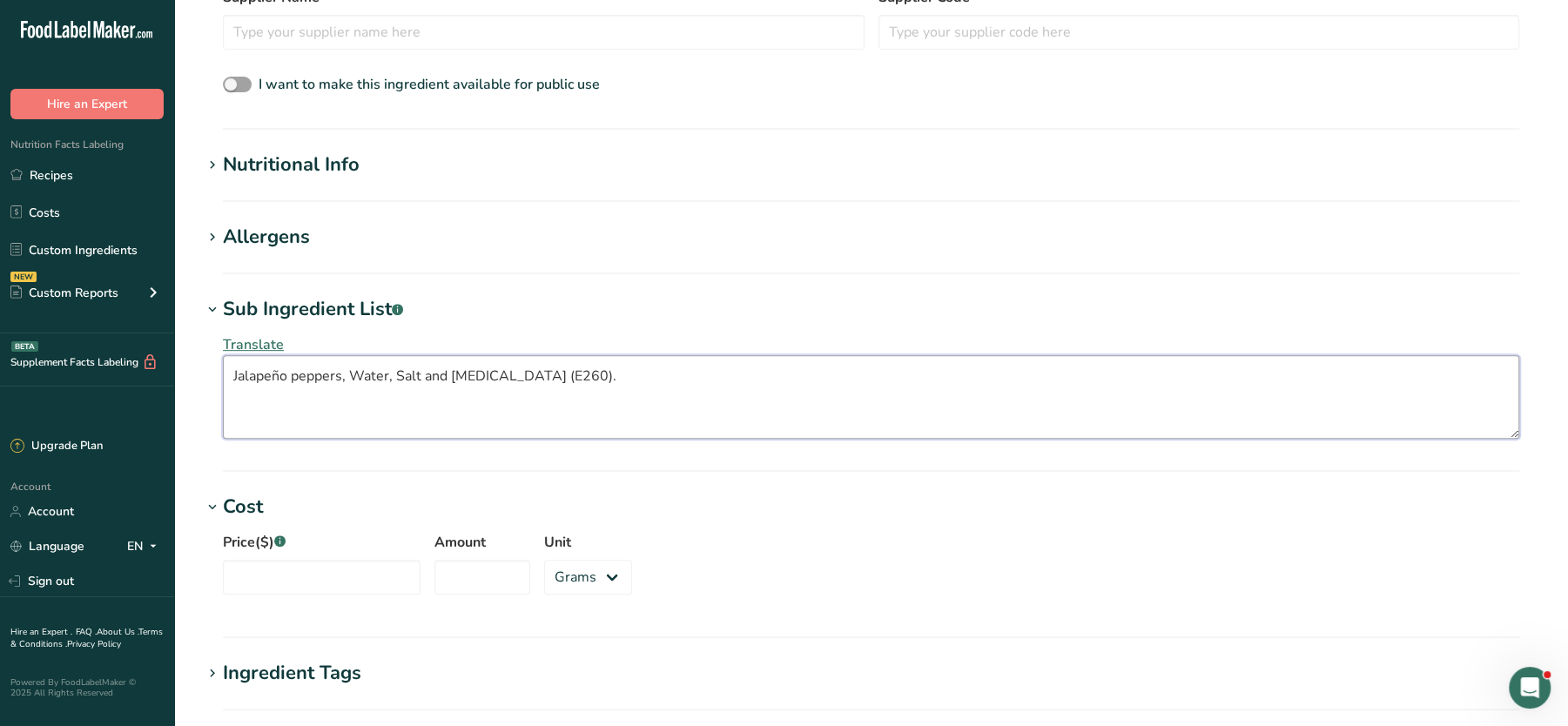
drag, startPoint x: 453, startPoint y: 374, endPoint x: 568, endPoint y: 368, distance: 115.2
click at [568, 368] on textarea "Jalapeño peppers, Water, Salt and [MEDICAL_DATA] (E260)." at bounding box center [870, 397] width 1296 height 84
click at [283, 376] on textarea "Jalapeño peppers, Water, Salt" at bounding box center [870, 397] width 1296 height 84
click at [265, 373] on textarea "Jalapno peppers, Water, Salt" at bounding box center [870, 397] width 1296 height 84
type textarea "Jalapeno peppers, Water, Salt"
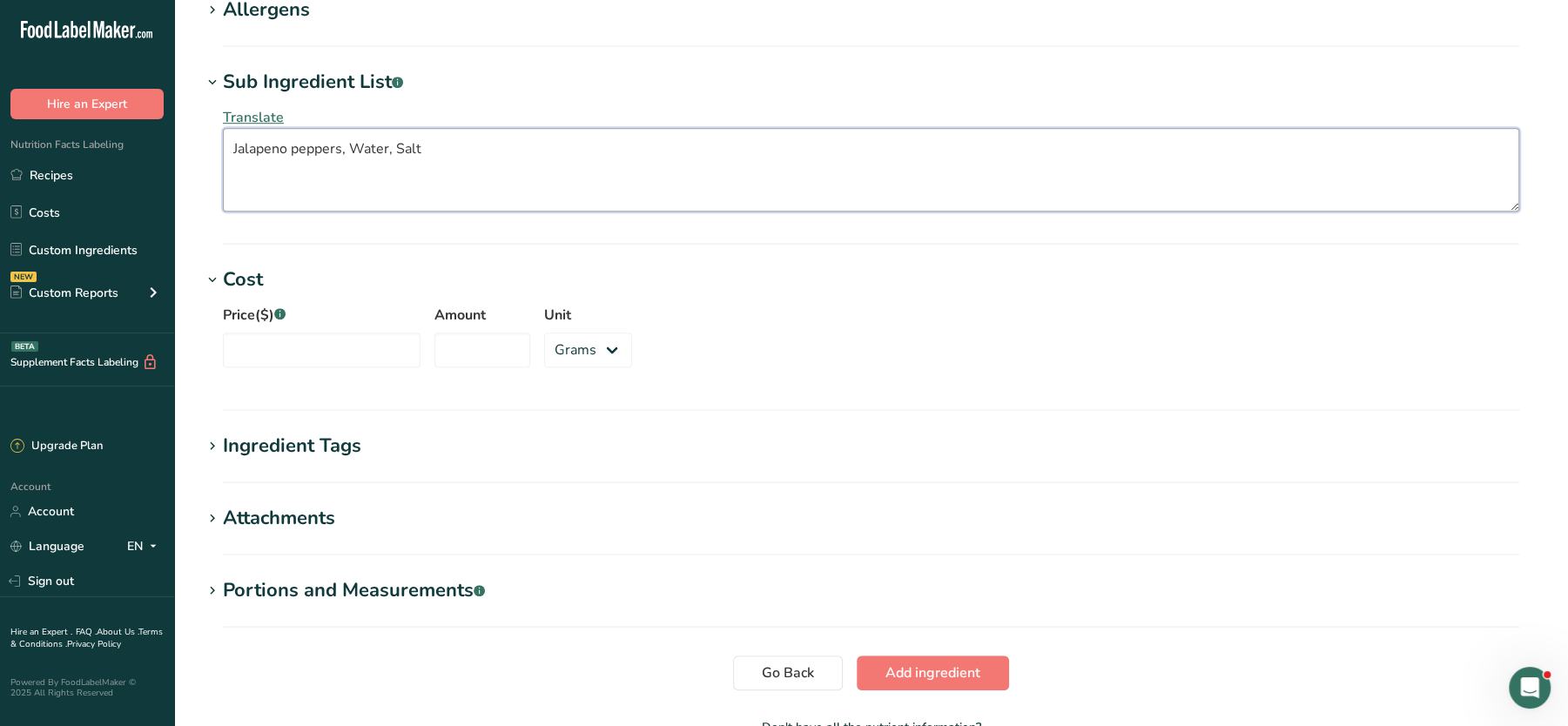
scroll to position [790, 0]
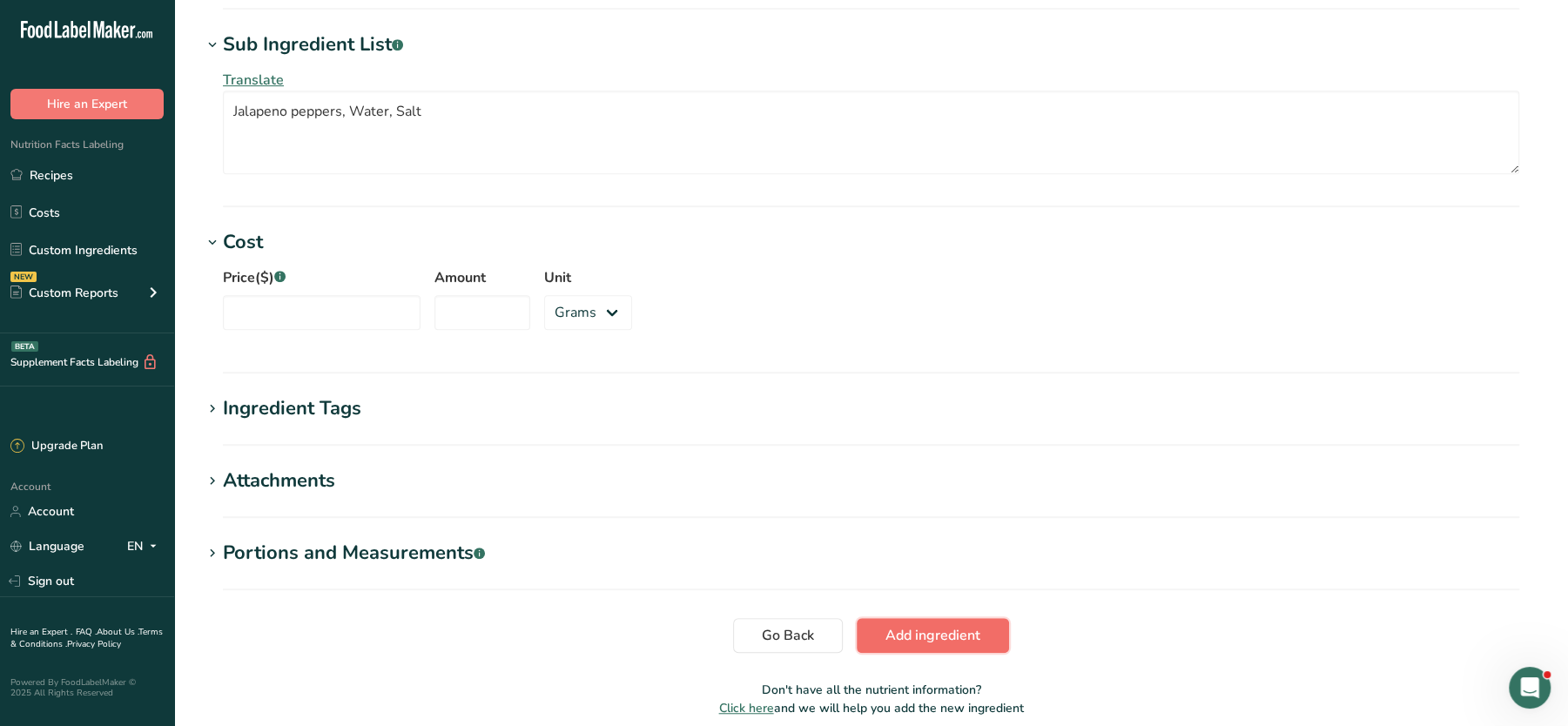
click at [916, 633] on span "Add ingredient" at bounding box center [932, 636] width 95 height 21
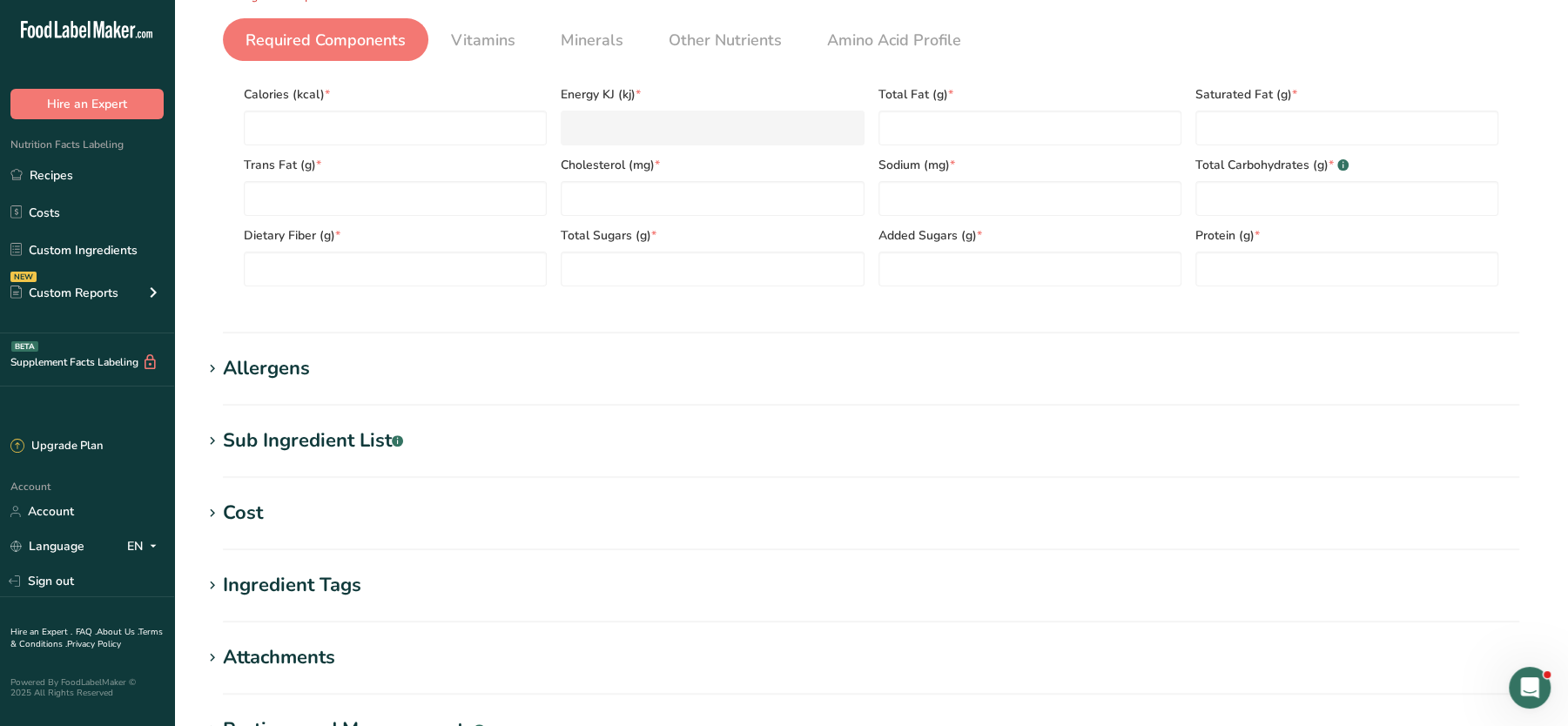
scroll to position [257, 0]
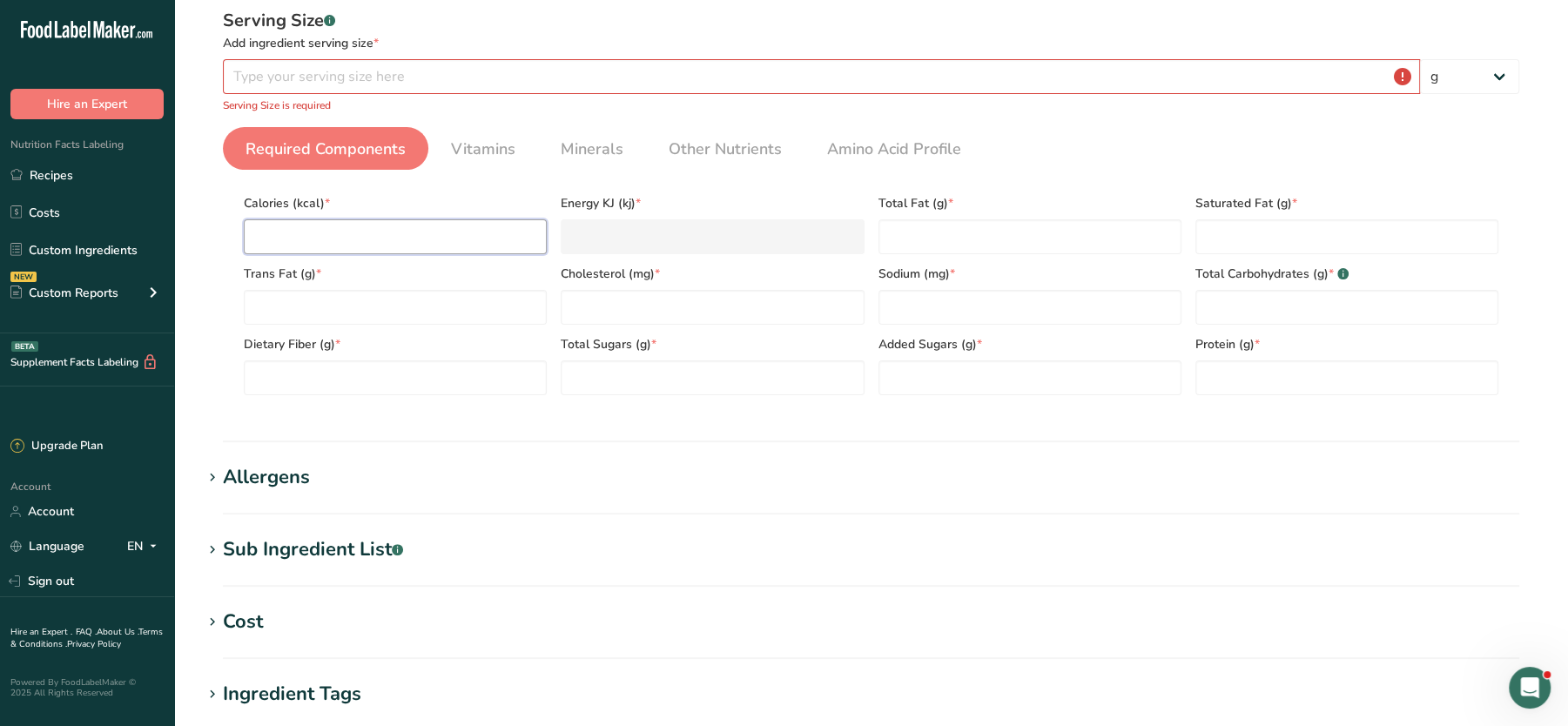
click at [432, 235] on input "number" at bounding box center [395, 237] width 302 height 35
type input "0"
type KJ "0"
type input "0"
type Fat "0"
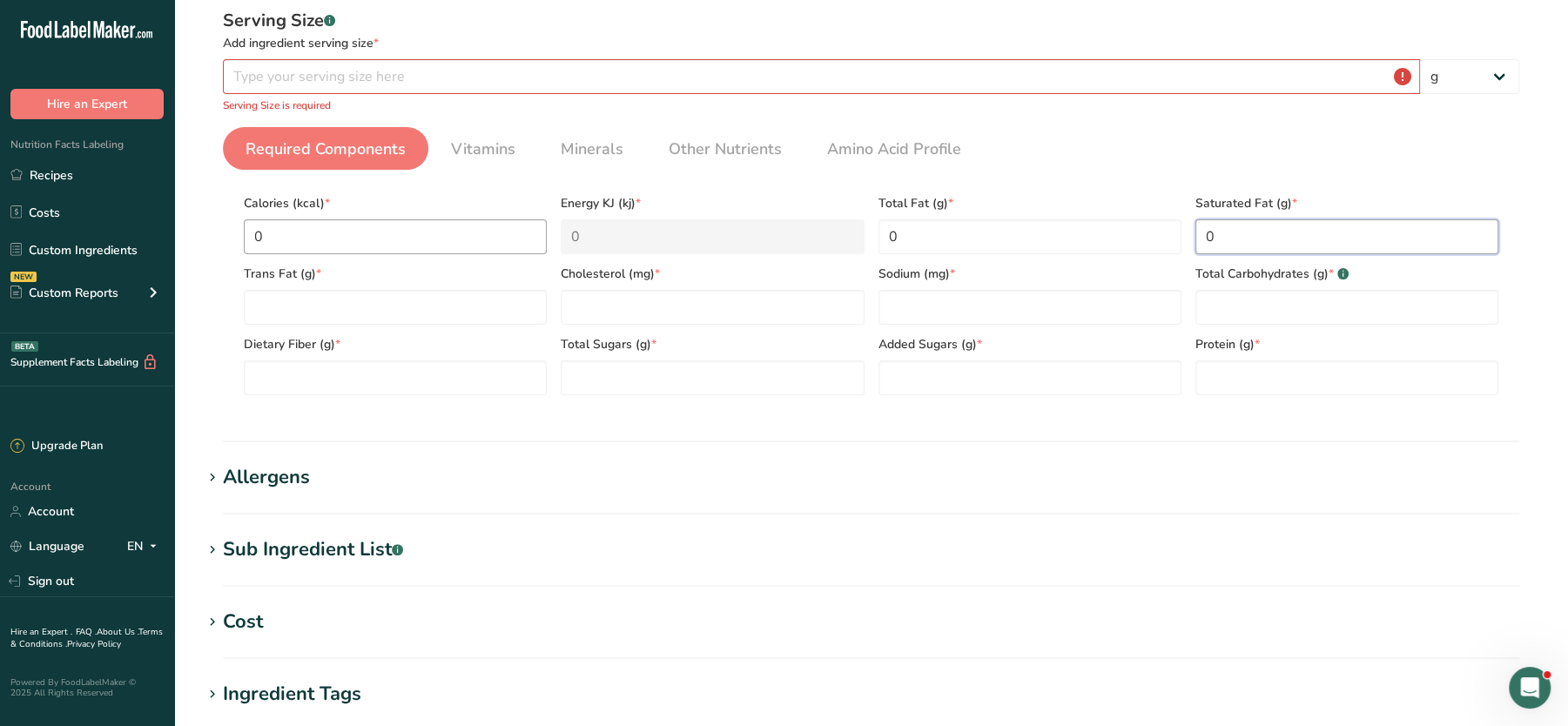
type Fat "0"
type input "0"
type Carbohydrates "0"
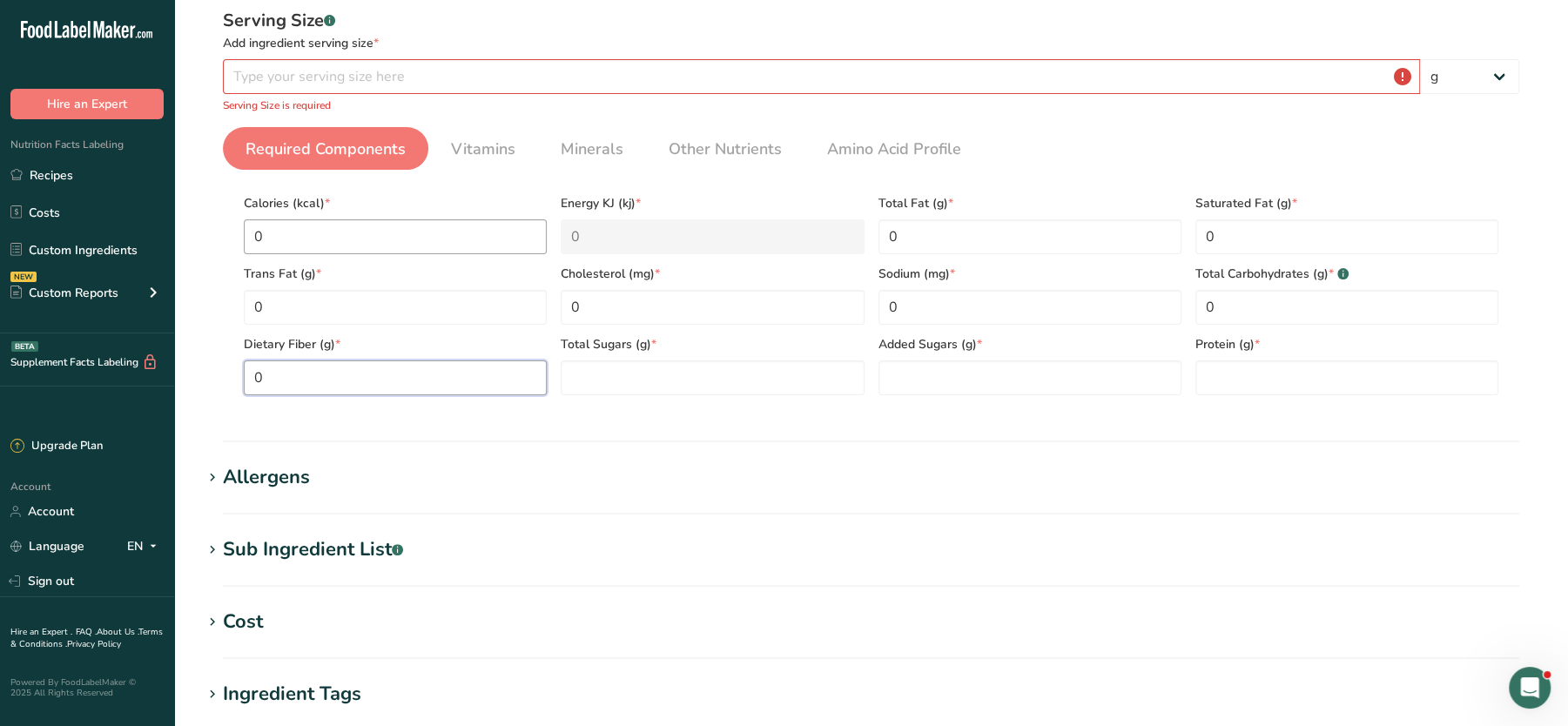
type Fiber "0"
type Sugars "0"
type input "0"
click at [270, 52] on div "Serving Size .a-a{fill:#347362;}.b-a{fill:#fff;} Add ingredient serving size * …" at bounding box center [870, 60] width 1296 height 106
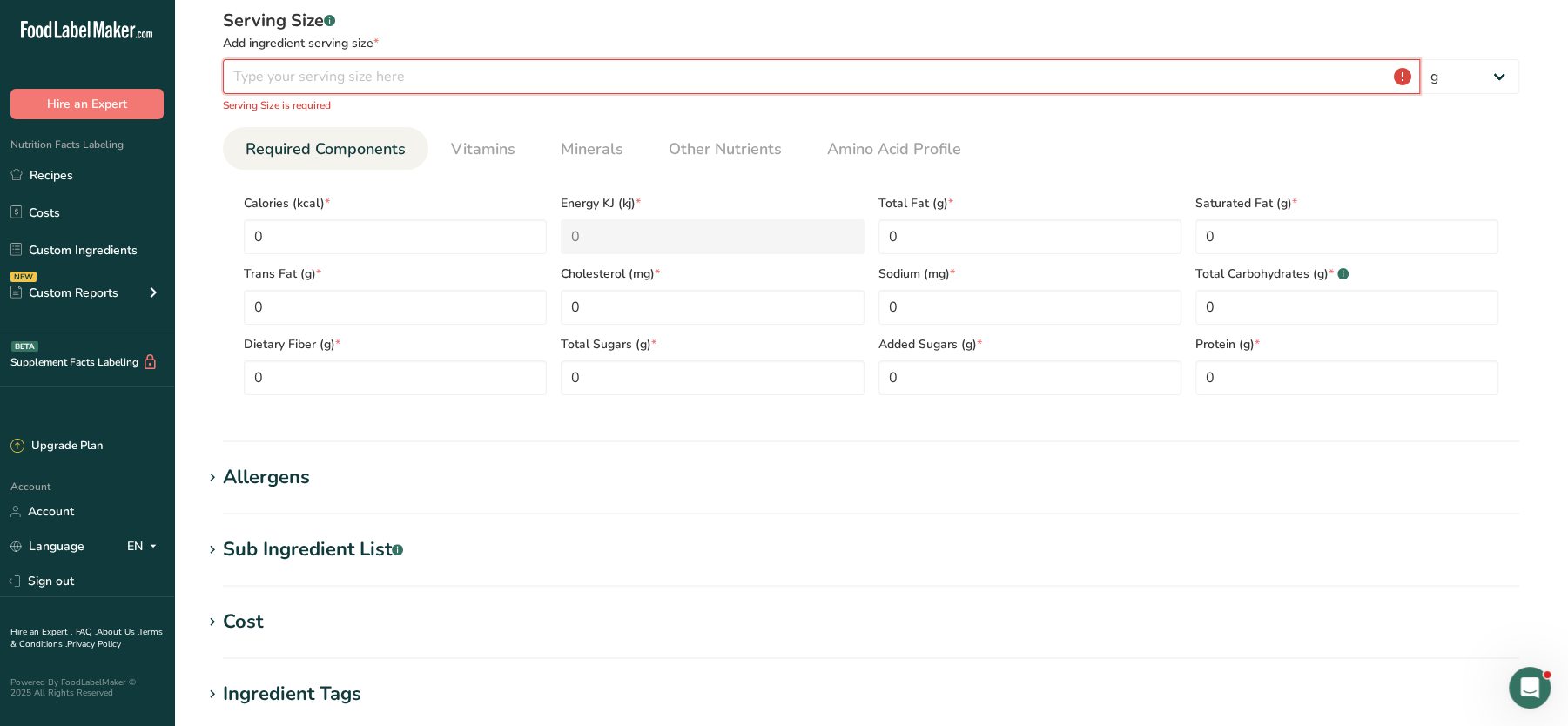
click at [289, 63] on input "number" at bounding box center [821, 77] width 1197 height 35
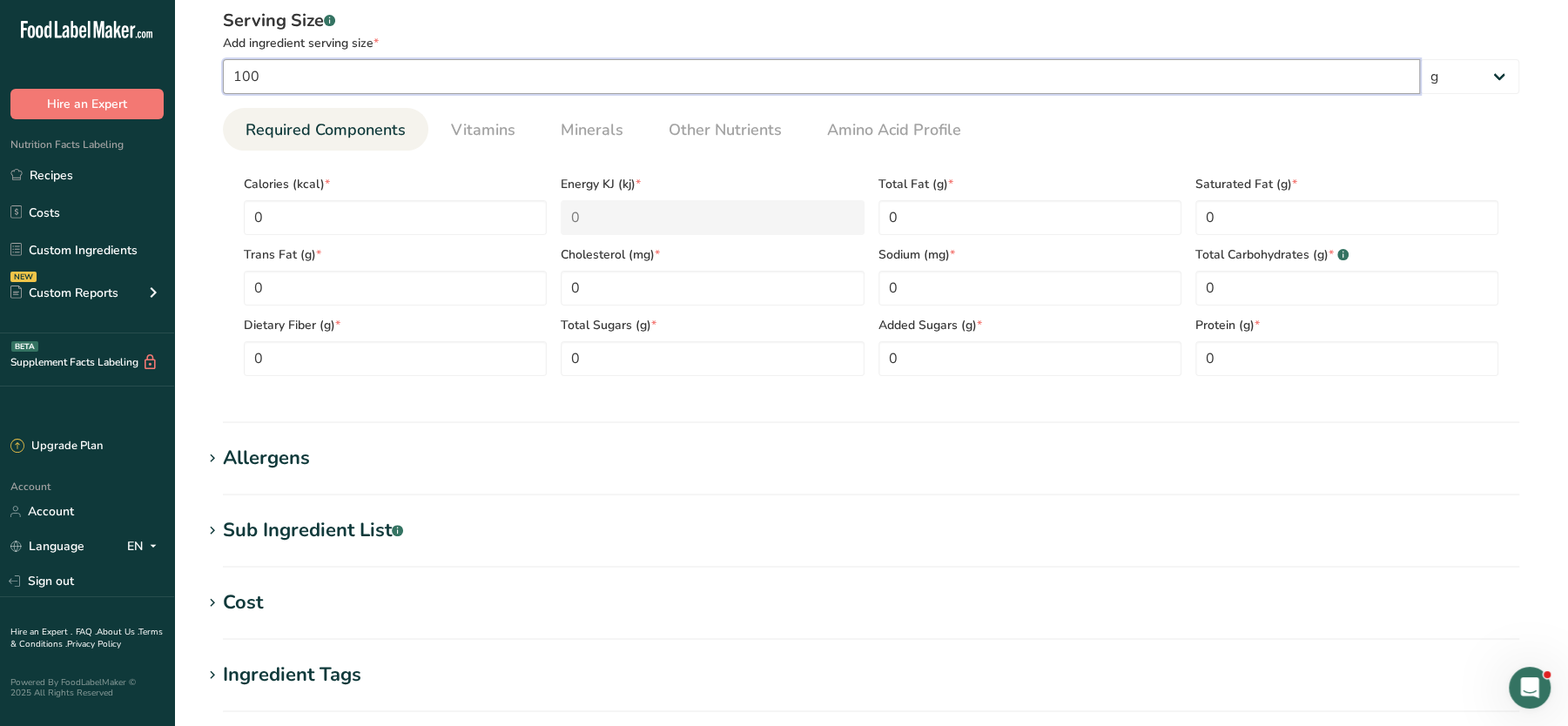
scroll to position [598, 0]
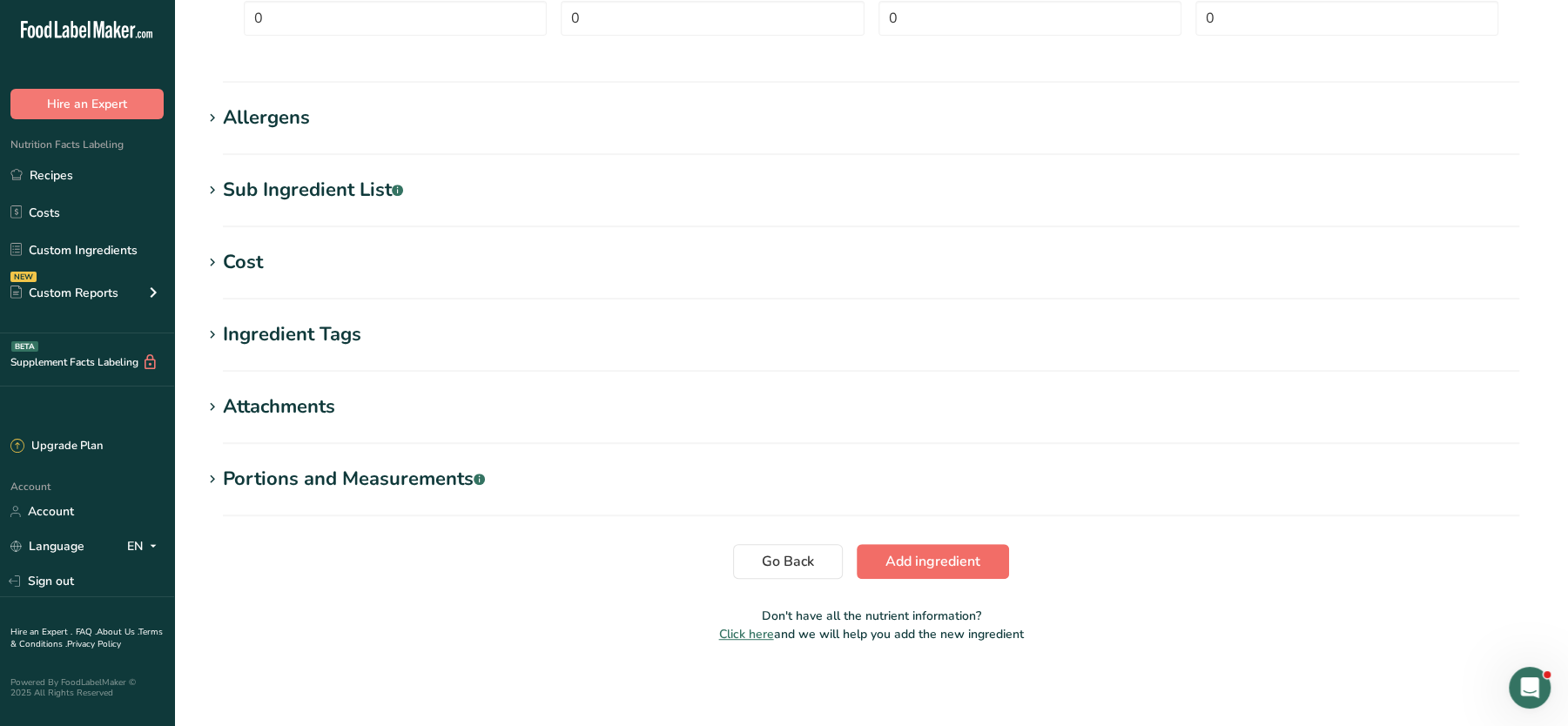
type input "100"
click at [935, 565] on span "Add ingredient" at bounding box center [932, 562] width 95 height 21
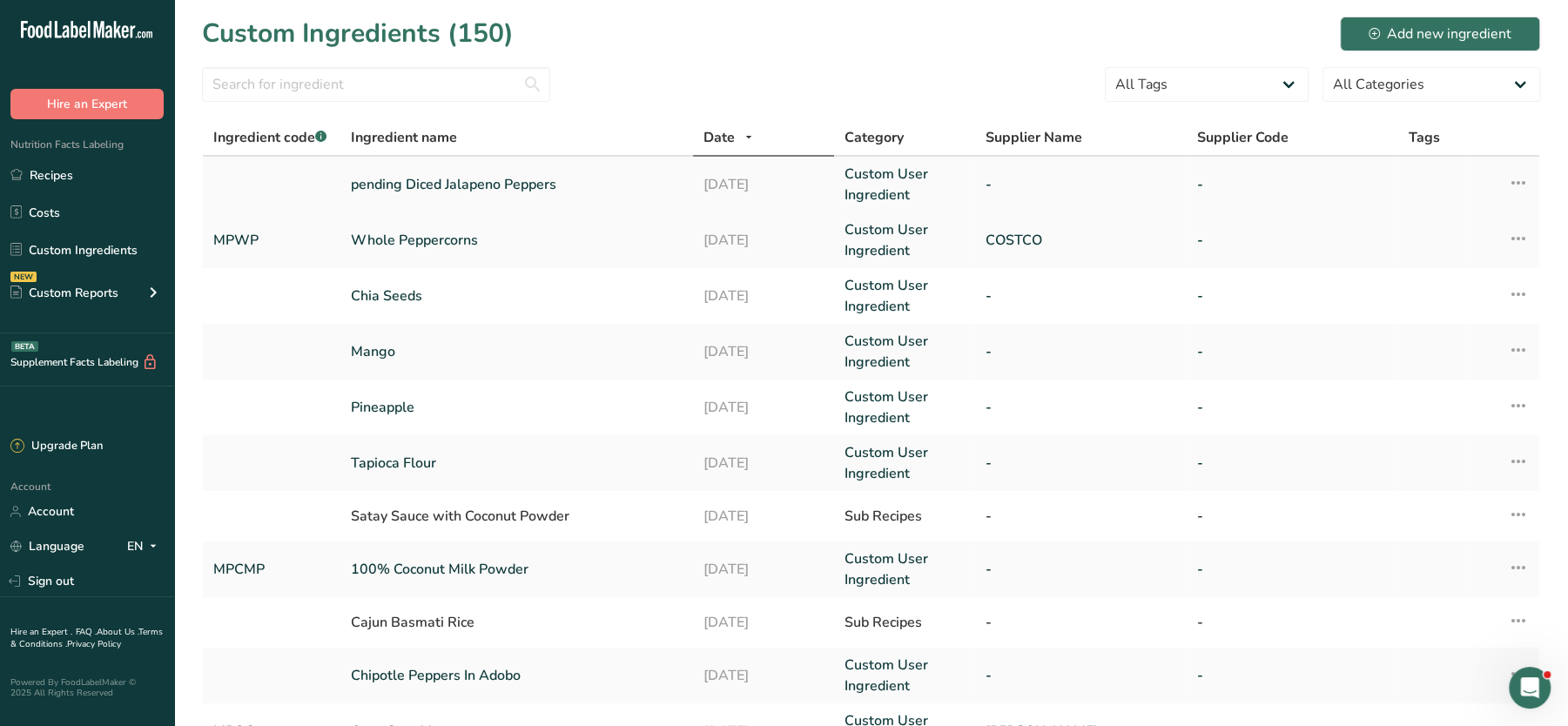
click at [513, 170] on td "pending Diced Jalapeno Peppers" at bounding box center [517, 185] width 353 height 56
click at [498, 170] on td "pending Diced Jalapeno Peppers" at bounding box center [517, 185] width 353 height 56
click at [490, 170] on td "pending Diced Jalapeno Peppers" at bounding box center [517, 185] width 353 height 56
click at [465, 187] on link "pending Diced Jalapeno Peppers" at bounding box center [516, 185] width 331 height 21
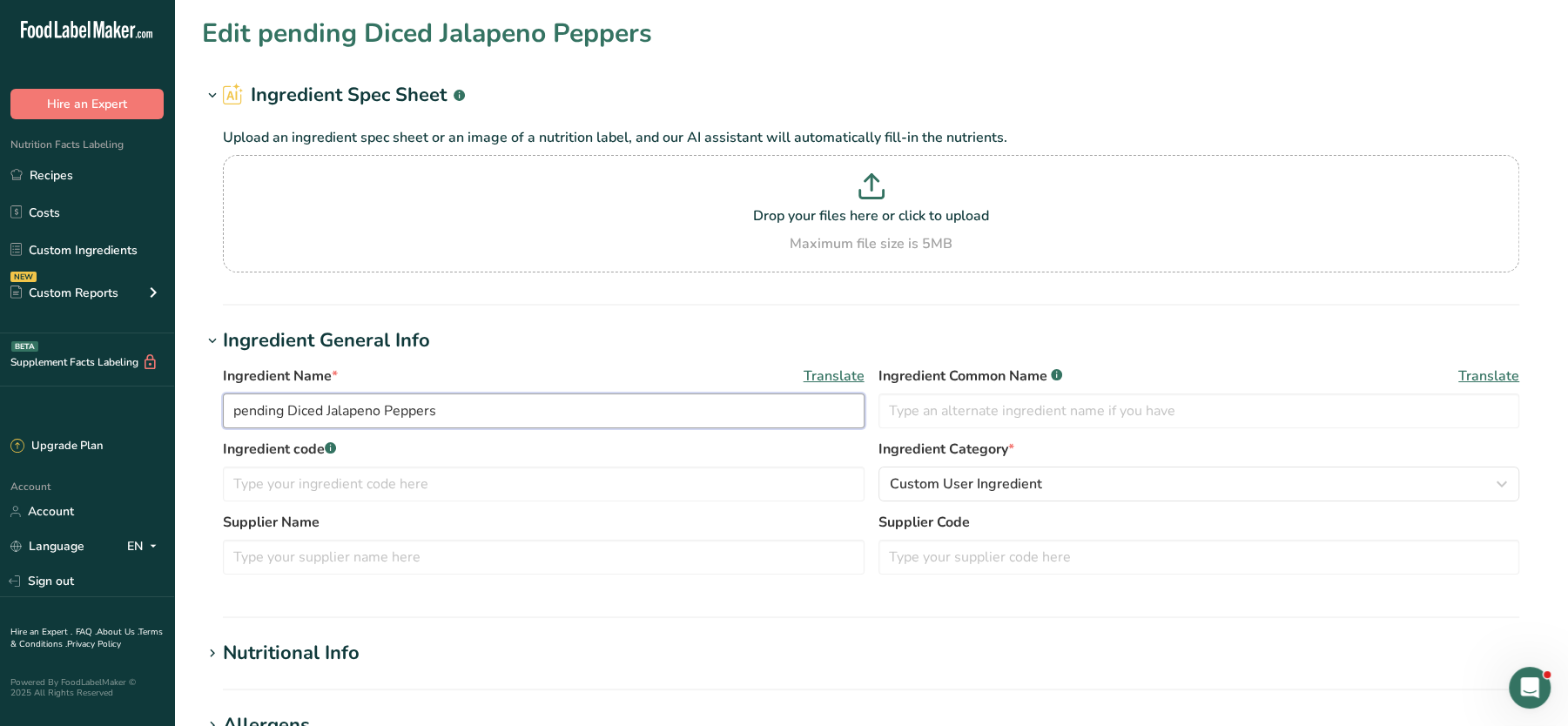
click at [457, 394] on input "pending Diced Jalapeno Peppers" at bounding box center [543, 411] width 641 height 35
click at [831, 197] on p at bounding box center [870, 189] width 1287 height 32
click at [831, 197] on input "Drop your files here or click to upload Maximum file size is 5MB" at bounding box center [870, 214] width 1296 height 118
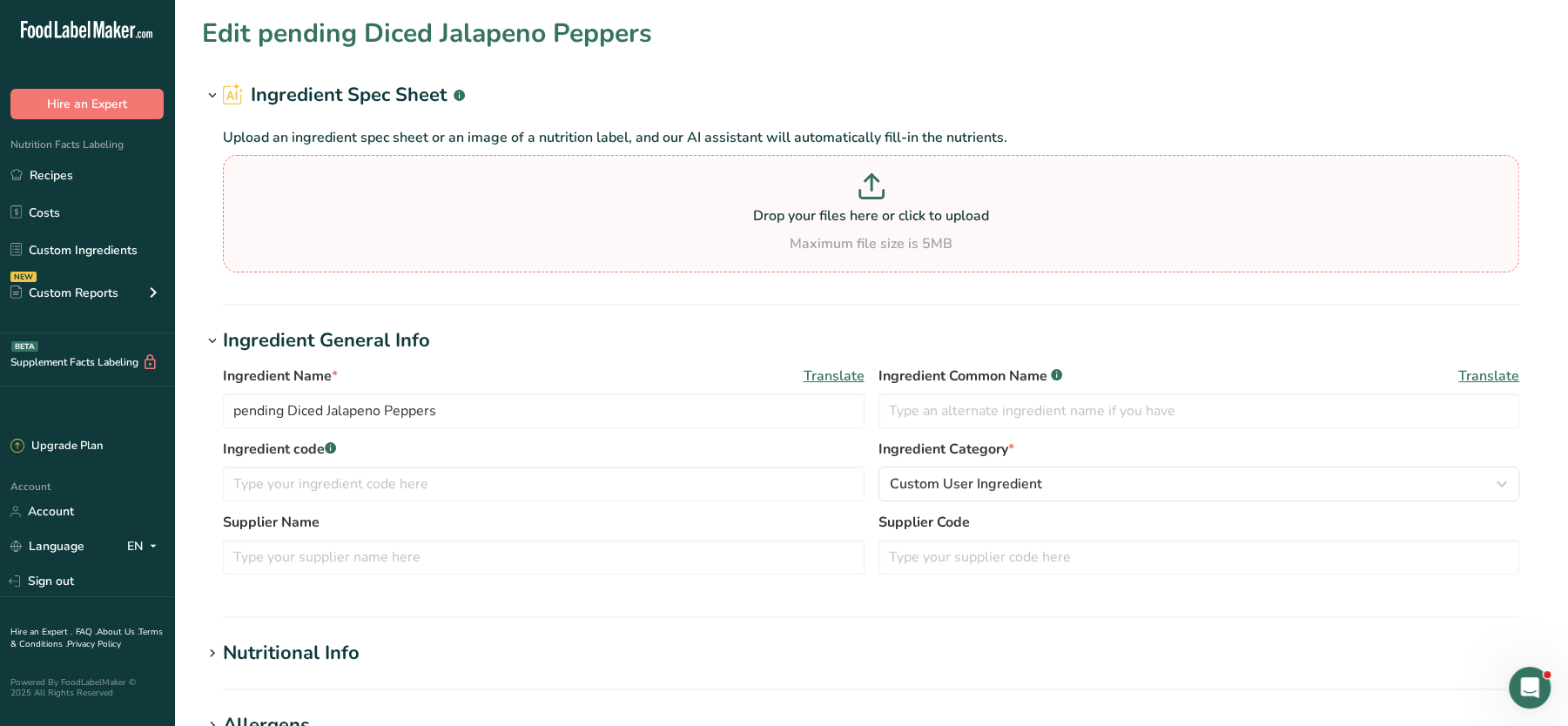
type input "C:\fakepath\Screenshot [DATE] 184555.png"
